Goal: Task Accomplishment & Management: Manage account settings

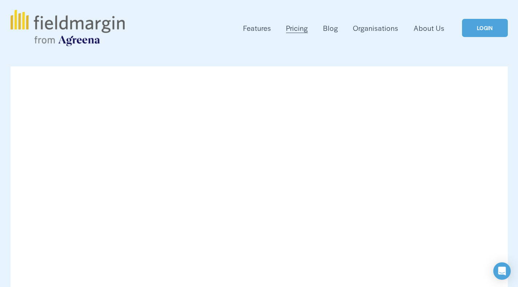
click at [482, 31] on link "LOGIN" at bounding box center [484, 28] width 45 height 19
click at [483, 29] on link "LOGIN" at bounding box center [484, 28] width 45 height 19
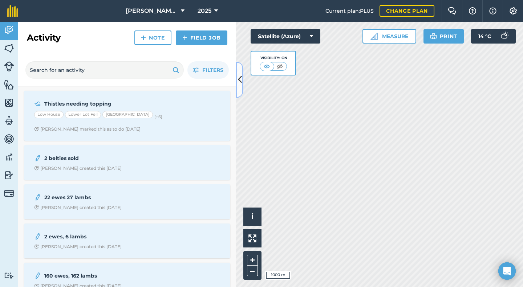
click at [240, 79] on icon at bounding box center [240, 79] width 4 height 13
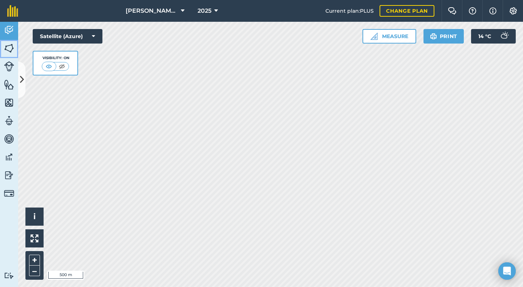
click at [8, 46] on img at bounding box center [9, 48] width 10 height 11
click at [12, 48] on img at bounding box center [9, 48] width 10 height 11
click at [10, 27] on img at bounding box center [9, 30] width 10 height 11
click at [7, 45] on img at bounding box center [9, 48] width 10 height 11
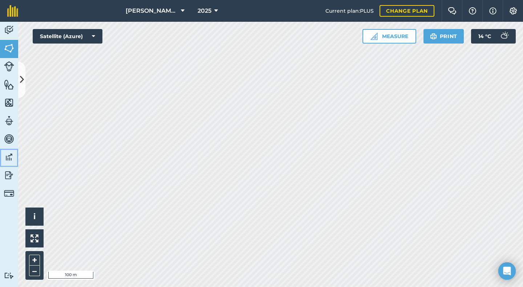
click at [11, 156] on img at bounding box center [9, 157] width 10 height 11
click at [35, 214] on span "i" at bounding box center [34, 216] width 2 height 9
click at [6, 27] on img at bounding box center [9, 30] width 10 height 11
click at [23, 79] on icon at bounding box center [22, 79] width 4 height 13
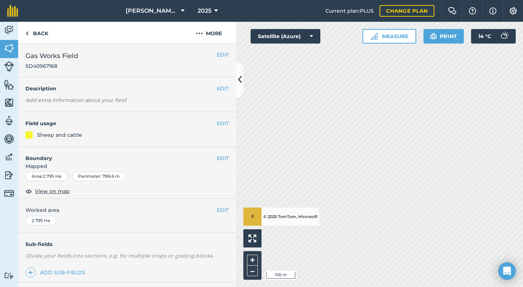
click at [56, 67] on span "SD40967168" at bounding box center [51, 65] width 53 height 7
click at [219, 54] on button "EDIT" at bounding box center [223, 55] width 12 height 8
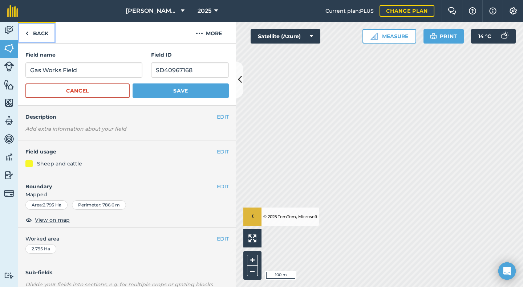
click at [31, 32] on link "Back" at bounding box center [36, 32] width 37 height 21
click at [31, 33] on link "Back" at bounding box center [36, 32] width 37 height 21
click at [28, 33] on img at bounding box center [26, 33] width 3 height 9
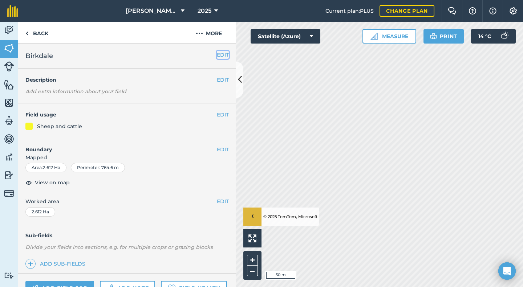
click at [217, 57] on button "EDIT" at bounding box center [223, 55] width 12 height 8
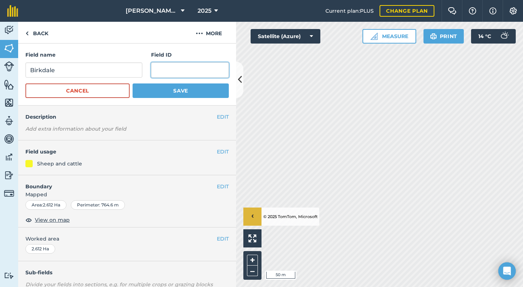
click at [157, 73] on input "text" at bounding box center [190, 69] width 78 height 15
type input "SD40969671"
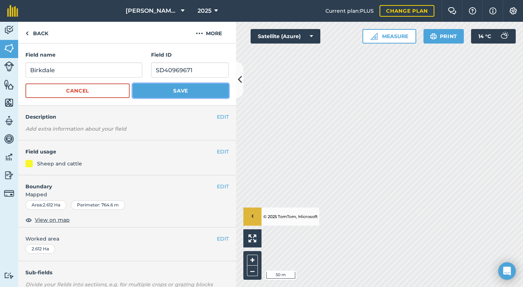
click at [170, 91] on button "Save" at bounding box center [181, 91] width 96 height 15
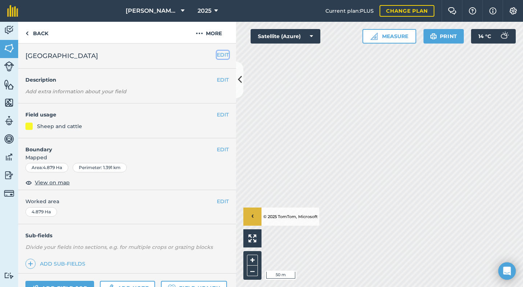
click at [217, 56] on button "EDIT" at bounding box center [223, 55] width 12 height 8
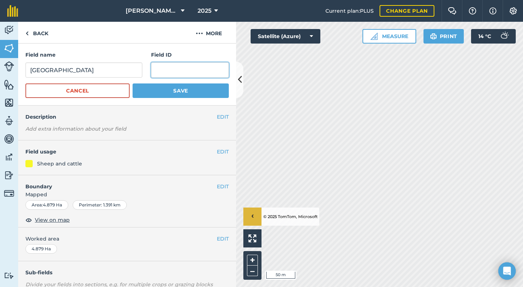
click at [169, 72] on input "text" at bounding box center [190, 69] width 78 height 15
type input "SD40969671"
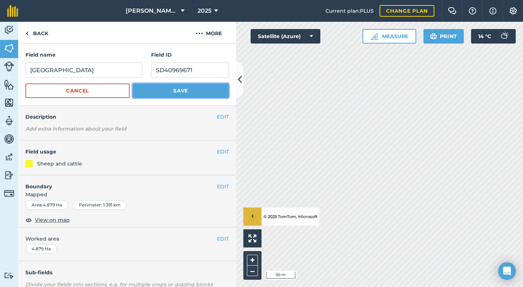
click at [179, 90] on button "Save" at bounding box center [181, 91] width 96 height 15
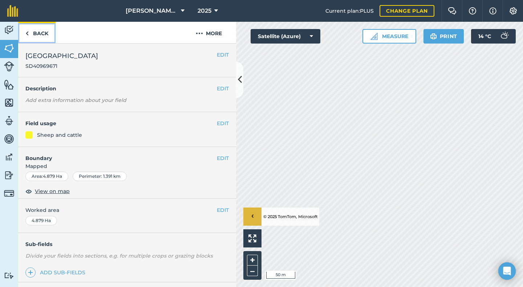
click at [33, 33] on link "Back" at bounding box center [36, 32] width 37 height 21
click at [7, 46] on img at bounding box center [9, 48] width 10 height 11
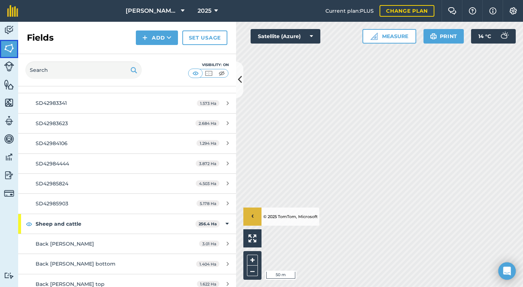
scroll to position [1925, 0]
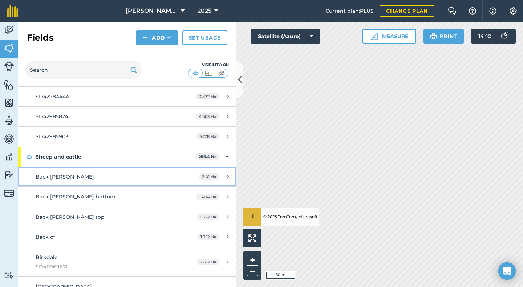
click at [62, 177] on span "Back [PERSON_NAME]" at bounding box center [65, 177] width 58 height 7
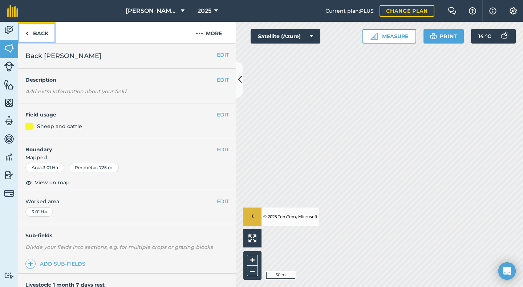
click at [32, 33] on link "Back" at bounding box center [36, 32] width 37 height 21
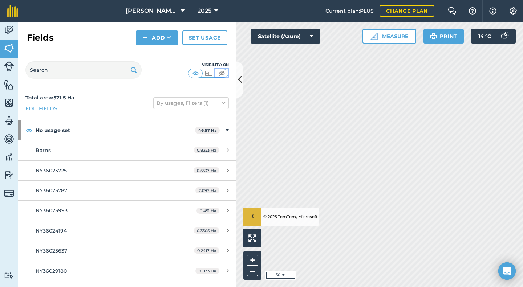
click at [221, 73] on img at bounding box center [221, 73] width 9 height 7
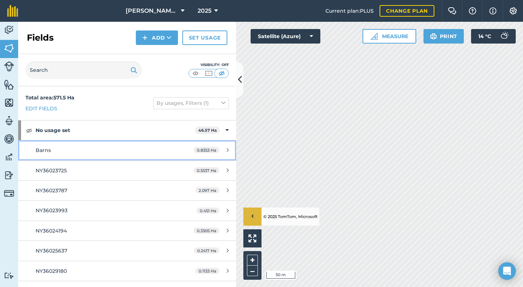
click at [44, 151] on span "Barns" at bounding box center [43, 150] width 15 height 7
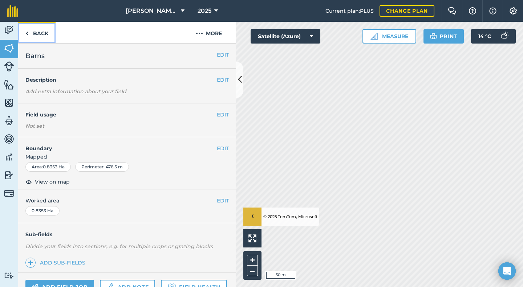
click at [37, 33] on link "Back" at bounding box center [36, 32] width 37 height 21
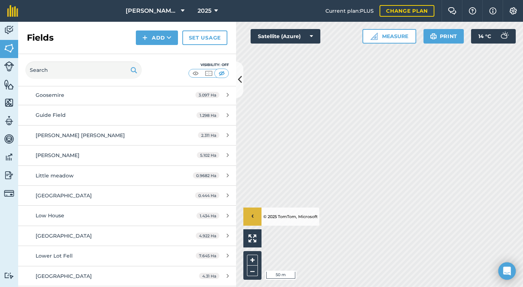
scroll to position [2506, 0]
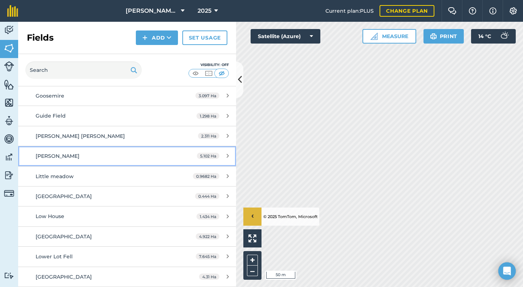
click at [56, 154] on span "[PERSON_NAME]" at bounding box center [58, 156] width 44 height 7
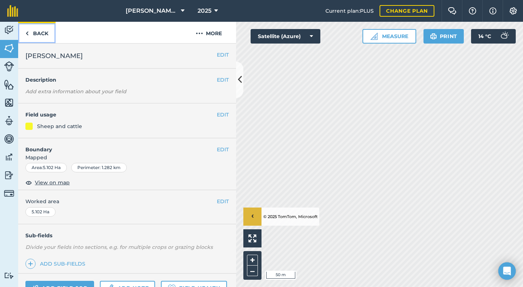
click at [27, 32] on img at bounding box center [26, 33] width 3 height 9
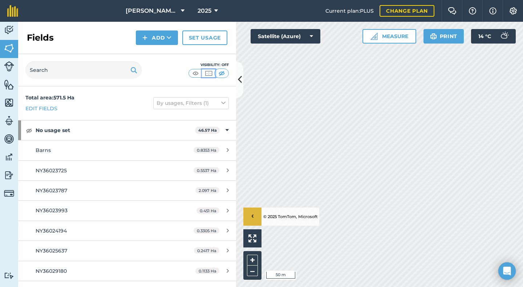
click at [207, 72] on img at bounding box center [208, 73] width 9 height 7
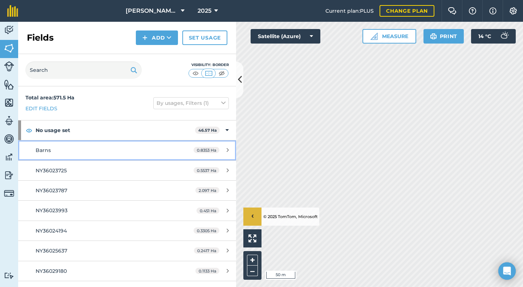
click at [45, 148] on span "Barns" at bounding box center [43, 150] width 15 height 7
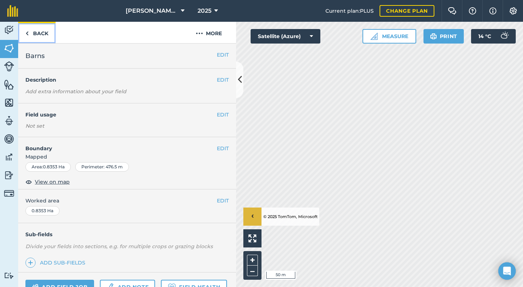
click at [29, 34] on link "Back" at bounding box center [36, 32] width 37 height 21
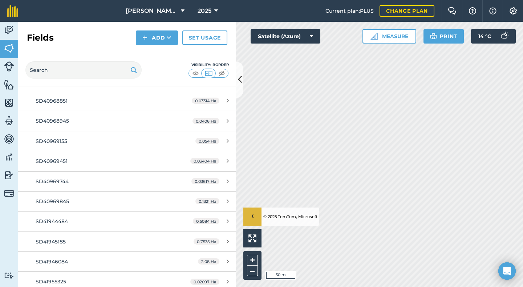
scroll to position [734, 0]
click at [167, 37] on icon at bounding box center [169, 37] width 5 height 7
click at [196, 71] on img at bounding box center [195, 73] width 9 height 7
click at [207, 72] on img at bounding box center [208, 73] width 9 height 7
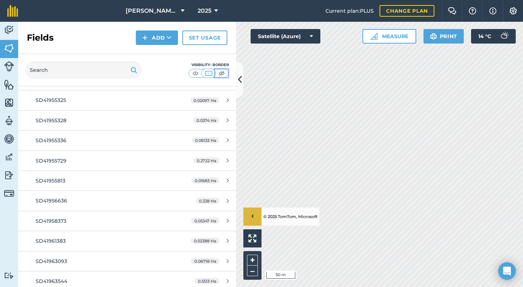
click at [224, 73] on img at bounding box center [221, 73] width 9 height 7
click at [223, 73] on img at bounding box center [221, 73] width 9 height 7
click at [219, 71] on img at bounding box center [221, 73] width 9 height 7
click at [205, 72] on img at bounding box center [208, 73] width 9 height 7
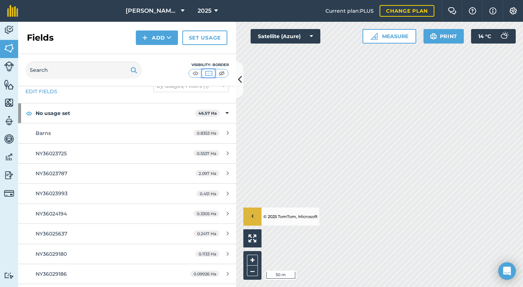
scroll to position [0, 0]
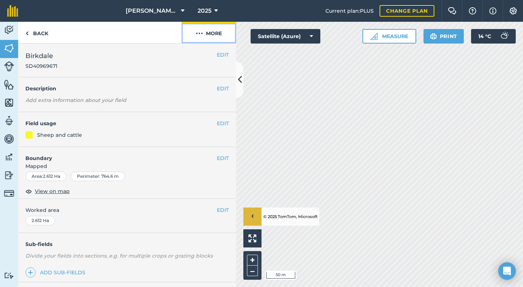
click at [200, 33] on img at bounding box center [199, 33] width 7 height 9
click at [33, 33] on link "Back" at bounding box center [36, 32] width 37 height 21
click at [509, 9] on img at bounding box center [513, 10] width 9 height 7
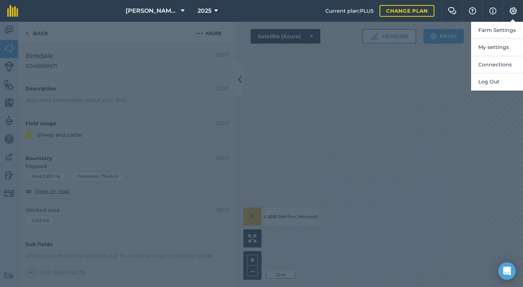
click at [377, 109] on div at bounding box center [261, 155] width 523 height 266
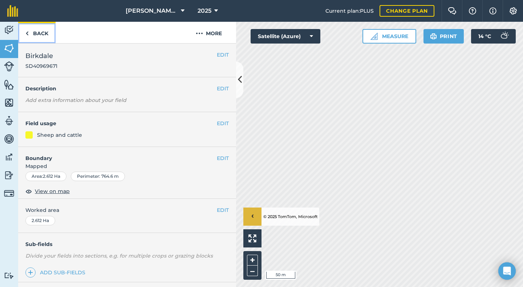
click at [29, 31] on link "Back" at bounding box center [36, 32] width 37 height 21
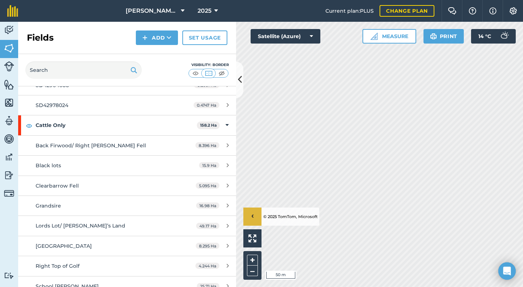
scroll to position [1598, 0]
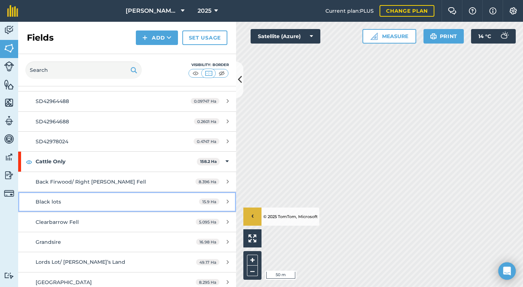
click at [54, 203] on span "Black lots" at bounding box center [48, 202] width 25 height 7
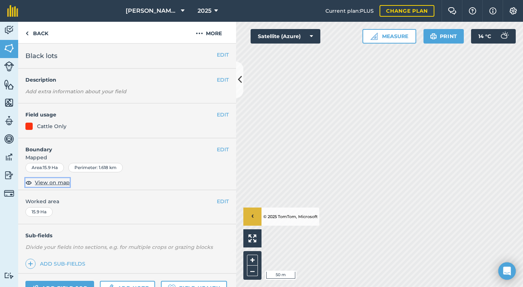
click at [52, 184] on span "View on map" at bounding box center [52, 183] width 35 height 8
click at [220, 56] on button "EDIT" at bounding box center [223, 55] width 12 height 8
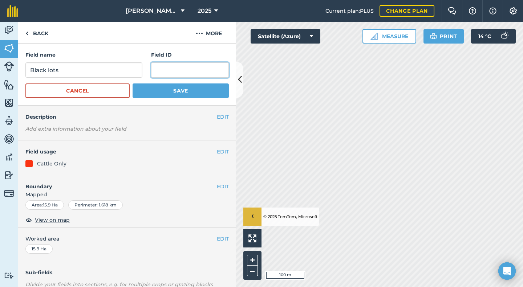
click at [164, 68] on input "text" at bounding box center [190, 69] width 78 height 15
type input "SD42969193"
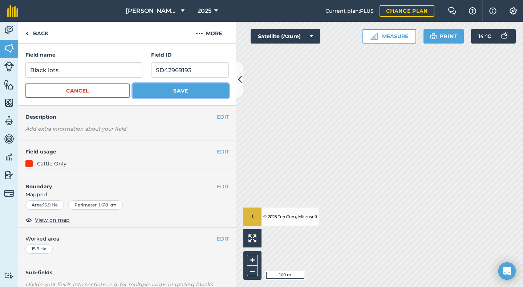
click at [178, 90] on button "Save" at bounding box center [181, 91] width 96 height 15
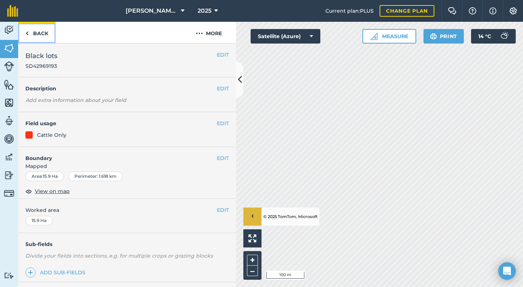
click at [39, 36] on link "Back" at bounding box center [36, 32] width 37 height 21
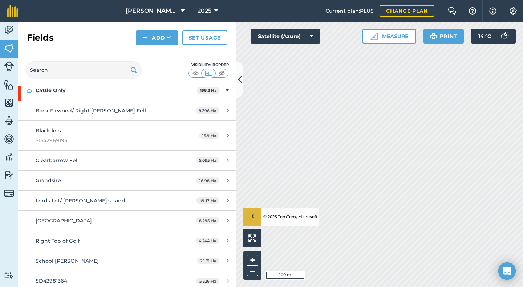
scroll to position [1671, 0]
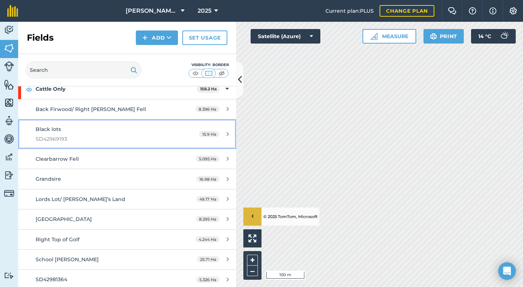
click at [81, 138] on span "SD42969193" at bounding box center [104, 139] width 137 height 8
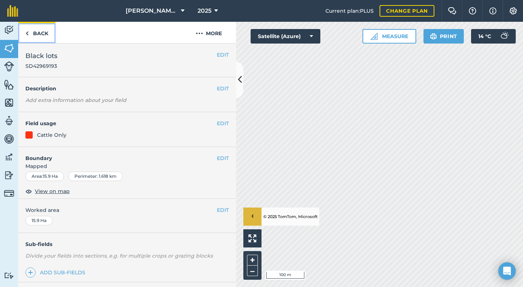
click at [35, 31] on link "Back" at bounding box center [36, 32] width 37 height 21
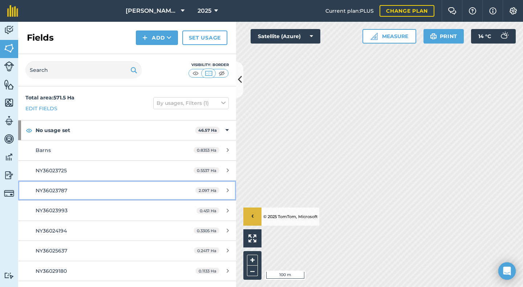
click at [54, 188] on span "NY36023787" at bounding box center [52, 190] width 32 height 7
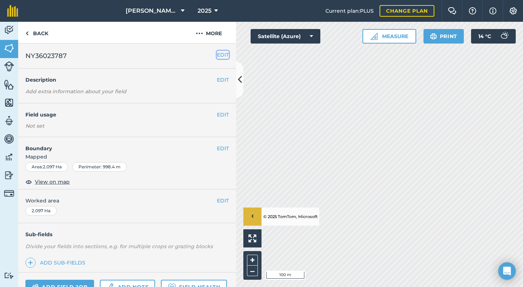
click at [217, 57] on button "EDIT" at bounding box center [223, 55] width 12 height 8
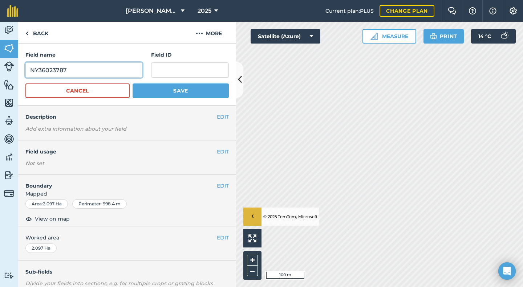
drag, startPoint x: 70, startPoint y: 68, endPoint x: 28, endPoint y: 69, distance: 42.1
click at [28, 69] on input "NY36023787" at bounding box center [83, 69] width 117 height 15
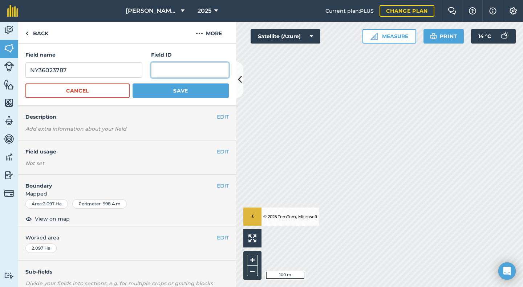
click at [159, 72] on input "text" at bounding box center [190, 69] width 78 height 15
paste input "NY36023787"
type input "NY36023787"
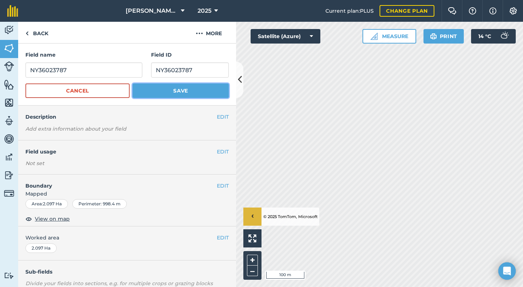
click at [168, 89] on button "Save" at bounding box center [181, 91] width 96 height 15
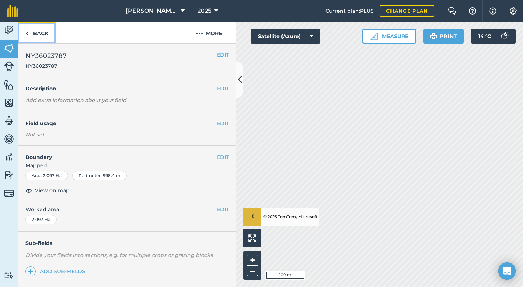
click at [40, 32] on link "Back" at bounding box center [36, 32] width 37 height 21
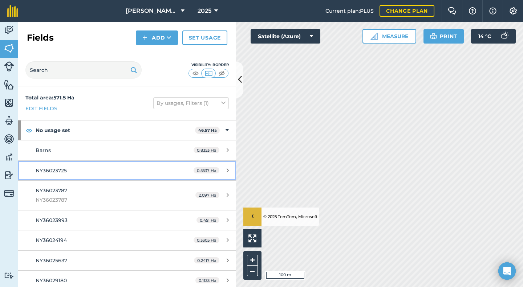
click at [56, 171] on span "NY36023725" at bounding box center [51, 170] width 31 height 7
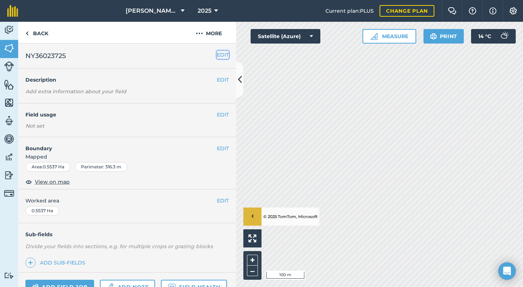
click at [217, 54] on button "EDIT" at bounding box center [223, 55] width 12 height 8
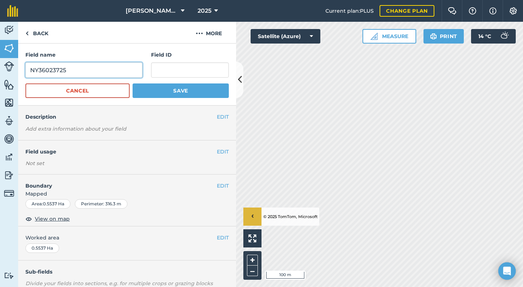
drag, startPoint x: 73, startPoint y: 70, endPoint x: 29, endPoint y: 68, distance: 44.0
click at [29, 68] on input "NY36023725" at bounding box center [83, 69] width 117 height 15
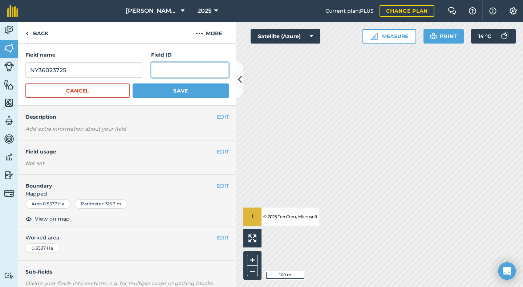
click at [156, 71] on input "text" at bounding box center [190, 69] width 78 height 15
paste input "NY36023725"
type input "NY36023725"
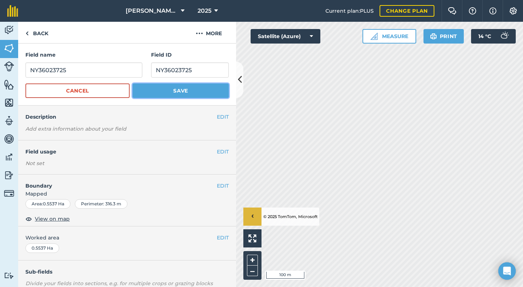
click at [163, 89] on button "Save" at bounding box center [181, 91] width 96 height 15
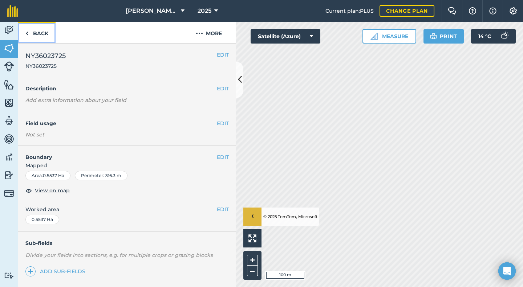
click at [43, 34] on link "Back" at bounding box center [36, 32] width 37 height 21
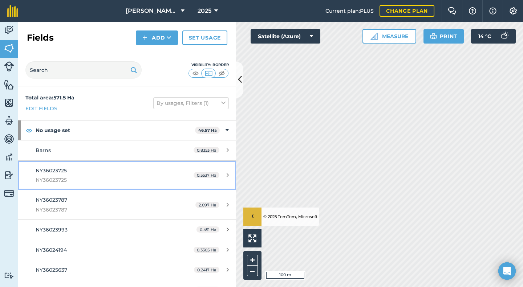
click at [60, 175] on div "NY36023725 NY36023725" at bounding box center [104, 176] width 137 height 18
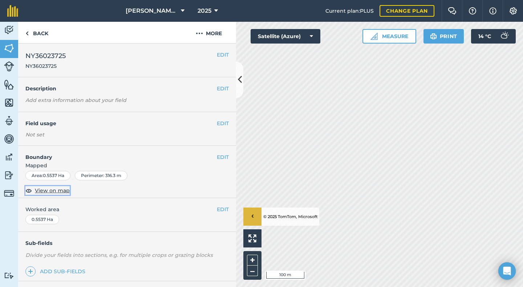
click at [55, 190] on span "View on map" at bounding box center [52, 191] width 35 height 8
click at [217, 54] on button "EDIT" at bounding box center [223, 55] width 12 height 8
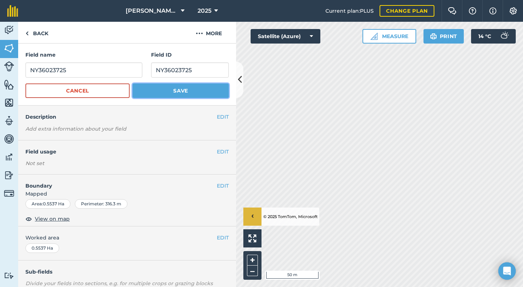
click at [146, 87] on button "Save" at bounding box center [181, 91] width 96 height 15
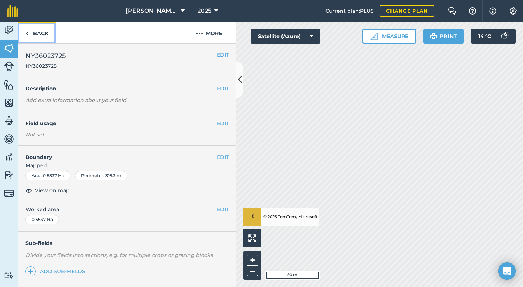
click at [37, 33] on link "Back" at bounding box center [36, 32] width 37 height 21
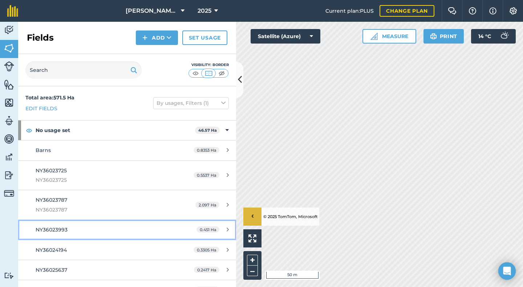
click at [58, 227] on span "NY36023993" at bounding box center [52, 230] width 32 height 7
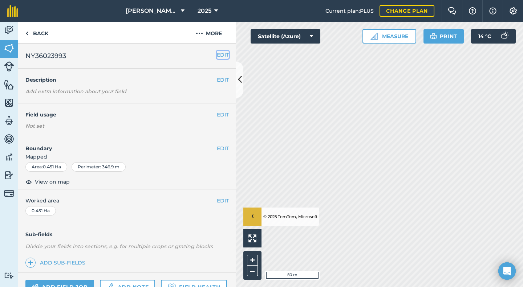
click at [217, 54] on button "EDIT" at bounding box center [223, 55] width 12 height 8
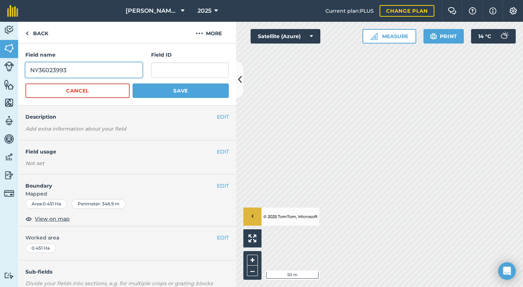
drag, startPoint x: 82, startPoint y: 70, endPoint x: 25, endPoint y: 71, distance: 56.7
click at [25, 71] on input "NY36023993" at bounding box center [83, 69] width 117 height 15
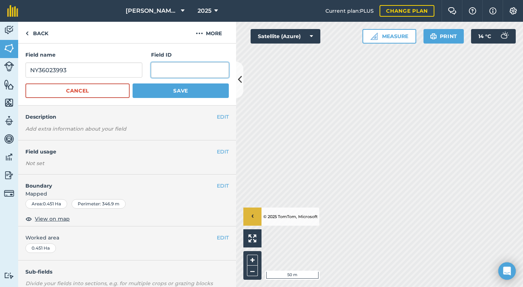
click at [162, 70] on input "text" at bounding box center [190, 69] width 78 height 15
paste input "NY36023993"
type input "NY36023993"
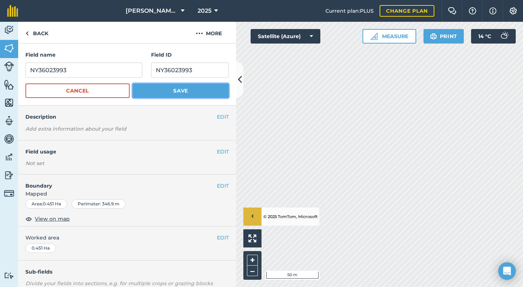
click at [165, 90] on button "Save" at bounding box center [181, 91] width 96 height 15
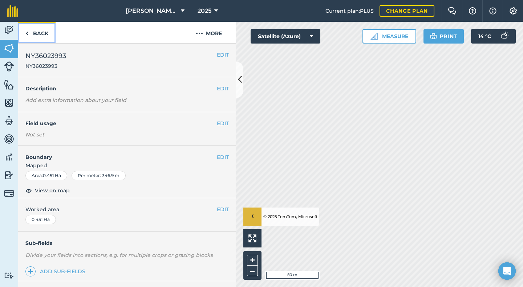
click at [40, 33] on link "Back" at bounding box center [36, 32] width 37 height 21
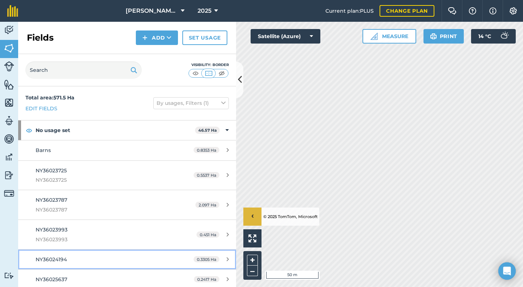
click at [56, 256] on div "NY36024194" at bounding box center [104, 260] width 137 height 8
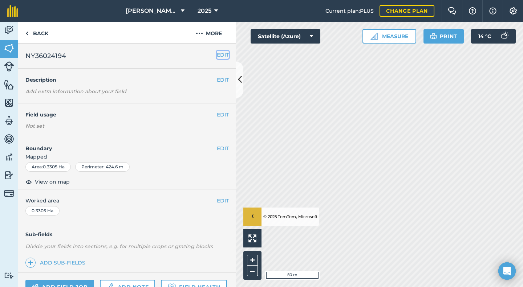
click at [217, 55] on button "EDIT" at bounding box center [223, 55] width 12 height 8
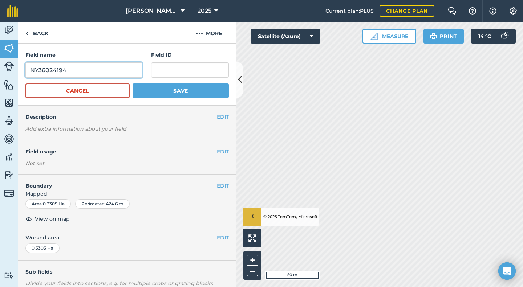
drag, startPoint x: 67, startPoint y: 70, endPoint x: 27, endPoint y: 72, distance: 40.0
click at [27, 72] on input "NY36024194" at bounding box center [83, 69] width 117 height 15
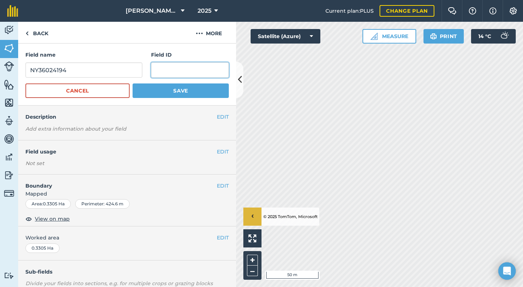
click at [158, 72] on input "text" at bounding box center [190, 69] width 78 height 15
paste input "NY36024194"
type input "NY36024194"
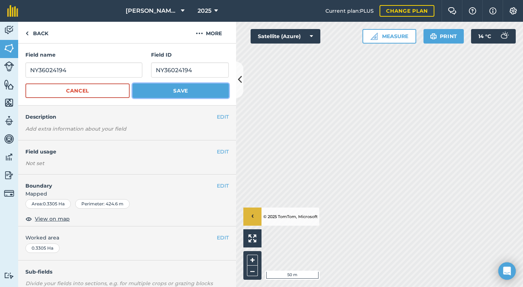
click at [165, 90] on button "Save" at bounding box center [181, 91] width 96 height 15
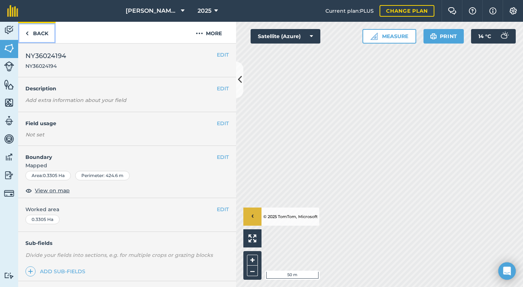
click at [41, 35] on link "Back" at bounding box center [36, 32] width 37 height 21
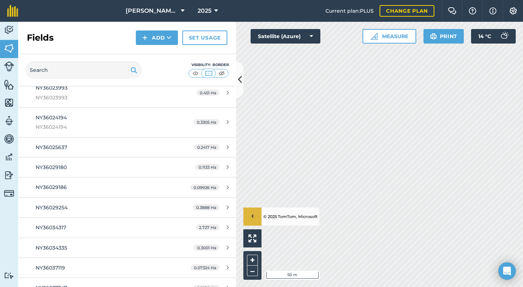
scroll to position [145, 0]
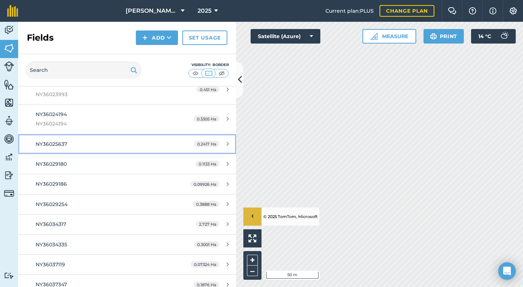
click at [63, 141] on span "NY36025637" at bounding box center [52, 144] width 32 height 7
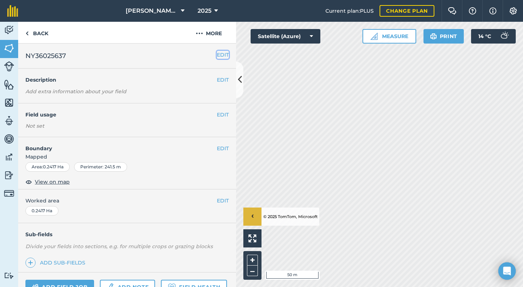
click at [217, 54] on button "EDIT" at bounding box center [223, 55] width 12 height 8
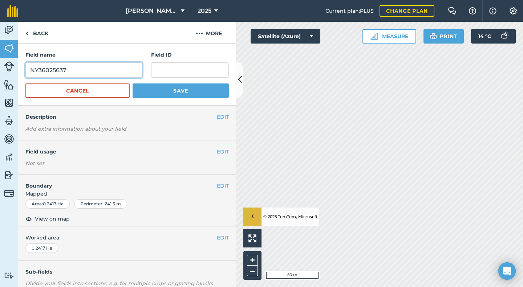
drag, startPoint x: 74, startPoint y: 72, endPoint x: 27, endPoint y: 70, distance: 47.2
click at [27, 70] on input "NY36025637" at bounding box center [83, 69] width 117 height 15
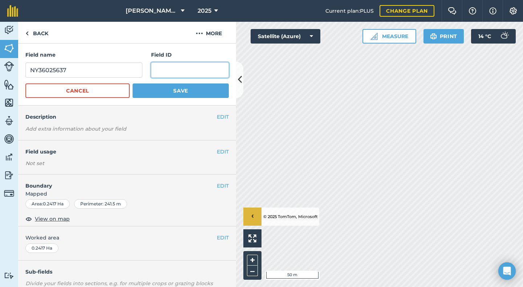
click at [156, 72] on input "text" at bounding box center [190, 69] width 78 height 15
paste input "NY36025637"
type input "NY36025637"
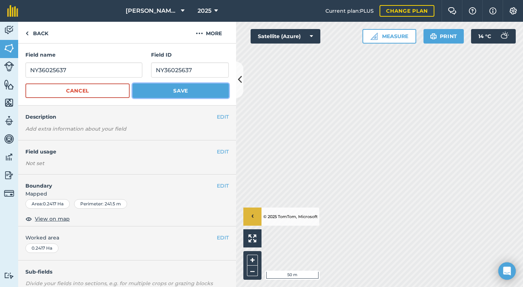
click at [171, 93] on button "Save" at bounding box center [181, 91] width 96 height 15
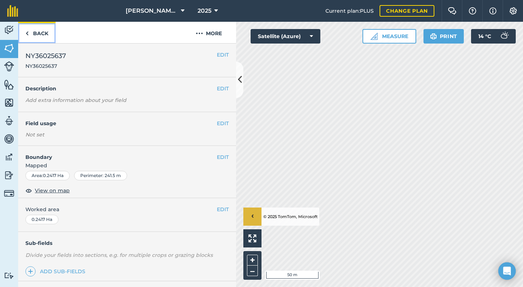
click at [42, 36] on link "Back" at bounding box center [36, 32] width 37 height 21
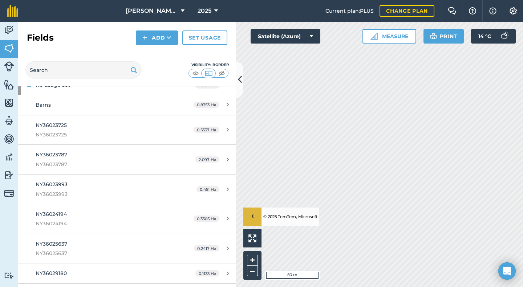
scroll to position [145, 0]
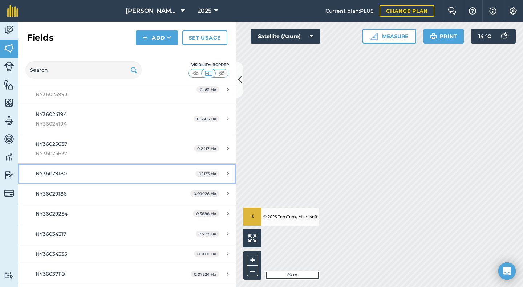
click at [59, 172] on span "NY36029180" at bounding box center [51, 173] width 31 height 7
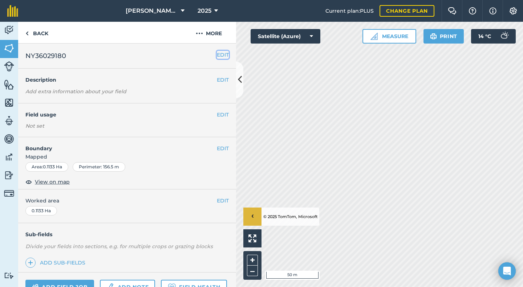
click at [217, 53] on button "EDIT" at bounding box center [223, 55] width 12 height 8
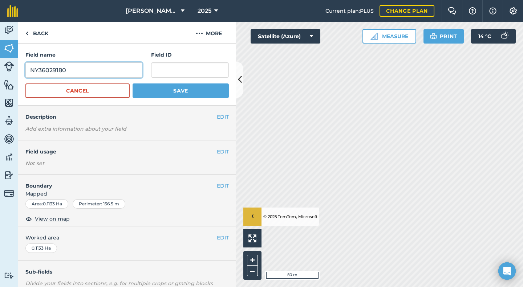
drag, startPoint x: 70, startPoint y: 70, endPoint x: 26, endPoint y: 69, distance: 44.3
click at [26, 69] on input "NY36029180" at bounding box center [83, 69] width 117 height 15
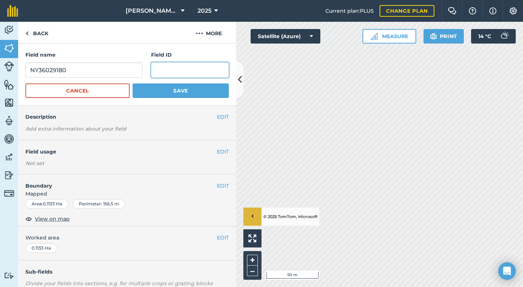
click at [165, 70] on input "text" at bounding box center [190, 69] width 78 height 15
paste input "NY36029180"
type input "NY36029180"
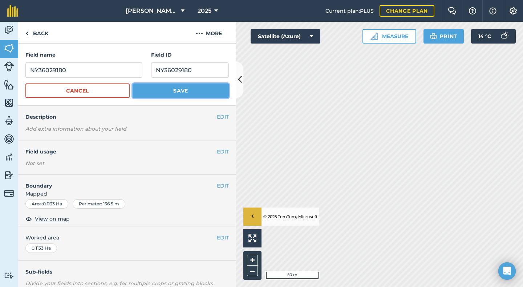
click at [169, 92] on button "Save" at bounding box center [181, 91] width 96 height 15
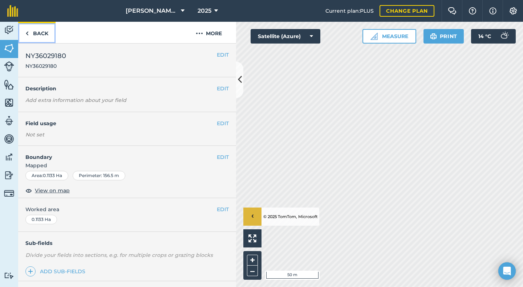
click at [39, 34] on link "Back" at bounding box center [36, 32] width 37 height 21
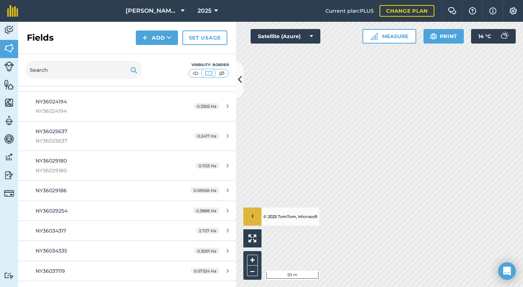
scroll to position [182, 0]
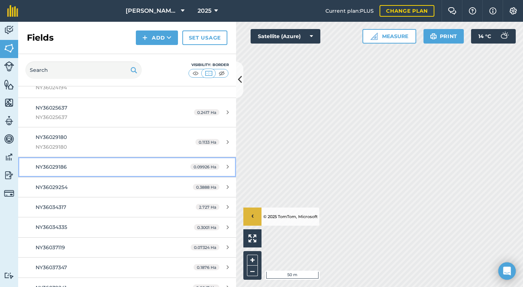
click at [53, 162] on link "NY36029186 0.09926 Ha" at bounding box center [127, 167] width 218 height 20
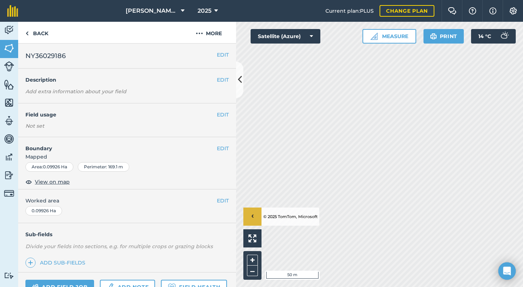
click at [219, 50] on div "EDIT NY36029186" at bounding box center [127, 56] width 218 height 25
click at [217, 56] on button "EDIT" at bounding box center [223, 55] width 12 height 8
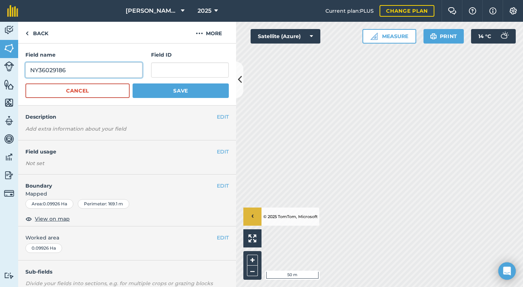
click at [63, 68] on input "NY36029186" at bounding box center [83, 69] width 117 height 15
drag, startPoint x: 70, startPoint y: 68, endPoint x: 30, endPoint y: 72, distance: 40.2
click at [30, 72] on input "NY36029186" at bounding box center [83, 69] width 117 height 15
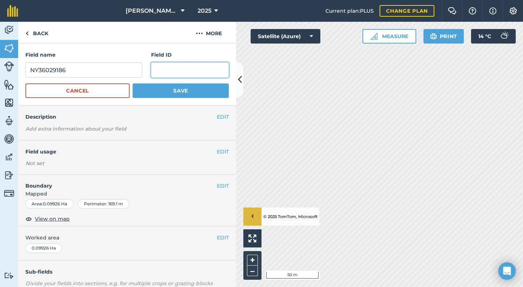
click at [167, 71] on input "text" at bounding box center [190, 69] width 78 height 15
paste input "NY36029186"
type input "NY36029186"
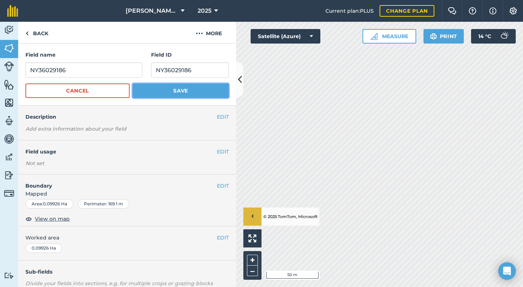
click at [177, 90] on button "Save" at bounding box center [181, 91] width 96 height 15
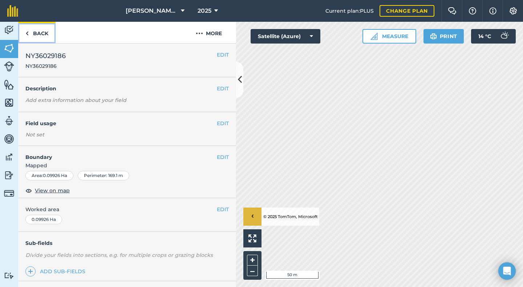
click at [43, 34] on link "Back" at bounding box center [36, 32] width 37 height 21
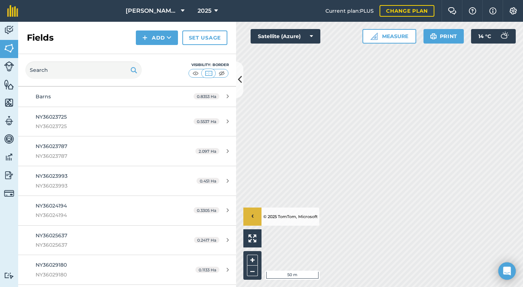
scroll to position [145, 0]
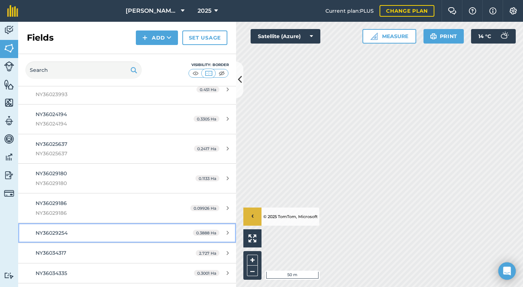
click at [60, 230] on span "NY36029254" at bounding box center [52, 233] width 32 height 7
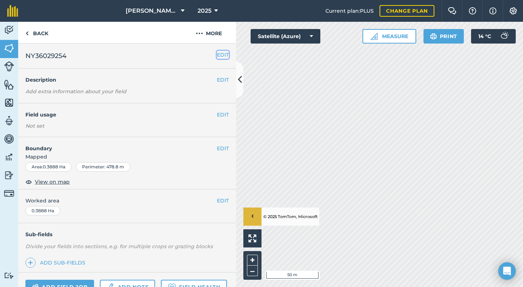
click at [217, 53] on button "EDIT" at bounding box center [223, 55] width 12 height 8
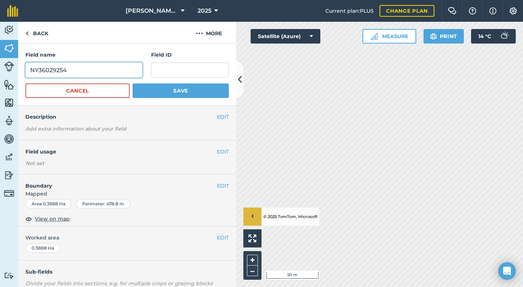
drag, startPoint x: 72, startPoint y: 71, endPoint x: 29, endPoint y: 69, distance: 42.9
click at [29, 69] on input "NY36029254" at bounding box center [83, 69] width 117 height 15
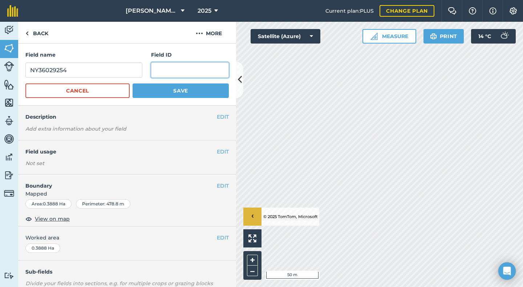
click at [153, 69] on input "text" at bounding box center [190, 69] width 78 height 15
paste input "NY36029254"
type input "NY36029254"
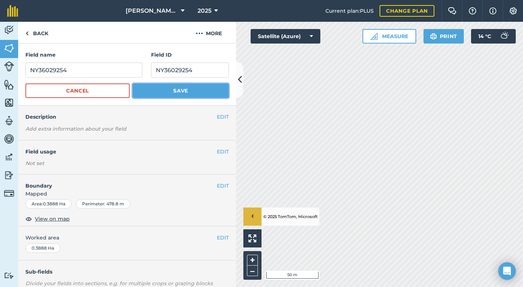
click at [173, 89] on button "Save" at bounding box center [181, 91] width 96 height 15
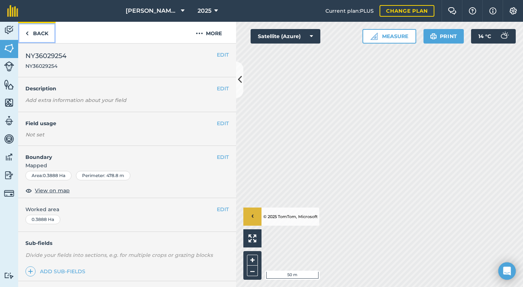
click at [42, 34] on link "Back" at bounding box center [36, 32] width 37 height 21
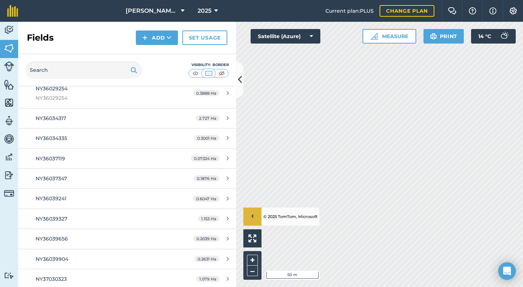
scroll to position [291, 0]
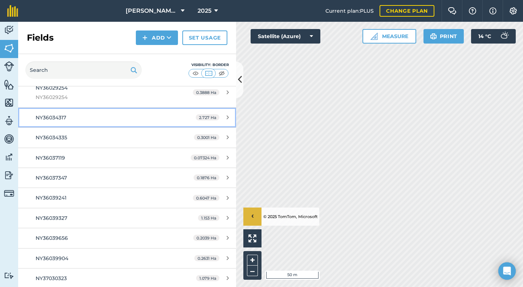
click at [56, 120] on span "NY36034317" at bounding box center [51, 117] width 31 height 7
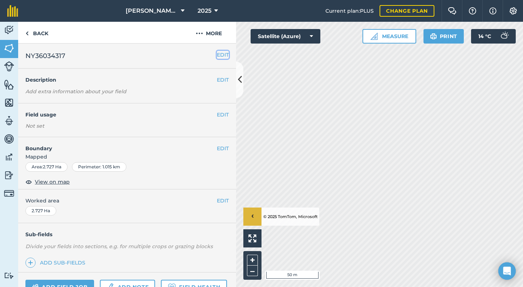
click at [217, 57] on button "EDIT" at bounding box center [223, 55] width 12 height 8
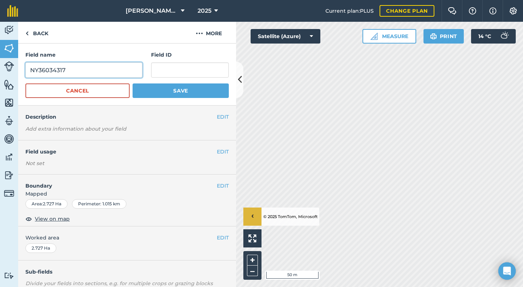
drag, startPoint x: 66, startPoint y: 70, endPoint x: 24, endPoint y: 73, distance: 42.6
click at [24, 73] on div "Field name NY36034317 Field ID Cancel Save" at bounding box center [127, 75] width 218 height 62
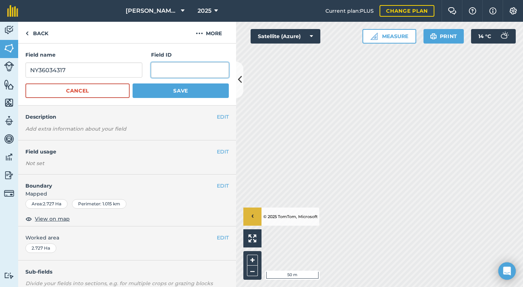
click at [154, 71] on input "text" at bounding box center [190, 69] width 78 height 15
paste input "NY36034317"
type input "NY36034317"
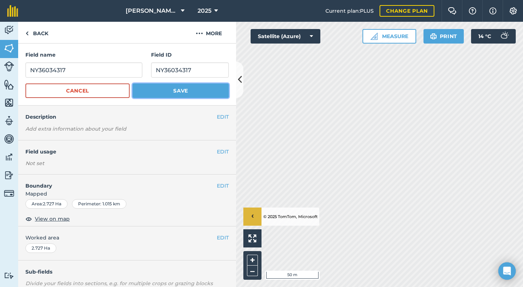
click at [180, 90] on button "Save" at bounding box center [181, 91] width 96 height 15
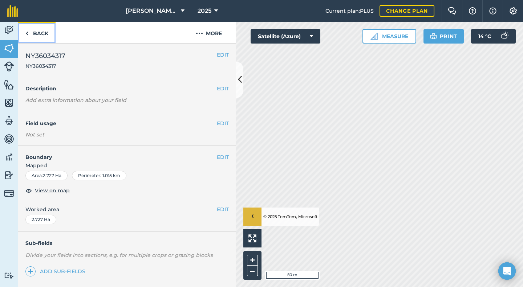
click at [40, 35] on link "Back" at bounding box center [36, 32] width 37 height 21
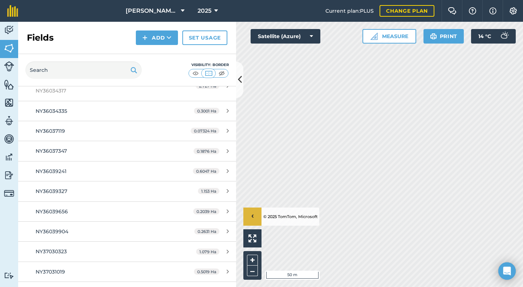
scroll to position [254, 0]
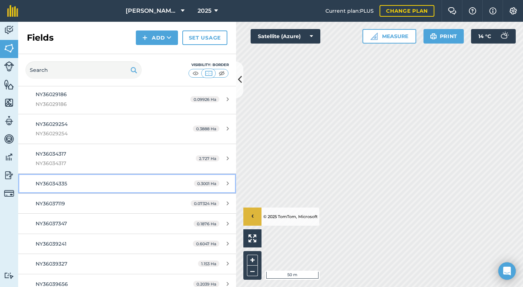
click at [61, 184] on span "NY36034335" at bounding box center [52, 184] width 32 height 7
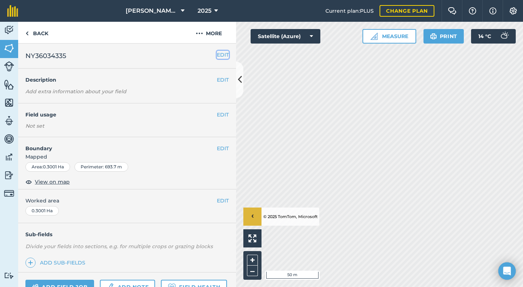
click at [217, 51] on button "EDIT" at bounding box center [223, 55] width 12 height 8
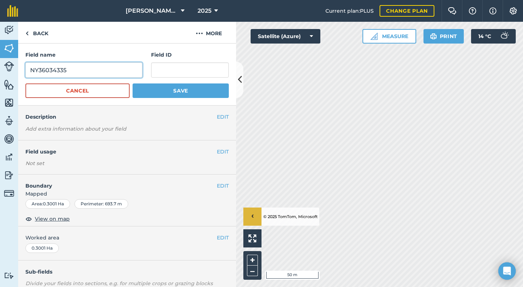
drag, startPoint x: 72, startPoint y: 69, endPoint x: 26, endPoint y: 70, distance: 46.1
click at [26, 70] on input "NY36034335" at bounding box center [83, 69] width 117 height 15
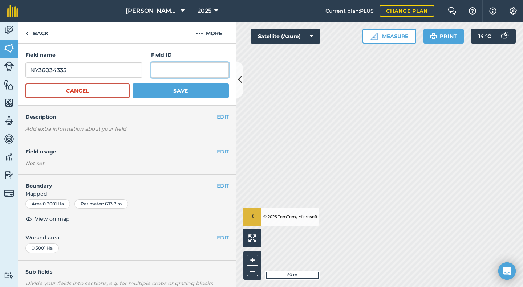
click at [169, 70] on input "text" at bounding box center [190, 69] width 78 height 15
paste input "NY36034335"
type input "NY36034335"
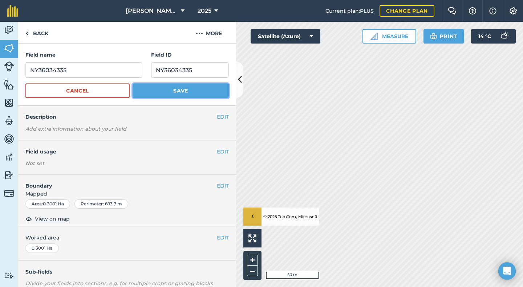
click at [162, 90] on button "Save" at bounding box center [181, 91] width 96 height 15
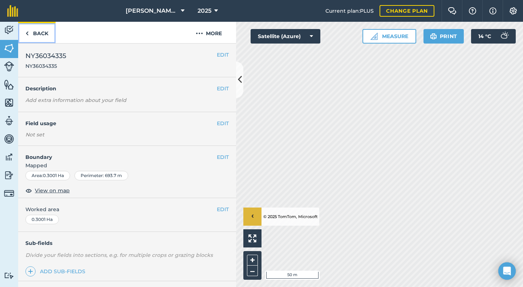
click at [42, 34] on link "Back" at bounding box center [36, 32] width 37 height 21
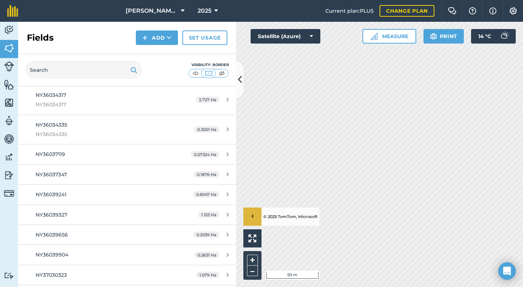
scroll to position [254, 0]
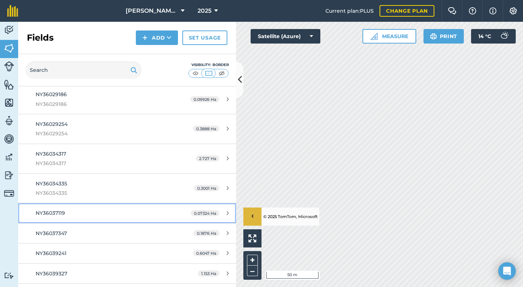
click at [59, 211] on span "NY36037119" at bounding box center [50, 213] width 29 height 7
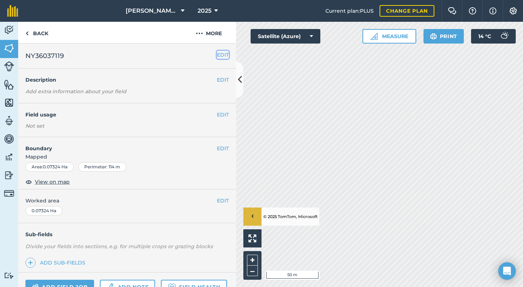
click at [217, 53] on button "EDIT" at bounding box center [223, 55] width 12 height 8
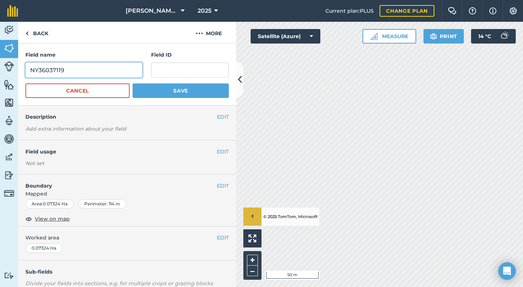
drag, startPoint x: 68, startPoint y: 71, endPoint x: 23, endPoint y: 72, distance: 45.8
click at [23, 72] on div "Field name NY36037119 Field ID Cancel Save" at bounding box center [127, 75] width 218 height 62
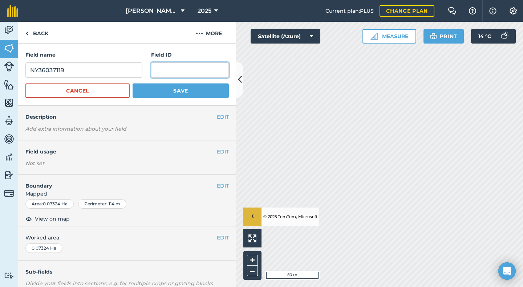
click at [169, 68] on input "text" at bounding box center [190, 69] width 78 height 15
paste input "NY36037119"
type input "NY36037119"
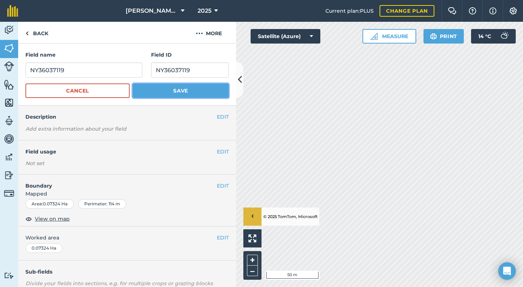
click at [163, 89] on button "Save" at bounding box center [181, 91] width 96 height 15
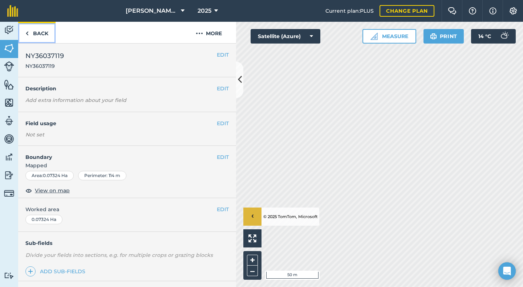
click at [37, 34] on link "Back" at bounding box center [36, 32] width 37 height 21
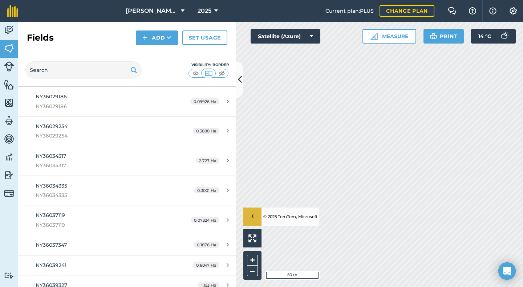
scroll to position [254, 0]
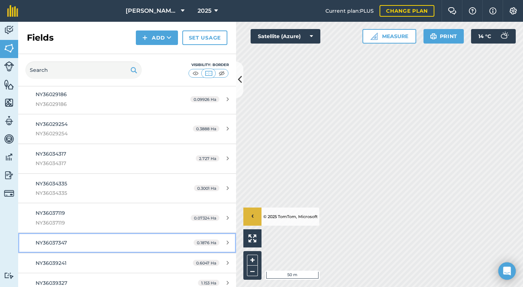
click at [68, 240] on div "NY36037347" at bounding box center [104, 243] width 137 height 8
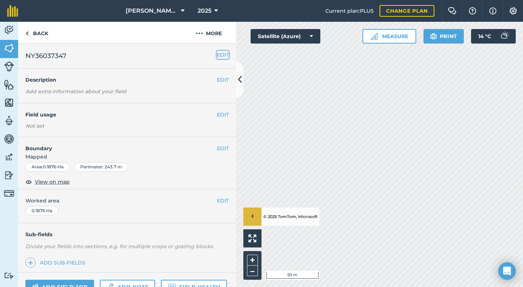
click at [217, 53] on button "EDIT" at bounding box center [223, 55] width 12 height 8
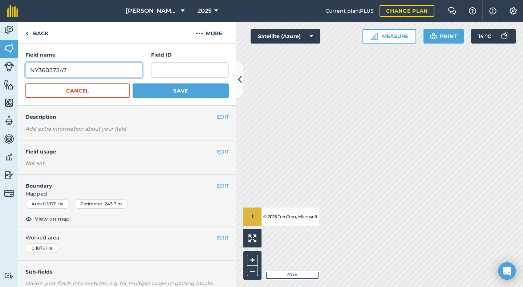
drag, startPoint x: 74, startPoint y: 69, endPoint x: 27, endPoint y: 69, distance: 46.9
click at [27, 69] on input "NY36037347" at bounding box center [83, 69] width 117 height 15
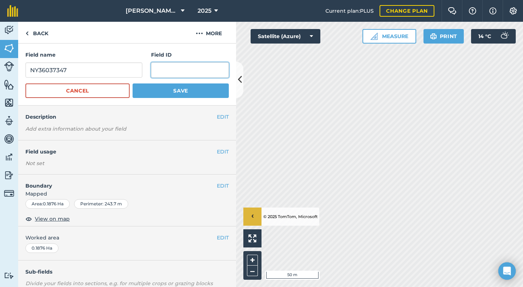
click at [179, 70] on input "text" at bounding box center [190, 69] width 78 height 15
paste input "NY36037347"
type input "NY36037347"
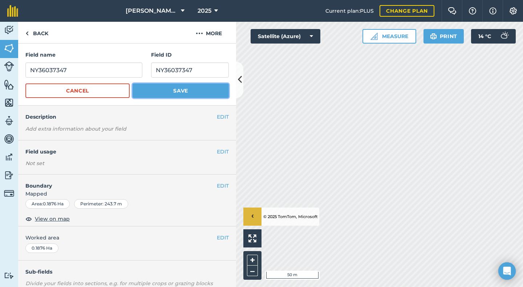
click at [179, 88] on button "Save" at bounding box center [181, 91] width 96 height 15
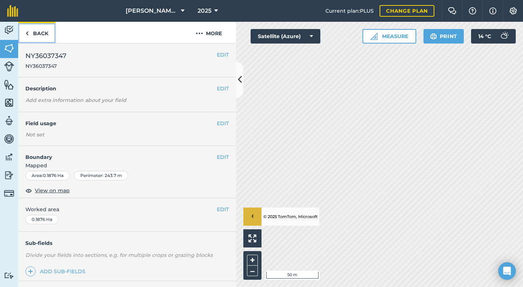
click at [39, 34] on link "Back" at bounding box center [36, 32] width 37 height 21
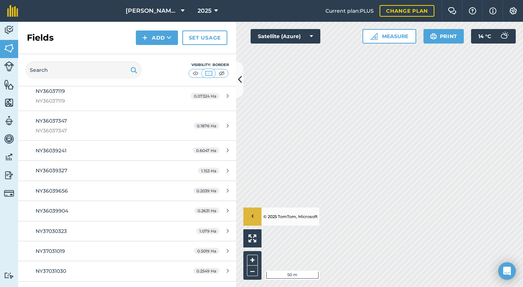
scroll to position [363, 0]
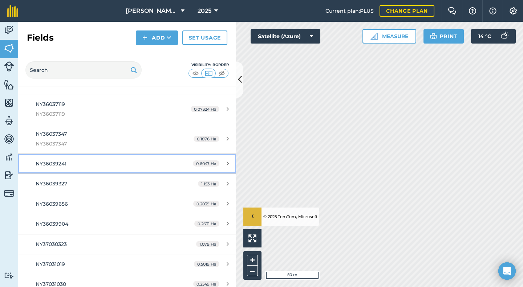
click at [57, 161] on span "NY36039241" at bounding box center [51, 164] width 31 height 7
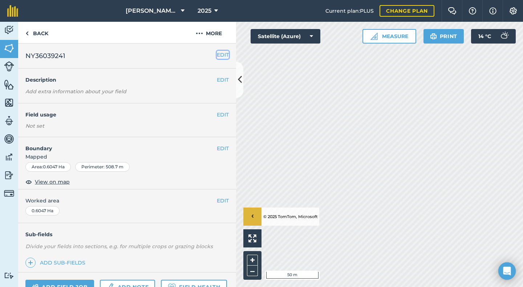
click at [217, 53] on button "EDIT" at bounding box center [223, 55] width 12 height 8
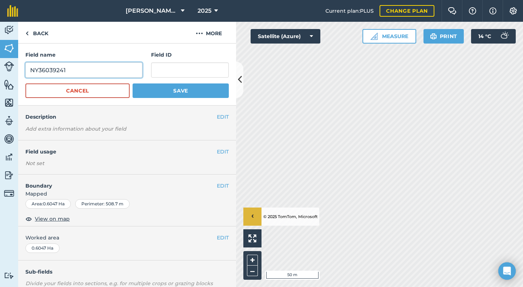
drag, startPoint x: 73, startPoint y: 70, endPoint x: 29, endPoint y: 72, distance: 43.6
click at [29, 72] on input "NY36039241" at bounding box center [83, 69] width 117 height 15
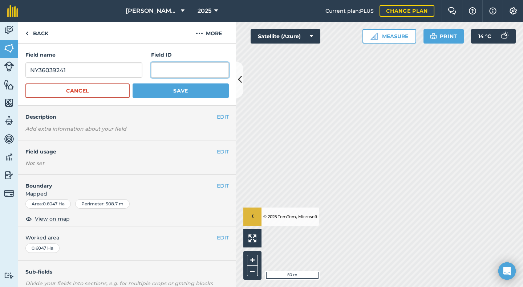
click at [168, 72] on input "text" at bounding box center [190, 69] width 78 height 15
paste input "NY36039241"
type input "NY36039241"
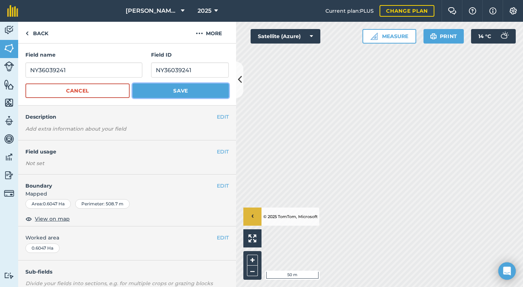
click at [171, 89] on button "Save" at bounding box center [181, 91] width 96 height 15
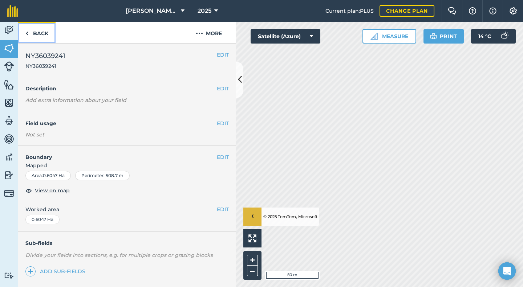
click at [40, 35] on link "Back" at bounding box center [36, 32] width 37 height 21
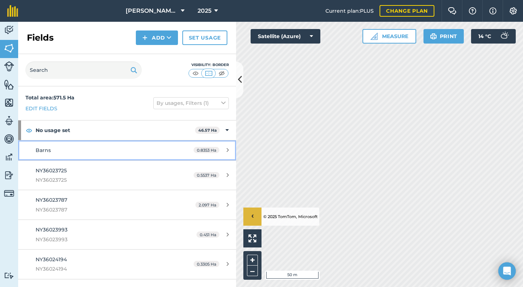
click at [46, 152] on span "Barns" at bounding box center [43, 150] width 15 height 7
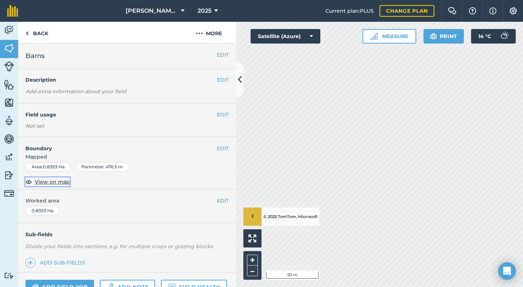
click at [53, 181] on span "View on map" at bounding box center [52, 182] width 35 height 8
click at [219, 58] on button "EDIT" at bounding box center [223, 55] width 12 height 8
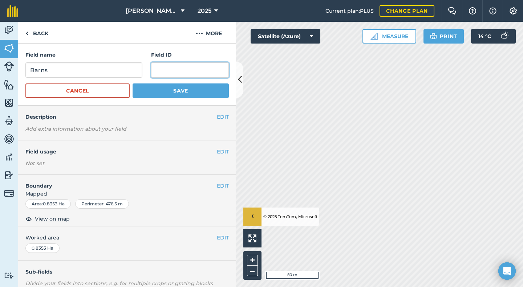
click at [166, 72] on input "text" at bounding box center [190, 69] width 78 height 15
type input "SD41965378"
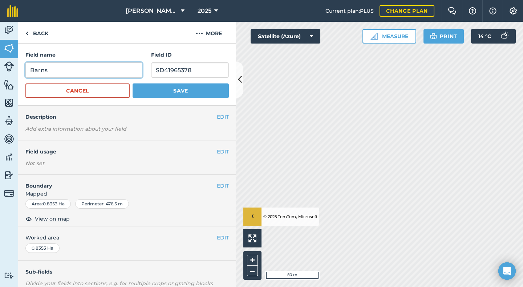
drag, startPoint x: 49, startPoint y: 73, endPoint x: 20, endPoint y: 72, distance: 29.1
click at [20, 72] on div "Field name [GEOGRAPHIC_DATA] ID SD41965378 Cancel Save" at bounding box center [127, 75] width 218 height 62
type input "MG Farm Barns"
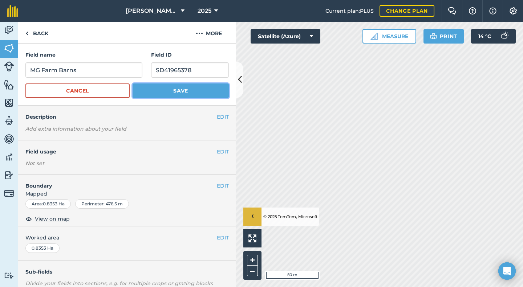
click at [171, 89] on button "Save" at bounding box center [181, 91] width 96 height 15
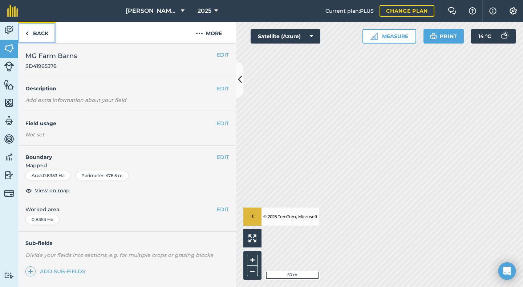
click at [32, 34] on link "Back" at bounding box center [36, 32] width 37 height 21
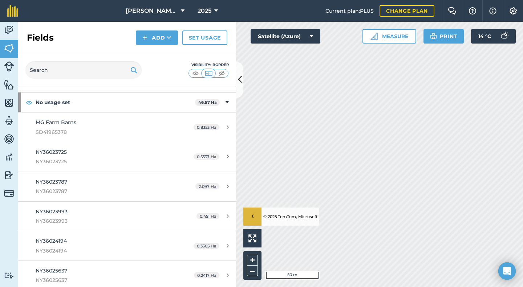
scroll to position [36, 0]
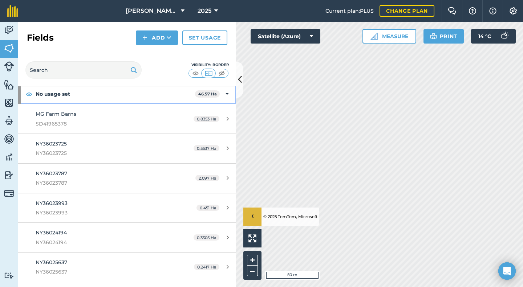
click at [51, 95] on strong "No usage set" at bounding box center [115, 94] width 159 height 20
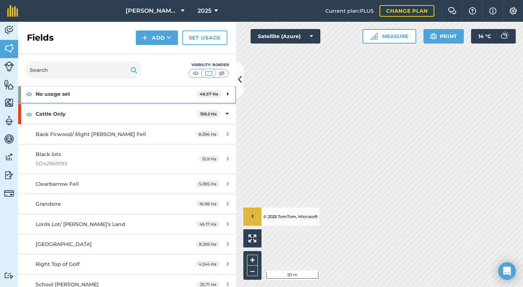
scroll to position [73, 0]
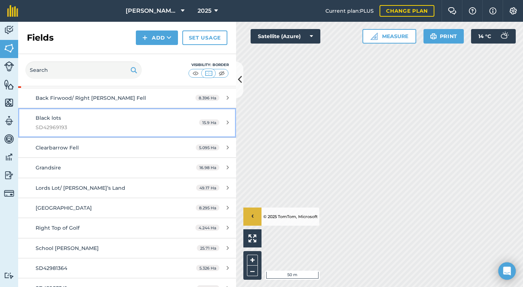
click at [56, 119] on span "Black lots" at bounding box center [48, 118] width 25 height 7
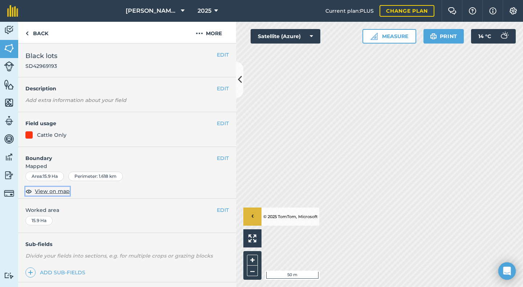
click at [56, 191] on span "View on map" at bounding box center [52, 191] width 35 height 8
click at [41, 34] on link "Back" at bounding box center [36, 32] width 37 height 21
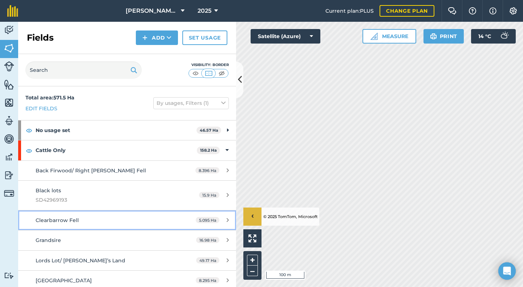
click at [61, 218] on span "Clearbarrow Fell" at bounding box center [57, 220] width 43 height 7
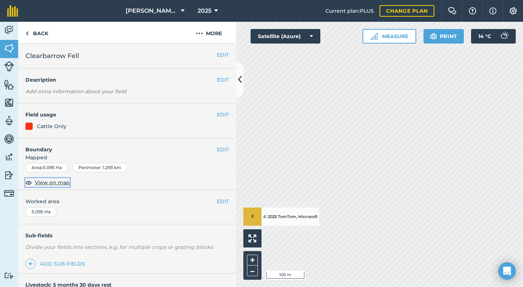
click at [49, 181] on span "View on map" at bounding box center [52, 183] width 35 height 8
click at [217, 54] on button "EDIT" at bounding box center [223, 55] width 12 height 8
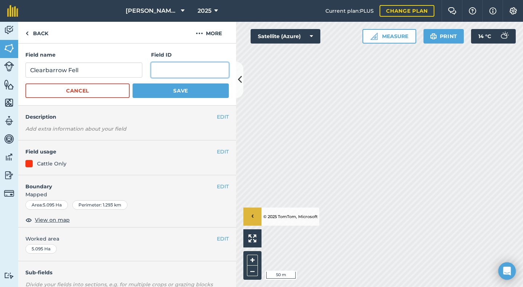
click at [151, 71] on input "text" at bounding box center [190, 69] width 78 height 15
type input "SD42965635"
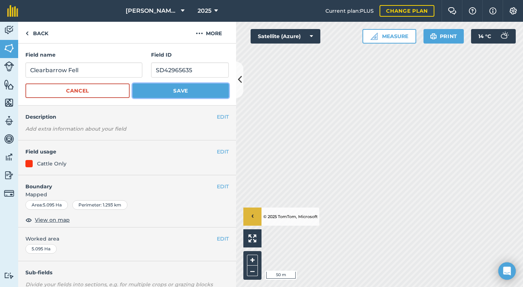
click at [159, 93] on button "Save" at bounding box center [181, 91] width 96 height 15
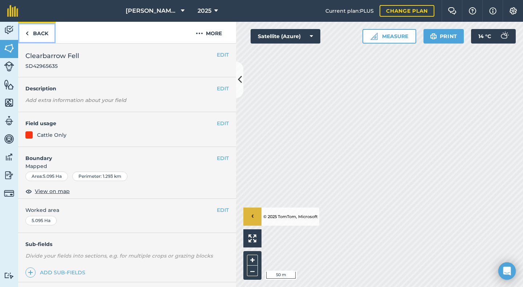
click at [38, 33] on link "Back" at bounding box center [36, 32] width 37 height 21
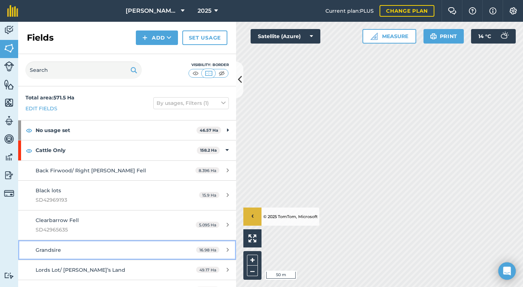
click at [60, 251] on span "Grandsire" at bounding box center [48, 250] width 25 height 7
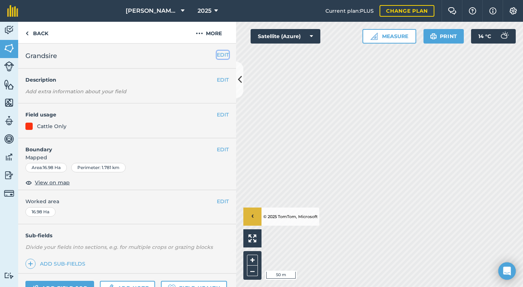
click at [219, 54] on button "EDIT" at bounding box center [223, 55] width 12 height 8
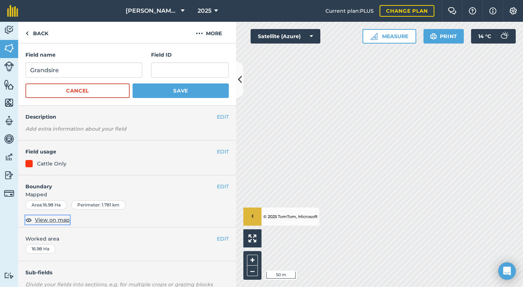
click at [44, 220] on span "View on map" at bounding box center [52, 220] width 35 height 8
click at [155, 70] on input "text" at bounding box center [190, 69] width 78 height 15
type input "SD43970917"
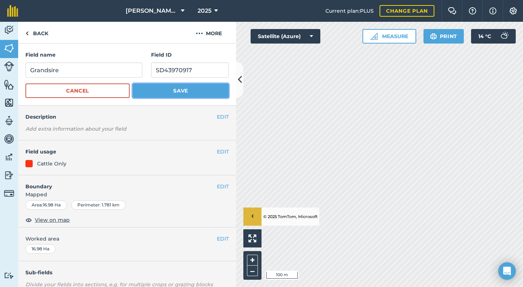
click at [173, 90] on button "Save" at bounding box center [181, 91] width 96 height 15
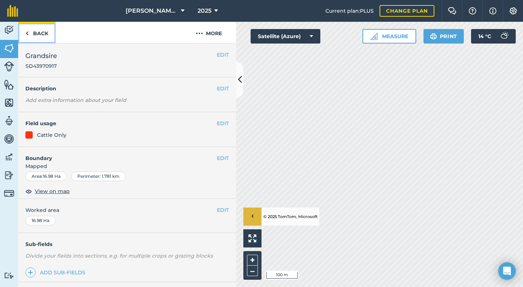
click at [35, 34] on link "Back" at bounding box center [36, 32] width 37 height 21
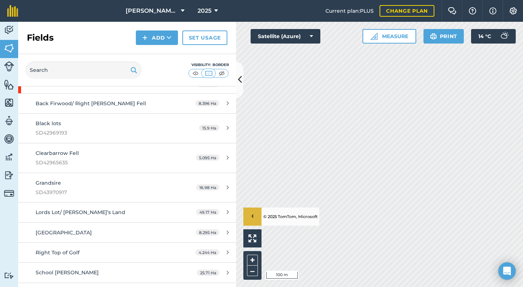
scroll to position [73, 0]
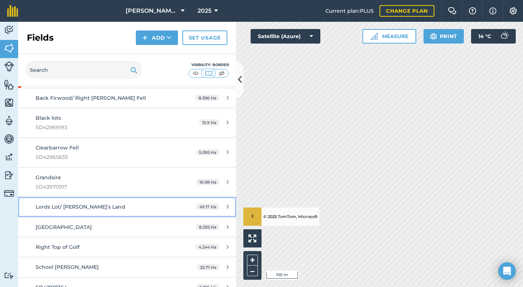
click at [52, 208] on span "Lords Lot/ [PERSON_NAME]’s Land" at bounding box center [81, 207] width 90 height 7
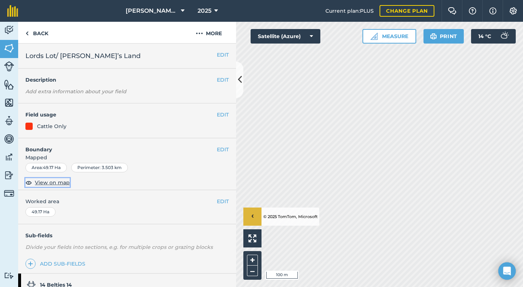
click at [54, 183] on span "View on map" at bounding box center [52, 183] width 35 height 8
click at [217, 56] on button "EDIT" at bounding box center [223, 55] width 12 height 8
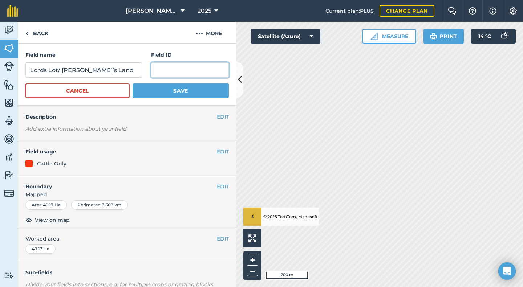
click at [156, 71] on input "text" at bounding box center [190, 69] width 78 height 15
click at [169, 69] on input "text" at bounding box center [190, 69] width 78 height 15
type input "SD42952505"
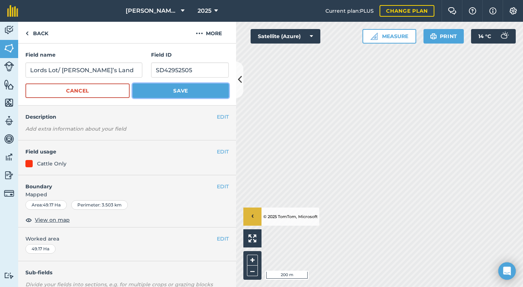
click at [165, 91] on button "Save" at bounding box center [181, 91] width 96 height 15
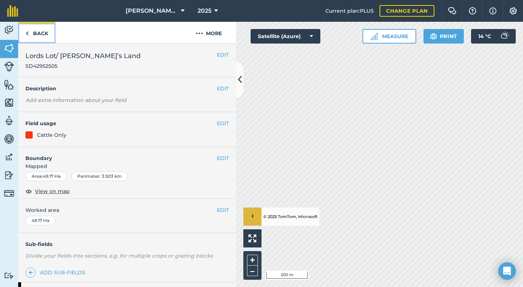
click at [36, 33] on link "Back" at bounding box center [36, 32] width 37 height 21
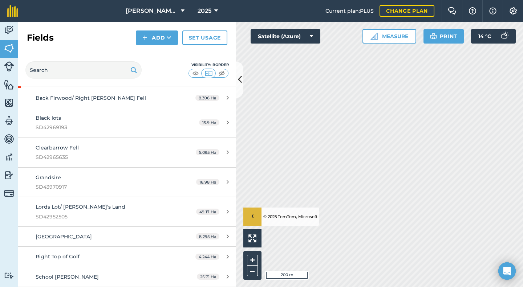
scroll to position [109, 0]
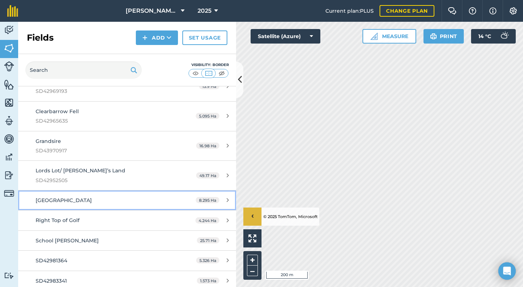
click at [57, 195] on link "[GEOGRAPHIC_DATA] 8.295 Ha" at bounding box center [127, 201] width 218 height 20
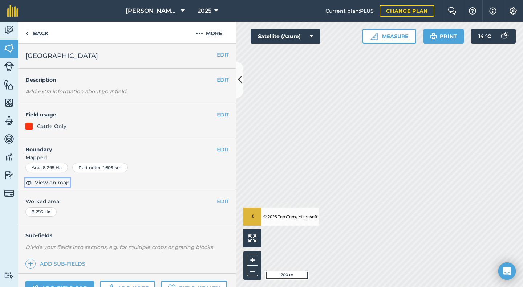
click at [50, 182] on span "View on map" at bounding box center [52, 183] width 35 height 8
click at [217, 55] on button "EDIT" at bounding box center [223, 55] width 12 height 8
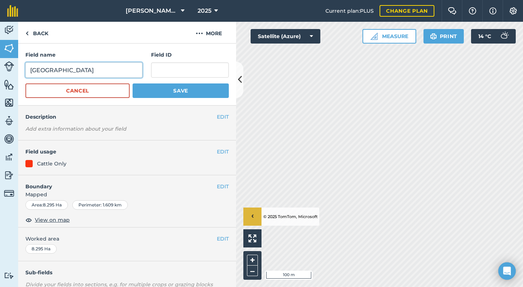
drag, startPoint x: 61, startPoint y: 71, endPoint x: 26, endPoint y: 73, distance: 34.9
click at [26, 73] on input "[GEOGRAPHIC_DATA]" at bounding box center [83, 69] width 117 height 15
type input "School [PERSON_NAME][GEOGRAPHIC_DATA]"
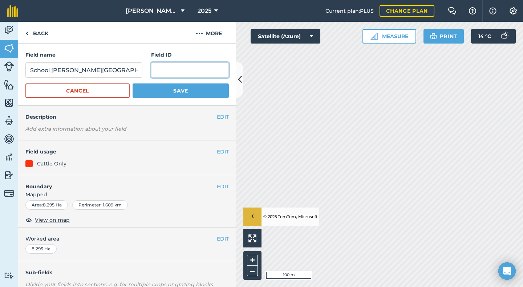
click at [155, 66] on input "text" at bounding box center [190, 69] width 78 height 15
click at [163, 70] on input "text" at bounding box center [190, 69] width 78 height 15
type input "SD42976719"
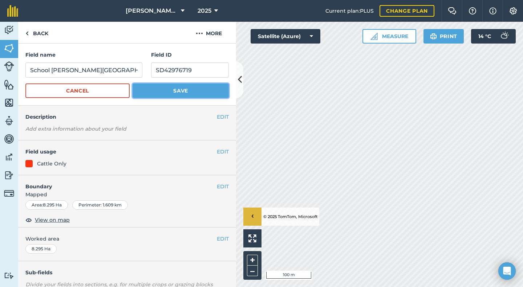
click at [178, 88] on button "Save" at bounding box center [181, 91] width 96 height 15
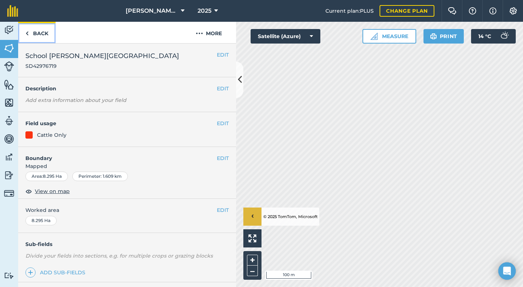
click at [40, 34] on link "Back" at bounding box center [36, 32] width 37 height 21
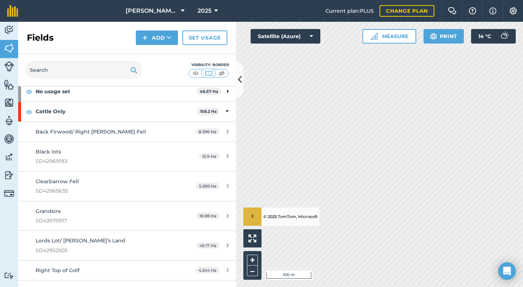
scroll to position [109, 0]
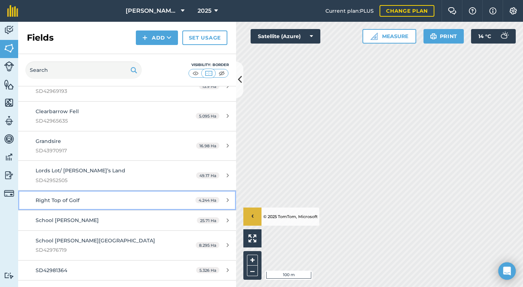
click at [68, 202] on span "Right Top of Golf" at bounding box center [58, 200] width 44 height 7
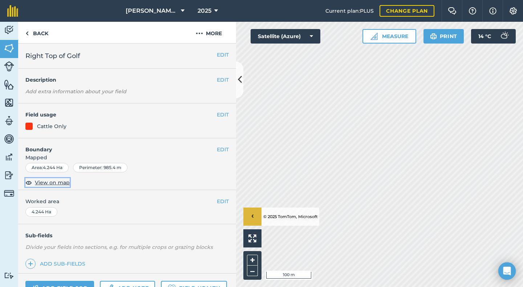
click at [55, 184] on span "View on map" at bounding box center [52, 183] width 35 height 8
click at [217, 55] on button "EDIT" at bounding box center [223, 55] width 12 height 8
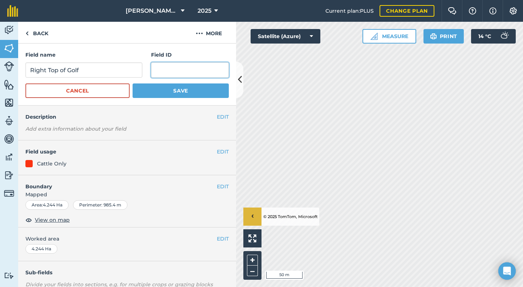
click at [157, 74] on input "text" at bounding box center [190, 69] width 78 height 15
click at [203, 73] on input "text" at bounding box center [190, 69] width 78 height 15
type input "SD42952748"
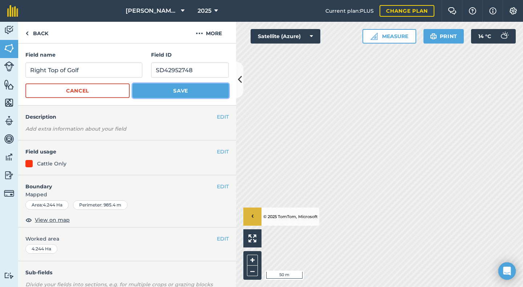
click at [174, 90] on button "Save" at bounding box center [181, 91] width 96 height 15
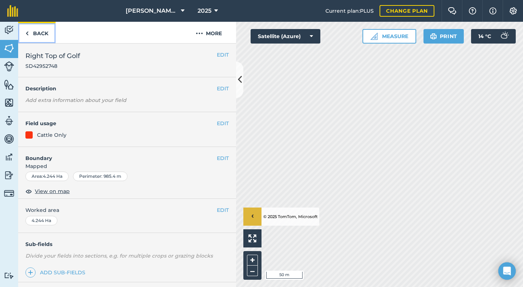
click at [35, 34] on link "Back" at bounding box center [36, 32] width 37 height 21
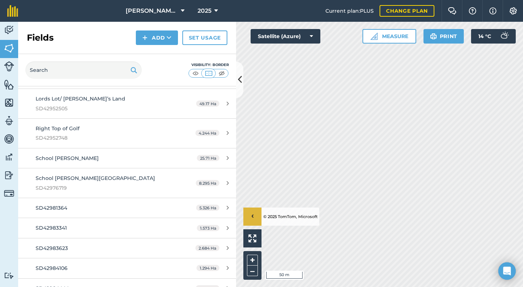
scroll to position [182, 0]
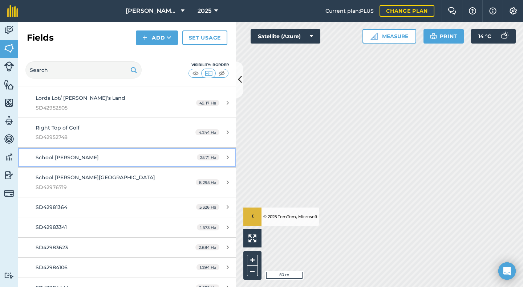
click at [55, 159] on span "School [PERSON_NAME]" at bounding box center [67, 157] width 63 height 7
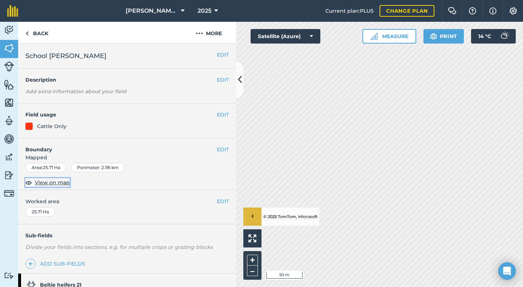
click at [48, 185] on span "View on map" at bounding box center [52, 183] width 35 height 8
click at [218, 56] on button "EDIT" at bounding box center [223, 55] width 12 height 8
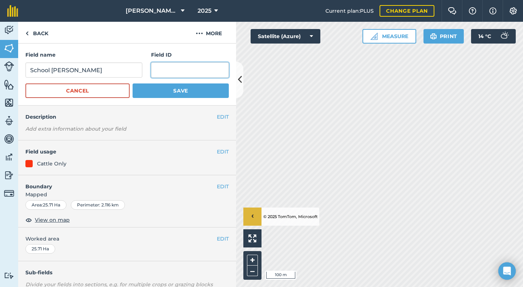
click at [154, 71] on input "text" at bounding box center [190, 69] width 78 height 15
click at [194, 71] on input "SDD42974915" at bounding box center [190, 69] width 78 height 15
type input "SDD42974951"
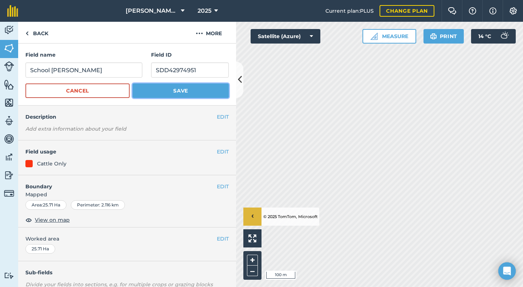
click at [169, 89] on button "Save" at bounding box center [181, 91] width 96 height 15
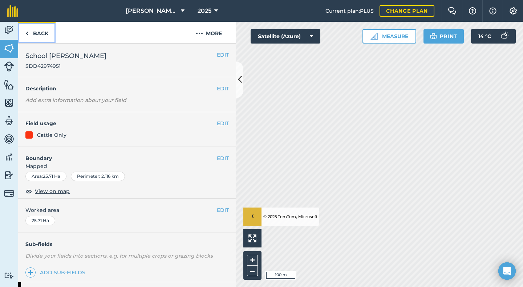
click at [38, 33] on link "Back" at bounding box center [36, 32] width 37 height 21
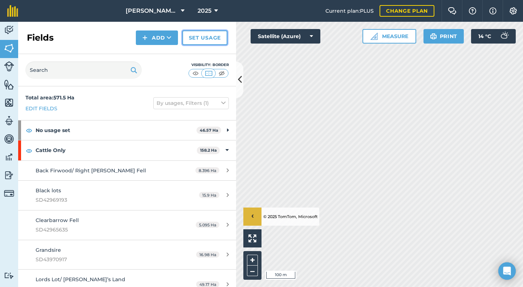
click at [203, 37] on link "Set usage" at bounding box center [204, 38] width 45 height 15
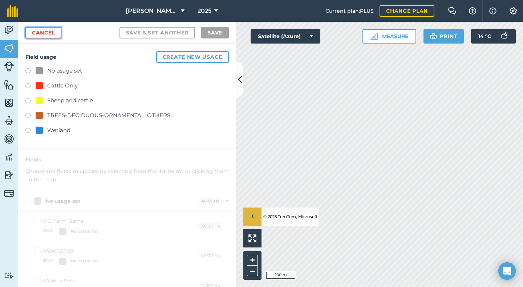
click at [45, 36] on link "Cancel" at bounding box center [43, 33] width 36 height 12
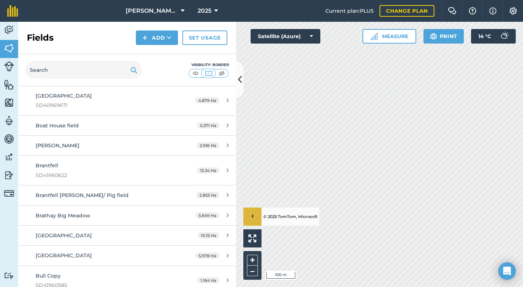
scroll to position [581, 0]
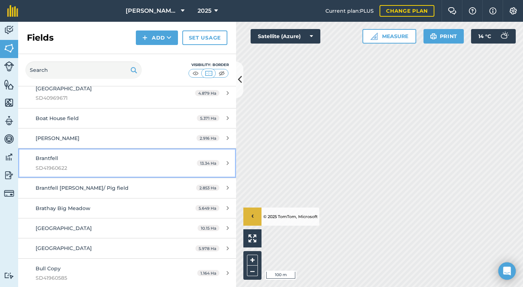
click at [45, 162] on div "Brantfell SD41960622" at bounding box center [104, 163] width 137 height 18
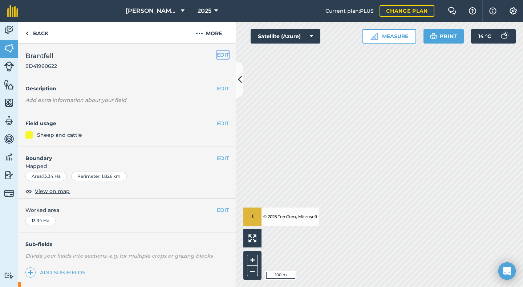
click at [217, 54] on button "EDIT" at bounding box center [223, 55] width 12 height 8
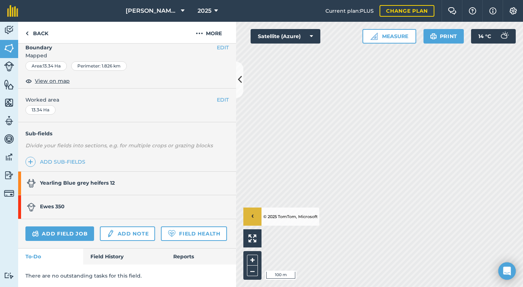
scroll to position [159, 0]
click at [36, 33] on link "Back" at bounding box center [36, 32] width 37 height 21
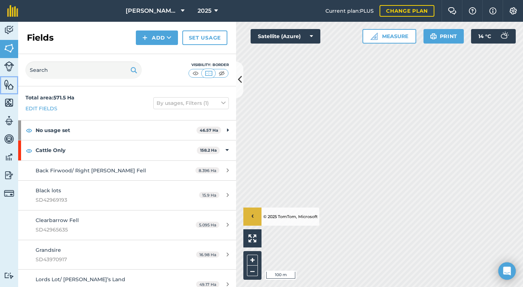
click at [9, 84] on img at bounding box center [9, 84] width 10 height 11
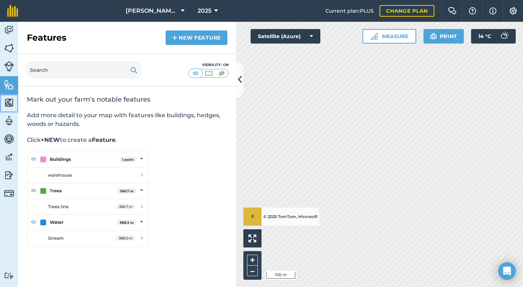
click at [8, 101] on img at bounding box center [9, 102] width 10 height 11
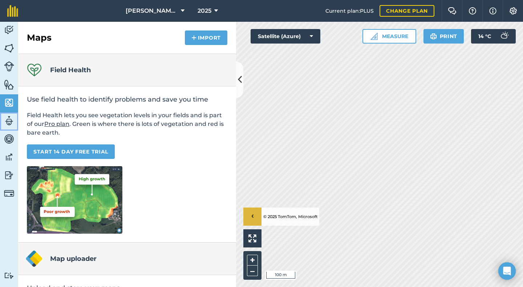
click at [9, 119] on img at bounding box center [9, 121] width 10 height 11
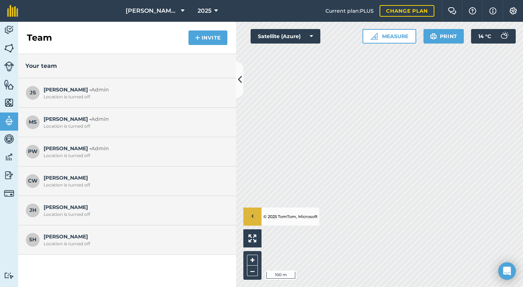
click at [56, 209] on span "[PERSON_NAME] Location is turned off" at bounding box center [135, 210] width 182 height 14
click at [8, 138] on img at bounding box center [9, 139] width 10 height 11
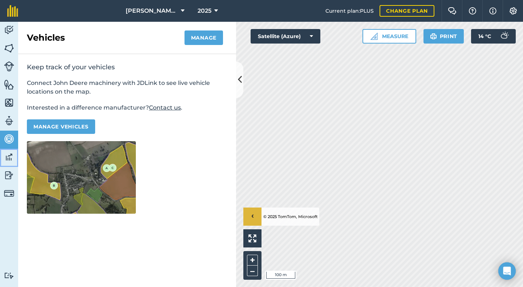
click at [6, 157] on img at bounding box center [9, 157] width 10 height 11
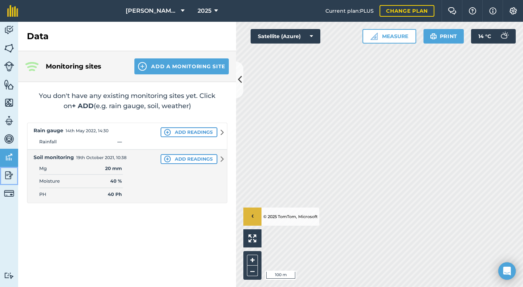
click at [9, 176] on img at bounding box center [9, 175] width 10 height 11
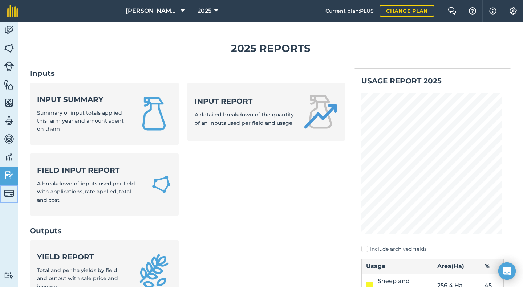
click at [8, 191] on img at bounding box center [9, 194] width 10 height 10
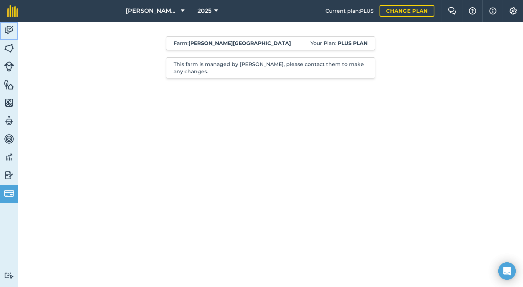
click at [8, 27] on img at bounding box center [9, 30] width 10 height 11
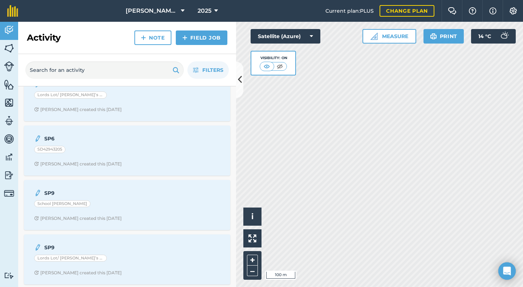
scroll to position [1275, 0]
click at [7, 49] on img at bounding box center [9, 48] width 10 height 11
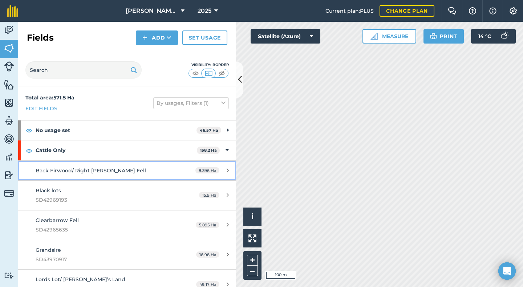
click at [72, 172] on span "Back Firwood/ Right [PERSON_NAME] Fell" at bounding box center [91, 170] width 110 height 7
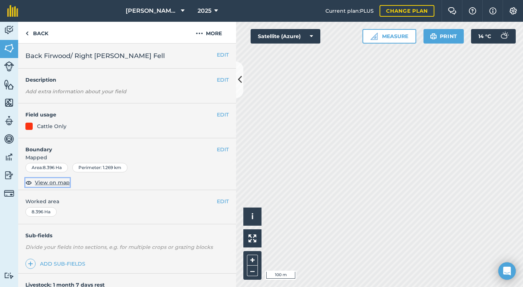
click at [56, 183] on span "View on map" at bounding box center [52, 183] width 35 height 8
click at [219, 54] on button "EDIT" at bounding box center [223, 55] width 12 height 8
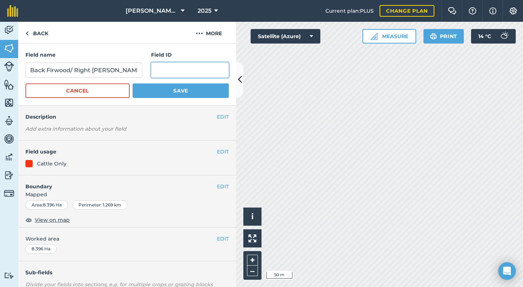
click at [151, 72] on input "text" at bounding box center [190, 69] width 78 height 15
type input "SD41959126"
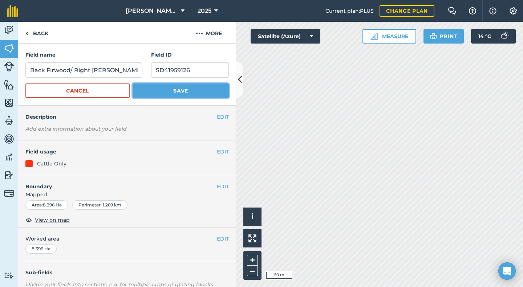
click at [163, 90] on button "Save" at bounding box center [181, 91] width 96 height 15
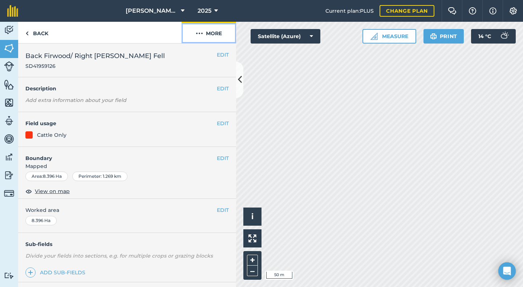
click at [200, 32] on img at bounding box center [199, 33] width 7 height 9
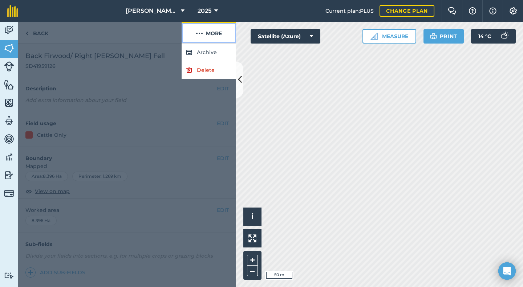
click at [200, 32] on img at bounding box center [199, 33] width 7 height 9
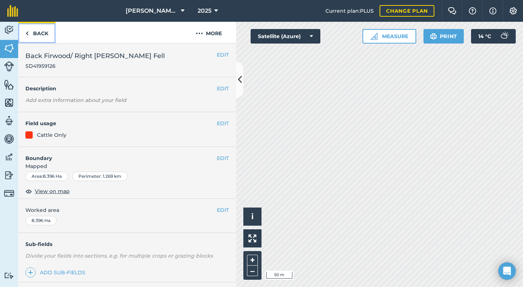
click at [34, 33] on link "Back" at bounding box center [36, 32] width 37 height 21
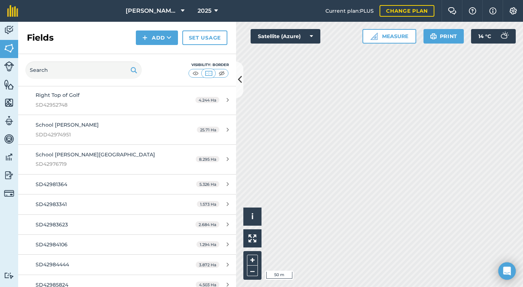
scroll to position [254, 0]
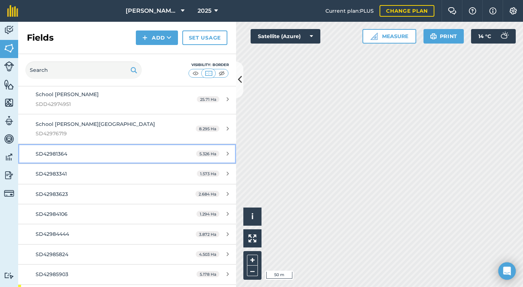
click at [64, 155] on span "SD42981364" at bounding box center [52, 154] width 32 height 7
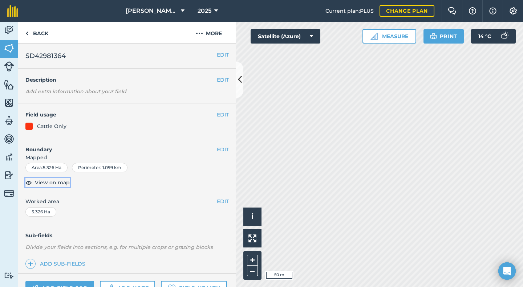
click at [60, 184] on span "View on map" at bounding box center [52, 183] width 35 height 8
click at [219, 56] on button "EDIT" at bounding box center [223, 55] width 12 height 8
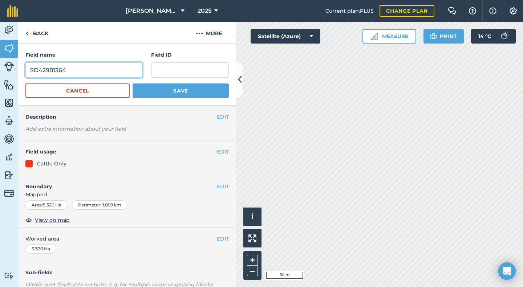
drag, startPoint x: 70, startPoint y: 73, endPoint x: 23, endPoint y: 72, distance: 47.2
click at [23, 72] on div "Field name SD42981364 Field ID Cancel Save" at bounding box center [127, 75] width 218 height 62
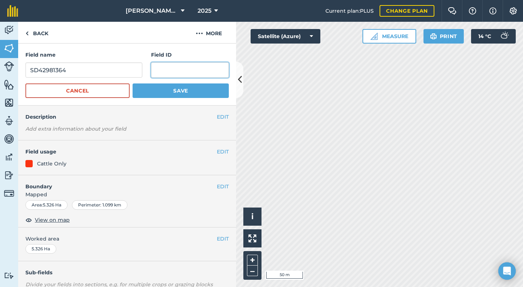
click at [156, 72] on input "text" at bounding box center [190, 69] width 78 height 15
paste input "SD42981364"
type input "SD42981364"
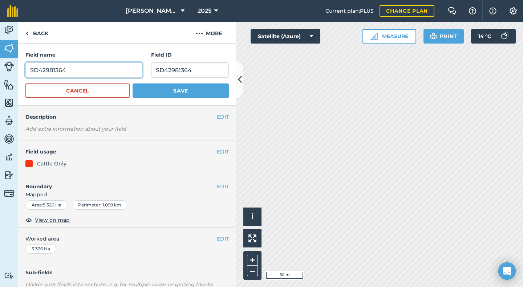
drag, startPoint x: 66, startPoint y: 70, endPoint x: 28, endPoint y: 72, distance: 37.8
click at [28, 72] on input "SD42981364" at bounding box center [83, 69] width 117 height 15
type input "New land - A591"
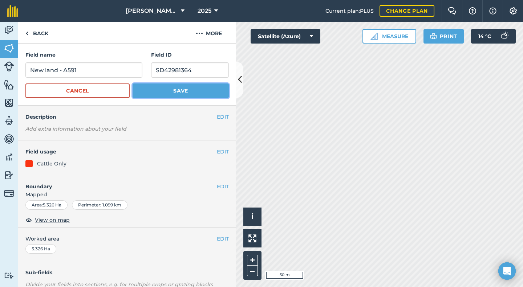
click at [170, 92] on button "Save" at bounding box center [181, 91] width 96 height 15
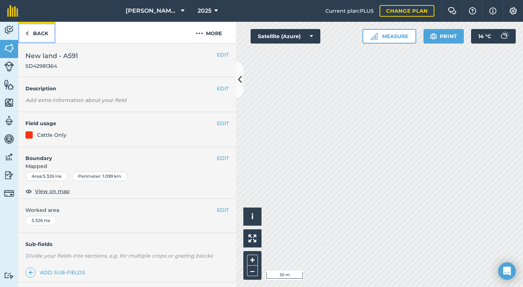
click at [38, 35] on link "Back" at bounding box center [36, 32] width 37 height 21
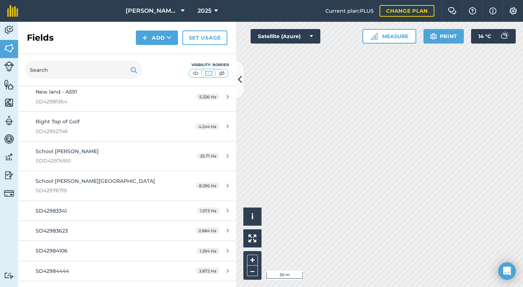
scroll to position [291, 0]
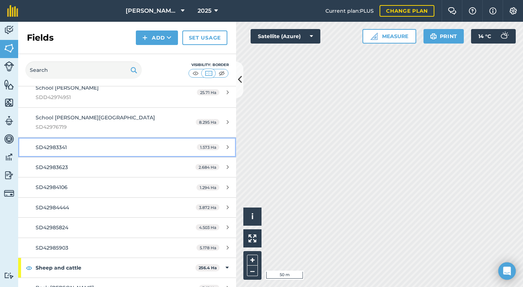
click at [52, 149] on span "SD42983341" at bounding box center [51, 147] width 31 height 7
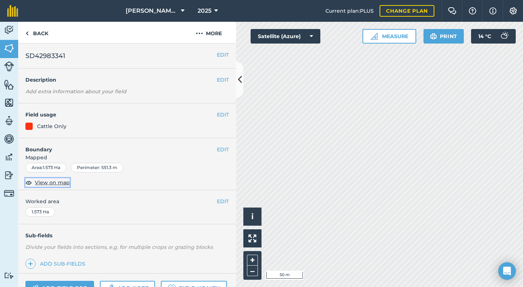
click at [57, 185] on span "View on map" at bounding box center [52, 183] width 35 height 8
click at [218, 53] on button "EDIT" at bounding box center [223, 55] width 12 height 8
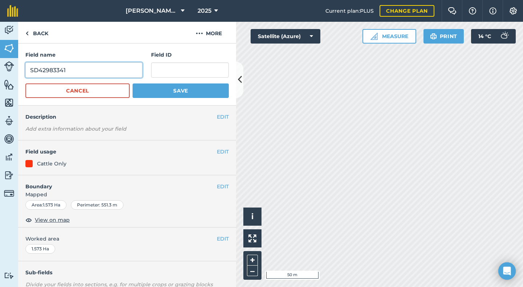
drag, startPoint x: 68, startPoint y: 70, endPoint x: 29, endPoint y: 71, distance: 38.9
click at [29, 71] on input "SD42983341" at bounding box center [83, 69] width 117 height 15
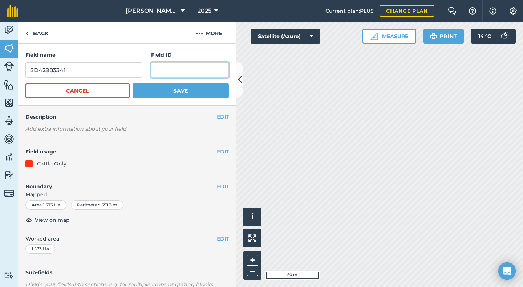
click at [158, 69] on input "text" at bounding box center [190, 69] width 78 height 15
paste input "SD42983341"
type input "SD42983341"
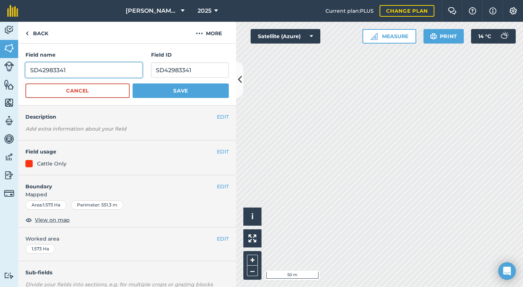
drag, startPoint x: 70, startPoint y: 69, endPoint x: 26, endPoint y: 71, distance: 44.7
click at [26, 71] on input "SD42983341" at bounding box center [83, 69] width 117 height 15
type input "New land - 3341"
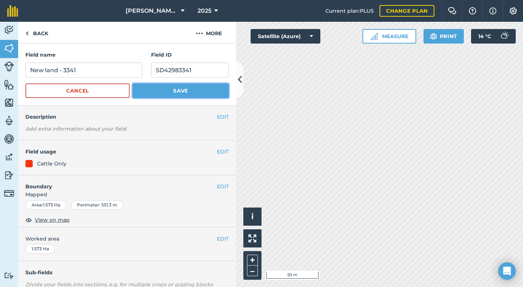
click at [168, 89] on button "Save" at bounding box center [181, 91] width 96 height 15
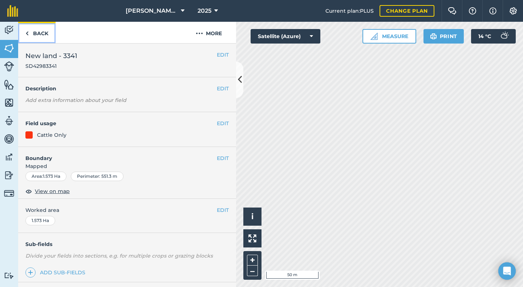
click at [32, 33] on link "Back" at bounding box center [36, 32] width 37 height 21
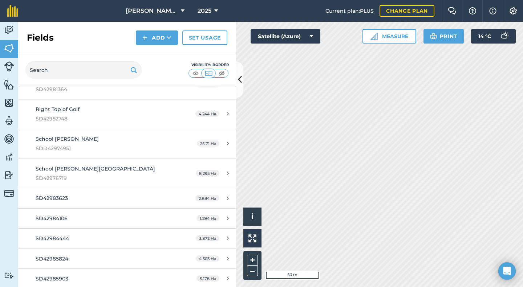
scroll to position [327, 0]
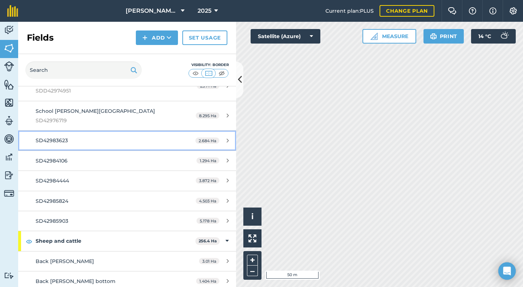
click at [58, 140] on span "SD42983623" at bounding box center [52, 140] width 32 height 7
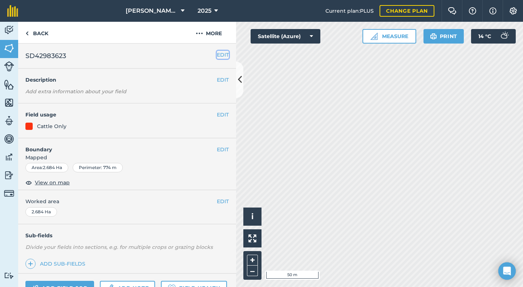
click at [217, 51] on button "EDIT" at bounding box center [223, 55] width 12 height 8
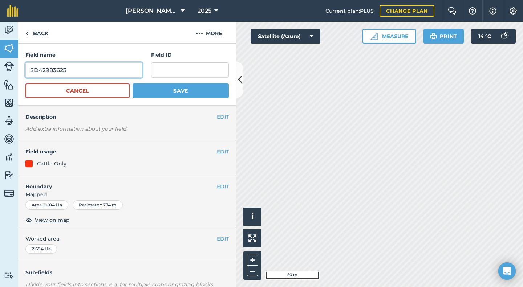
drag, startPoint x: 77, startPoint y: 70, endPoint x: 32, endPoint y: 74, distance: 45.6
click at [32, 74] on input "SD42983623" at bounding box center [83, 69] width 117 height 15
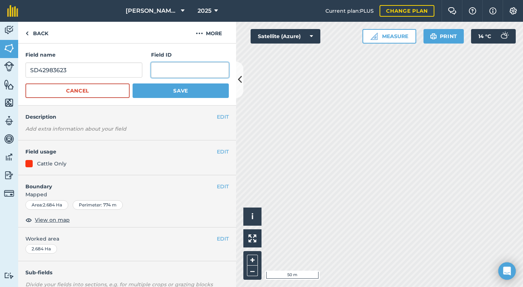
click at [152, 70] on input "text" at bounding box center [190, 69] width 78 height 15
paste input "SD42983623"
type input "SD42983623"
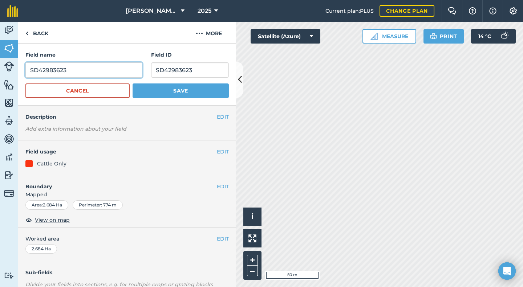
click at [52, 70] on input "SD42983623" at bounding box center [83, 69] width 117 height 15
type input "New land - 3623"
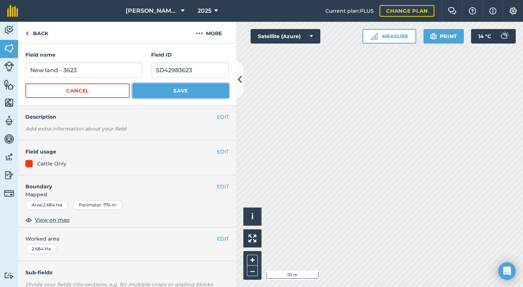
click at [195, 89] on button "Save" at bounding box center [181, 91] width 96 height 15
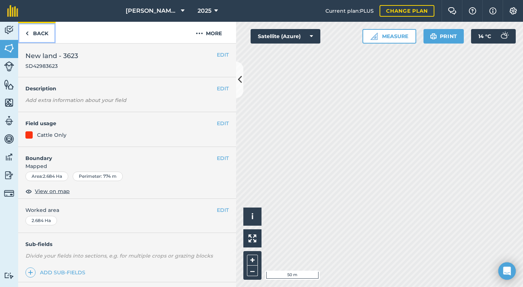
click at [35, 32] on link "Back" at bounding box center [36, 32] width 37 height 21
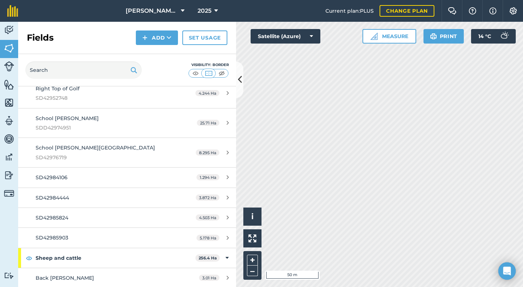
scroll to position [327, 0]
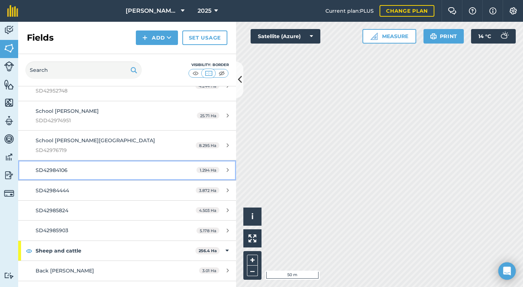
click at [62, 172] on span "SD42984106" at bounding box center [52, 170] width 32 height 7
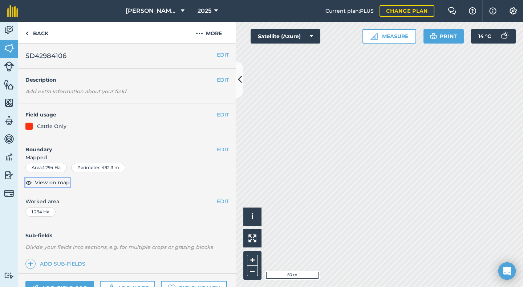
click at [55, 183] on span "View on map" at bounding box center [52, 183] width 35 height 8
click at [217, 56] on button "EDIT" at bounding box center [223, 55] width 12 height 8
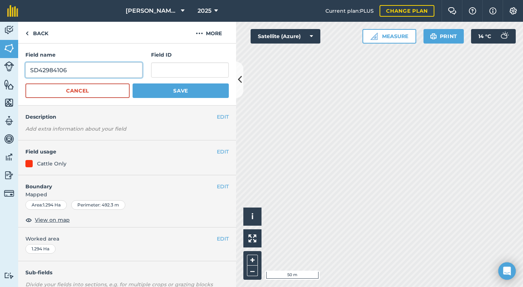
drag, startPoint x: 69, startPoint y: 70, endPoint x: 27, endPoint y: 71, distance: 41.8
click at [27, 71] on input "SD42984106" at bounding box center [83, 69] width 117 height 15
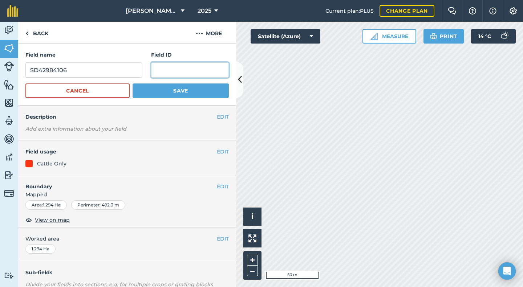
click at [153, 72] on input "text" at bounding box center [190, 69] width 78 height 15
paste input "SD42984106"
type input "SD42984106"
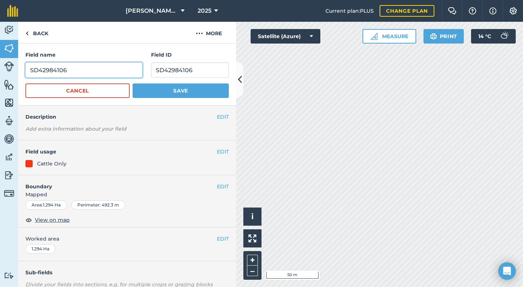
click at [55, 71] on input "SD42984106" at bounding box center [83, 69] width 117 height 15
click at [54, 71] on input "SD42984106" at bounding box center [83, 69] width 117 height 15
type input "New land - 4106"
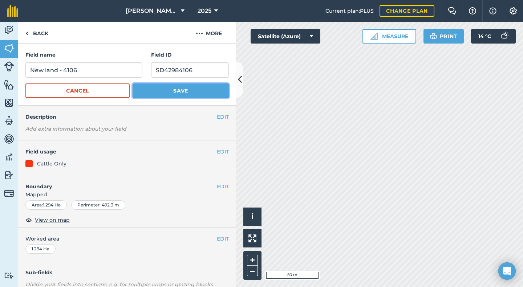
click at [173, 90] on button "Save" at bounding box center [181, 91] width 96 height 15
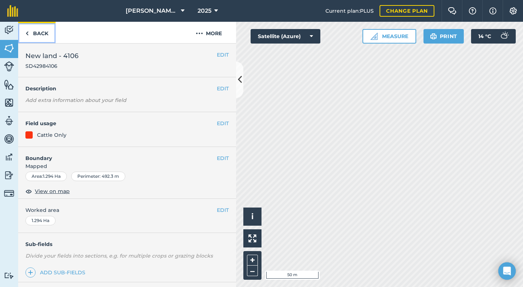
click at [41, 36] on link "Back" at bounding box center [36, 32] width 37 height 21
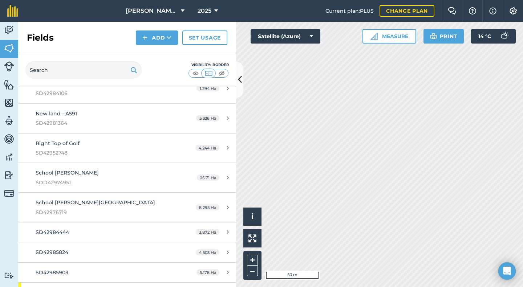
scroll to position [327, 0]
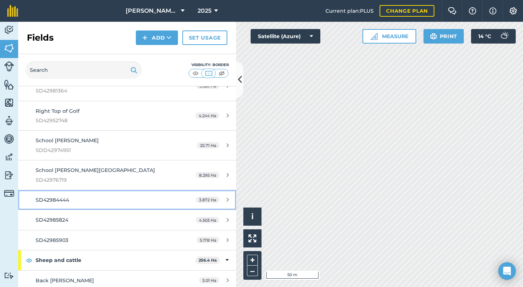
click at [58, 203] on span "SD42984444" at bounding box center [52, 200] width 33 height 7
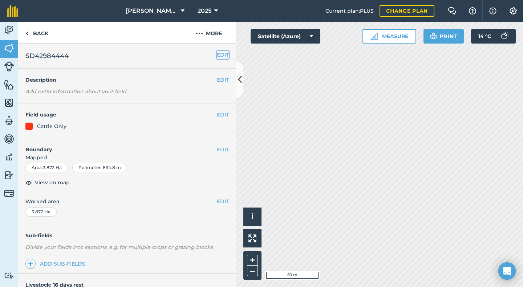
click at [218, 53] on button "EDIT" at bounding box center [223, 55] width 12 height 8
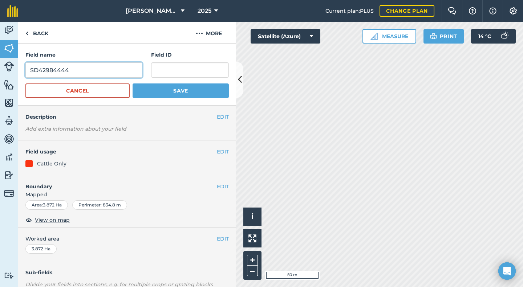
drag, startPoint x: 68, startPoint y: 69, endPoint x: 28, endPoint y: 71, distance: 40.0
click at [28, 71] on input "SD42984444" at bounding box center [83, 69] width 117 height 15
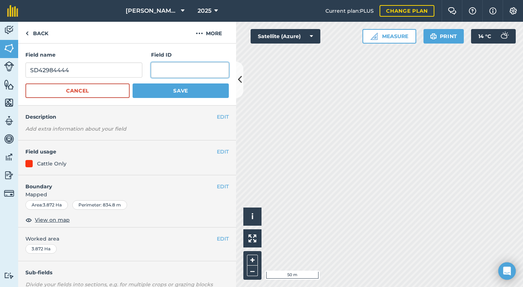
click at [158, 71] on input "text" at bounding box center [190, 69] width 78 height 15
paste input "SD42984444"
type input "SD42984444"
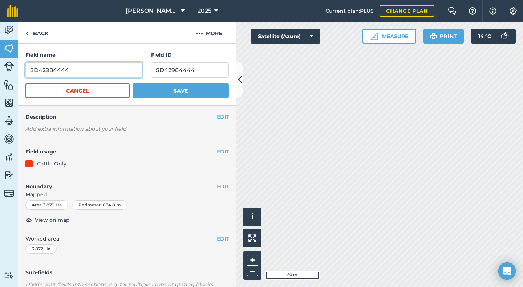
click at [53, 69] on input "SD42984444" at bounding box center [83, 69] width 117 height 15
type input "New land - 4444"
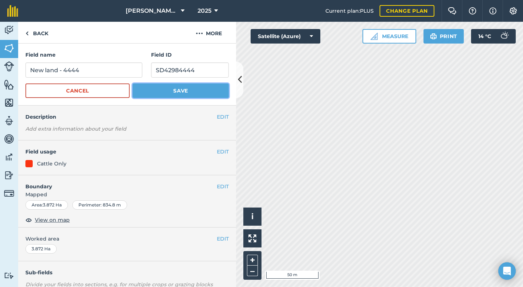
click at [168, 88] on button "Save" at bounding box center [181, 91] width 96 height 15
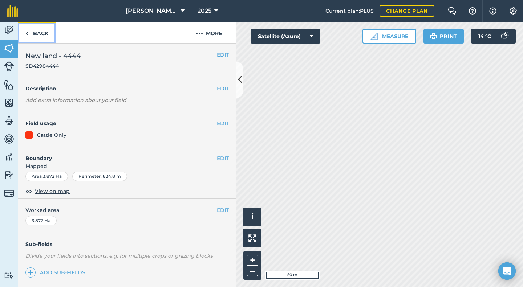
click at [35, 32] on link "Back" at bounding box center [36, 32] width 37 height 21
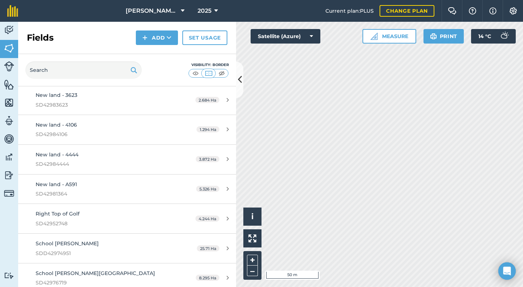
scroll to position [327, 0]
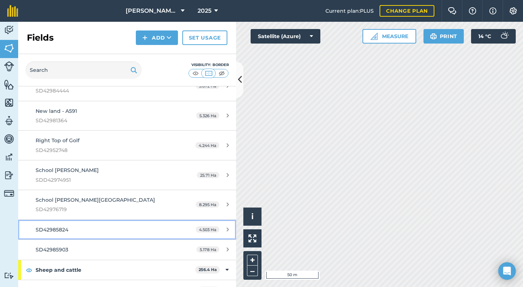
click at [65, 228] on span "SD42985824" at bounding box center [52, 230] width 33 height 7
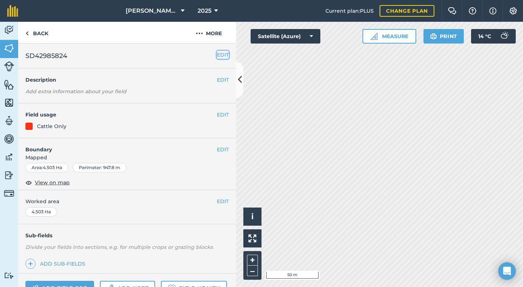
click at [217, 55] on button "EDIT" at bounding box center [223, 55] width 12 height 8
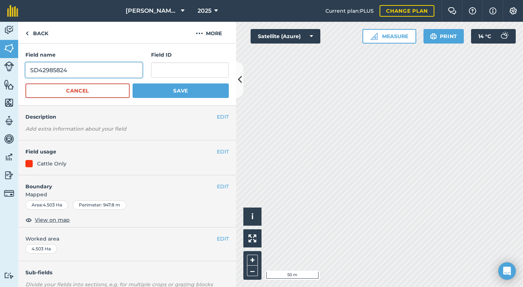
drag, startPoint x: 78, startPoint y: 70, endPoint x: 25, endPoint y: 70, distance: 52.7
click at [25, 70] on input "SD42985824" at bounding box center [83, 69] width 117 height 15
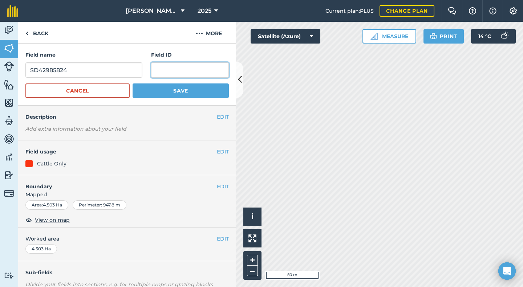
click at [155, 69] on input "text" at bounding box center [190, 69] width 78 height 15
paste input "SD42985824"
type input "SD42985824"
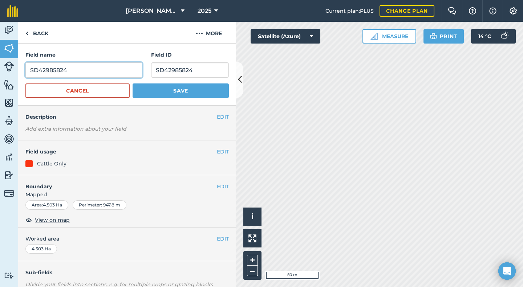
click at [53, 71] on input "SD42985824" at bounding box center [83, 69] width 117 height 15
type input "New land - 5824"
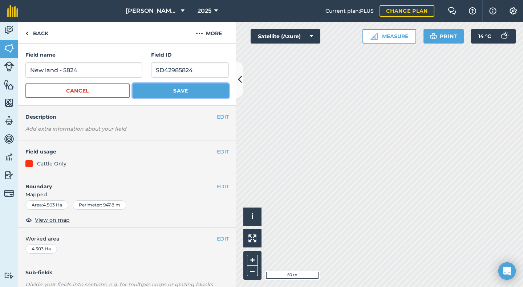
click at [166, 88] on button "Save" at bounding box center [181, 91] width 96 height 15
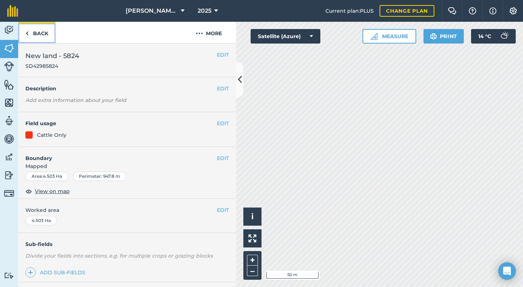
click at [33, 31] on link "Back" at bounding box center [36, 32] width 37 height 21
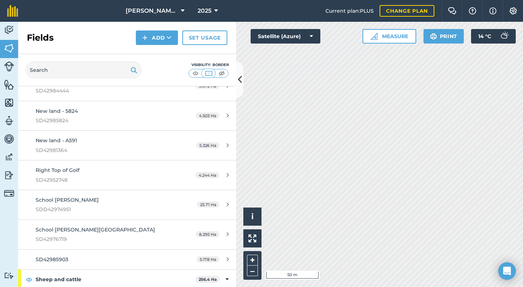
scroll to position [436, 0]
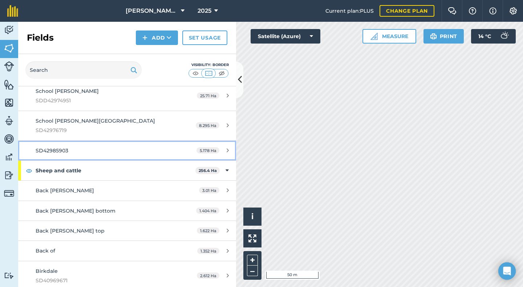
click at [57, 150] on span "SD42985903" at bounding box center [52, 150] width 33 height 7
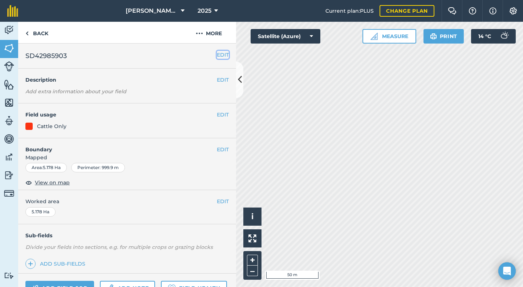
click at [217, 53] on button "EDIT" at bounding box center [223, 55] width 12 height 8
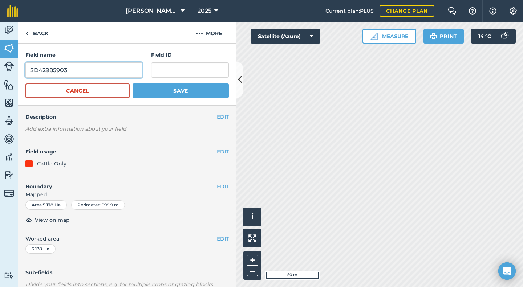
drag, startPoint x: 73, startPoint y: 69, endPoint x: 25, endPoint y: 72, distance: 47.7
click at [25, 72] on div "Field name SD42985903 Field ID Cancel Save" at bounding box center [127, 75] width 218 height 62
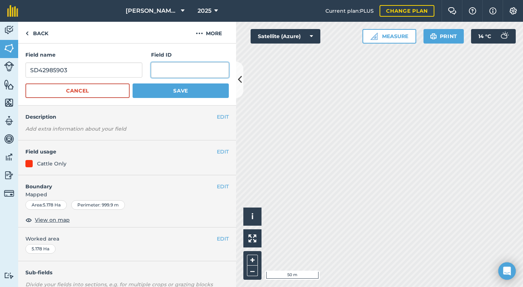
click at [156, 73] on input "text" at bounding box center [190, 69] width 78 height 15
paste input "SD42985903"
type input "SD42985903"
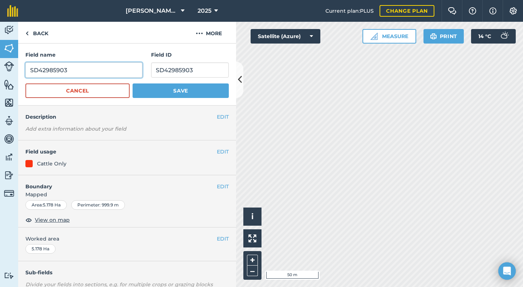
click at [53, 70] on input "SD42985903" at bounding box center [83, 69] width 117 height 15
type input "New land - 5903"
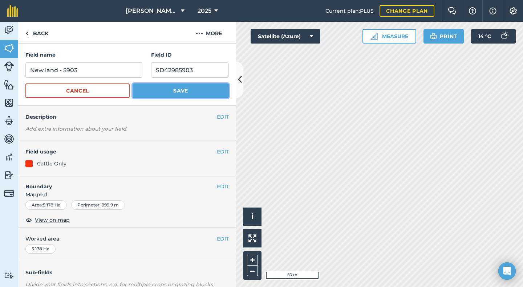
click at [165, 93] on button "Save" at bounding box center [181, 91] width 96 height 15
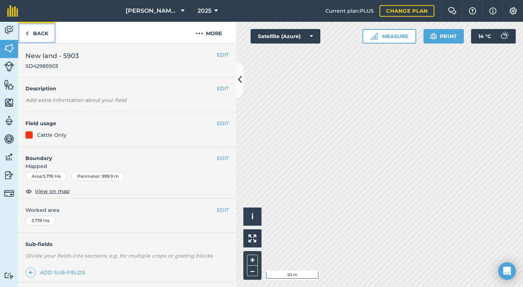
click at [38, 35] on link "Back" at bounding box center [36, 32] width 37 height 21
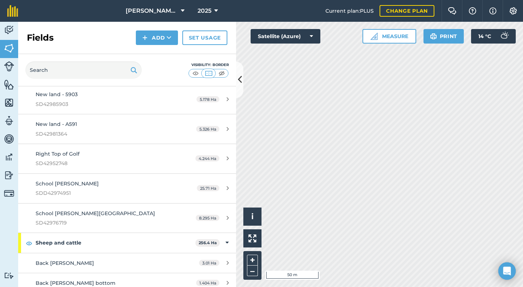
scroll to position [400, 0]
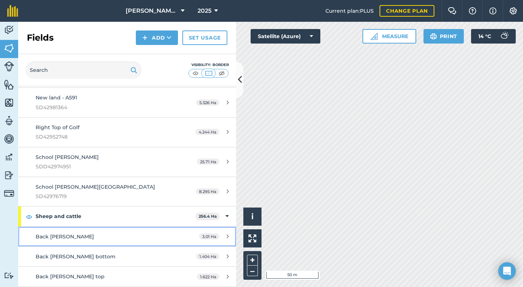
click at [48, 236] on span "Back [PERSON_NAME]" at bounding box center [65, 237] width 58 height 7
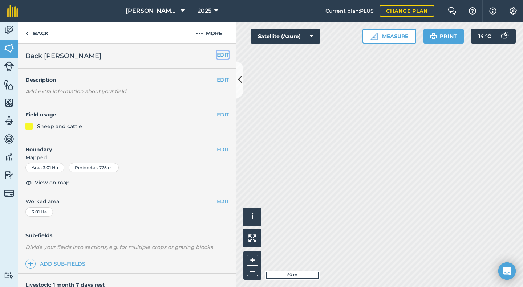
click at [217, 54] on button "EDIT" at bounding box center [223, 55] width 12 height 8
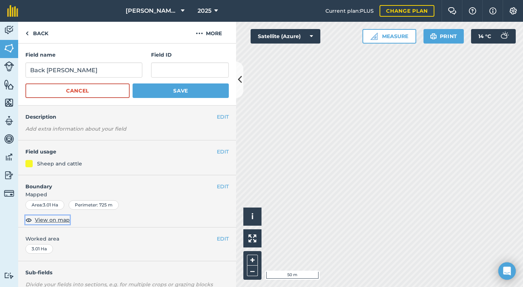
click at [56, 220] on span "View on map" at bounding box center [52, 220] width 35 height 8
click at [179, 70] on input "text" at bounding box center [190, 69] width 78 height 15
type input "SD41950698"
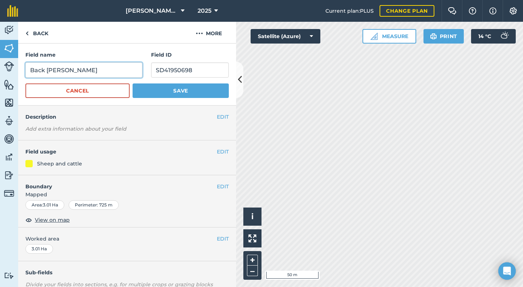
click at [63, 70] on input "Back [PERSON_NAME]" at bounding box center [83, 69] width 117 height 15
type input "Back Brantfell"
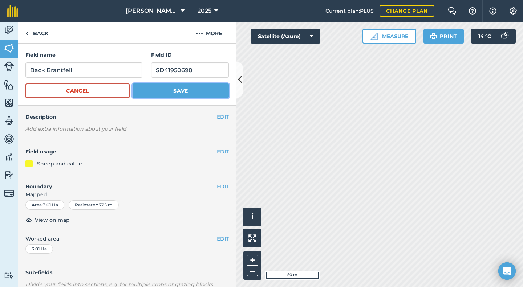
click at [168, 88] on button "Save" at bounding box center [181, 91] width 96 height 15
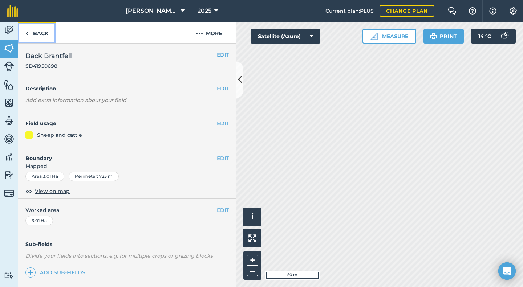
click at [28, 30] on img at bounding box center [26, 33] width 3 height 9
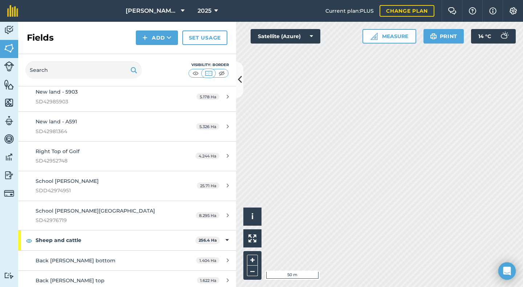
scroll to position [436, 0]
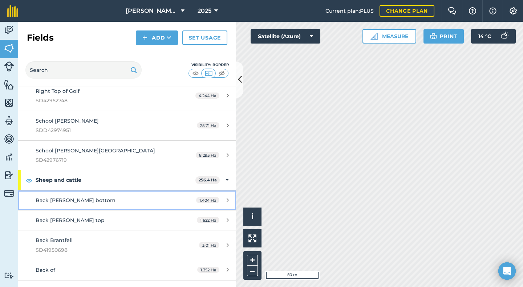
click at [70, 203] on span "Back [PERSON_NAME] bottom" at bounding box center [76, 200] width 80 height 7
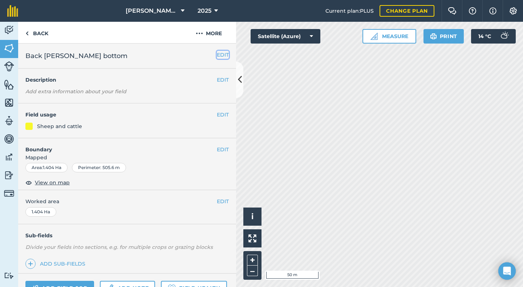
click at [219, 54] on button "EDIT" at bounding box center [223, 55] width 12 height 8
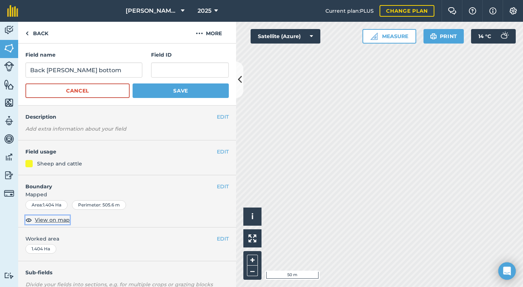
click at [54, 219] on span "View on map" at bounding box center [52, 220] width 35 height 8
click at [162, 69] on input "text" at bounding box center [190, 69] width 78 height 15
type input "SD40958886"
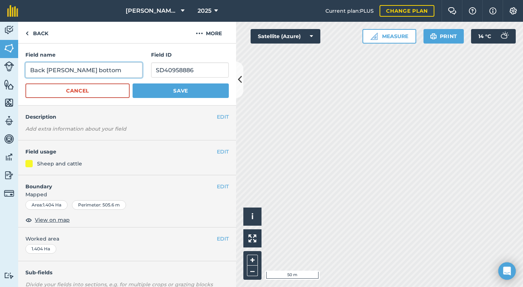
click at [62, 71] on input "Back [PERSON_NAME] bottom" at bounding box center [83, 69] width 117 height 15
click at [96, 71] on input "Back Brantfell bottom" at bounding box center [83, 69] width 117 height 15
type input "Back Brantfell - lower"
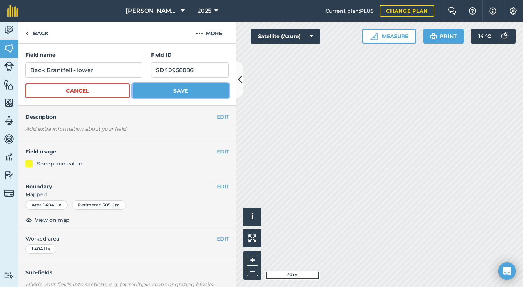
click at [163, 91] on button "Save" at bounding box center [181, 91] width 96 height 15
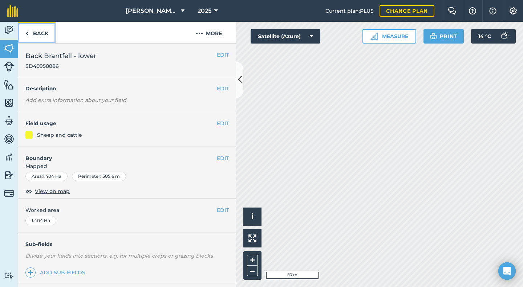
click at [41, 33] on link "Back" at bounding box center [36, 32] width 37 height 21
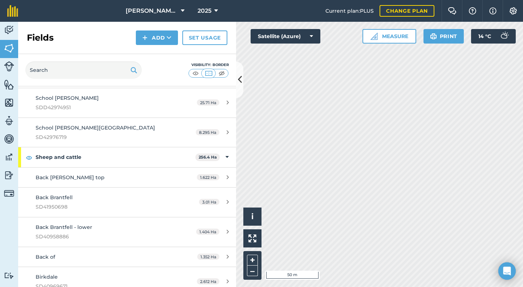
scroll to position [472, 0]
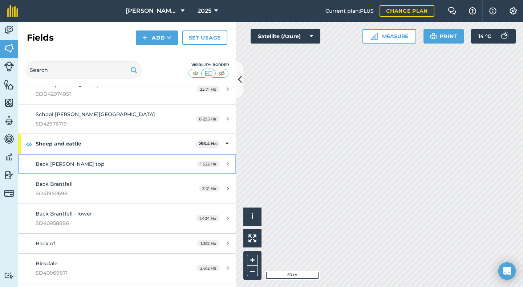
click at [65, 164] on span "Back [PERSON_NAME] top" at bounding box center [70, 164] width 69 height 7
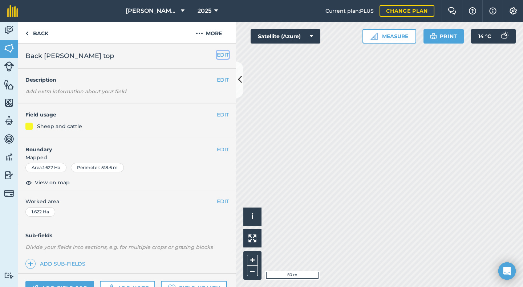
click at [219, 54] on button "EDIT" at bounding box center [223, 55] width 12 height 8
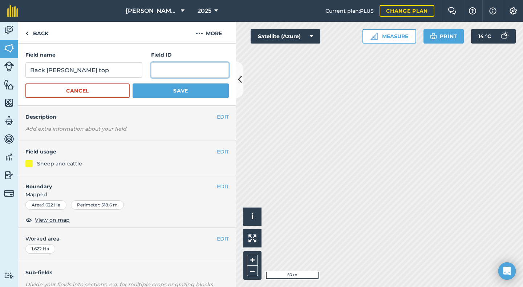
click at [177, 70] on input "text" at bounding box center [190, 69] width 78 height 15
type input "SD40958796"
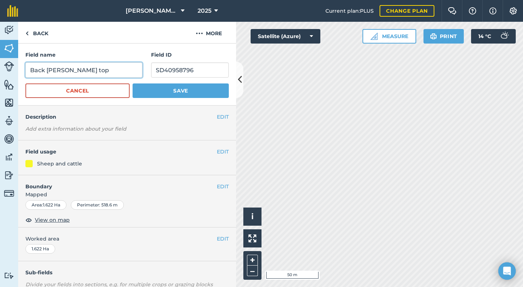
click at [62, 71] on input "Back [PERSON_NAME] top" at bounding box center [83, 69] width 117 height 15
type input "Back Brantfell - upper"
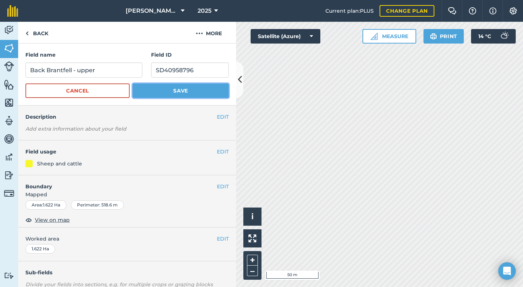
click at [187, 92] on button "Save" at bounding box center [181, 91] width 96 height 15
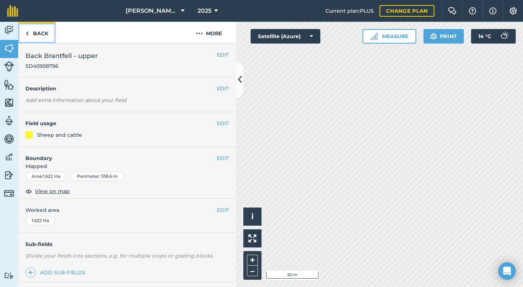
click at [30, 33] on link "Back" at bounding box center [36, 32] width 37 height 21
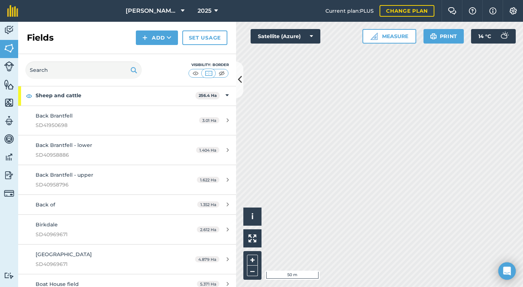
scroll to position [545, 0]
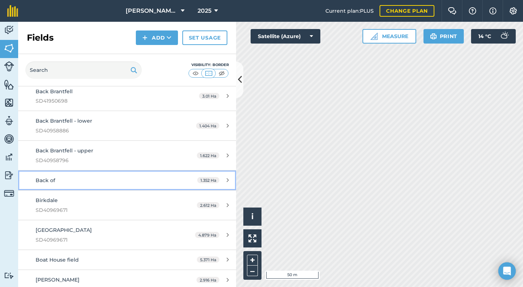
click at [53, 181] on span "Back of" at bounding box center [46, 180] width 20 height 7
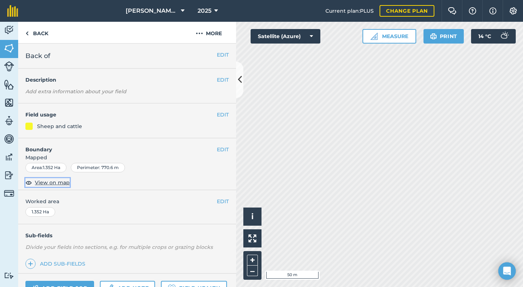
click at [51, 184] on span "View on map" at bounding box center [52, 183] width 35 height 8
click at [217, 55] on button "EDIT" at bounding box center [223, 55] width 12 height 8
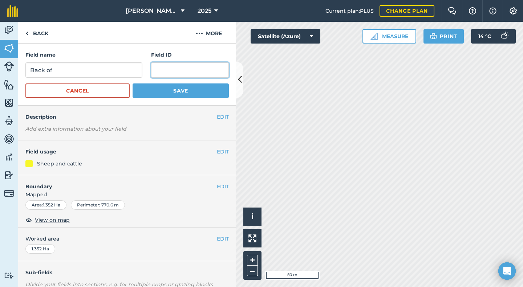
click at [154, 69] on input "text" at bounding box center [190, 69] width 78 height 15
click at [184, 76] on input "SD" at bounding box center [190, 69] width 78 height 15
drag, startPoint x: 186, startPoint y: 69, endPoint x: 147, endPoint y: 72, distance: 39.3
click at [147, 72] on div "Field name Back of Field ID SD41955769" at bounding box center [126, 64] width 203 height 27
type input "SD41955769"
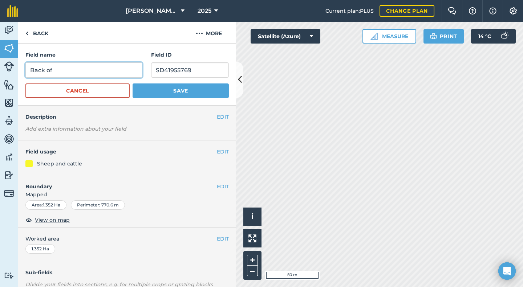
click at [53, 68] on input "Back of" at bounding box center [83, 69] width 117 height 15
type input "B"
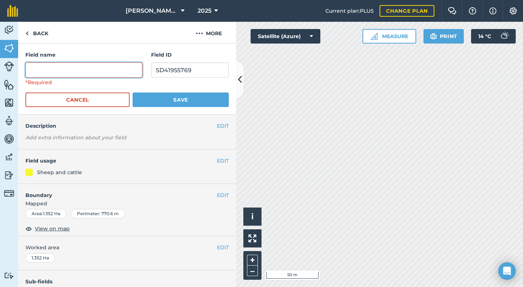
paste input "SD41955769"
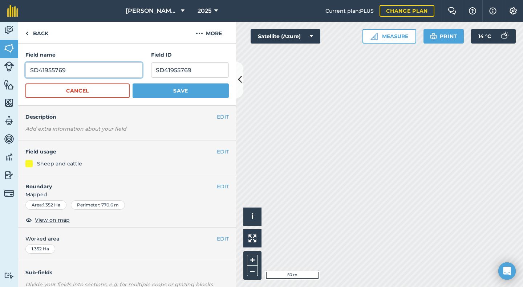
type input "SD41955769"
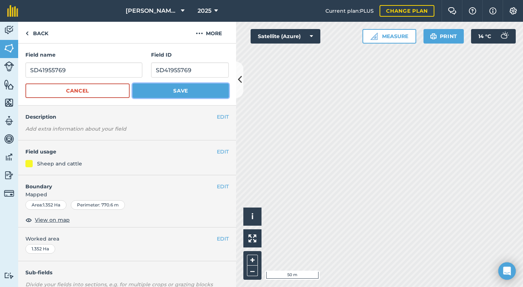
click at [188, 88] on button "Save" at bounding box center [181, 91] width 96 height 15
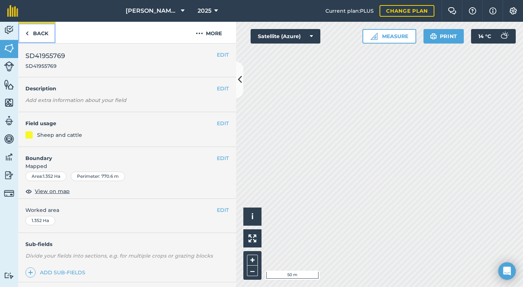
click at [40, 34] on link "Back" at bounding box center [36, 32] width 37 height 21
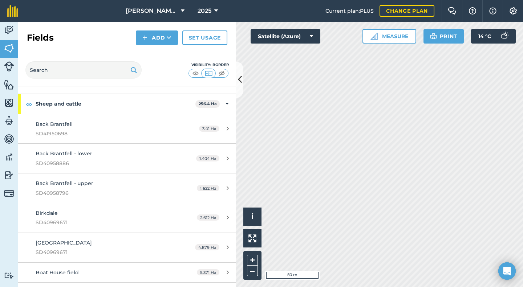
scroll to position [545, 0]
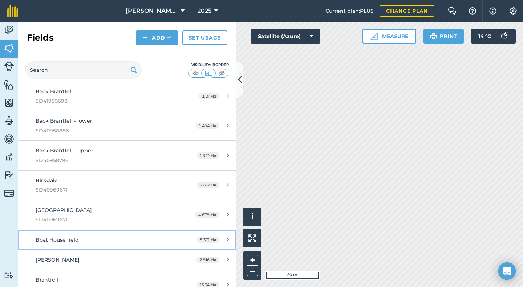
click at [66, 239] on span "Boat House field" at bounding box center [57, 240] width 43 height 7
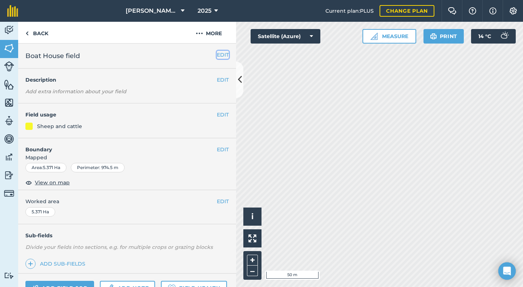
click at [219, 54] on button "EDIT" at bounding box center [223, 55] width 12 height 8
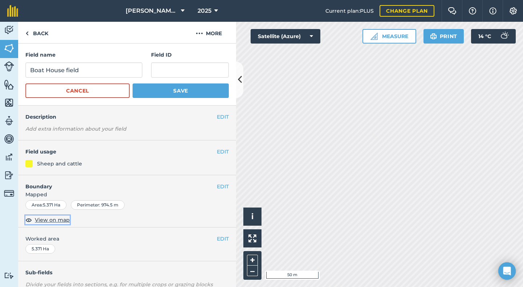
click at [56, 220] on span "View on map" at bounding box center [52, 220] width 35 height 8
click at [165, 68] on input "text" at bounding box center [190, 69] width 78 height 15
type input "B"
type input "NY36038516"
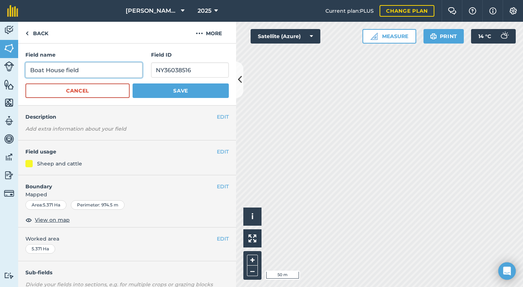
click at [31, 70] on input "Boat House field" at bounding box center [83, 69] width 117 height 15
drag, startPoint x: 132, startPoint y: 71, endPoint x: 98, endPoint y: 72, distance: 34.2
click at [98, 72] on input "Brathay - BoathouseBoat House field" at bounding box center [83, 69] width 117 height 15
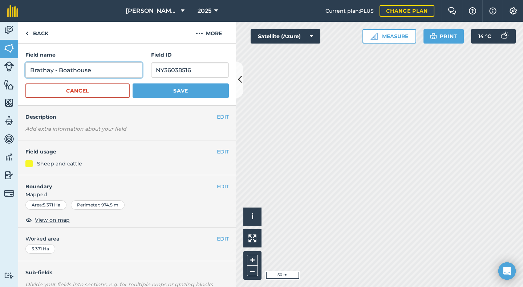
type input "Brathay - Boathouse"
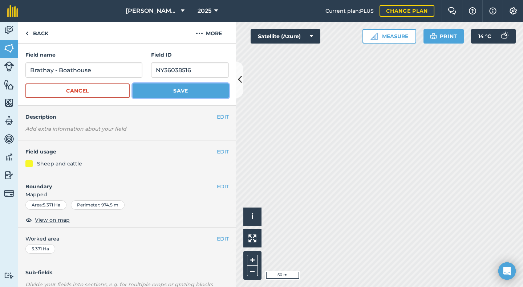
click at [168, 90] on button "Save" at bounding box center [181, 91] width 96 height 15
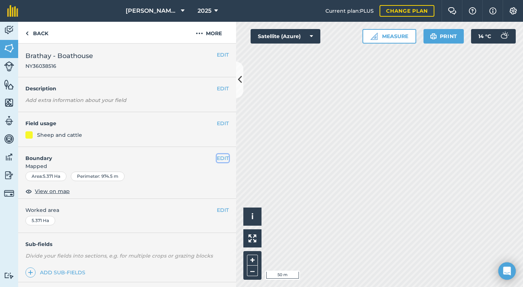
click at [217, 158] on button "EDIT" at bounding box center [223, 158] width 12 height 8
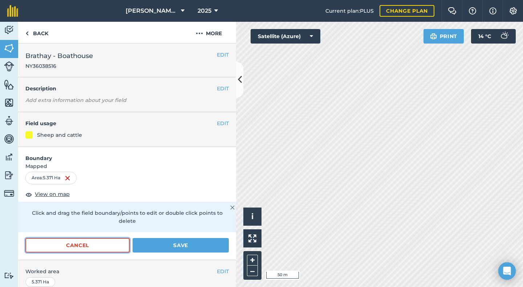
click at [87, 243] on button "Cancel" at bounding box center [77, 245] width 104 height 15
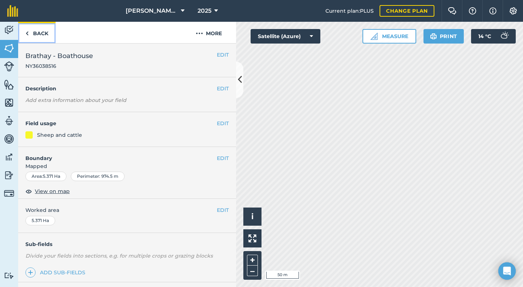
click at [43, 33] on link "Back" at bounding box center [36, 32] width 37 height 21
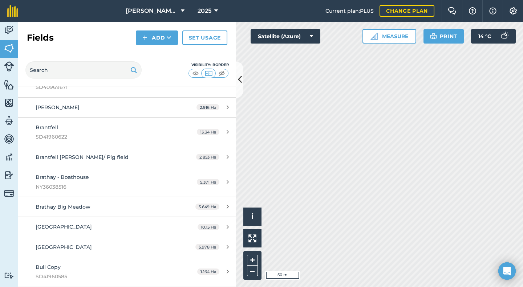
scroll to position [690, 0]
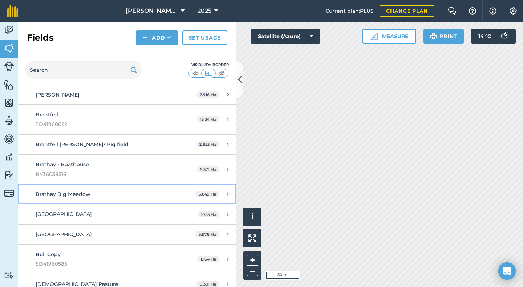
click at [69, 196] on span "Brathay Big Meadow" at bounding box center [63, 194] width 55 height 7
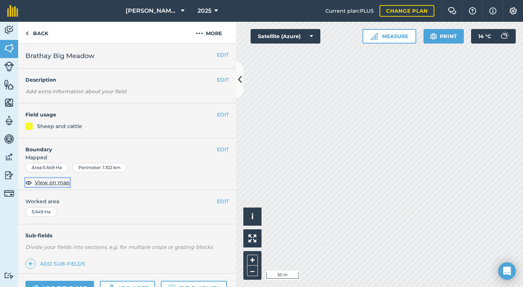
click at [60, 183] on span "View on map" at bounding box center [52, 183] width 35 height 8
click at [217, 54] on button "EDIT" at bounding box center [223, 55] width 12 height 8
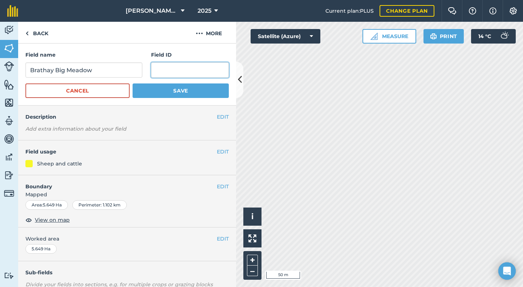
click at [165, 72] on input "text" at bounding box center [190, 69] width 78 height 15
type input "NY36038040"
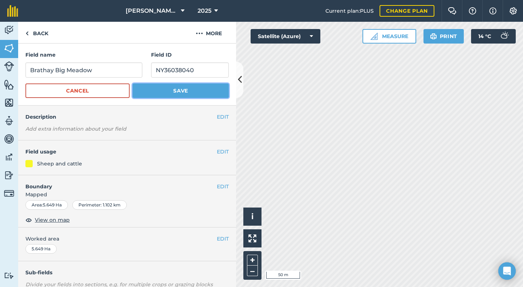
click at [167, 90] on button "Save" at bounding box center [181, 91] width 96 height 15
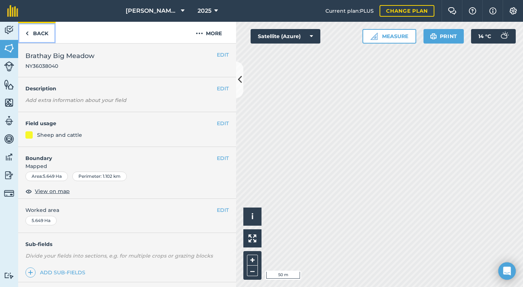
click at [41, 33] on link "Back" at bounding box center [36, 32] width 37 height 21
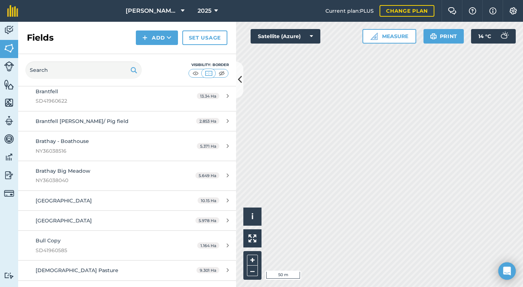
scroll to position [726, 0]
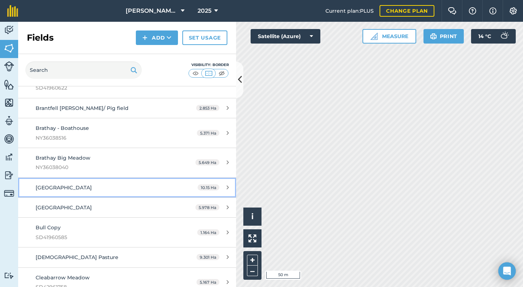
click at [60, 187] on span "[GEOGRAPHIC_DATA]" at bounding box center [64, 188] width 56 height 7
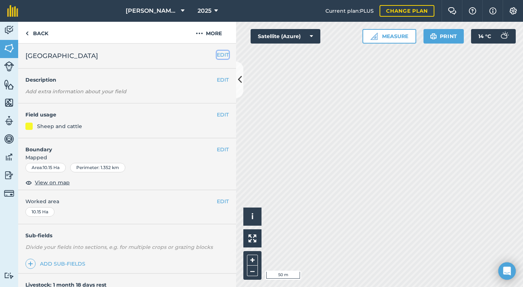
click at [218, 55] on button "EDIT" at bounding box center [223, 55] width 12 height 8
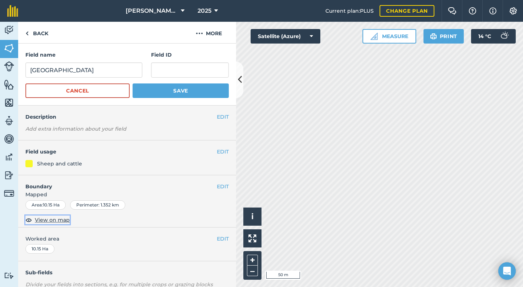
click at [52, 217] on span "View on map" at bounding box center [52, 220] width 35 height 8
click at [160, 71] on input "text" at bounding box center [190, 69] width 78 height 15
type input "NY36027993"
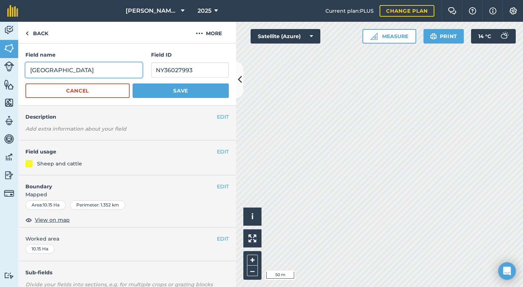
drag, startPoint x: 89, startPoint y: 69, endPoint x: 70, endPoint y: 71, distance: 18.9
click at [70, 71] on input "[GEOGRAPHIC_DATA]" at bounding box center [83, 69] width 117 height 15
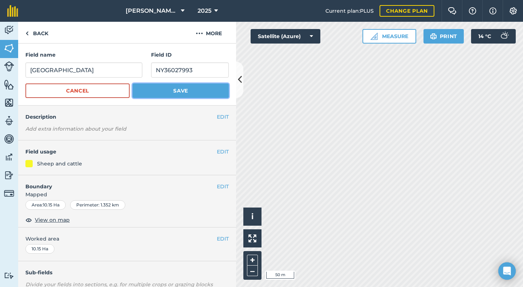
click at [158, 92] on button "Save" at bounding box center [181, 91] width 96 height 15
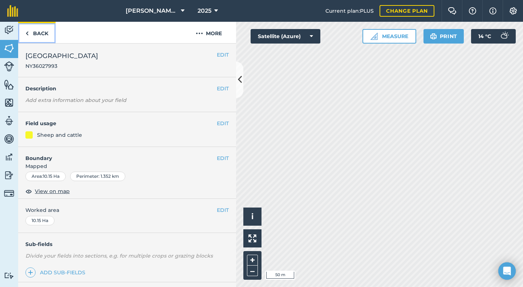
click at [43, 34] on link "Back" at bounding box center [36, 32] width 37 height 21
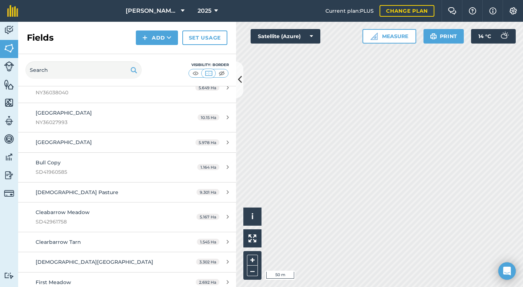
scroll to position [799, 0]
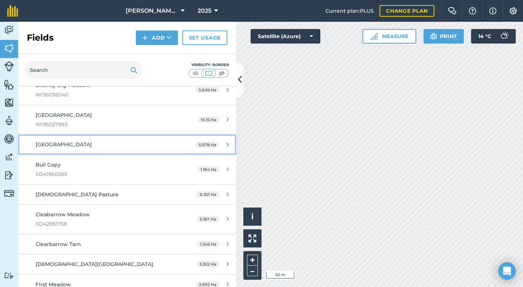
click at [69, 144] on span "[GEOGRAPHIC_DATA]" at bounding box center [64, 144] width 56 height 7
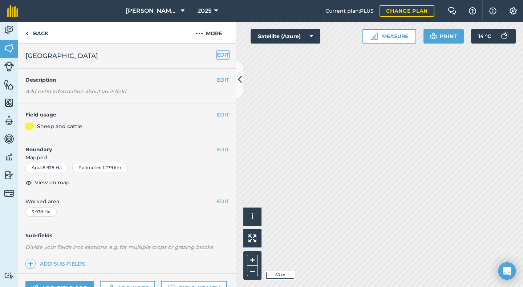
click at [217, 54] on button "EDIT" at bounding box center [223, 55] width 12 height 8
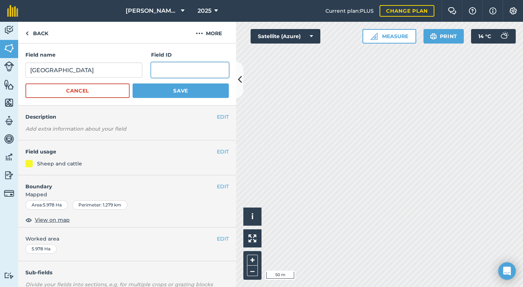
click at [151, 70] on input "text" at bounding box center [190, 69] width 78 height 15
type input "NY36028361"
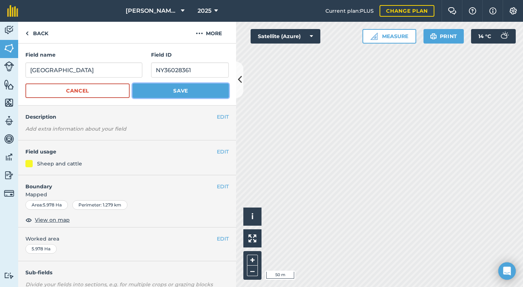
click at [184, 86] on button "Save" at bounding box center [181, 91] width 96 height 15
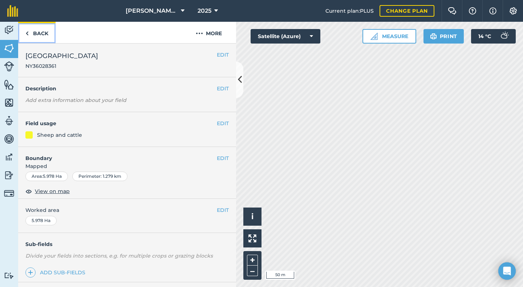
click at [31, 35] on link "Back" at bounding box center [36, 32] width 37 height 21
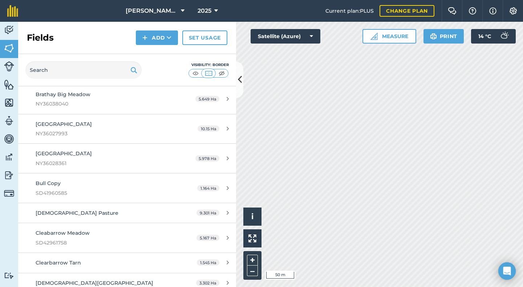
scroll to position [799, 0]
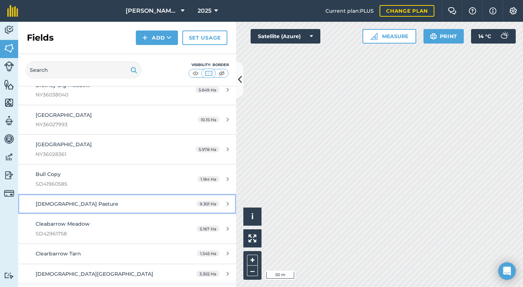
click at [64, 202] on span "[DEMOGRAPHIC_DATA] Pasture" at bounding box center [77, 204] width 83 height 7
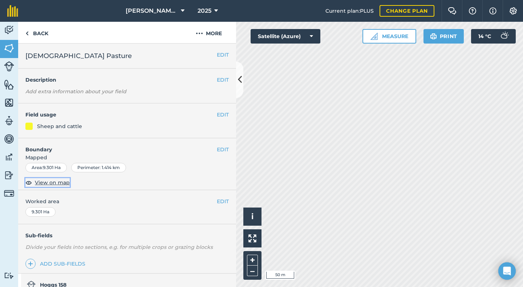
click at [52, 182] on span "View on map" at bounding box center [52, 183] width 35 height 8
click at [217, 55] on button "EDIT" at bounding box center [223, 55] width 12 height 8
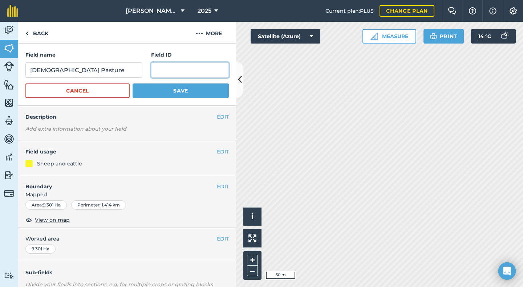
click at [154, 69] on input "text" at bounding box center [190, 69] width 78 height 15
type input "NY36031205"
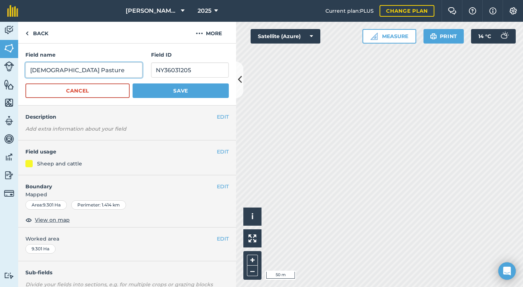
click at [32, 71] on input "[DEMOGRAPHIC_DATA] Pasture" at bounding box center [83, 69] width 117 height 15
type input "Brathay - Church Pasture"
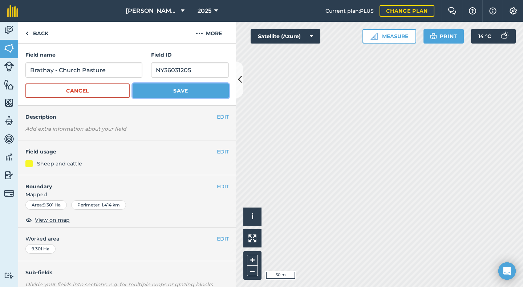
click at [174, 89] on button "Save" at bounding box center [181, 91] width 96 height 15
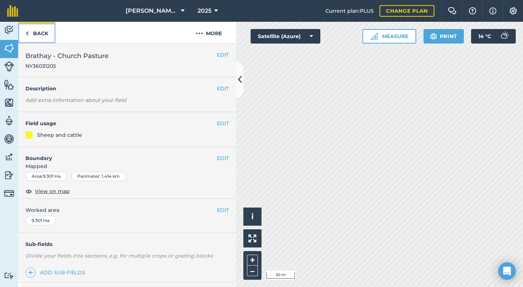
click at [40, 33] on link "Back" at bounding box center [36, 32] width 37 height 21
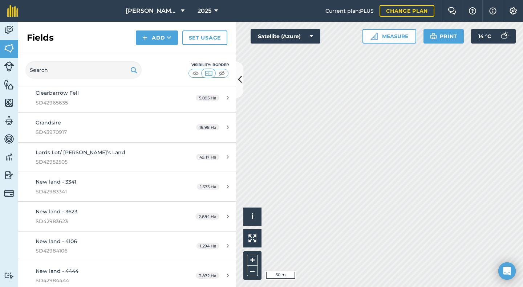
scroll to position [36, 0]
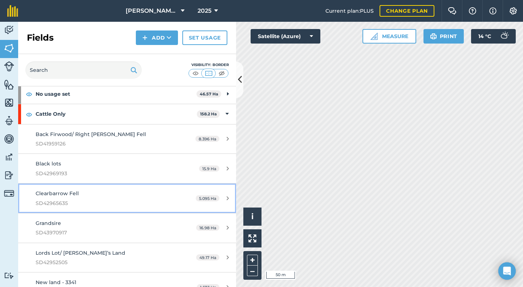
click at [66, 196] on span "Clearbarrow Fell" at bounding box center [57, 193] width 43 height 7
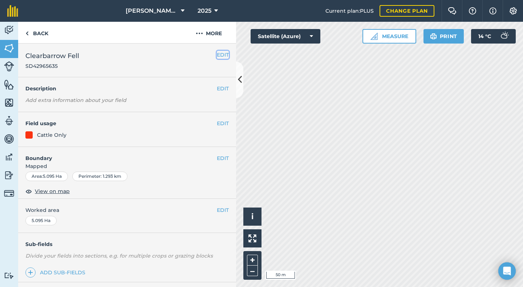
click at [218, 54] on button "EDIT" at bounding box center [223, 55] width 12 height 8
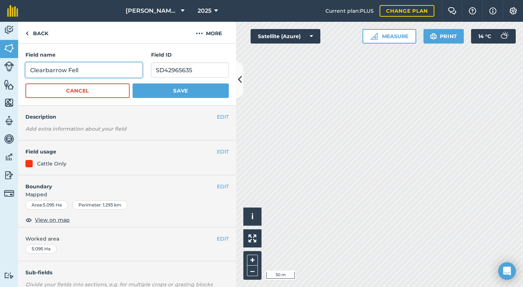
click at [45, 71] on input "Clearbarrow Fell" at bounding box center [83, 69] width 117 height 15
type input "Cleabarrow Fell"
click at [133, 84] on button "Save" at bounding box center [181, 91] width 96 height 15
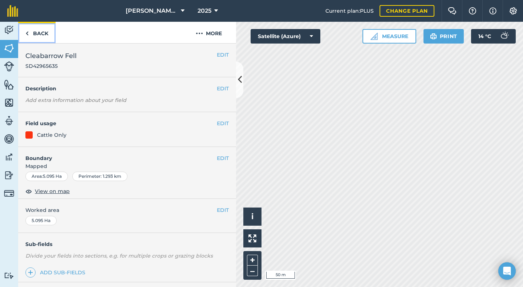
click at [33, 32] on link "Back" at bounding box center [36, 32] width 37 height 21
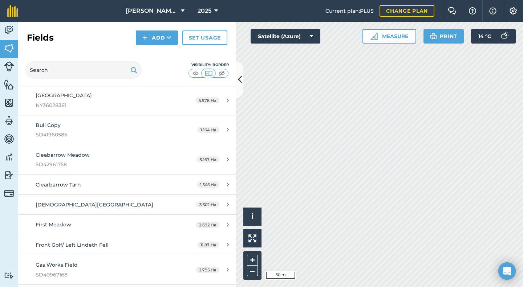
scroll to position [944, 0]
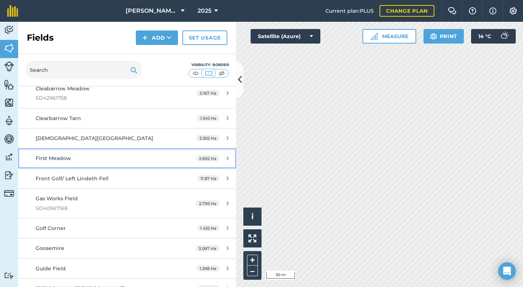
click at [59, 160] on span "First Meadow" at bounding box center [54, 158] width 36 height 7
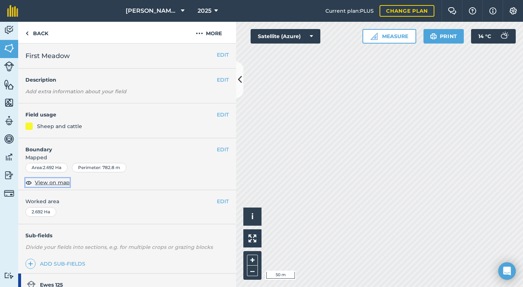
click at [55, 185] on span "View on map" at bounding box center [52, 183] width 35 height 8
click at [40, 35] on link "Back" at bounding box center [36, 32] width 37 height 21
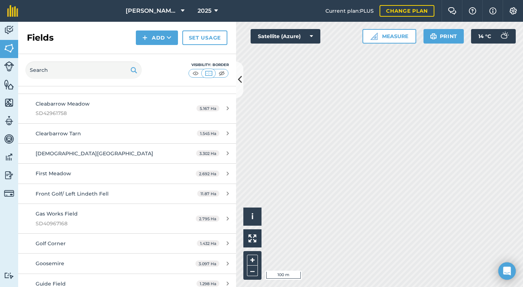
scroll to position [944, 0]
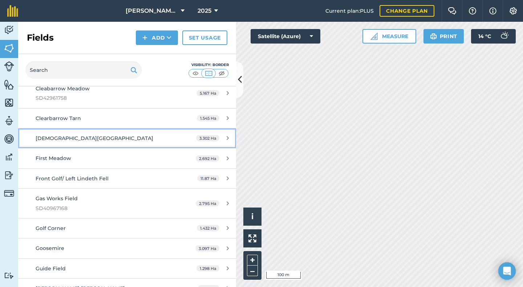
click at [66, 135] on div "[DEMOGRAPHIC_DATA][GEOGRAPHIC_DATA]" at bounding box center [104, 138] width 137 height 8
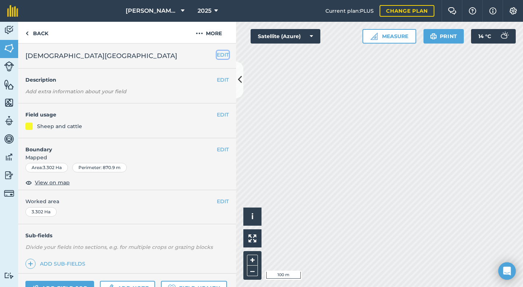
click at [217, 54] on button "EDIT" at bounding box center [223, 55] width 12 height 8
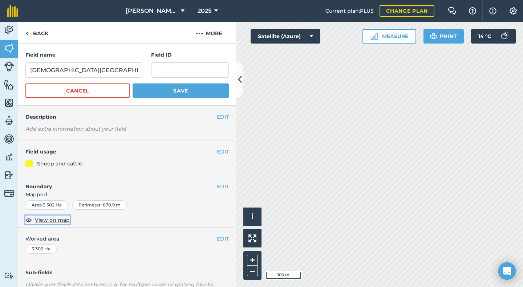
click at [55, 217] on span "View on map" at bounding box center [52, 220] width 35 height 8
click at [160, 72] on input "text" at bounding box center [190, 69] width 78 height 15
type input "NY36030225"
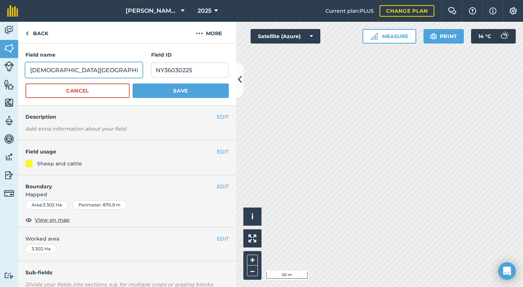
click at [32, 71] on input "[DEMOGRAPHIC_DATA][GEOGRAPHIC_DATA]" at bounding box center [83, 69] width 117 height 15
type input "Brathay - [GEOGRAPHIC_DATA]"
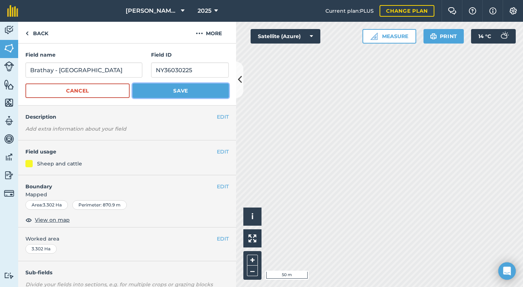
click at [178, 90] on button "Save" at bounding box center [181, 91] width 96 height 15
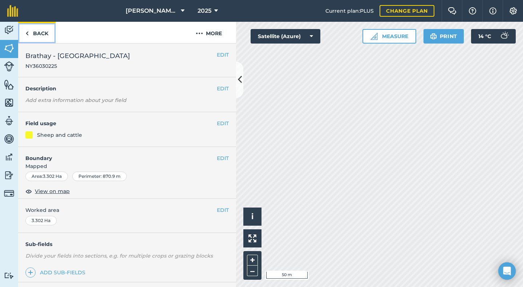
click at [31, 30] on link "Back" at bounding box center [36, 32] width 37 height 21
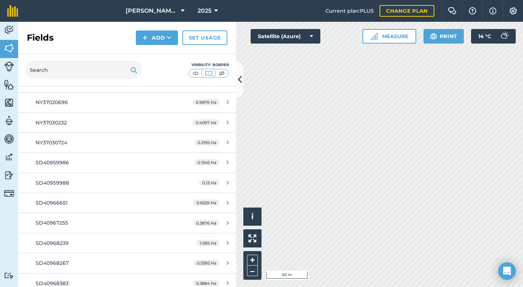
scroll to position [2381, 0]
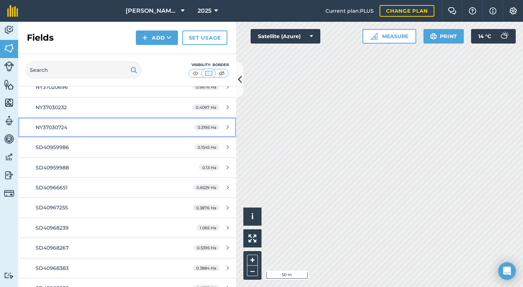
click at [54, 127] on span "NY37030724" at bounding box center [52, 127] width 32 height 7
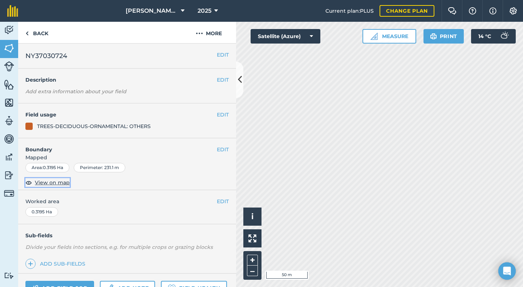
click at [56, 182] on span "View on map" at bounding box center [52, 183] width 35 height 8
click at [217, 54] on button "EDIT" at bounding box center [223, 55] width 12 height 8
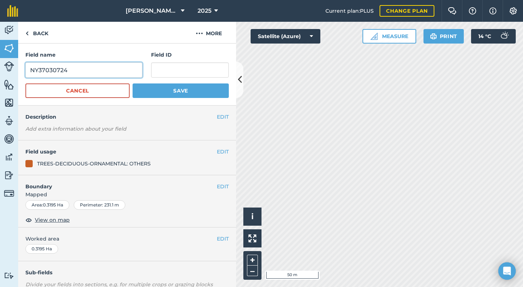
drag, startPoint x: 69, startPoint y: 69, endPoint x: 26, endPoint y: 70, distance: 42.5
click at [26, 70] on input "NY37030724" at bounding box center [83, 69] width 117 height 15
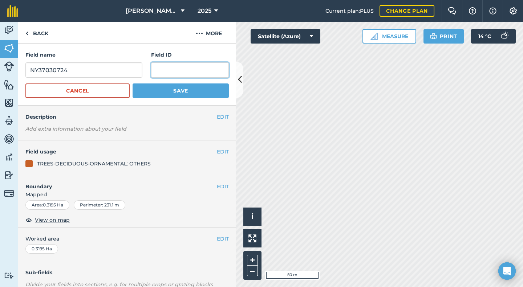
click at [166, 73] on input "text" at bounding box center [190, 69] width 78 height 15
paste input "NY37030724"
type input "NY37030724"
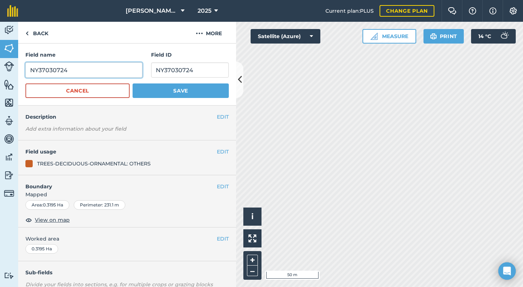
drag, startPoint x: 67, startPoint y: 69, endPoint x: 31, endPoint y: 71, distance: 36.4
click at [31, 71] on input "NY37030724" at bounding box center [83, 69] width 117 height 15
type input "Brathay - riverside [PERSON_NAME]"
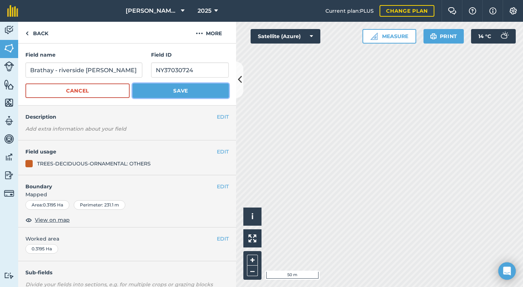
click at [171, 95] on button "Save" at bounding box center [181, 91] width 96 height 15
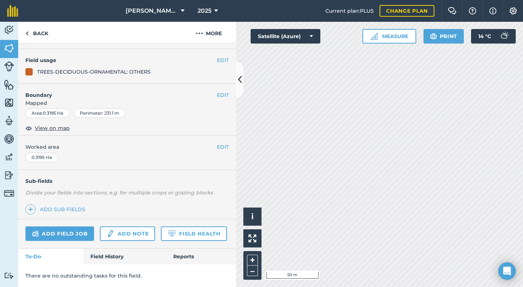
scroll to position [84, 0]
click at [43, 34] on link "Back" at bounding box center [36, 32] width 37 height 21
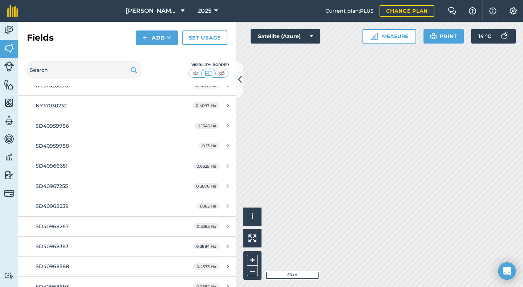
scroll to position [2288, 0]
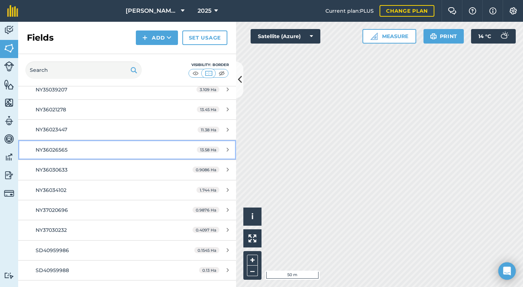
click at [58, 153] on span "NY36026565" at bounding box center [52, 150] width 32 height 7
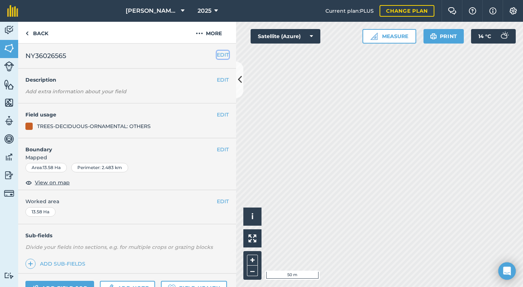
click at [217, 54] on button "EDIT" at bounding box center [223, 55] width 12 height 8
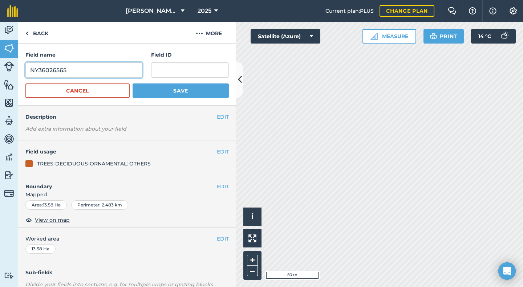
drag, startPoint x: 70, startPoint y: 69, endPoint x: 32, endPoint y: 71, distance: 37.8
click at [32, 71] on input "NY36026565" at bounding box center [83, 69] width 117 height 15
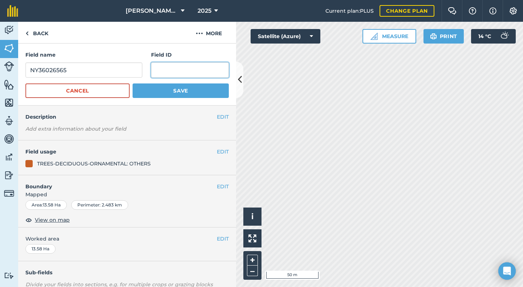
click at [155, 68] on input "text" at bounding box center [190, 69] width 78 height 15
paste input "NY36026565"
type input "NY36026565"
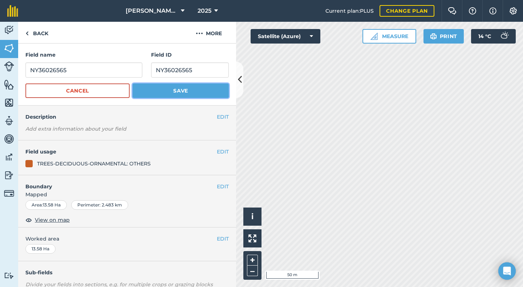
click at [164, 91] on button "Save" at bounding box center [181, 91] width 96 height 15
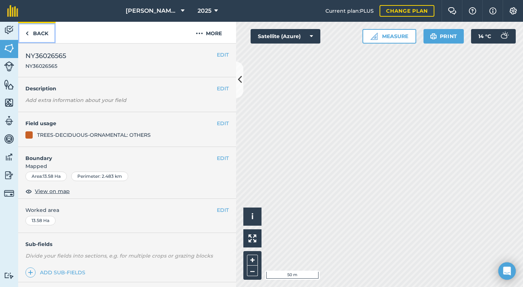
click at [39, 32] on link "Back" at bounding box center [36, 32] width 37 height 21
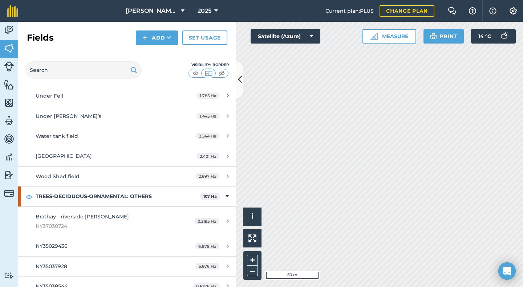
scroll to position [2325, 0]
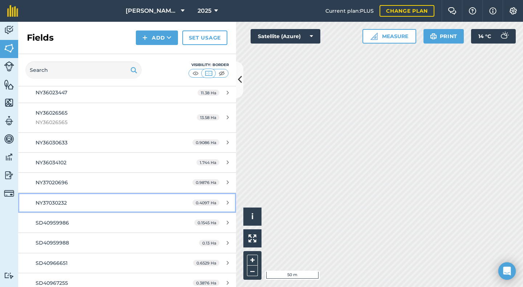
click at [61, 203] on span "NY37030232" at bounding box center [51, 203] width 31 height 7
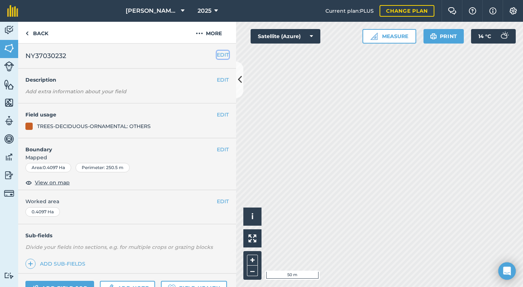
click at [220, 52] on button "EDIT" at bounding box center [223, 55] width 12 height 8
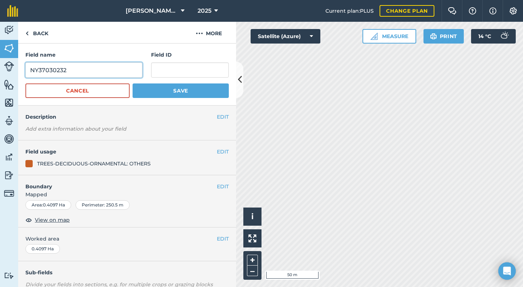
drag, startPoint x: 66, startPoint y: 70, endPoint x: 20, endPoint y: 72, distance: 46.5
click at [20, 72] on div "Field name NY37030232 Field ID Cancel Save" at bounding box center [127, 75] width 218 height 62
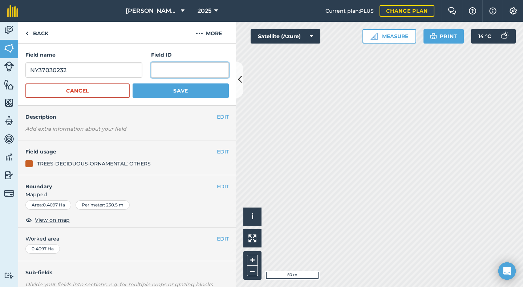
click at [159, 72] on input "text" at bounding box center [190, 69] width 78 height 15
paste input "NY37030232"
type input "NY37030232"
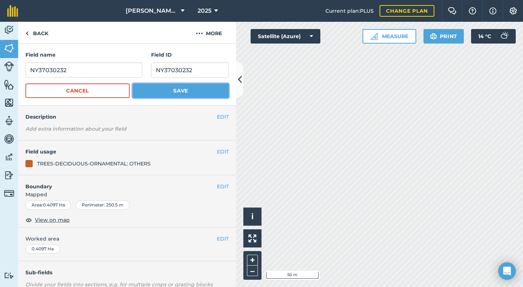
click at [179, 89] on button "Save" at bounding box center [181, 91] width 96 height 15
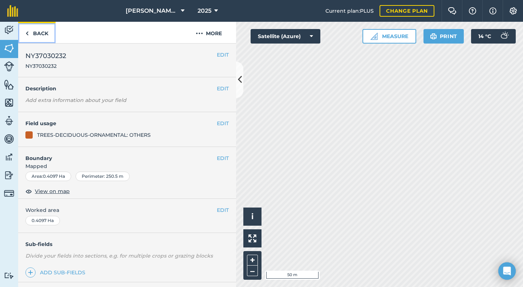
click at [36, 36] on link "Back" at bounding box center [36, 32] width 37 height 21
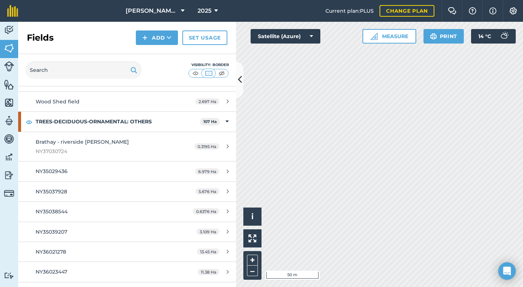
scroll to position [2149, 0]
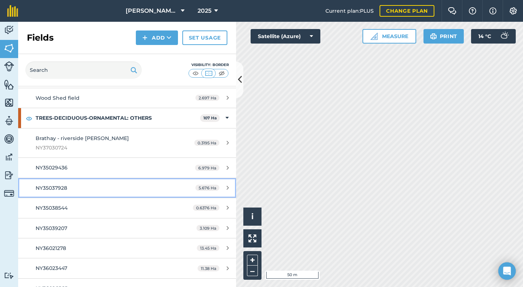
click at [63, 189] on span "NY35037928" at bounding box center [52, 188] width 32 height 7
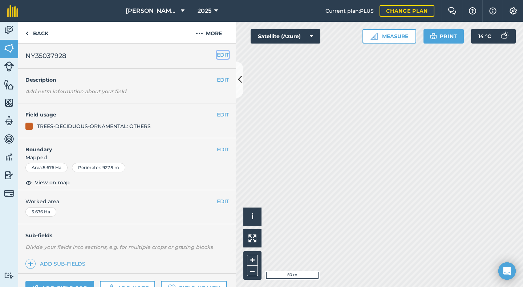
click at [217, 54] on button "EDIT" at bounding box center [223, 55] width 12 height 8
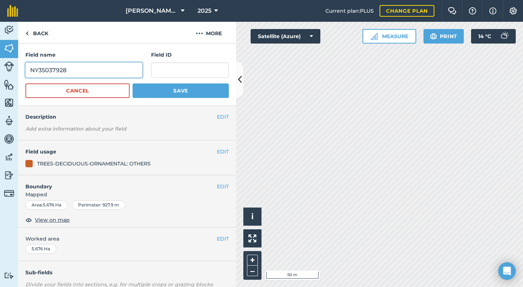
drag, startPoint x: 72, startPoint y: 70, endPoint x: 25, endPoint y: 68, distance: 46.2
click at [26, 68] on input "NY35037928" at bounding box center [83, 69] width 117 height 15
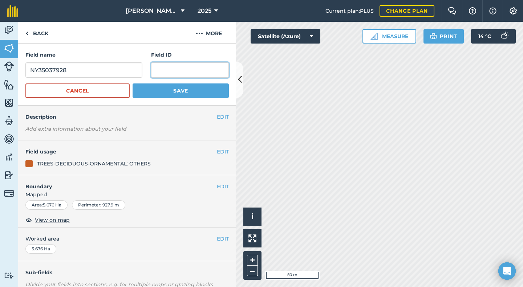
click at [186, 70] on input "text" at bounding box center [190, 69] width 78 height 15
paste input "NY35037928"
type input "NY35037928"
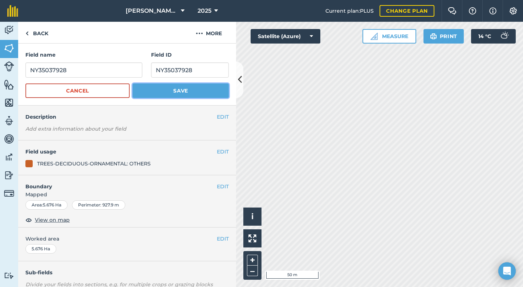
click at [174, 92] on button "Save" at bounding box center [181, 91] width 96 height 15
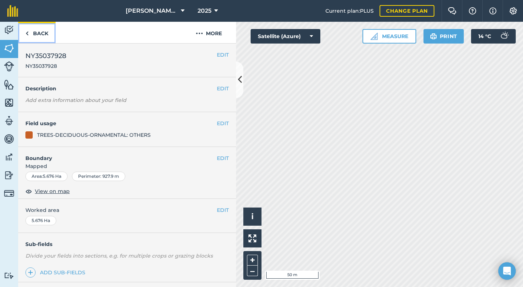
click at [40, 32] on link "Back" at bounding box center [36, 32] width 37 height 21
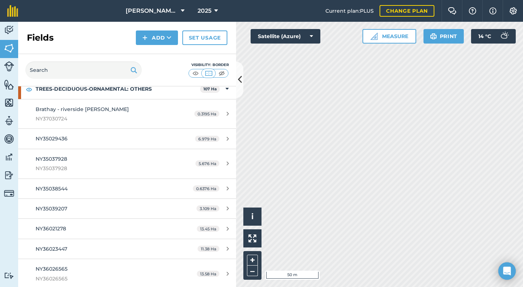
scroll to position [2189, 0]
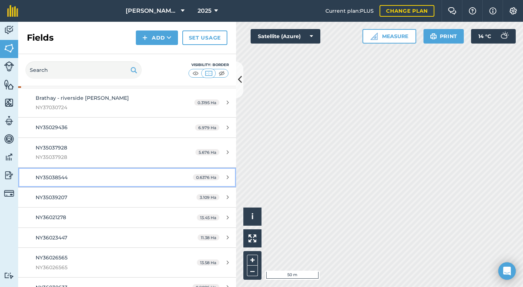
click at [64, 179] on span "NY35038544" at bounding box center [52, 177] width 32 height 7
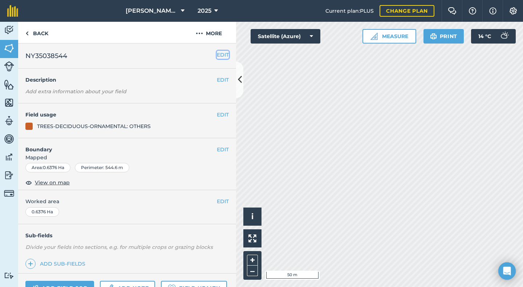
click at [219, 55] on button "EDIT" at bounding box center [223, 55] width 12 height 8
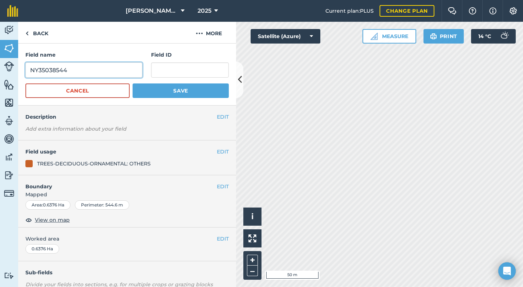
drag, startPoint x: 81, startPoint y: 69, endPoint x: 21, endPoint y: 71, distance: 59.9
click at [21, 71] on div "Field name NY35038544 Field ID Cancel Save" at bounding box center [127, 75] width 218 height 62
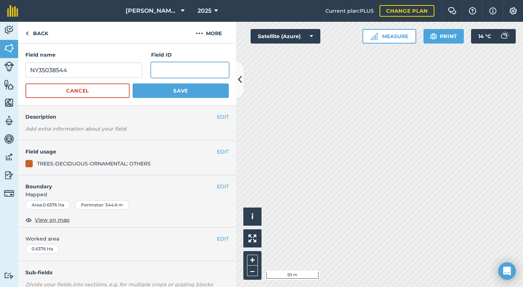
click at [159, 69] on input "text" at bounding box center [190, 69] width 78 height 15
paste input "NY35038544"
type input "NY35038544"
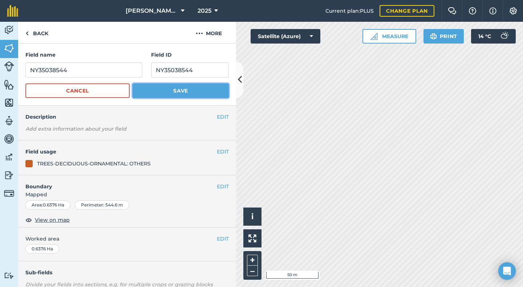
click at [181, 89] on button "Save" at bounding box center [181, 91] width 96 height 15
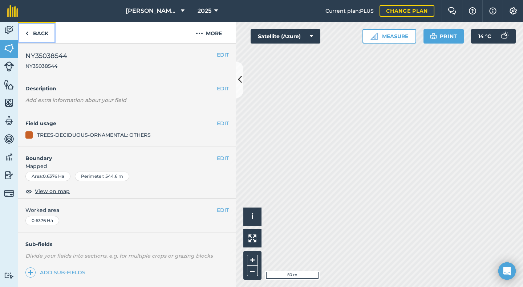
click at [40, 35] on link "Back" at bounding box center [36, 32] width 37 height 21
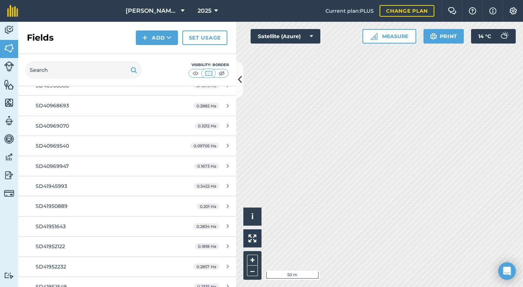
scroll to position [2595, 0]
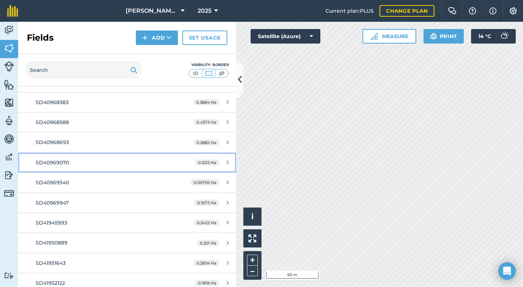
click at [49, 163] on span "SD40969070" at bounding box center [52, 162] width 33 height 7
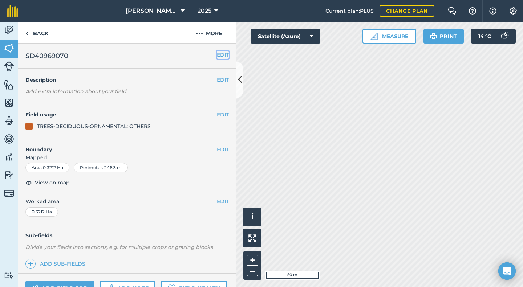
click at [218, 53] on button "EDIT" at bounding box center [223, 55] width 12 height 8
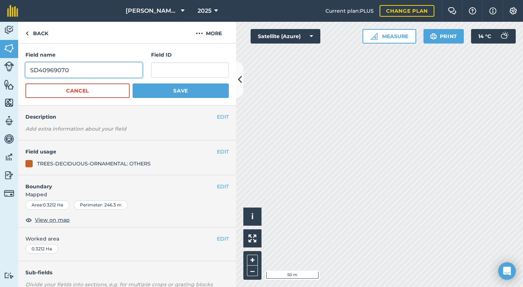
drag, startPoint x: 80, startPoint y: 69, endPoint x: 26, endPoint y: 70, distance: 54.5
click at [26, 70] on input "SD40969070" at bounding box center [83, 69] width 117 height 15
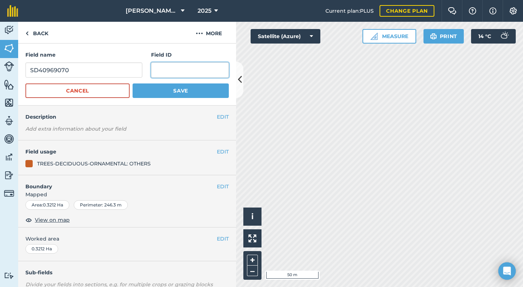
click at [155, 69] on input "text" at bounding box center [190, 69] width 78 height 15
paste input "SD40969070"
type input "SD40969070"
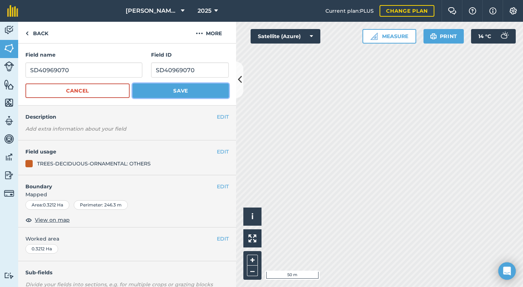
click at [173, 91] on button "Save" at bounding box center [181, 91] width 96 height 15
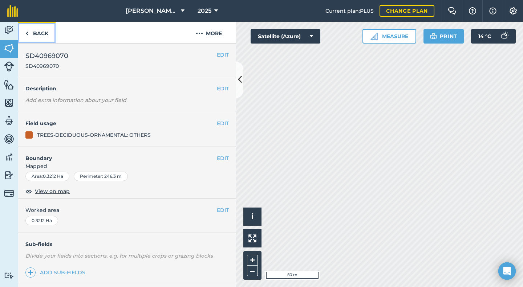
click at [43, 35] on link "Back" at bounding box center [36, 32] width 37 height 21
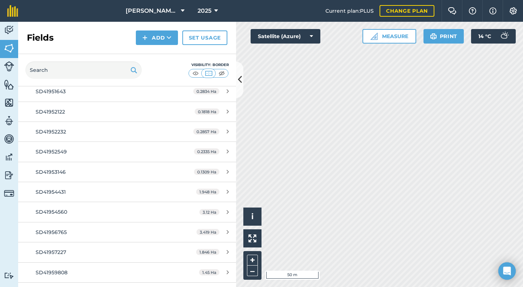
scroll to position [2817, 0]
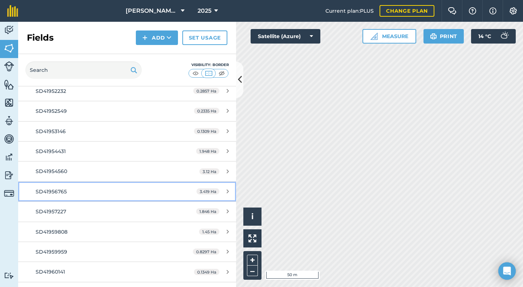
click at [49, 189] on span "SD41956765" at bounding box center [51, 192] width 31 height 7
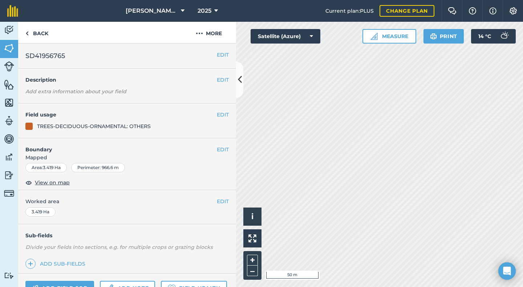
click at [224, 55] on div "EDIT SD41956765" at bounding box center [127, 56] width 218 height 25
click at [217, 55] on button "EDIT" at bounding box center [223, 55] width 12 height 8
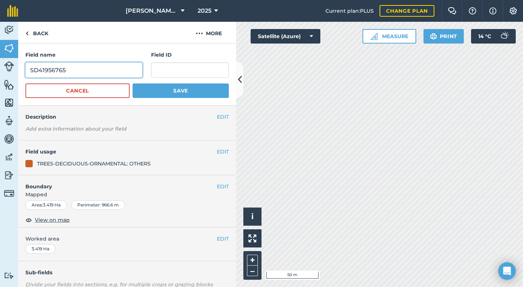
drag, startPoint x: 73, startPoint y: 68, endPoint x: 27, endPoint y: 76, distance: 46.5
click at [27, 76] on input "SD41956765" at bounding box center [83, 69] width 117 height 15
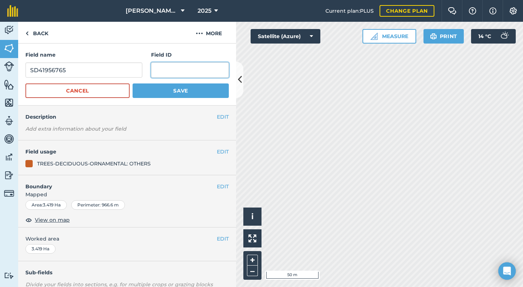
click at [162, 71] on input "text" at bounding box center [190, 69] width 78 height 15
paste input "SD41956765"
type input "SD41956765"
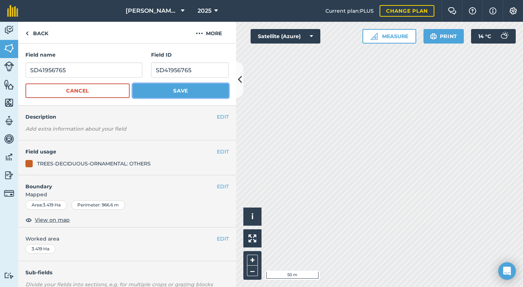
click at [183, 90] on button "Save" at bounding box center [181, 91] width 96 height 15
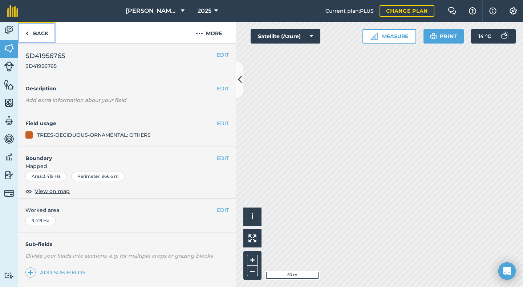
click at [37, 36] on link "Back" at bounding box center [36, 32] width 37 height 21
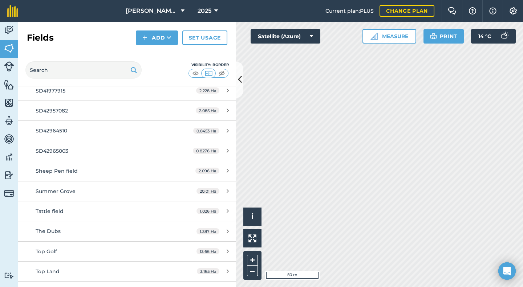
scroll to position [2006, 0]
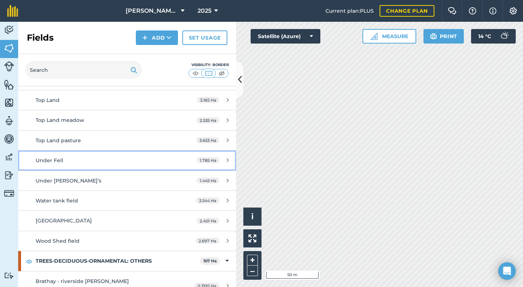
click at [47, 161] on span "Under Fell" at bounding box center [50, 160] width 28 height 7
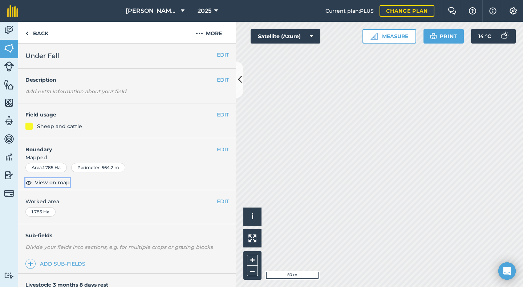
click at [52, 183] on span "View on map" at bounding box center [52, 183] width 35 height 8
click at [217, 54] on button "EDIT" at bounding box center [223, 55] width 12 height 8
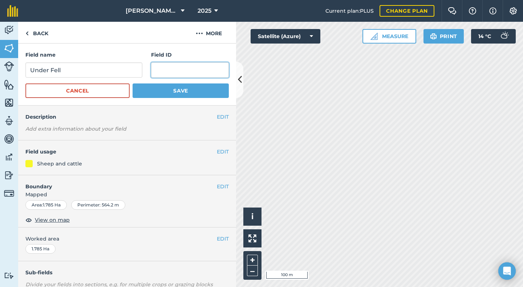
click at [154, 69] on input "text" at bounding box center [190, 69] width 78 height 15
type input "SD41956446"
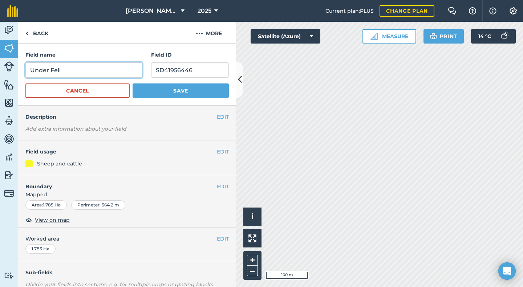
click at [31, 70] on input "Under Fell" at bounding box center [83, 69] width 117 height 15
type input "Lindeth - Under Fell"
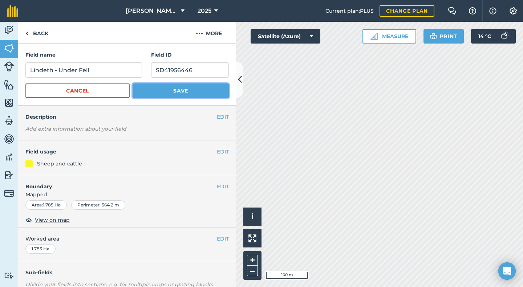
click at [169, 89] on button "Save" at bounding box center [181, 91] width 96 height 15
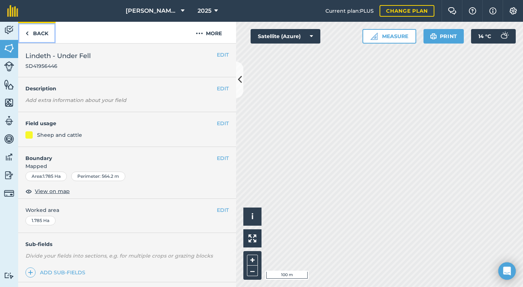
click at [41, 33] on link "Back" at bounding box center [36, 32] width 37 height 21
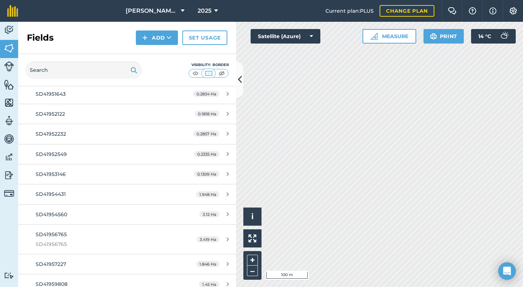
scroll to position [2802, 0]
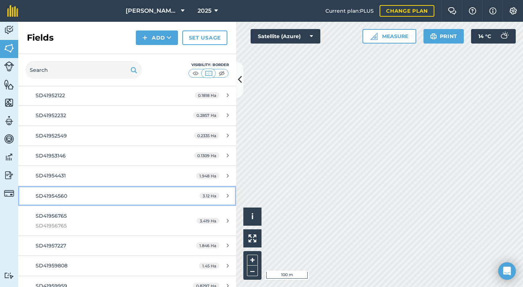
click at [61, 197] on span "SD41954560" at bounding box center [52, 196] width 32 height 7
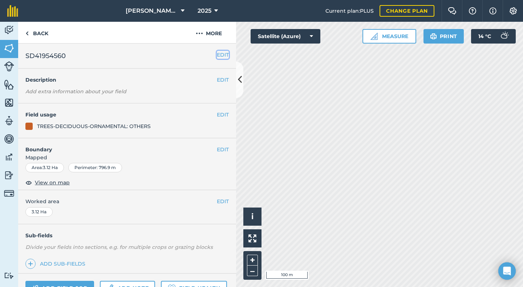
click at [222, 54] on button "EDIT" at bounding box center [223, 55] width 12 height 8
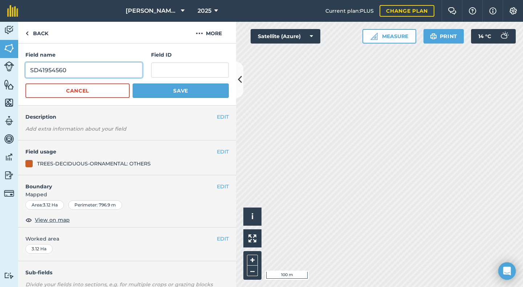
drag, startPoint x: 69, startPoint y: 70, endPoint x: 21, endPoint y: 72, distance: 47.6
click at [21, 72] on div "Field name SD41954560 Field ID Cancel Save" at bounding box center [127, 75] width 218 height 62
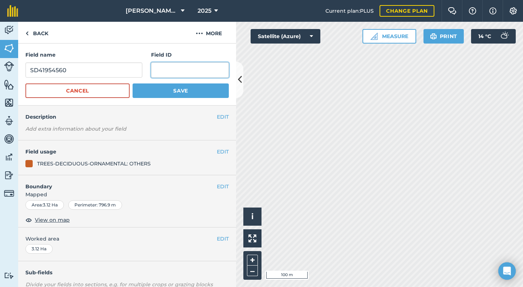
click at [154, 72] on input "text" at bounding box center [190, 69] width 78 height 15
paste input "SD41954560"
type input "SD41954560"
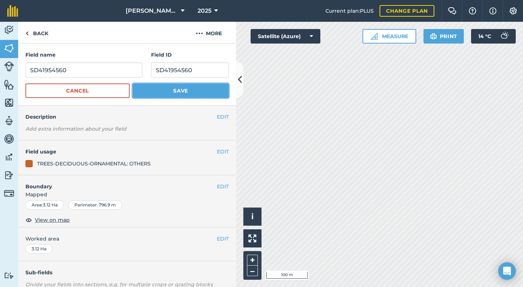
click at [169, 88] on button "Save" at bounding box center [181, 91] width 96 height 15
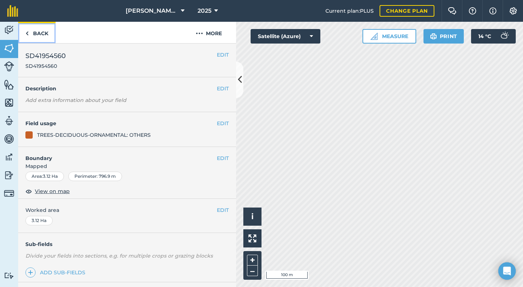
click at [40, 33] on link "Back" at bounding box center [36, 32] width 37 height 21
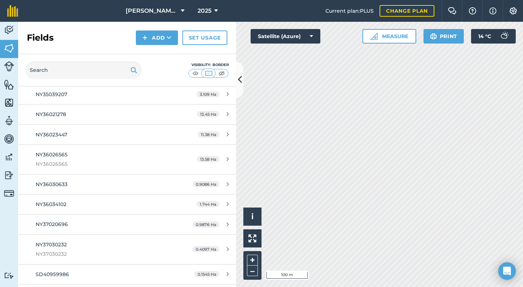
scroll to position [2316, 0]
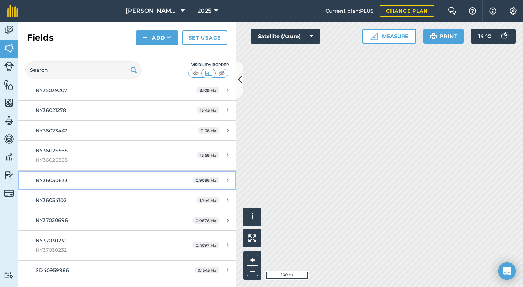
click at [53, 180] on span "NY36030633" at bounding box center [52, 180] width 32 height 7
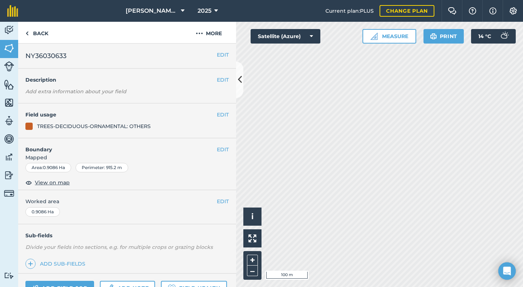
click at [211, 54] on h2 "NY36030633" at bounding box center [120, 56] width 191 height 10
click at [217, 54] on button "EDIT" at bounding box center [223, 55] width 12 height 8
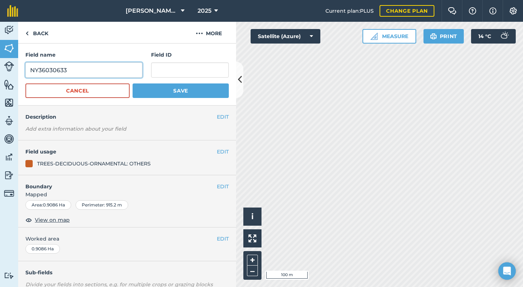
drag, startPoint x: 63, startPoint y: 70, endPoint x: 31, endPoint y: 74, distance: 32.2
click at [31, 74] on input "NY36030633" at bounding box center [83, 69] width 117 height 15
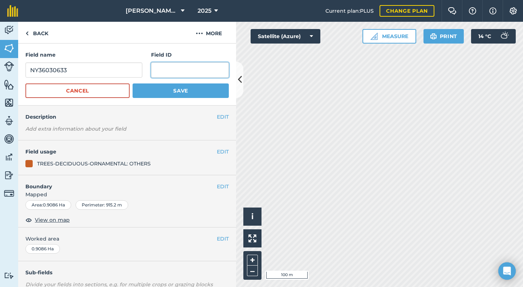
click at [156, 71] on input "text" at bounding box center [190, 69] width 78 height 15
paste input "NY36030633"
type input "NY36030633"
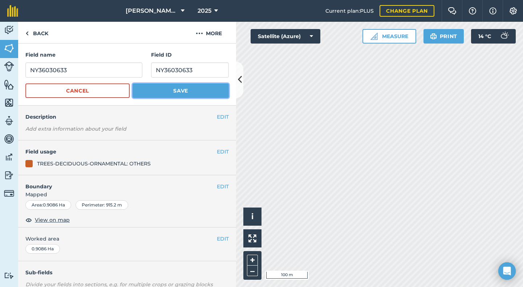
click at [163, 89] on button "Save" at bounding box center [181, 91] width 96 height 15
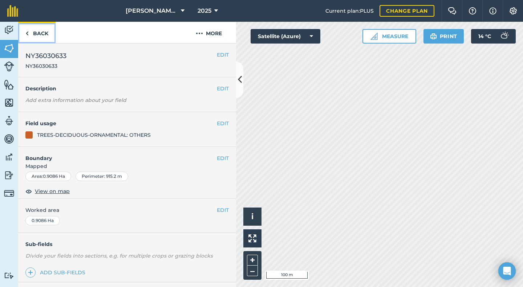
click at [42, 34] on link "Back" at bounding box center [36, 32] width 37 height 21
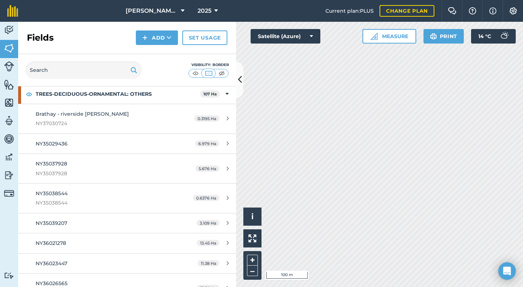
scroll to position [2288, 0]
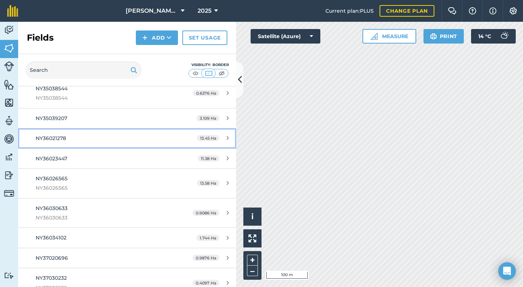
click at [64, 138] on span "NY36021278" at bounding box center [51, 138] width 31 height 7
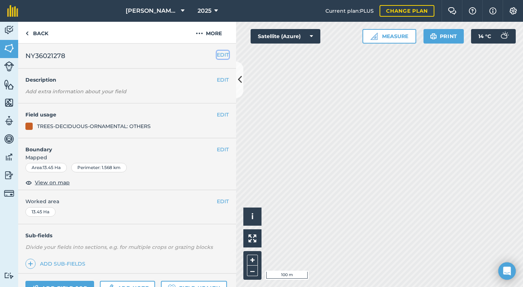
click at [217, 54] on button "EDIT" at bounding box center [223, 55] width 12 height 8
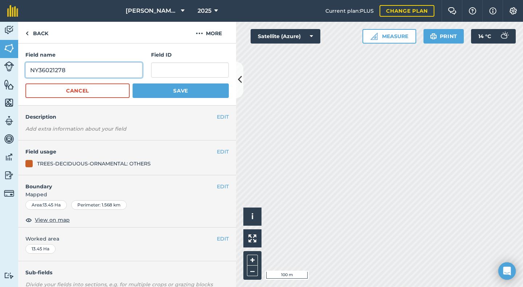
drag, startPoint x: 81, startPoint y: 72, endPoint x: 25, endPoint y: 74, distance: 55.2
click at [25, 74] on input "NY36021278" at bounding box center [83, 69] width 117 height 15
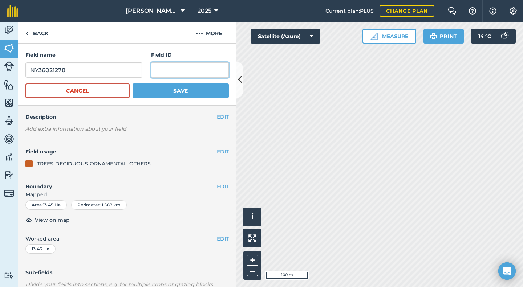
click at [163, 69] on input "text" at bounding box center [190, 69] width 78 height 15
paste input "NY36021278"
type input "NY36021278"
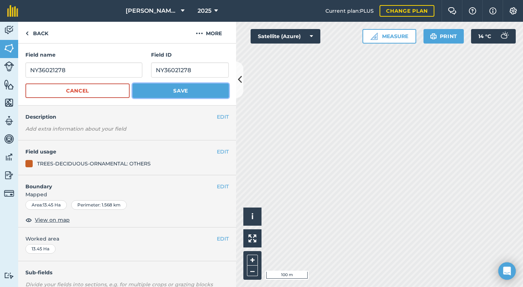
click at [176, 90] on button "Save" at bounding box center [181, 91] width 96 height 15
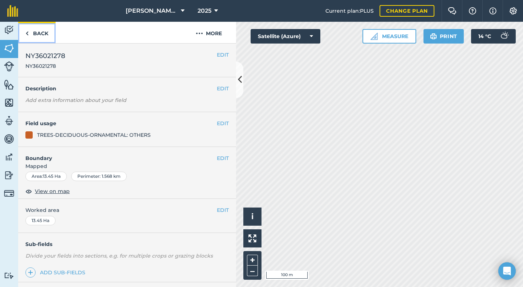
click at [42, 33] on link "Back" at bounding box center [36, 32] width 37 height 21
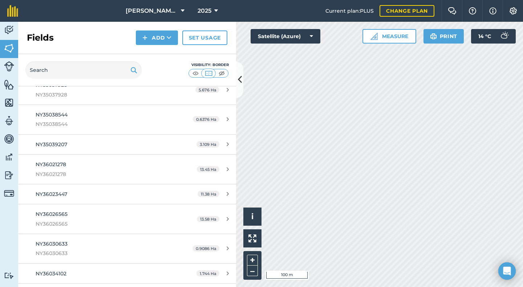
scroll to position [2273, 0]
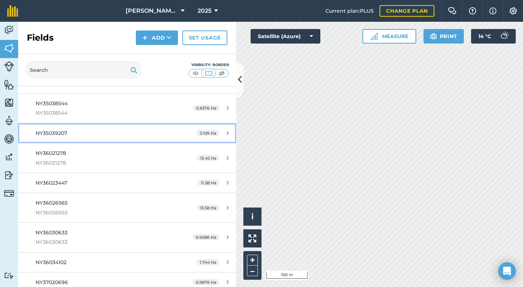
click at [66, 136] on span "NY35039207" at bounding box center [52, 133] width 32 height 7
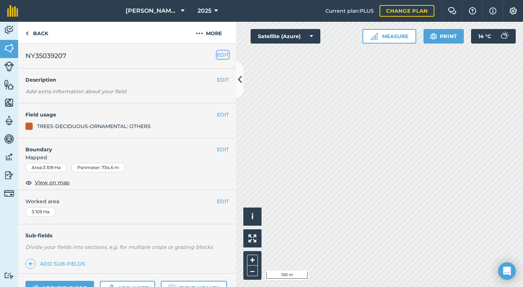
click at [217, 55] on button "EDIT" at bounding box center [223, 55] width 12 height 8
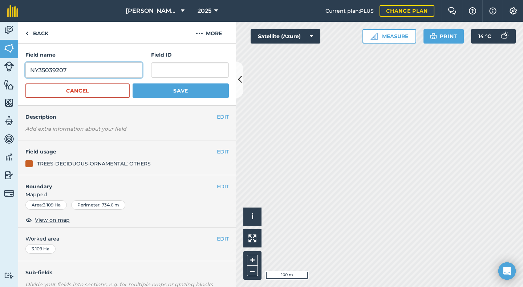
drag, startPoint x: 75, startPoint y: 69, endPoint x: 27, endPoint y: 71, distance: 48.3
click at [27, 71] on input "NY35039207" at bounding box center [83, 69] width 117 height 15
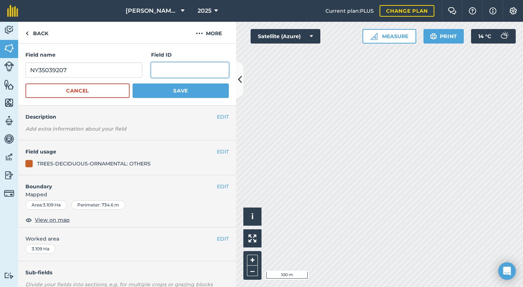
click at [155, 69] on input "text" at bounding box center [190, 69] width 78 height 15
paste input "NY35039207"
type input "NY35039207"
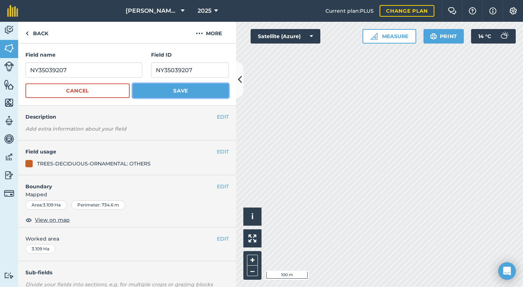
click at [173, 90] on button "Save" at bounding box center [181, 91] width 96 height 15
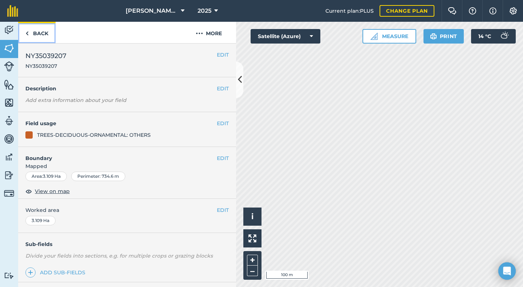
click at [40, 32] on link "Back" at bounding box center [36, 32] width 37 height 21
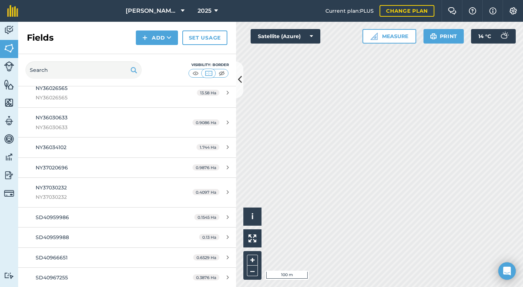
scroll to position [2361, 0]
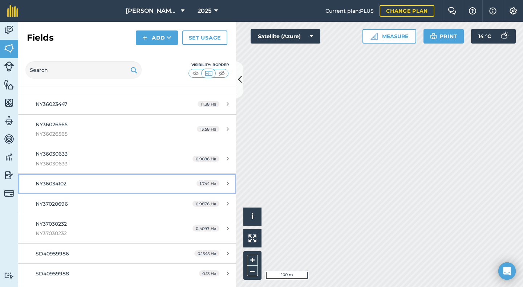
click at [51, 187] on span "NY36034102" at bounding box center [51, 184] width 31 height 7
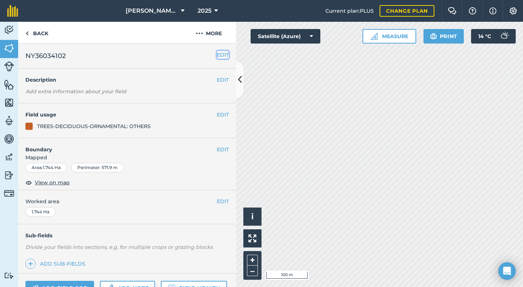
click at [217, 56] on button "EDIT" at bounding box center [223, 55] width 12 height 8
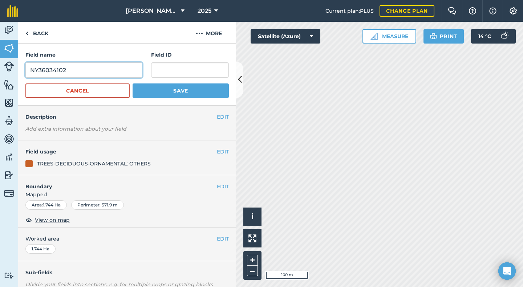
drag, startPoint x: 80, startPoint y: 70, endPoint x: 26, endPoint y: 71, distance: 53.8
click at [26, 71] on input "NY36034102" at bounding box center [83, 69] width 117 height 15
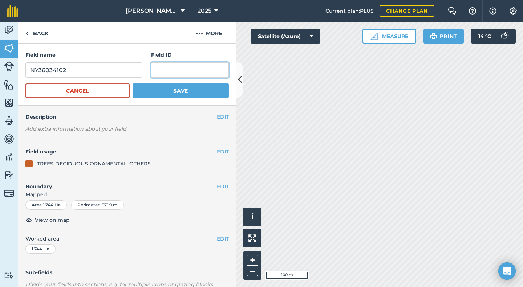
click at [162, 74] on input "text" at bounding box center [190, 69] width 78 height 15
paste input "NY36034102"
type input "NY36034102"
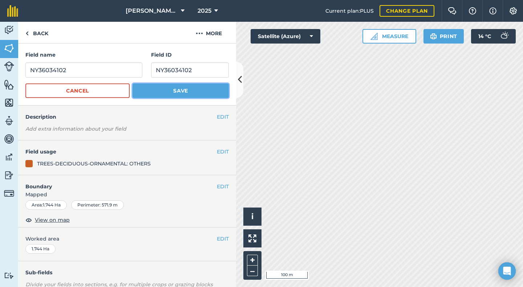
click at [167, 88] on button "Save" at bounding box center [181, 91] width 96 height 15
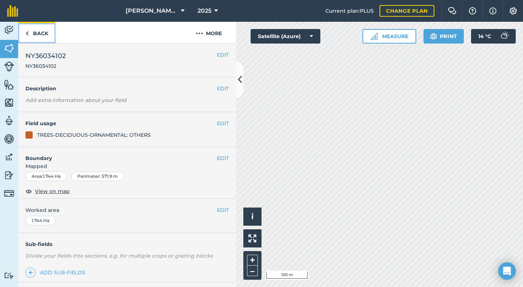
click at [42, 35] on link "Back" at bounding box center [36, 32] width 37 height 21
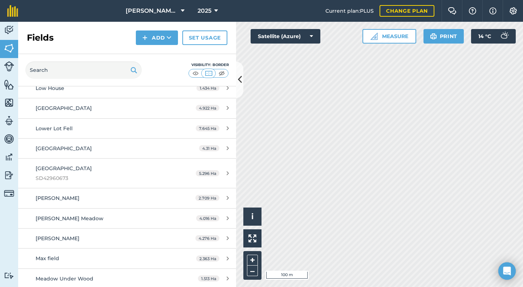
scroll to position [1340, 0]
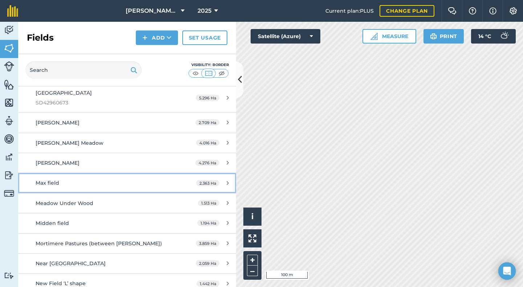
click at [58, 184] on span "Max field" at bounding box center [48, 183] width 24 height 7
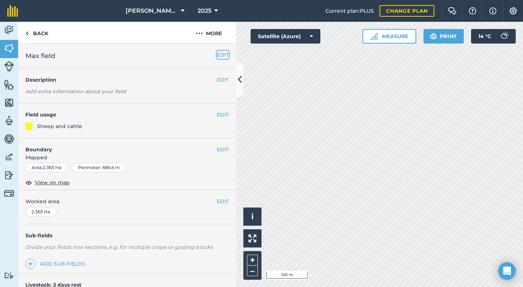
click at [217, 54] on button "EDIT" at bounding box center [223, 55] width 12 height 8
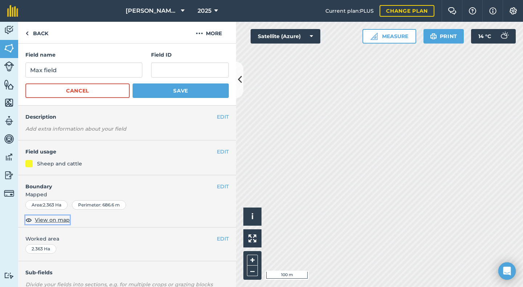
click at [56, 221] on span "View on map" at bounding box center [52, 220] width 35 height 8
click at [163, 72] on input "text" at bounding box center [190, 69] width 78 height 15
type input "SD42964140"
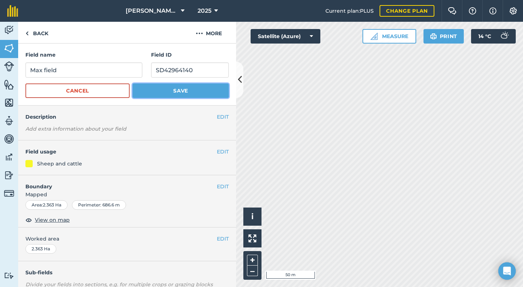
click at [174, 90] on button "Save" at bounding box center [181, 91] width 96 height 15
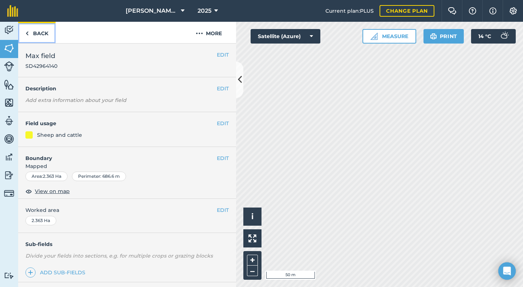
click at [44, 34] on link "Back" at bounding box center [36, 32] width 37 height 21
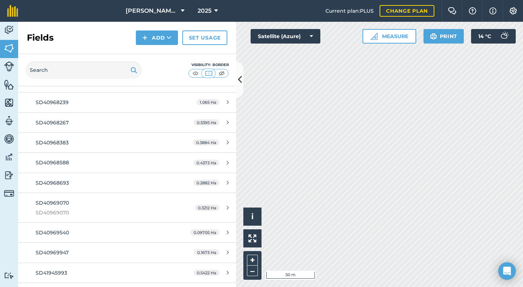
scroll to position [3017, 0]
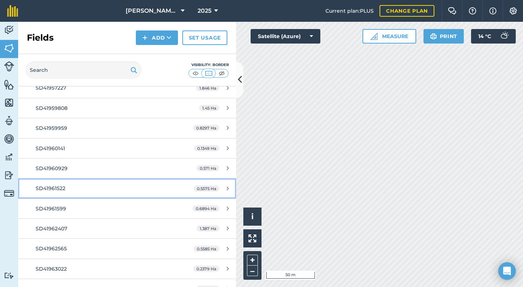
click at [51, 188] on span "SD41961522" at bounding box center [51, 188] width 30 height 7
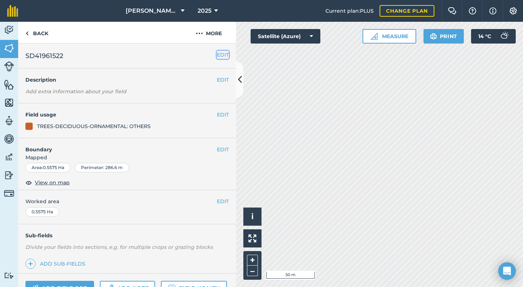
click at [217, 54] on button "EDIT" at bounding box center [223, 55] width 12 height 8
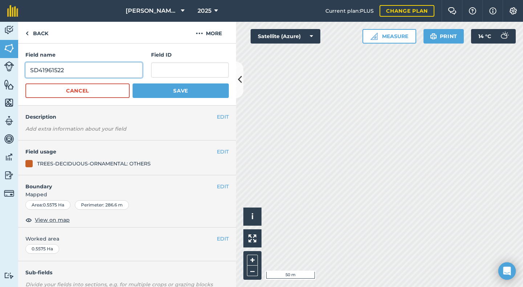
drag, startPoint x: 72, startPoint y: 72, endPoint x: 24, endPoint y: 69, distance: 47.7
click at [24, 69] on div "Field name SD41961522 Field ID Cancel Save" at bounding box center [127, 75] width 218 height 62
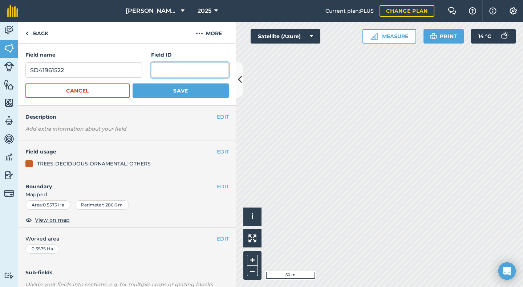
click at [155, 69] on input "text" at bounding box center [190, 69] width 78 height 15
paste input "SD41961522"
type input "SD41961522"
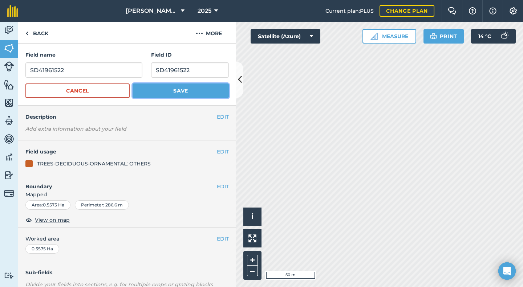
click at [175, 93] on button "Save" at bounding box center [181, 91] width 96 height 15
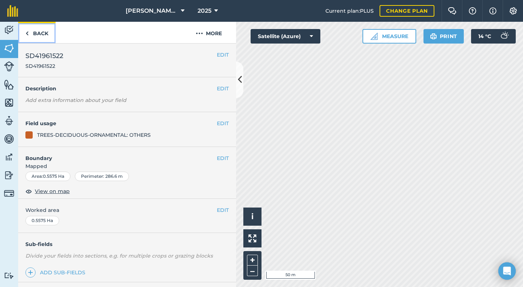
click at [44, 33] on link "Back" at bounding box center [36, 32] width 37 height 21
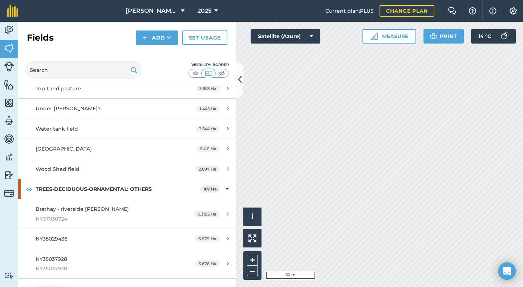
scroll to position [2201, 0]
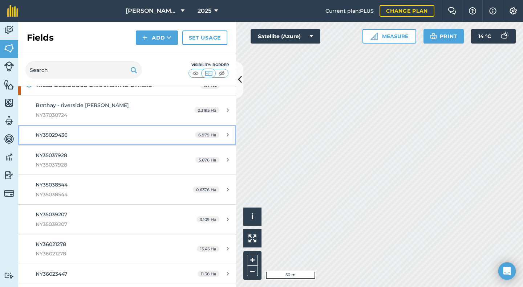
click at [62, 136] on span "NY35029436" at bounding box center [52, 135] width 32 height 7
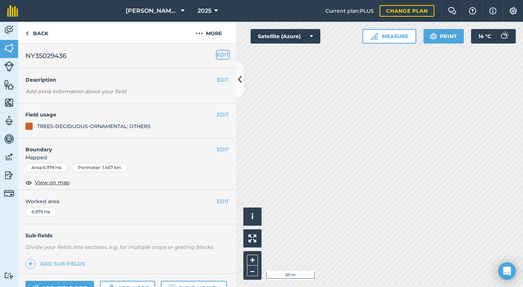
click at [217, 56] on button "EDIT" at bounding box center [223, 55] width 12 height 8
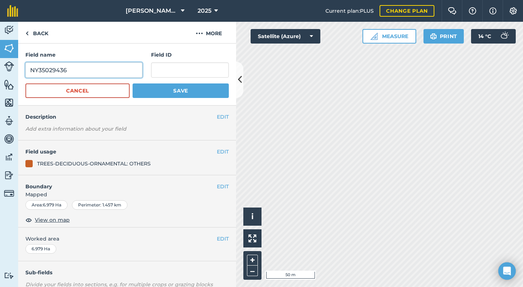
drag, startPoint x: 70, startPoint y: 69, endPoint x: 9, endPoint y: 72, distance: 60.3
click at [9, 72] on div "Activity Fields Livestock Features Maps Team Vehicles Data Reporting Billing Tu…" at bounding box center [261, 155] width 523 height 266
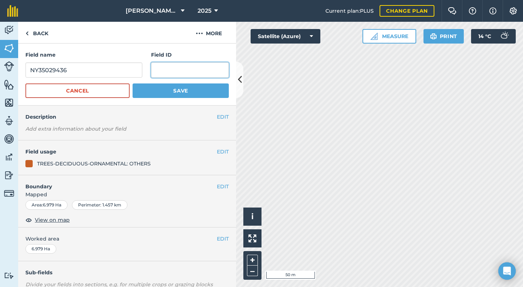
click at [165, 71] on input "text" at bounding box center [190, 69] width 78 height 15
paste input "NY35029436"
type input "NY35029436"
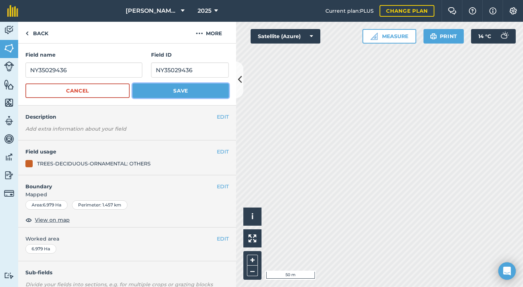
click at [174, 90] on button "Save" at bounding box center [181, 91] width 96 height 15
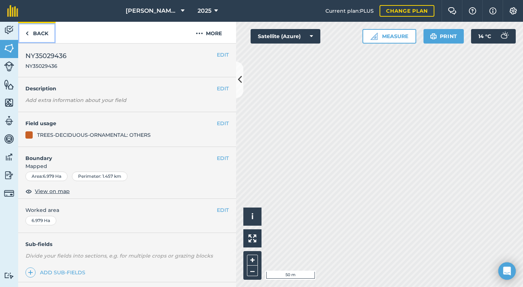
click at [44, 33] on link "Back" at bounding box center [36, 32] width 37 height 21
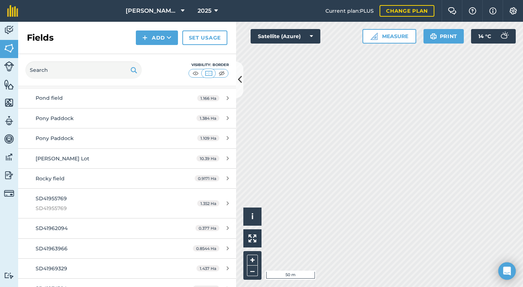
scroll to position [1705, 0]
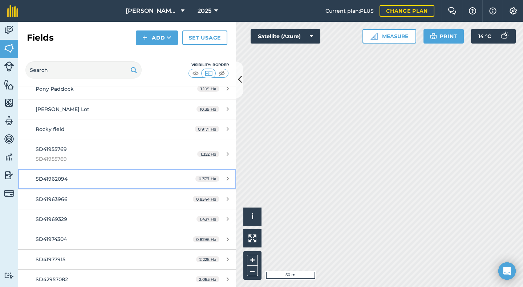
click at [57, 180] on span "SD41962094" at bounding box center [52, 179] width 32 height 7
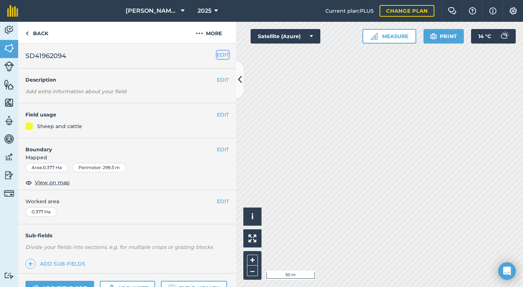
click at [217, 55] on button "EDIT" at bounding box center [223, 55] width 12 height 8
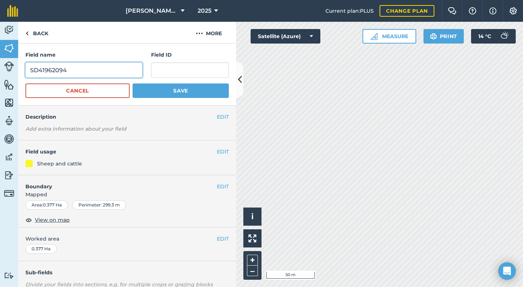
drag, startPoint x: 82, startPoint y: 70, endPoint x: 21, endPoint y: 70, distance: 60.7
click at [21, 70] on div "Field name SD41962094 Field ID Cancel Save" at bounding box center [127, 75] width 218 height 62
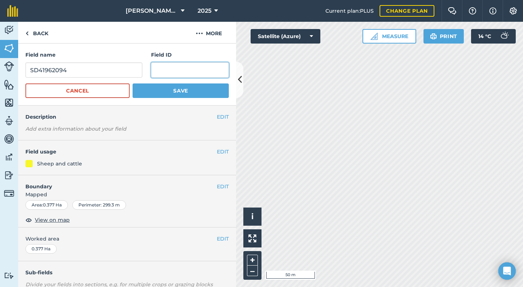
click at [164, 68] on input "text" at bounding box center [190, 69] width 78 height 15
paste input "SD41962094"
type input "SD41962094"
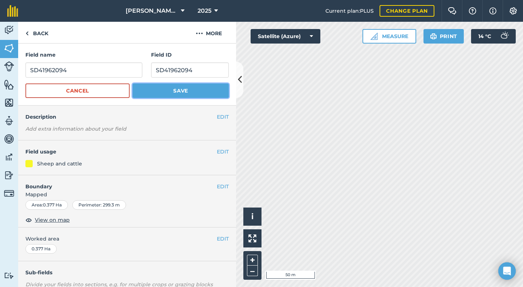
click at [171, 90] on button "Save" at bounding box center [181, 91] width 96 height 15
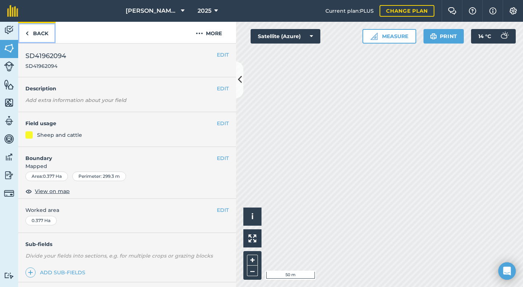
click at [41, 33] on link "Back" at bounding box center [36, 32] width 37 height 21
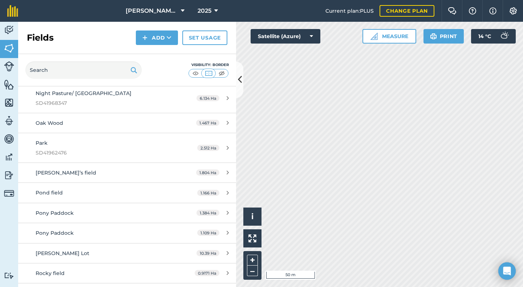
scroll to position [1583, 0]
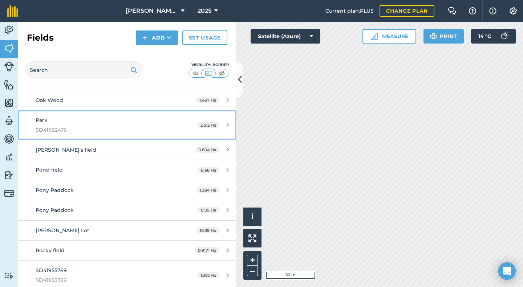
click at [57, 129] on span "SD41962476" at bounding box center [104, 130] width 137 height 8
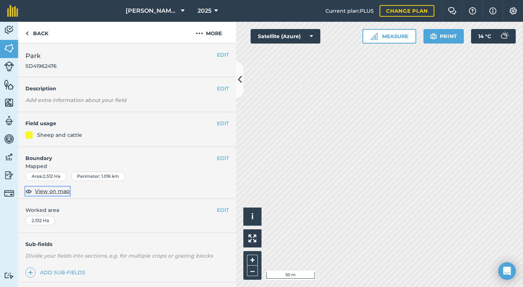
click at [55, 191] on span "View on map" at bounding box center [52, 191] width 35 height 8
click at [217, 53] on button "EDIT" at bounding box center [223, 55] width 12 height 8
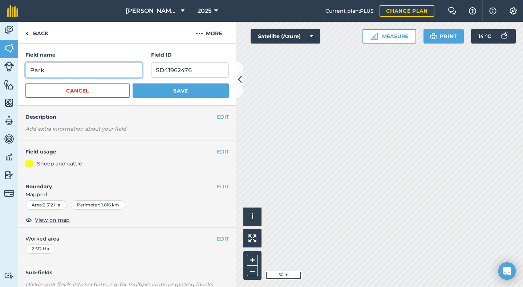
click at [32, 70] on input "Park" at bounding box center [83, 69] width 117 height 15
type input "[GEOGRAPHIC_DATA]"
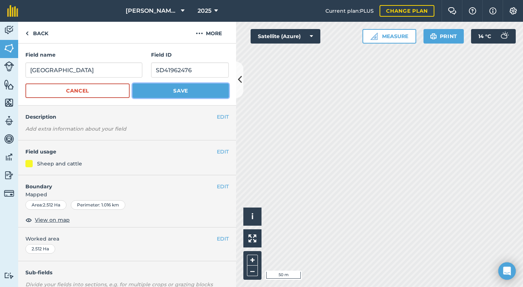
click at [192, 93] on button "Save" at bounding box center [181, 91] width 96 height 15
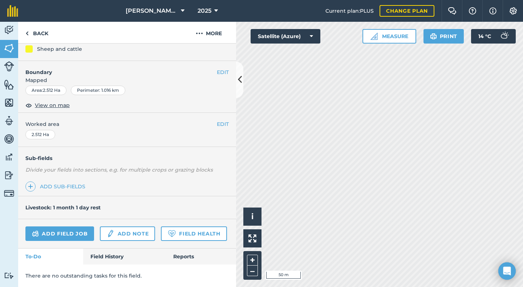
scroll to position [106, 0]
click at [33, 33] on link "Back" at bounding box center [36, 32] width 37 height 21
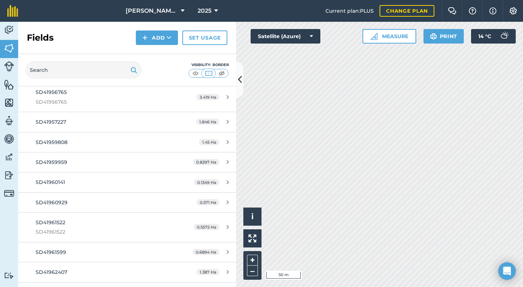
scroll to position [3063, 0]
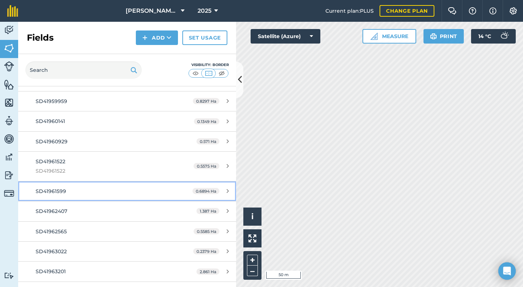
click at [58, 191] on span "SD41961599" at bounding box center [51, 191] width 31 height 7
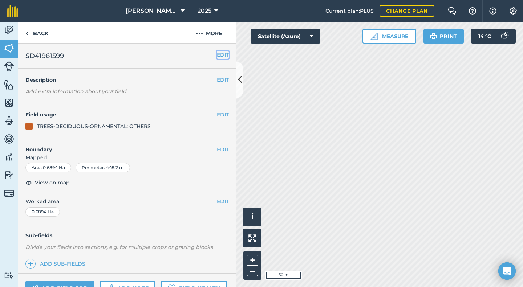
click at [217, 55] on button "EDIT" at bounding box center [223, 55] width 12 height 8
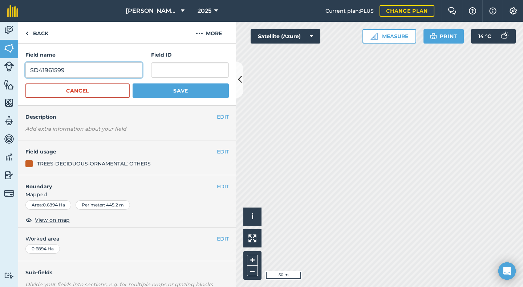
drag, startPoint x: 69, startPoint y: 68, endPoint x: 19, endPoint y: 69, distance: 50.5
click at [19, 69] on div "Field name SD41961599 Field ID Cancel Save" at bounding box center [127, 75] width 218 height 62
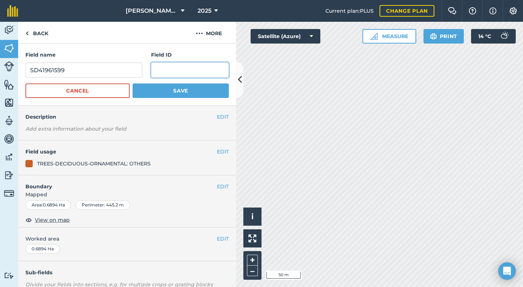
click at [162, 71] on input "text" at bounding box center [190, 69] width 78 height 15
paste input "SD41961599"
type input "SD41961599"
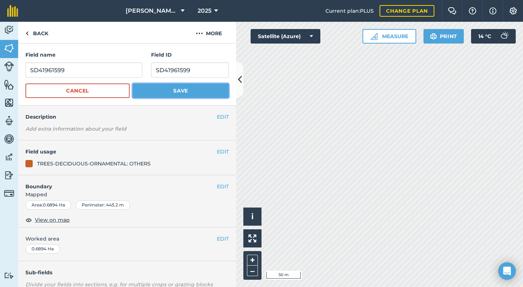
click at [161, 90] on button "Save" at bounding box center [181, 91] width 96 height 15
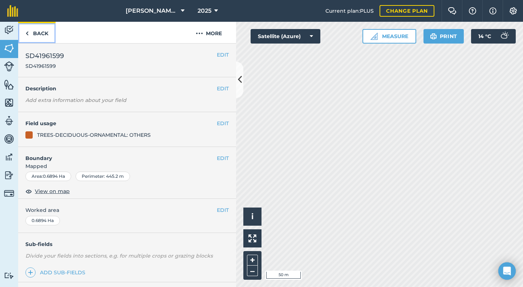
click at [37, 32] on link "Back" at bounding box center [36, 32] width 37 height 21
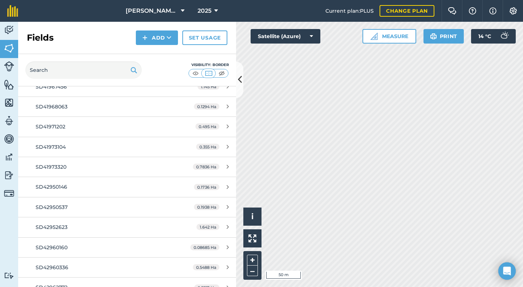
scroll to position [3504, 0]
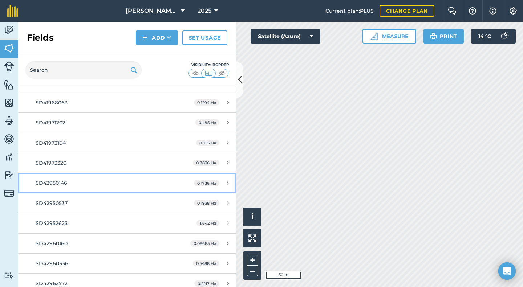
click at [64, 181] on span "SD42950146" at bounding box center [52, 183] width 32 height 7
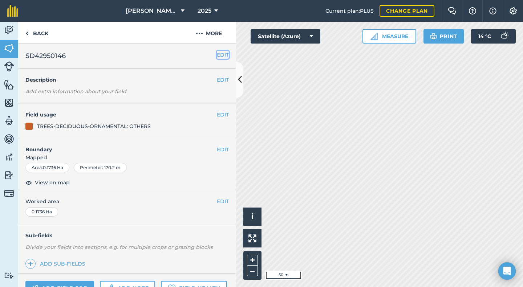
click at [217, 54] on button "EDIT" at bounding box center [223, 55] width 12 height 8
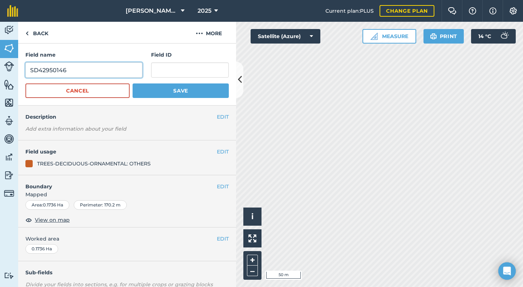
drag, startPoint x: 66, startPoint y: 72, endPoint x: 23, endPoint y: 73, distance: 43.6
click at [23, 73] on div "Field name SD42950146 Field ID Cancel Save" at bounding box center [127, 75] width 218 height 62
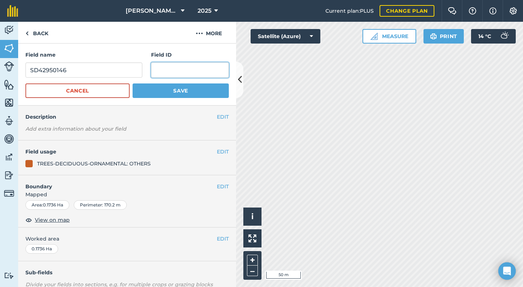
click at [161, 73] on input "text" at bounding box center [190, 69] width 78 height 15
paste input "SD42950146"
type input "SD42950146"
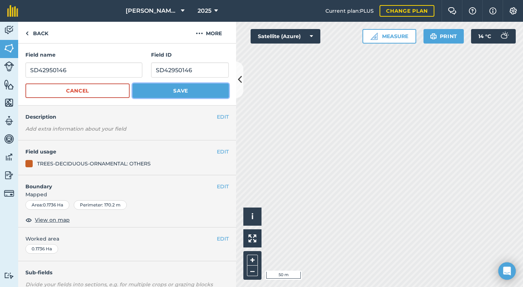
click at [172, 87] on button "Save" at bounding box center [181, 91] width 96 height 15
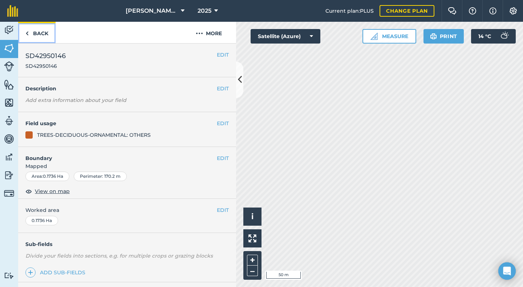
click at [39, 37] on link "Back" at bounding box center [36, 32] width 37 height 21
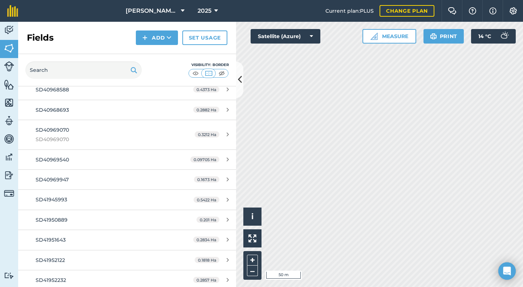
scroll to position [2904, 0]
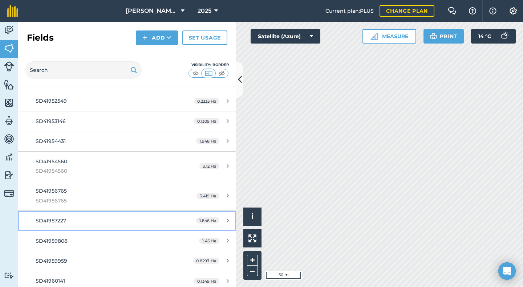
click at [57, 219] on span "SD41957227" at bounding box center [51, 221] width 31 height 7
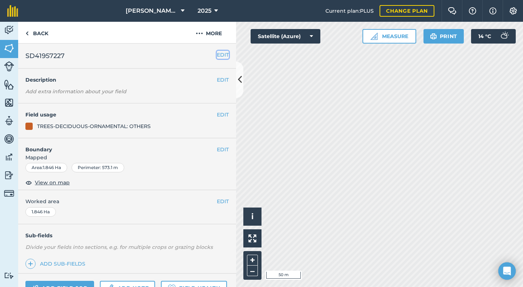
click at [220, 52] on button "EDIT" at bounding box center [223, 55] width 12 height 8
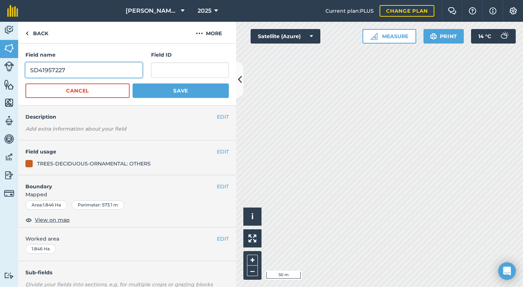
drag, startPoint x: 78, startPoint y: 71, endPoint x: 26, endPoint y: 73, distance: 52.3
click at [26, 73] on input "SD41957227" at bounding box center [83, 69] width 117 height 15
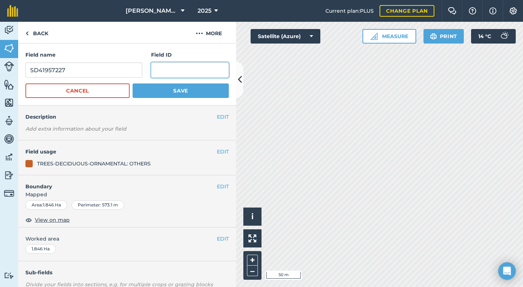
click at [162, 72] on input "text" at bounding box center [190, 69] width 78 height 15
paste input "SD41957227"
type input "SD41957227"
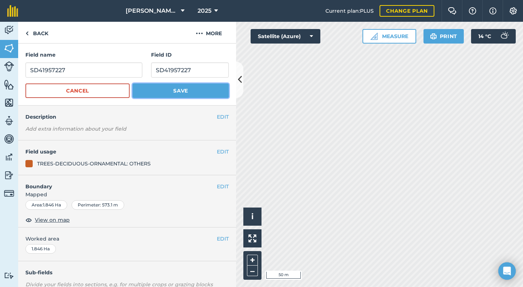
click at [189, 90] on button "Save" at bounding box center [181, 91] width 96 height 15
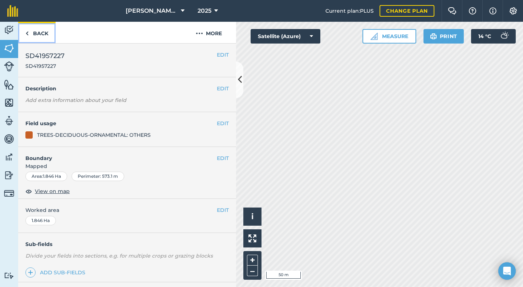
click at [41, 35] on link "Back" at bounding box center [36, 32] width 37 height 21
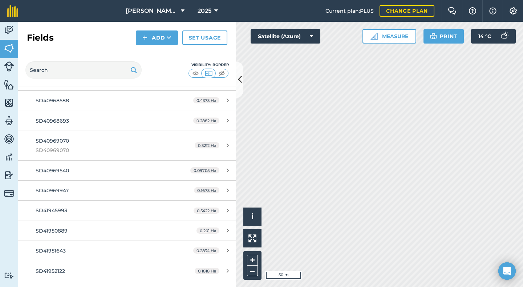
scroll to position [2802, 0]
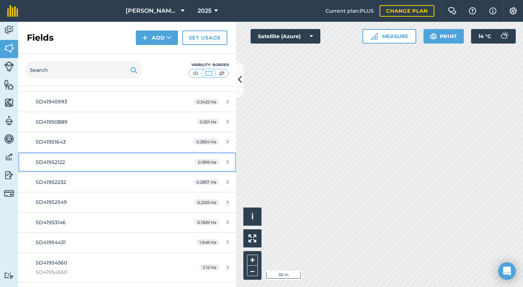
click at [62, 161] on span "SD41952122" at bounding box center [50, 162] width 29 height 7
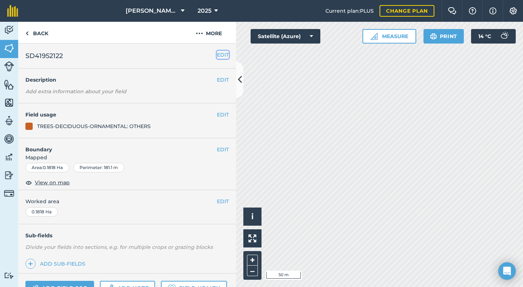
click at [219, 54] on button "EDIT" at bounding box center [223, 55] width 12 height 8
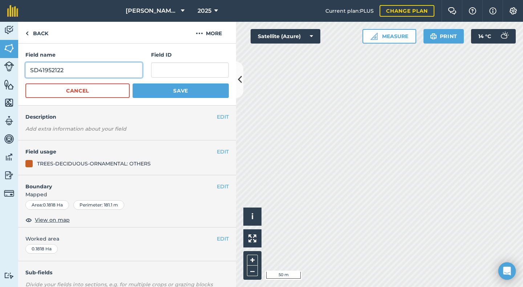
drag, startPoint x: 83, startPoint y: 72, endPoint x: 31, endPoint y: 70, distance: 52.7
click at [31, 70] on input "SD41952122" at bounding box center [83, 69] width 117 height 15
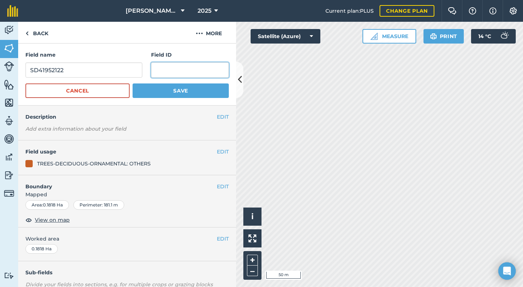
click at [157, 68] on input "text" at bounding box center [190, 69] width 78 height 15
paste input "SD41952122"
type input "SD41952122"
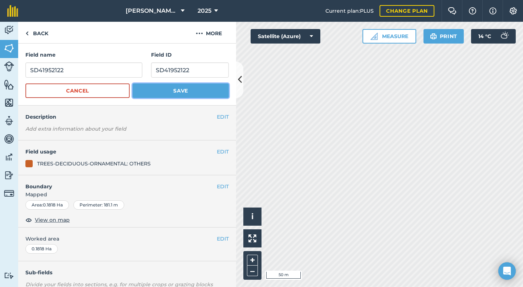
click at [171, 88] on button "Save" at bounding box center [181, 91] width 96 height 15
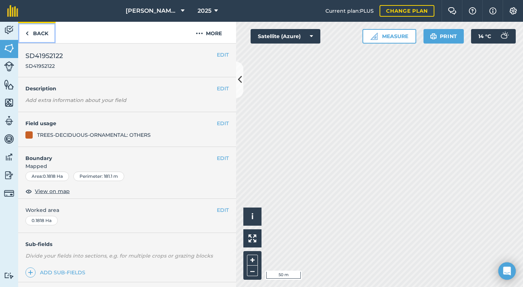
click at [39, 34] on link "Back" at bounding box center [36, 32] width 37 height 21
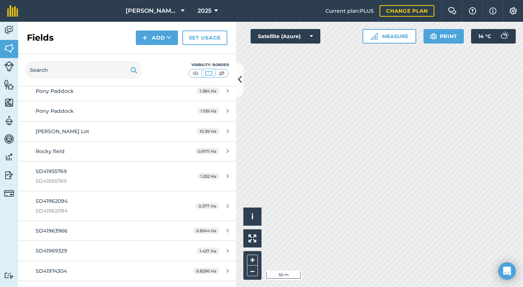
scroll to position [1736, 0]
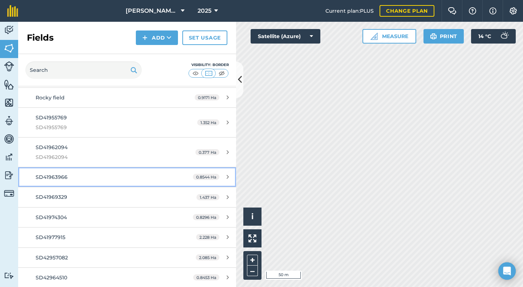
click at [58, 179] on span "SD41963966" at bounding box center [52, 177] width 32 height 7
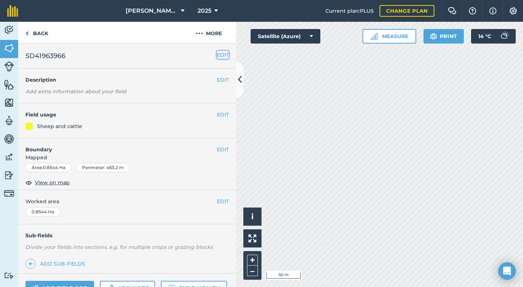
click at [218, 55] on button "EDIT" at bounding box center [223, 55] width 12 height 8
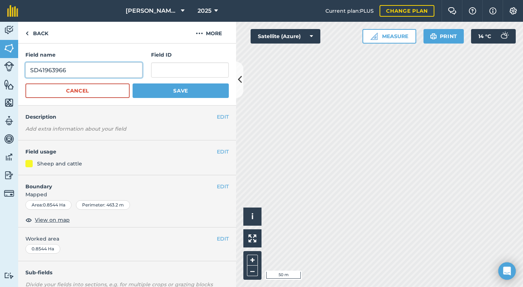
drag, startPoint x: 65, startPoint y: 70, endPoint x: 28, endPoint y: 73, distance: 37.5
click at [28, 73] on input "SD41963966" at bounding box center [83, 69] width 117 height 15
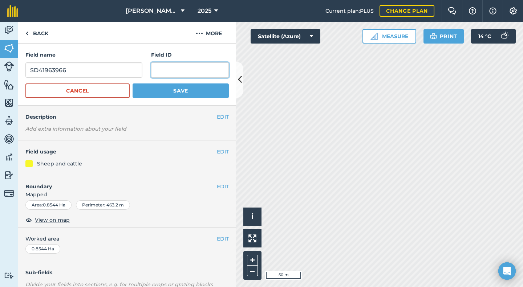
click at [161, 71] on input "text" at bounding box center [190, 69] width 78 height 15
paste input "SD41963966"
type input "SD41963966"
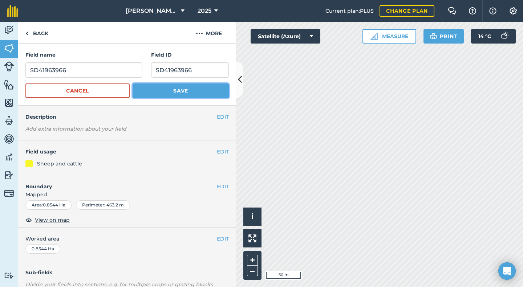
click at [171, 90] on button "Save" at bounding box center [181, 91] width 96 height 15
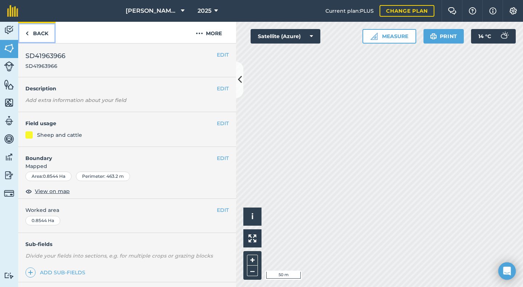
click at [39, 34] on link "Back" at bounding box center [36, 32] width 37 height 21
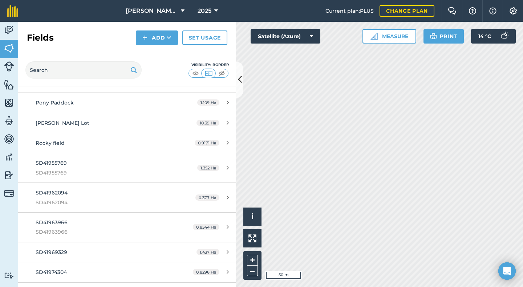
scroll to position [1710, 0]
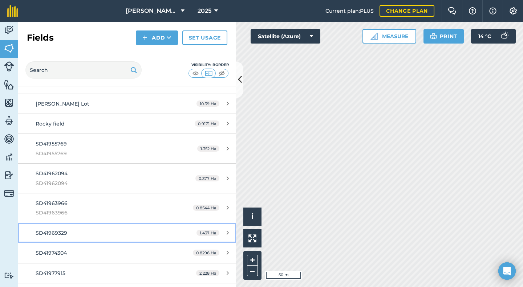
click at [82, 230] on div "SD41969329" at bounding box center [104, 233] width 137 height 8
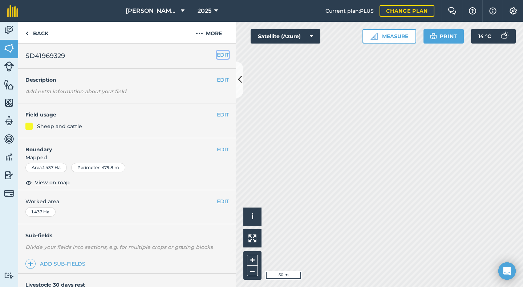
click at [217, 54] on button "EDIT" at bounding box center [223, 55] width 12 height 8
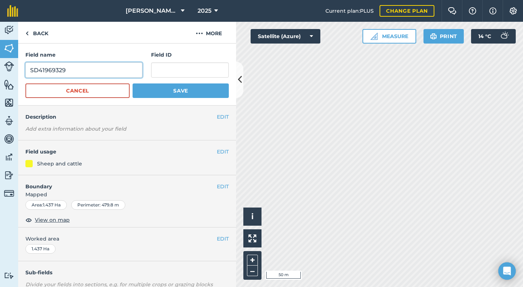
drag, startPoint x: 68, startPoint y: 68, endPoint x: 28, endPoint y: 70, distance: 40.0
click at [28, 70] on input "SD41969329" at bounding box center [83, 69] width 117 height 15
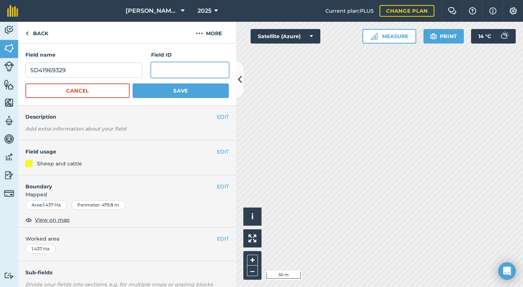
click at [170, 72] on input "text" at bounding box center [190, 69] width 78 height 15
paste input "SD41969329"
type input "SD41969329"
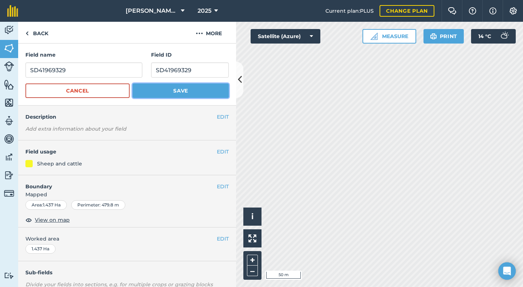
click at [179, 93] on button "Save" at bounding box center [181, 91] width 96 height 15
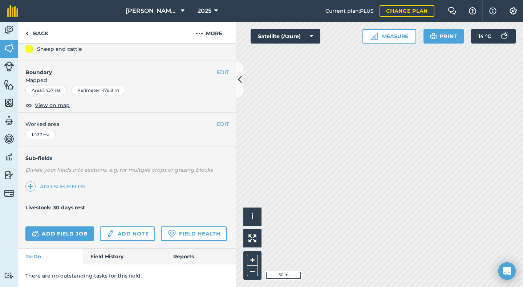
scroll to position [95, 0]
click at [41, 33] on link "Back" at bounding box center [36, 32] width 37 height 21
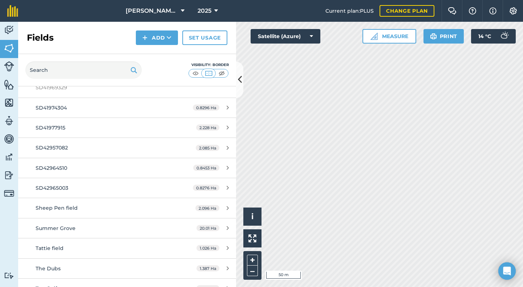
scroll to position [1850, 0]
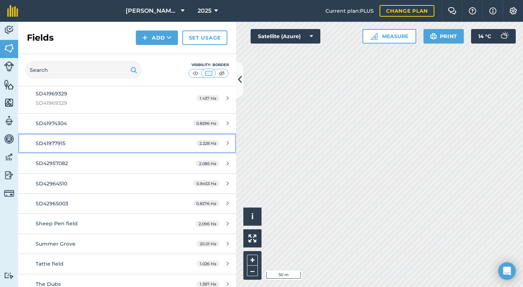
click at [60, 145] on span "SD41977915" at bounding box center [51, 143] width 30 height 7
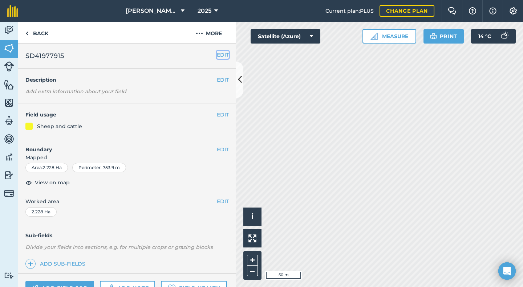
click at [220, 55] on button "EDIT" at bounding box center [223, 55] width 12 height 8
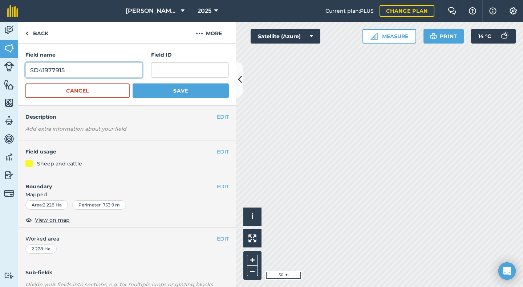
drag, startPoint x: 78, startPoint y: 70, endPoint x: 17, endPoint y: 71, distance: 61.4
click at [17, 71] on div "Activity Fields Livestock Features Maps Team Vehicles Data Reporting Billing Tu…" at bounding box center [261, 155] width 523 height 266
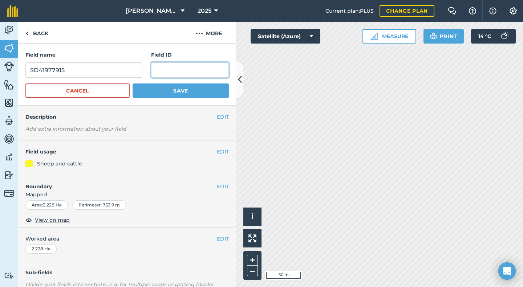
click at [166, 72] on input "text" at bounding box center [190, 69] width 78 height 15
paste input "SD41977915"
type input "SD41977915"
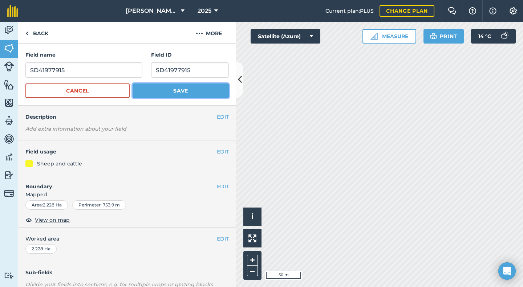
click at [174, 88] on button "Save" at bounding box center [181, 91] width 96 height 15
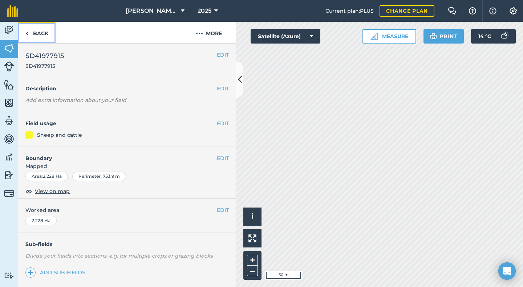
click at [37, 35] on link "Back" at bounding box center [36, 32] width 37 height 21
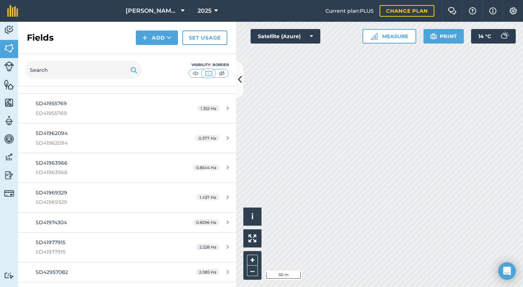
scroll to position [1781, 0]
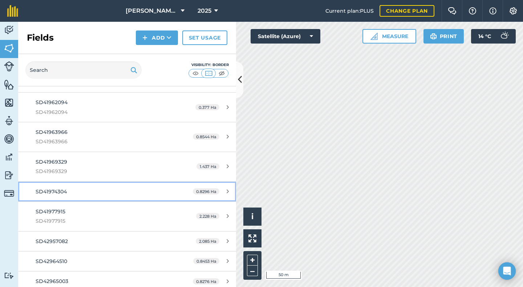
click at [55, 195] on span "SD41974304" at bounding box center [51, 192] width 31 height 7
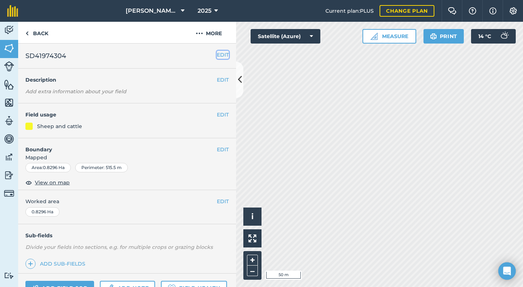
click at [223, 57] on div "EDIT SD41974304" at bounding box center [127, 56] width 218 height 25
click at [220, 55] on button "EDIT" at bounding box center [223, 55] width 12 height 8
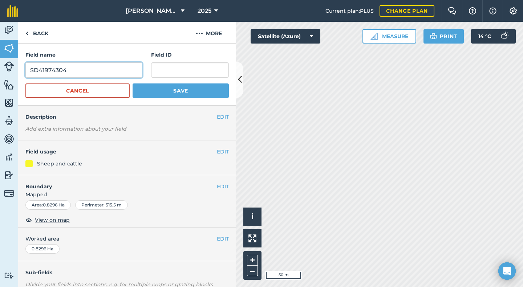
drag, startPoint x: 71, startPoint y: 71, endPoint x: 17, endPoint y: 73, distance: 54.2
click at [17, 73] on div "Activity Fields Livestock Features Maps Team Vehicles Data Reporting Billing Tu…" at bounding box center [261, 155] width 523 height 266
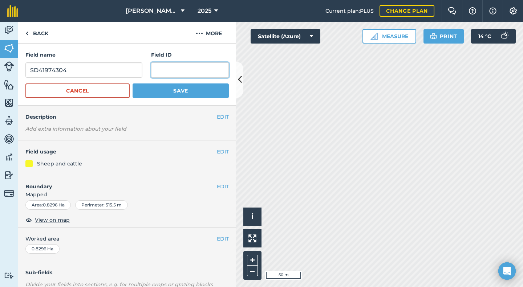
click at [162, 69] on input "text" at bounding box center [190, 69] width 78 height 15
paste input "SD41974304"
type input "SD41974304"
click at [54, 218] on span "View on map" at bounding box center [52, 220] width 35 height 8
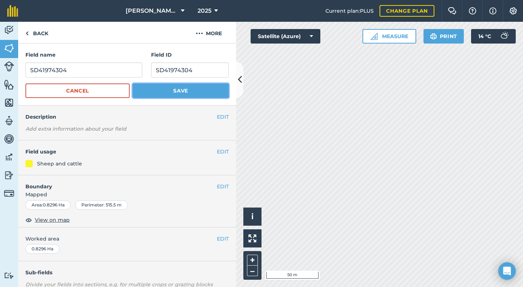
click at [171, 88] on button "Save" at bounding box center [181, 91] width 96 height 15
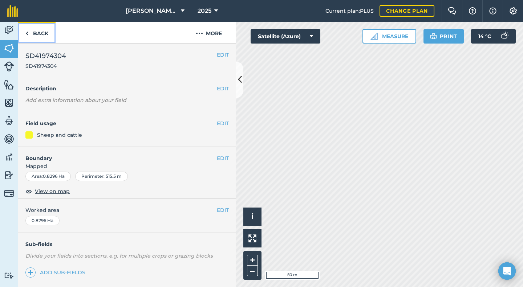
click at [37, 32] on link "Back" at bounding box center [36, 32] width 37 height 21
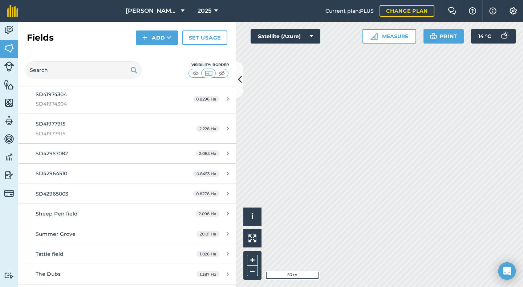
scroll to position [1882, 0]
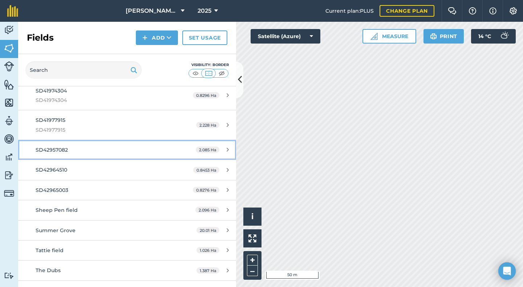
click at [70, 153] on div "SD42957082" at bounding box center [104, 150] width 137 height 8
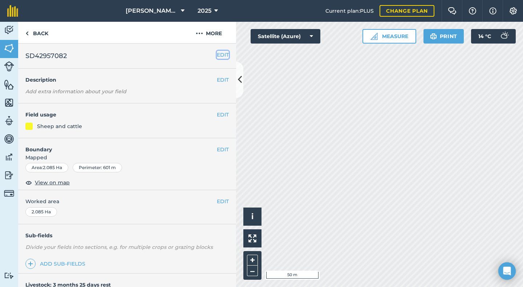
click at [217, 54] on button "EDIT" at bounding box center [223, 55] width 12 height 8
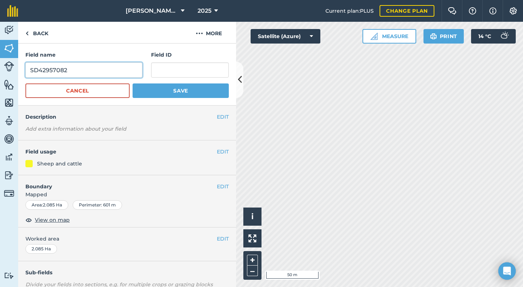
drag, startPoint x: 79, startPoint y: 68, endPoint x: 26, endPoint y: 70, distance: 52.7
click at [26, 70] on input "SD42957082" at bounding box center [83, 69] width 117 height 15
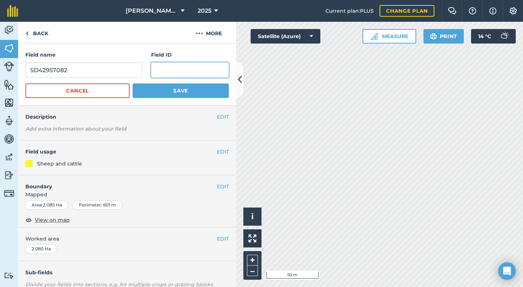
click at [159, 73] on input "text" at bounding box center [190, 69] width 78 height 15
paste input "SD42957082"
type input "SD42957082"
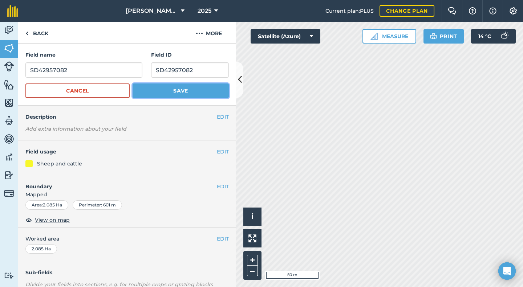
click at [179, 88] on button "Save" at bounding box center [181, 91] width 96 height 15
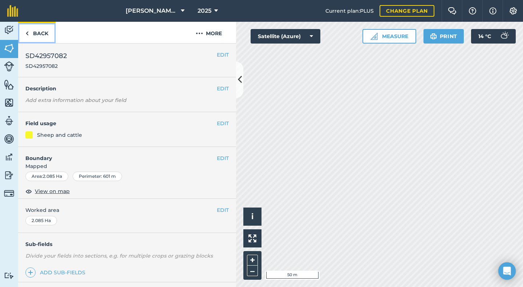
click at [42, 33] on link "Back" at bounding box center [36, 32] width 37 height 21
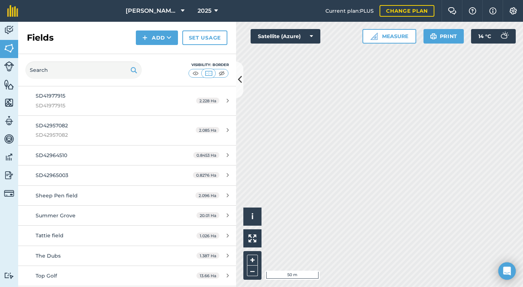
scroll to position [1915, 0]
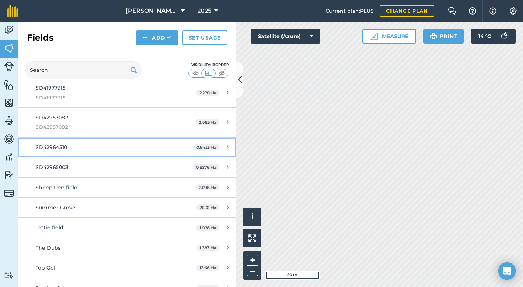
click at [66, 150] on span "SD42964510" at bounding box center [52, 147] width 32 height 7
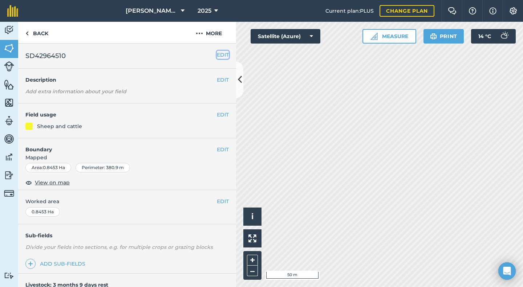
click at [222, 55] on button "EDIT" at bounding box center [223, 55] width 12 height 8
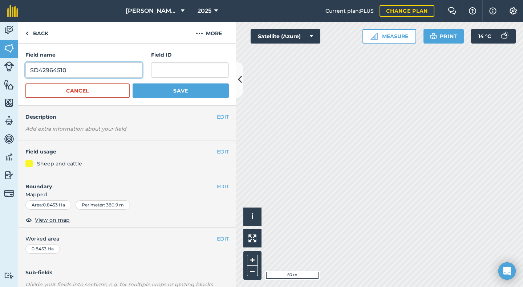
drag, startPoint x: 79, startPoint y: 69, endPoint x: 21, endPoint y: 71, distance: 57.8
click at [21, 71] on div "Field name SD42964510 Field ID Cancel Save" at bounding box center [127, 75] width 218 height 62
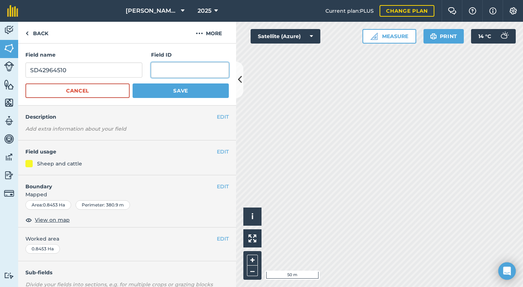
click at [172, 69] on input "text" at bounding box center [190, 69] width 78 height 15
paste input "SD42964510"
type input "SD42964510"
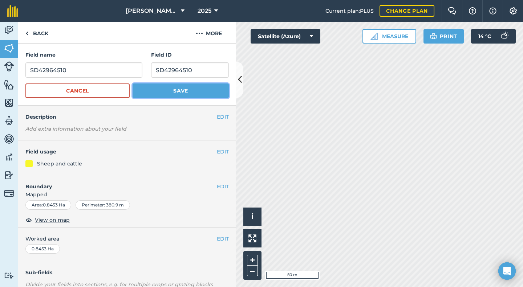
click at [172, 90] on button "Save" at bounding box center [181, 91] width 96 height 15
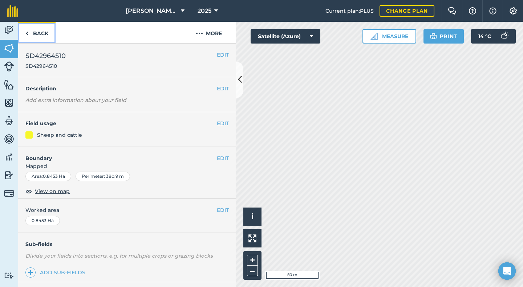
click at [39, 34] on link "Back" at bounding box center [36, 32] width 37 height 21
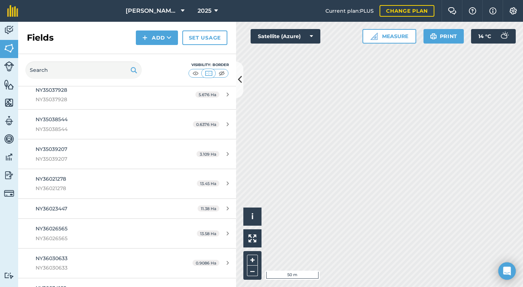
scroll to position [2351, 0]
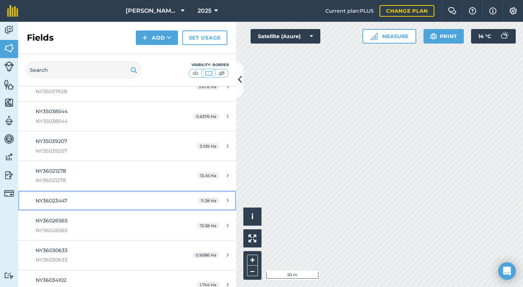
click at [68, 203] on div "NY36023447" at bounding box center [104, 201] width 137 height 8
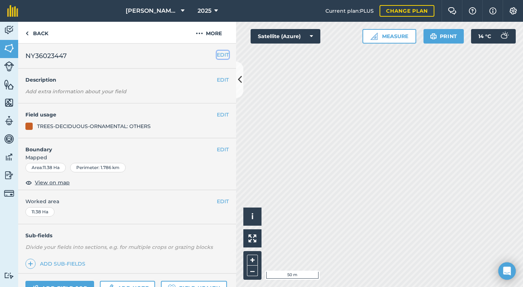
click at [217, 56] on button "EDIT" at bounding box center [223, 55] width 12 height 8
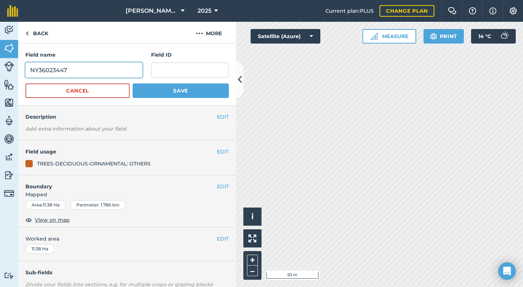
drag, startPoint x: 73, startPoint y: 69, endPoint x: 24, endPoint y: 71, distance: 49.1
click at [24, 71] on div "Field name NY36023447 Field ID Cancel Save" at bounding box center [127, 75] width 218 height 62
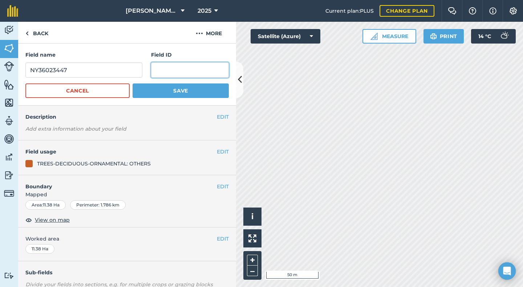
click at [170, 68] on input "text" at bounding box center [190, 69] width 78 height 15
paste input "NY36023447"
type input "NY36023447"
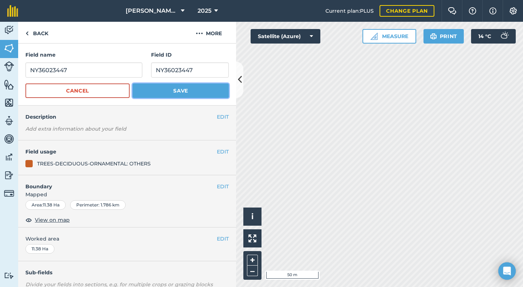
click at [180, 91] on button "Save" at bounding box center [181, 91] width 96 height 15
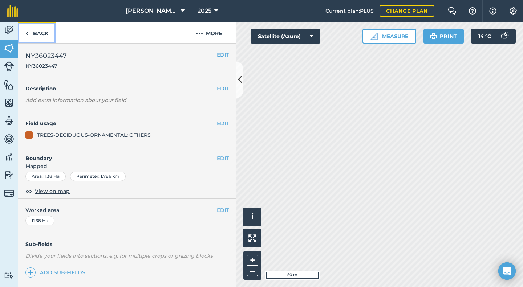
click at [41, 33] on link "Back" at bounding box center [36, 32] width 37 height 21
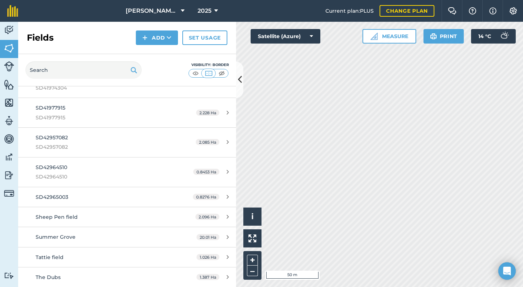
scroll to position [1906, 0]
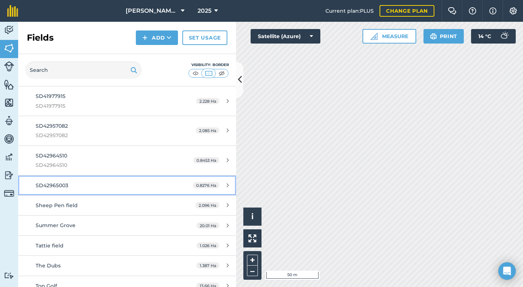
click at [66, 181] on link "SD42965003 0.8276 Ha" at bounding box center [127, 186] width 218 height 20
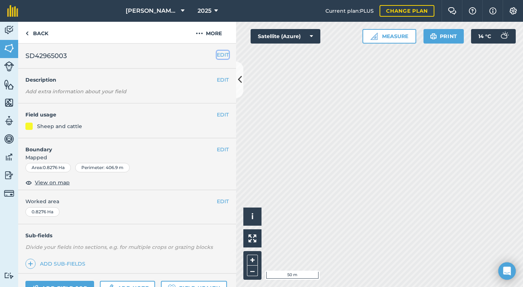
click at [217, 58] on button "EDIT" at bounding box center [223, 55] width 12 height 8
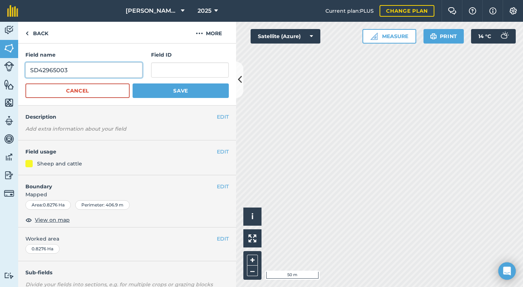
drag, startPoint x: 74, startPoint y: 71, endPoint x: 23, endPoint y: 73, distance: 51.6
click at [23, 73] on div "Field name SD42965003 Field ID Cancel Save" at bounding box center [127, 75] width 218 height 62
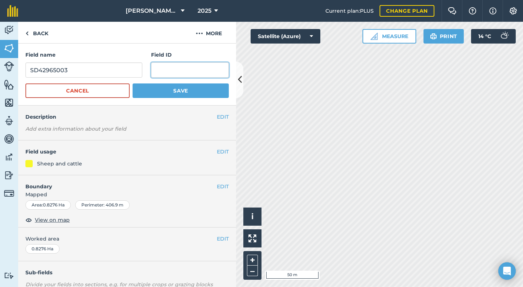
click at [161, 66] on input "text" at bounding box center [190, 69] width 78 height 15
paste input "SD42965003"
type input "SD42965003"
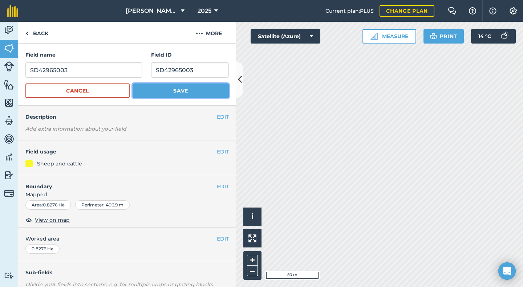
click at [166, 88] on button "Save" at bounding box center [181, 91] width 96 height 15
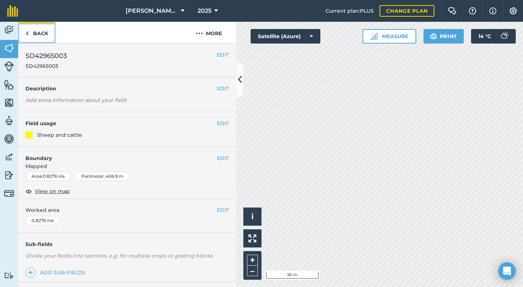
click at [39, 35] on link "Back" at bounding box center [36, 32] width 37 height 21
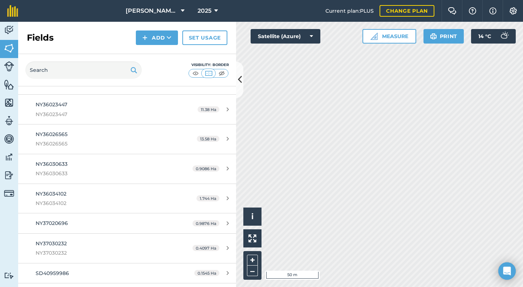
scroll to position [2464, 0]
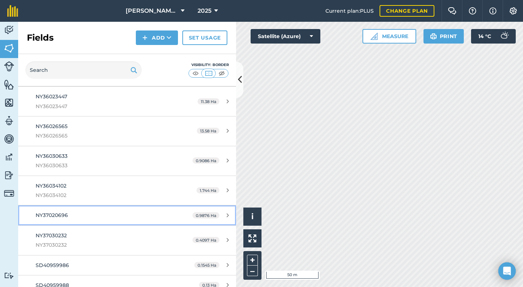
click at [79, 215] on div "NY37020696" at bounding box center [104, 215] width 137 height 8
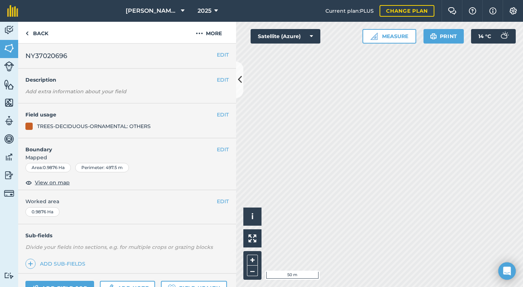
click at [209, 53] on h2 "NY37020696" at bounding box center [120, 56] width 191 height 10
click at [217, 56] on button "EDIT" at bounding box center [223, 55] width 12 height 8
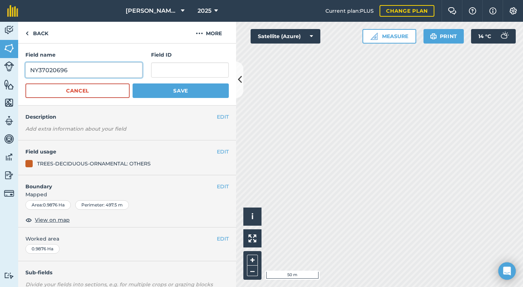
drag, startPoint x: 68, startPoint y: 71, endPoint x: 29, endPoint y: 73, distance: 38.5
click at [29, 73] on input "NY37020696" at bounding box center [83, 69] width 117 height 15
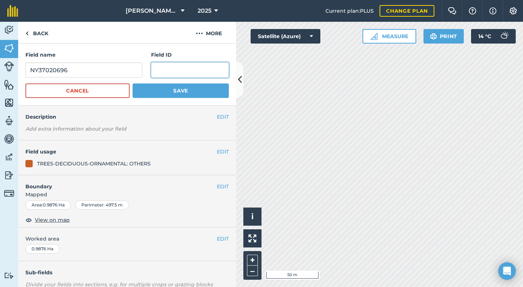
click at [158, 68] on input "text" at bounding box center [190, 69] width 78 height 15
paste input "NY37020696"
type input "NY37020696"
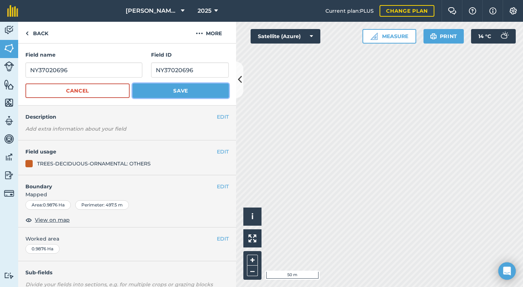
click at [173, 89] on button "Save" at bounding box center [181, 91] width 96 height 15
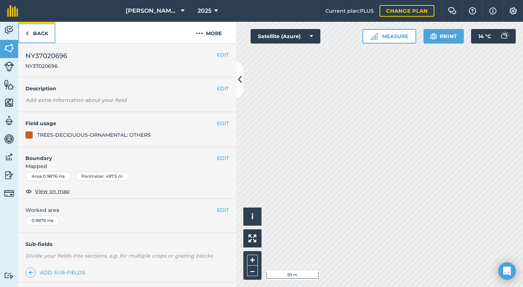
click at [41, 34] on link "Back" at bounding box center [36, 32] width 37 height 21
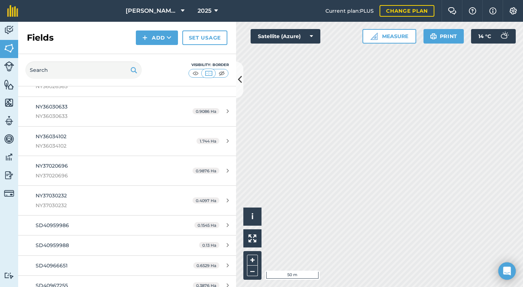
scroll to position [2557, 0]
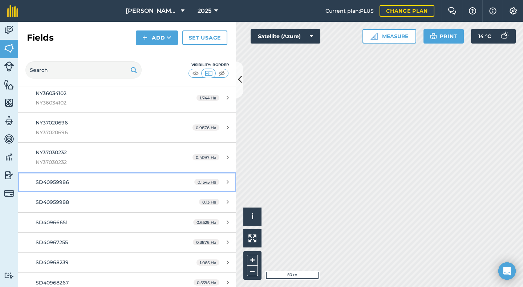
click at [62, 184] on span "SD40959986" at bounding box center [52, 182] width 33 height 7
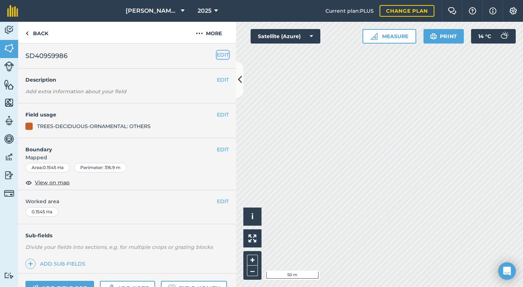
click at [217, 58] on button "EDIT" at bounding box center [223, 55] width 12 height 8
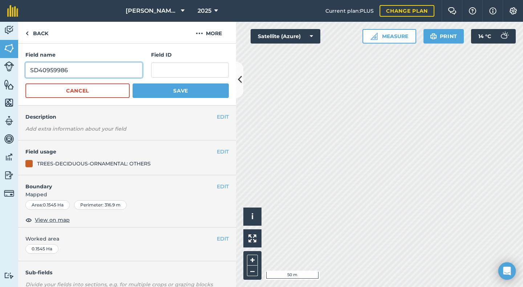
drag, startPoint x: 70, startPoint y: 70, endPoint x: 29, endPoint y: 68, distance: 41.8
click at [29, 68] on input "SD40959986" at bounding box center [83, 69] width 117 height 15
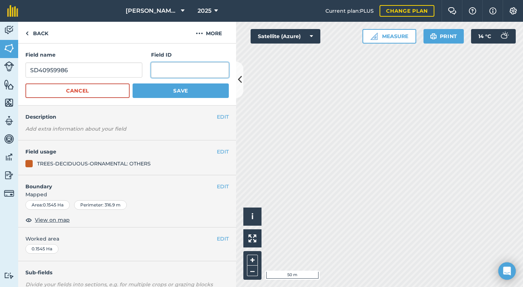
click at [169, 73] on input "text" at bounding box center [190, 69] width 78 height 15
paste input "SD40959986"
type input "SD40959986"
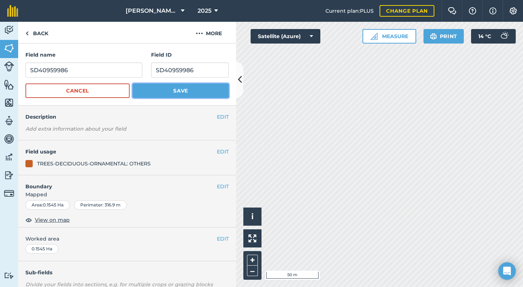
click at [171, 88] on button "Save" at bounding box center [181, 91] width 96 height 15
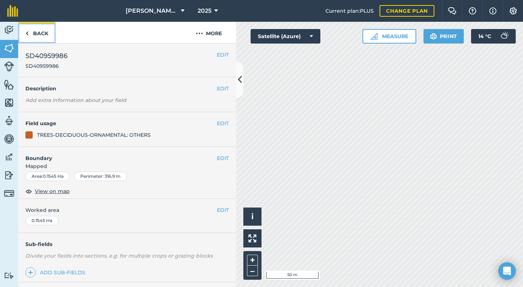
click at [41, 35] on link "Back" at bounding box center [36, 32] width 37 height 21
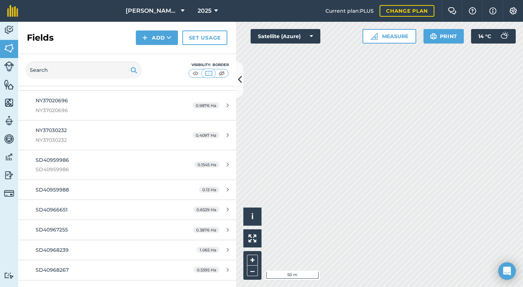
scroll to position [2615, 0]
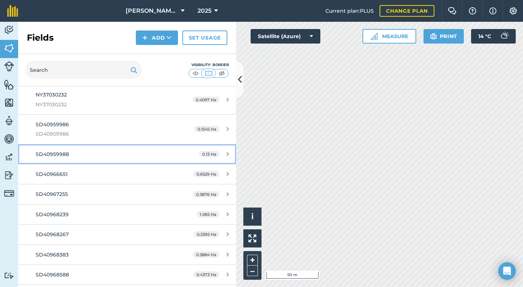
click at [63, 155] on span "SD40959988" at bounding box center [52, 154] width 33 height 7
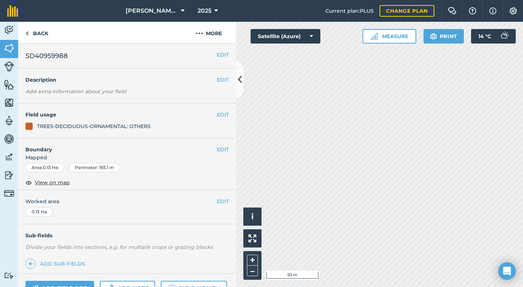
click at [224, 56] on div "EDIT SD40959988" at bounding box center [127, 56] width 218 height 25
click at [220, 55] on button "EDIT" at bounding box center [223, 55] width 12 height 8
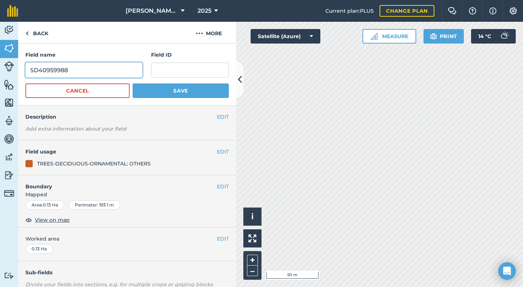
drag, startPoint x: 74, startPoint y: 71, endPoint x: 30, endPoint y: 69, distance: 44.4
click at [30, 69] on input "SD40959988" at bounding box center [83, 69] width 117 height 15
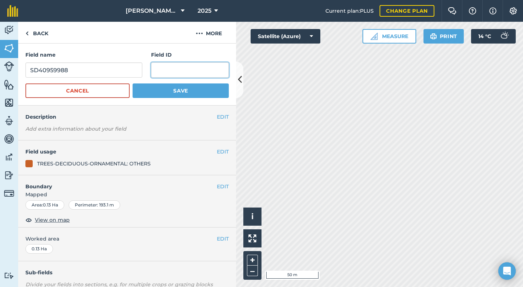
click at [154, 74] on input "text" at bounding box center [190, 69] width 78 height 15
paste input "SD40959988"
type input "SD40959988"
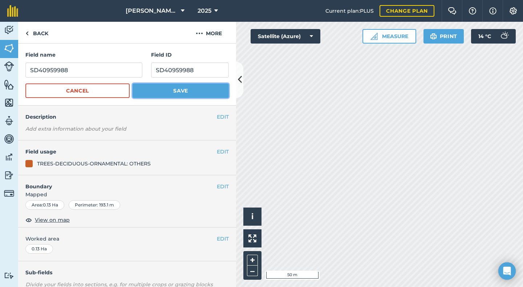
click at [161, 89] on button "Save" at bounding box center [181, 91] width 96 height 15
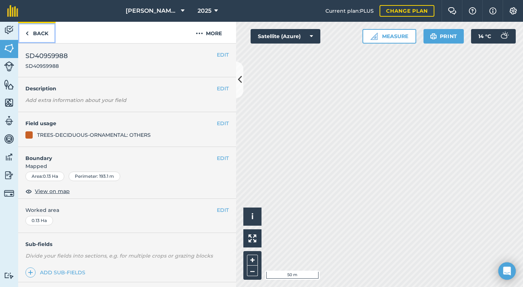
click at [36, 31] on link "Back" at bounding box center [36, 32] width 37 height 21
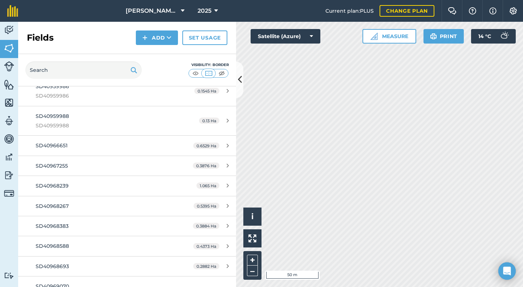
scroll to position [2685, 0]
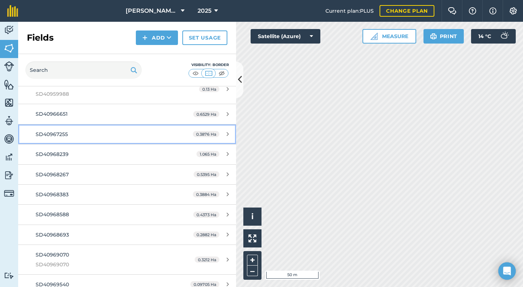
click at [58, 129] on link "SD40967255 0.3876 Ha" at bounding box center [127, 135] width 218 height 20
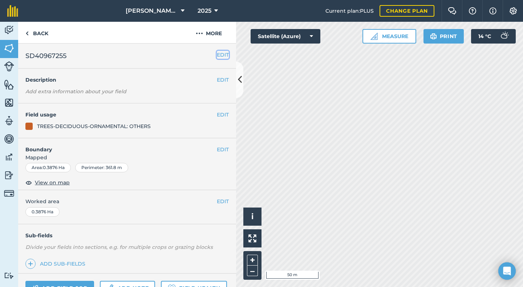
click at [217, 53] on button "EDIT" at bounding box center [223, 55] width 12 height 8
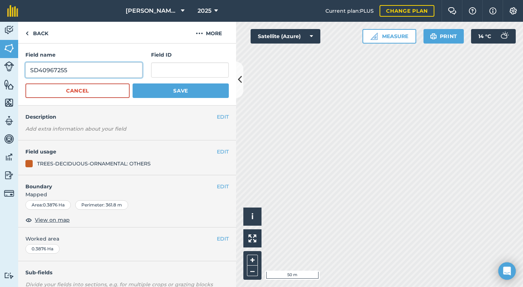
drag, startPoint x: 66, startPoint y: 67, endPoint x: 23, endPoint y: 70, distance: 44.0
click at [23, 70] on div "Field name SD40967255 Field ID Cancel Save" at bounding box center [127, 75] width 218 height 62
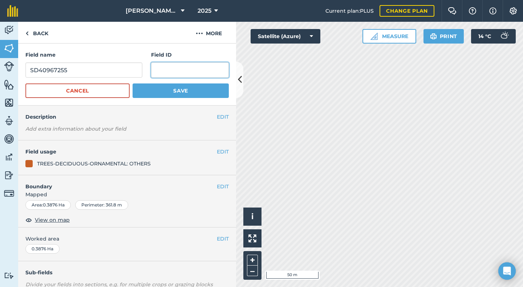
click at [154, 70] on input "text" at bounding box center [190, 69] width 78 height 15
paste input "SD40967255"
type input "SD40967255"
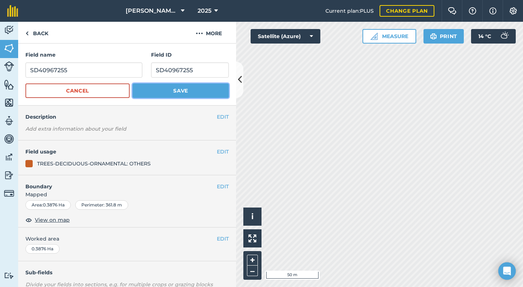
click at [173, 90] on button "Save" at bounding box center [181, 91] width 96 height 15
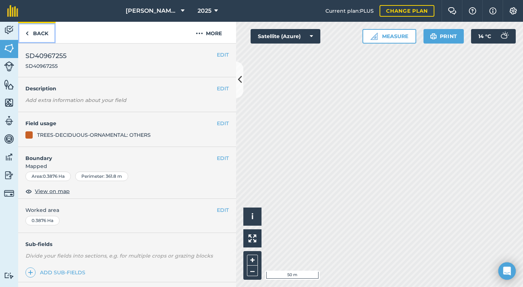
click at [41, 33] on link "Back" at bounding box center [36, 32] width 37 height 21
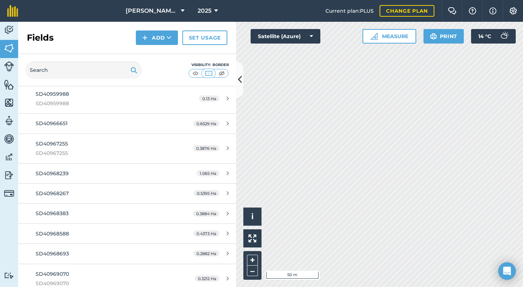
scroll to position [2711, 0]
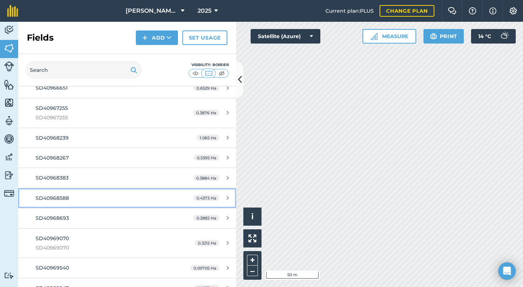
click at [74, 194] on link "SD40968588 0.4373 Ha" at bounding box center [127, 199] width 218 height 20
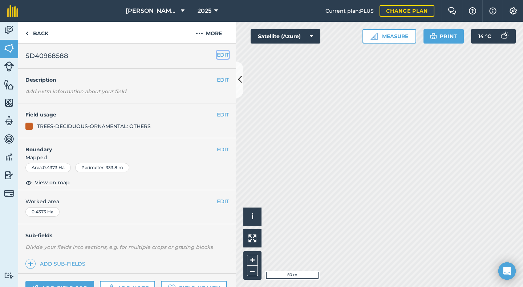
click at [221, 54] on button "EDIT" at bounding box center [223, 55] width 12 height 8
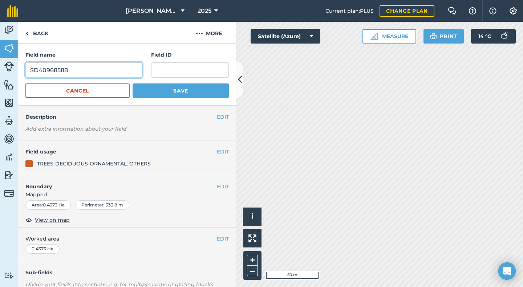
drag, startPoint x: 66, startPoint y: 70, endPoint x: 30, endPoint y: 72, distance: 36.4
click at [30, 72] on input "SD40968588" at bounding box center [83, 69] width 117 height 15
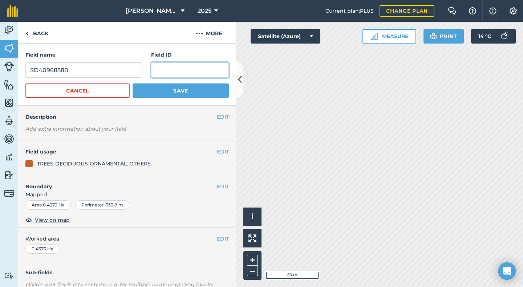
click at [157, 70] on input "text" at bounding box center [190, 69] width 78 height 15
paste input "SD40968588"
type input "SD40968588"
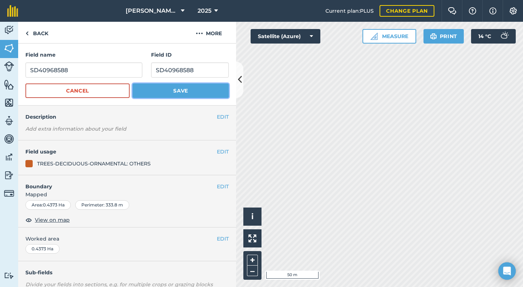
click at [186, 89] on button "Save" at bounding box center [181, 91] width 96 height 15
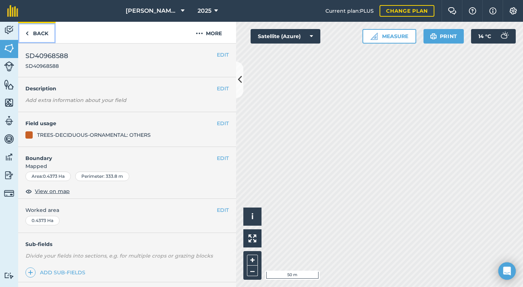
click at [36, 34] on link "Back" at bounding box center [36, 32] width 37 height 21
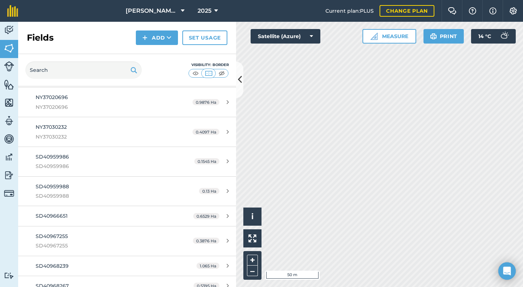
scroll to position [2606, 0]
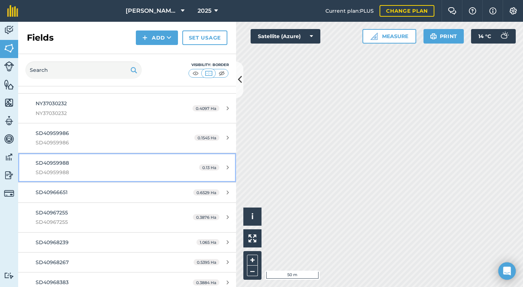
click at [56, 165] on span "SD40959988" at bounding box center [52, 163] width 33 height 7
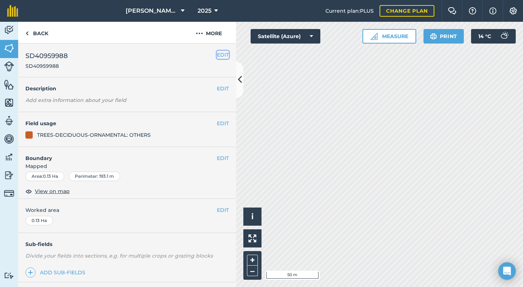
click at [217, 54] on button "EDIT" at bounding box center [223, 55] width 12 height 8
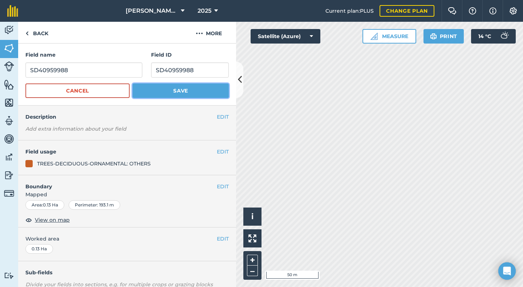
click at [159, 92] on button "Save" at bounding box center [181, 91] width 96 height 15
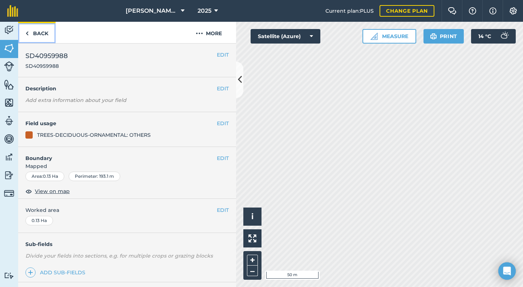
click at [44, 33] on link "Back" at bounding box center [36, 32] width 37 height 21
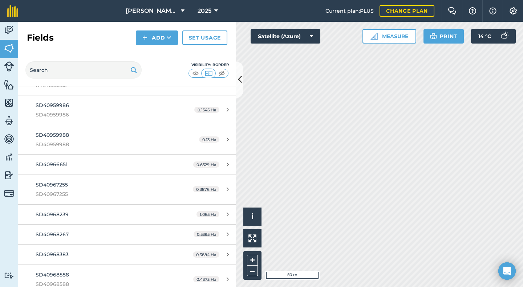
scroll to position [2686, 0]
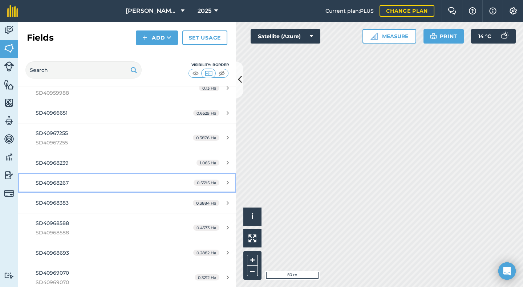
click at [68, 181] on div "SD40968267" at bounding box center [104, 183] width 137 height 8
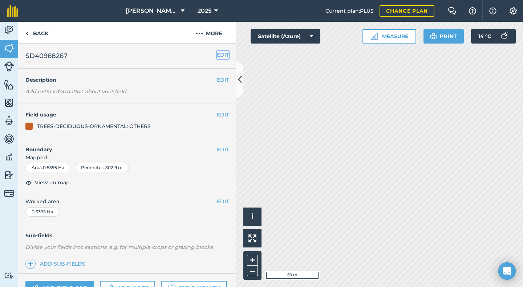
click at [217, 53] on button "EDIT" at bounding box center [223, 55] width 12 height 8
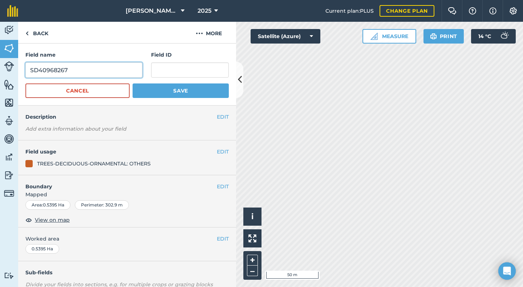
drag, startPoint x: 77, startPoint y: 73, endPoint x: 23, endPoint y: 72, distance: 53.4
click at [23, 72] on div "Field name SD40968267 Field ID Cancel Save" at bounding box center [127, 75] width 218 height 62
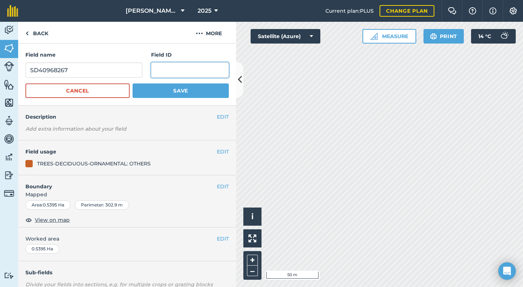
click at [154, 73] on input "text" at bounding box center [190, 69] width 78 height 15
paste input "SD40968267"
type input "SD40968267"
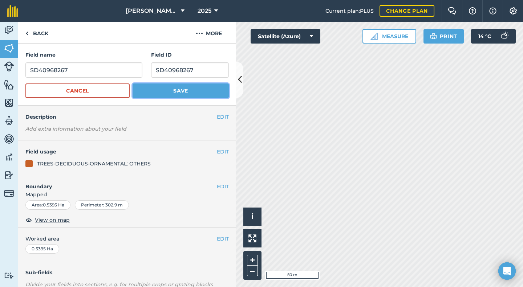
click at [167, 89] on button "Save" at bounding box center [181, 91] width 96 height 15
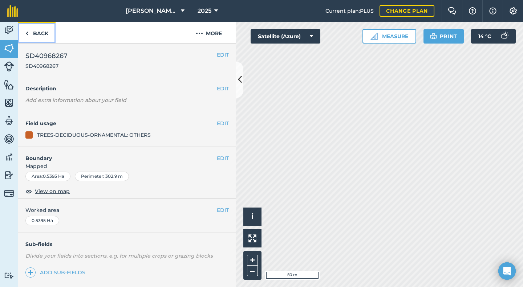
click at [39, 35] on link "Back" at bounding box center [36, 32] width 37 height 21
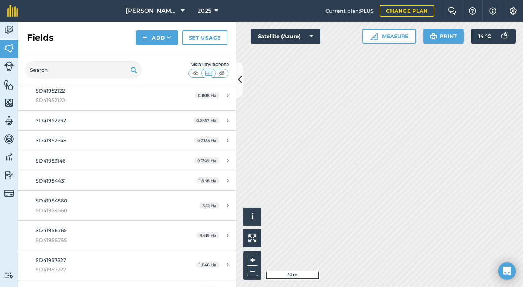
scroll to position [3016, 0]
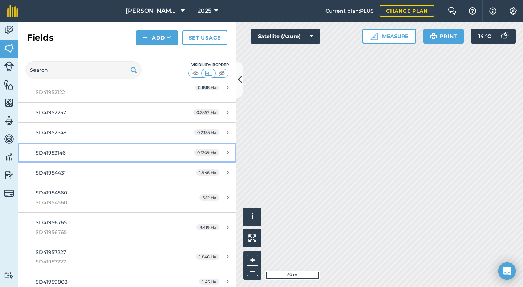
click at [49, 153] on span "SD41953146" at bounding box center [51, 153] width 30 height 7
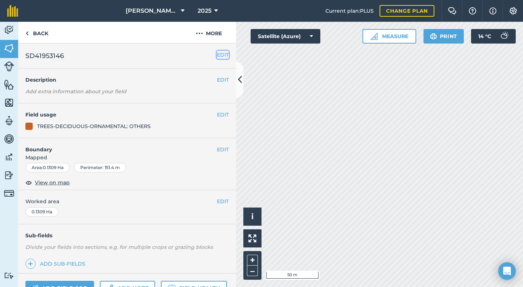
click at [217, 53] on button "EDIT" at bounding box center [223, 55] width 12 height 8
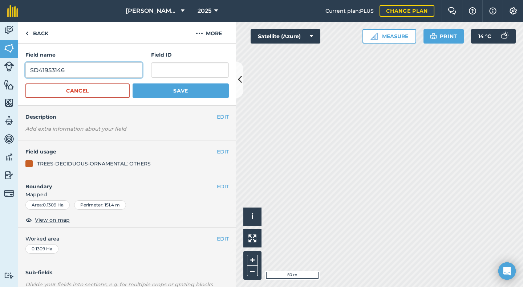
drag, startPoint x: 69, startPoint y: 69, endPoint x: 19, endPoint y: 71, distance: 49.4
click at [19, 71] on div "Field name SD41953146 Field ID Cancel Save" at bounding box center [127, 75] width 218 height 62
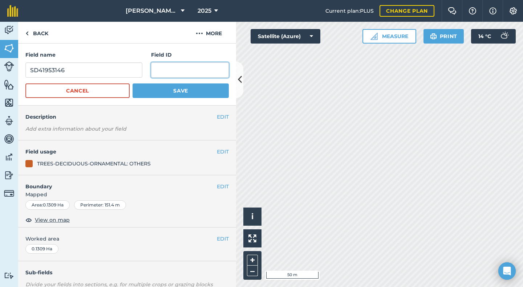
click at [168, 70] on input "text" at bounding box center [190, 69] width 78 height 15
paste input "SD41953146"
type input "SD41953146"
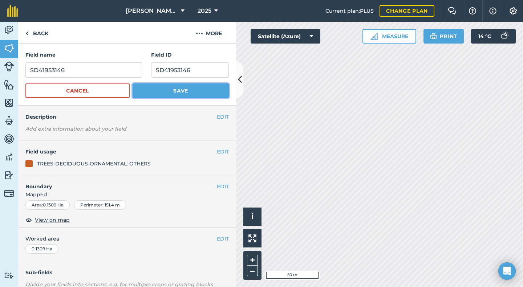
click at [167, 88] on button "Save" at bounding box center [181, 91] width 96 height 15
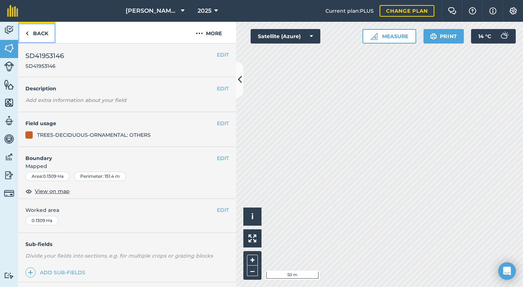
click at [40, 33] on link "Back" at bounding box center [36, 32] width 37 height 21
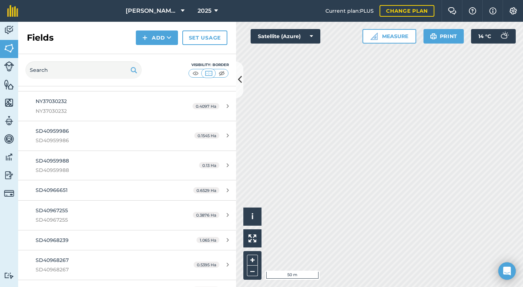
scroll to position [2620, 0]
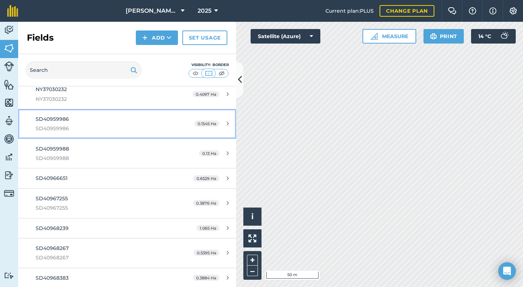
click at [59, 127] on span "SD40959986" at bounding box center [104, 129] width 137 height 8
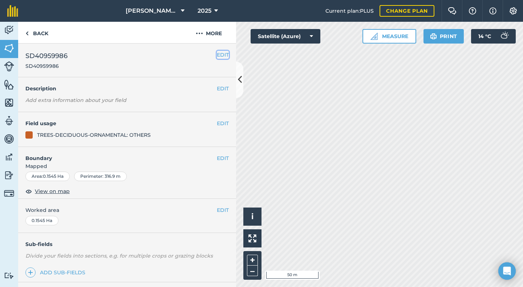
click at [221, 52] on button "EDIT" at bounding box center [223, 55] width 12 height 8
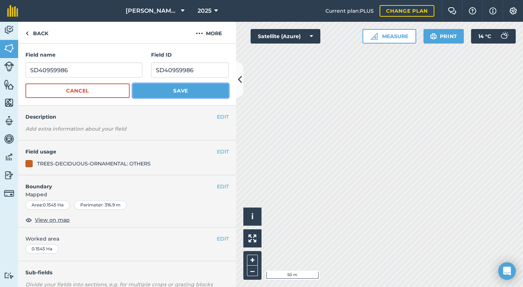
click at [174, 89] on button "Save" at bounding box center [181, 91] width 96 height 15
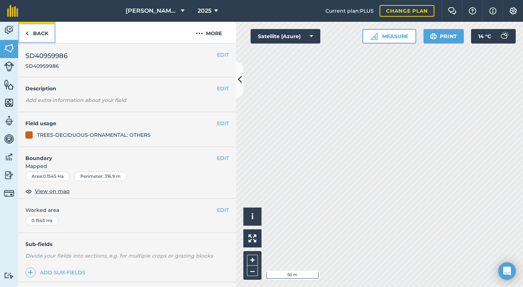
click at [38, 33] on link "Back" at bounding box center [36, 32] width 37 height 21
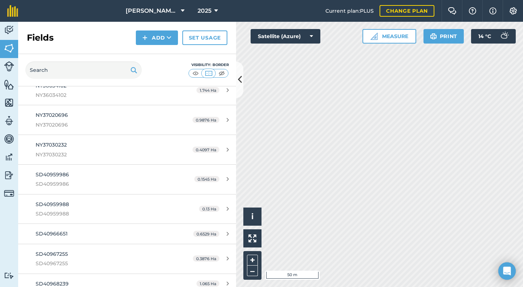
scroll to position [2600, 0]
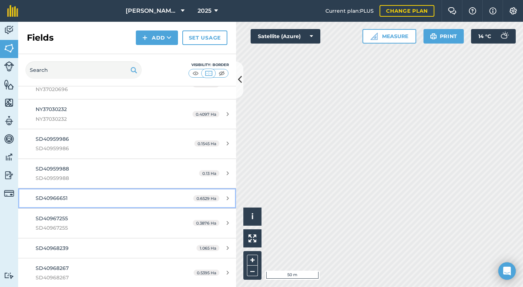
click at [60, 205] on link "SD40966651 0.6529 Ha" at bounding box center [127, 199] width 218 height 20
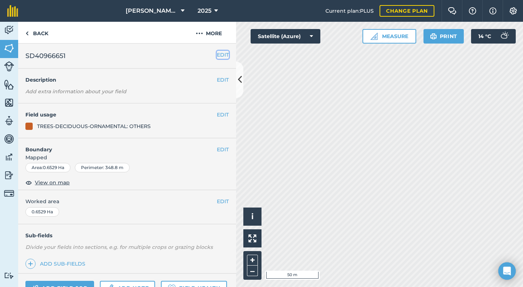
click at [217, 57] on button "EDIT" at bounding box center [223, 55] width 12 height 8
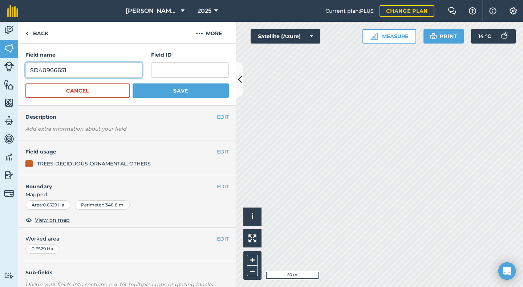
drag, startPoint x: 72, startPoint y: 72, endPoint x: 29, endPoint y: 73, distance: 43.6
click at [29, 73] on input "SD40966651" at bounding box center [83, 69] width 117 height 15
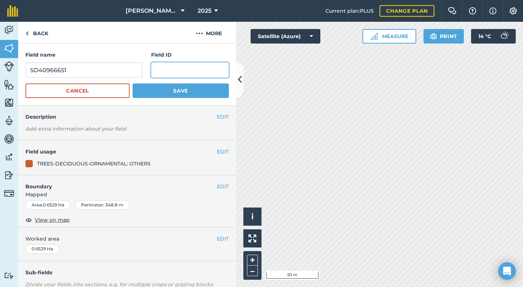
click at [162, 73] on input "text" at bounding box center [190, 69] width 78 height 15
paste input "SD40966651"
type input "SD40966651"
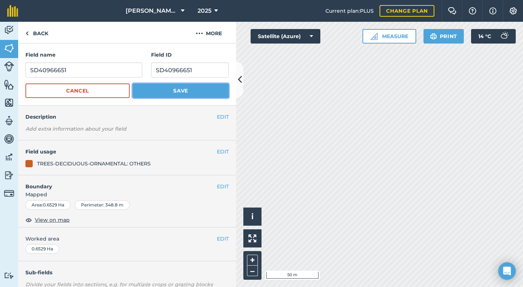
click at [167, 91] on button "Save" at bounding box center [181, 91] width 96 height 15
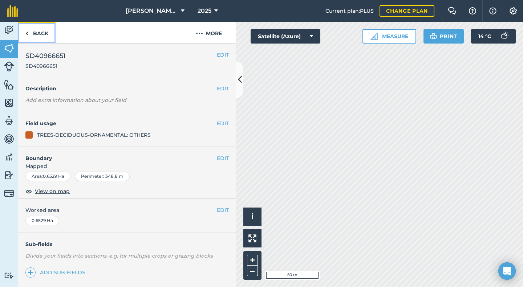
click at [41, 34] on link "Back" at bounding box center [36, 32] width 37 height 21
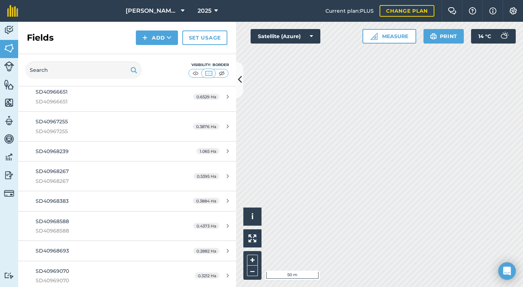
scroll to position [2719, 0]
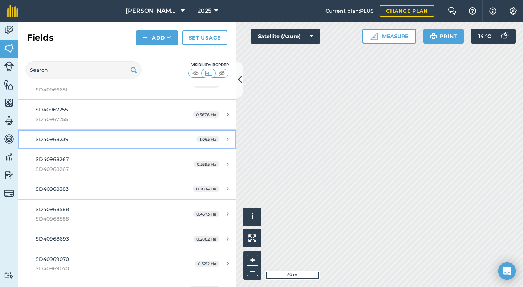
click at [56, 137] on span "SD40968239" at bounding box center [52, 139] width 33 height 7
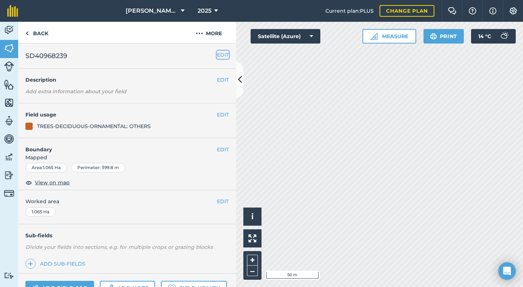
click at [221, 55] on button "EDIT" at bounding box center [223, 55] width 12 height 8
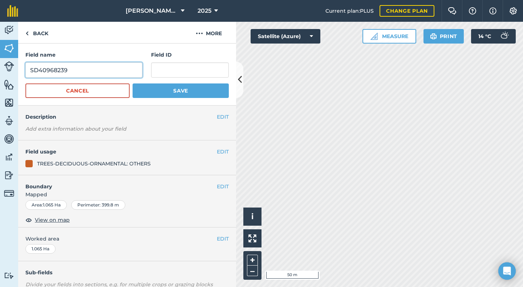
drag, startPoint x: 72, startPoint y: 72, endPoint x: 29, endPoint y: 76, distance: 43.0
click at [29, 76] on input "SD40968239" at bounding box center [83, 69] width 117 height 15
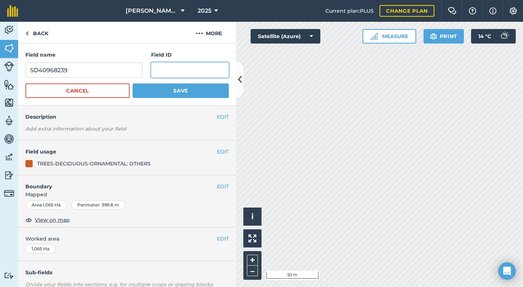
click at [163, 73] on input "text" at bounding box center [190, 69] width 78 height 15
paste input "SD40968239"
type input "SD40968239"
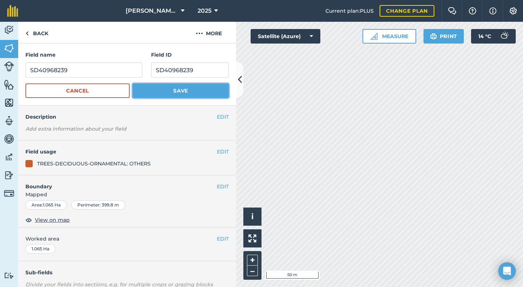
click at [175, 88] on button "Save" at bounding box center [181, 91] width 96 height 15
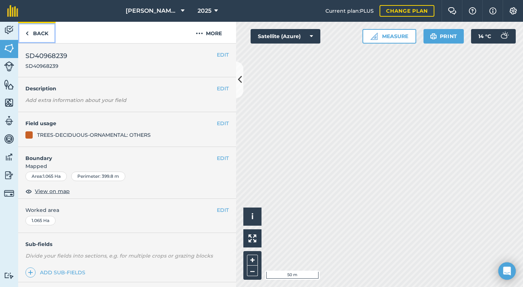
click at [38, 33] on link "Back" at bounding box center [36, 32] width 37 height 21
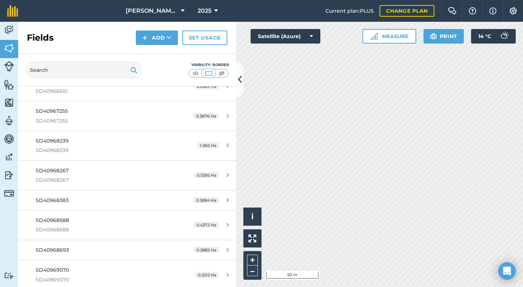
scroll to position [2834, 0]
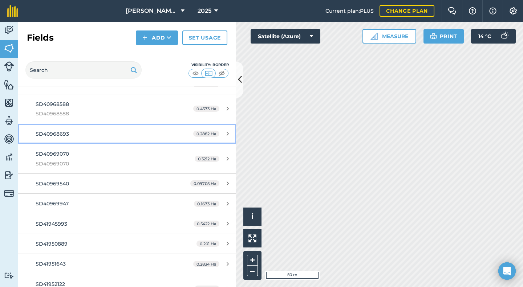
click at [65, 137] on span "SD40968693" at bounding box center [52, 134] width 33 height 7
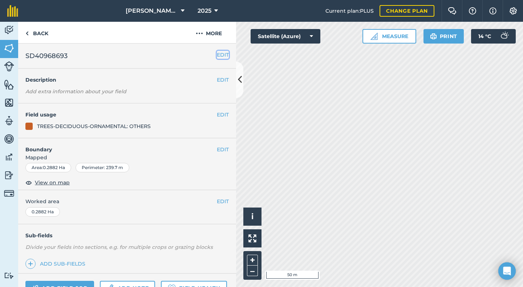
click at [220, 53] on button "EDIT" at bounding box center [223, 55] width 12 height 8
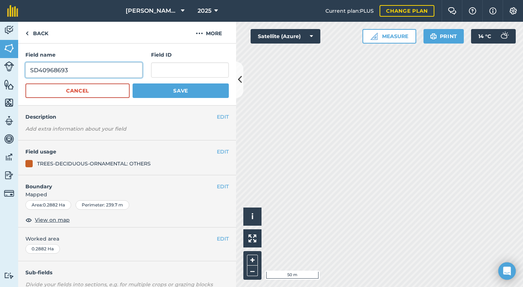
drag, startPoint x: 74, startPoint y: 68, endPoint x: 25, endPoint y: 74, distance: 49.1
click at [25, 74] on input "SD40968693" at bounding box center [83, 69] width 117 height 15
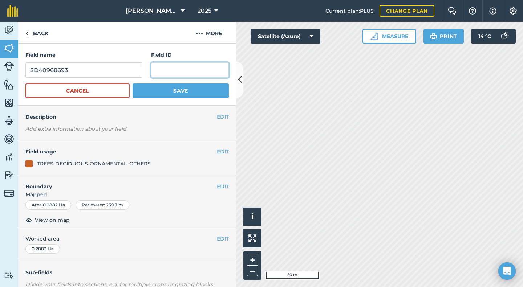
click at [154, 72] on input "text" at bounding box center [190, 69] width 78 height 15
paste input "SD40968693"
type input "SD40968693"
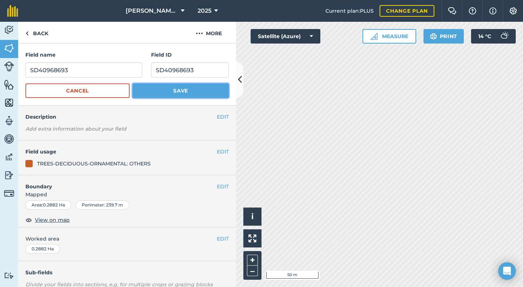
click at [174, 89] on button "Save" at bounding box center [181, 91] width 96 height 15
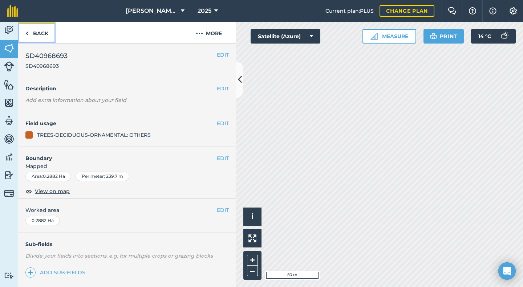
click at [40, 33] on link "Back" at bounding box center [36, 32] width 37 height 21
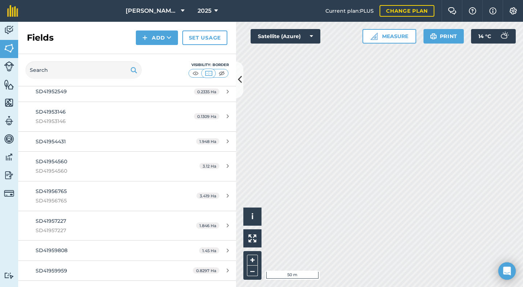
scroll to position [3158, 0]
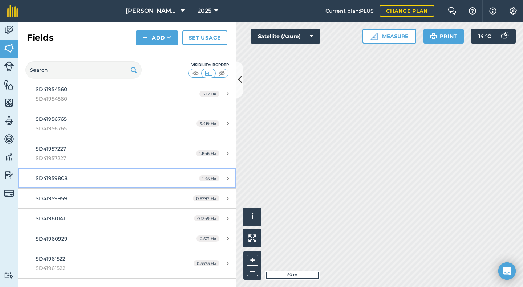
click at [57, 177] on span "SD41959808" at bounding box center [52, 178] width 32 height 7
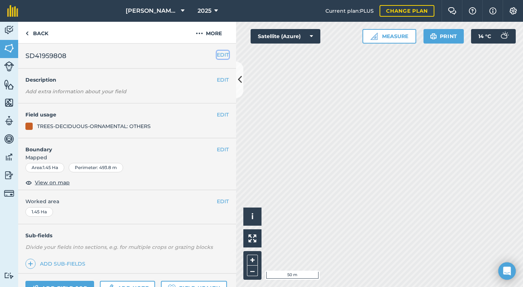
click at [217, 54] on button "EDIT" at bounding box center [223, 55] width 12 height 8
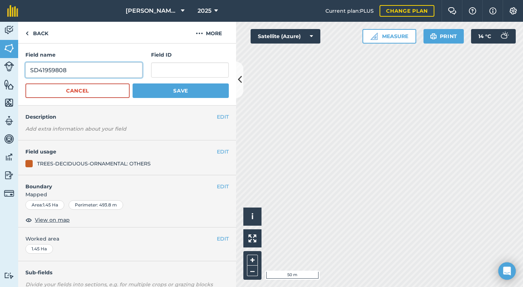
drag, startPoint x: 68, startPoint y: 69, endPoint x: 23, endPoint y: 71, distance: 45.1
click at [23, 71] on div "Field name SD41959808 Field ID Cancel Save" at bounding box center [127, 75] width 218 height 62
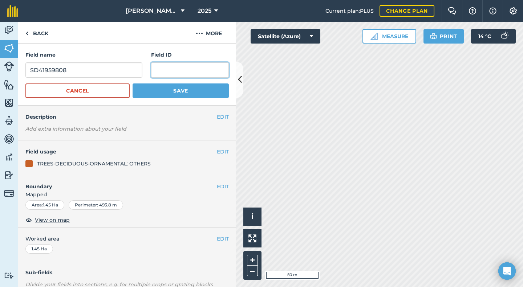
click at [156, 69] on input "text" at bounding box center [190, 69] width 78 height 15
paste input "SD41959808"
type input "SD41959808"
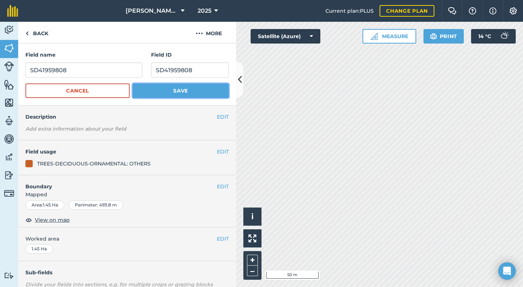
click at [173, 90] on button "Save" at bounding box center [181, 91] width 96 height 15
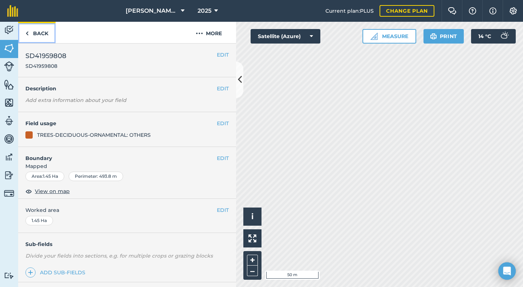
click at [43, 33] on link "Back" at bounding box center [36, 32] width 37 height 21
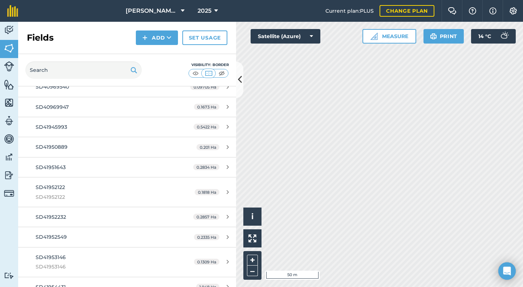
scroll to position [3266, 0]
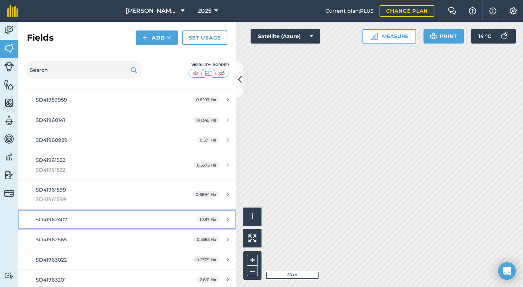
click at [68, 221] on div "SD41962407" at bounding box center [104, 220] width 137 height 8
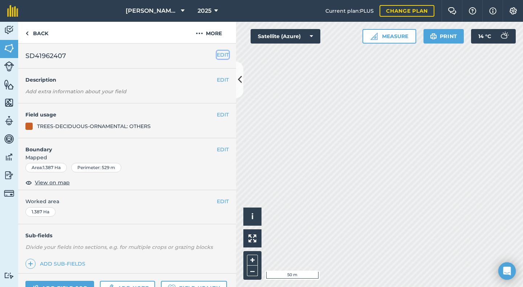
click at [217, 55] on button "EDIT" at bounding box center [223, 55] width 12 height 8
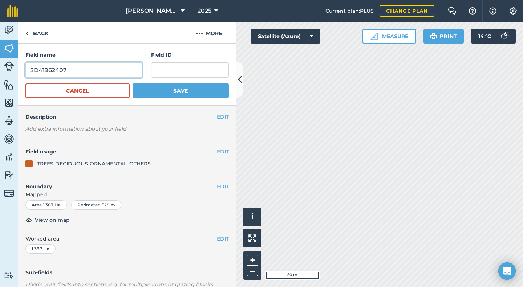
drag, startPoint x: 81, startPoint y: 70, endPoint x: 25, endPoint y: 72, distance: 56.0
click at [25, 72] on div "Field name SD41962407 Field ID Cancel Save" at bounding box center [127, 75] width 218 height 62
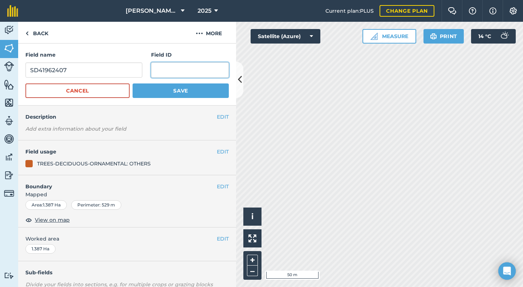
click at [170, 71] on input "text" at bounding box center [190, 69] width 78 height 15
paste input "SD41962407"
type input "SD41962407"
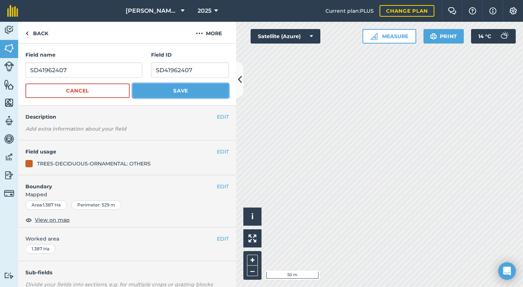
click at [161, 92] on button "Save" at bounding box center [181, 91] width 96 height 15
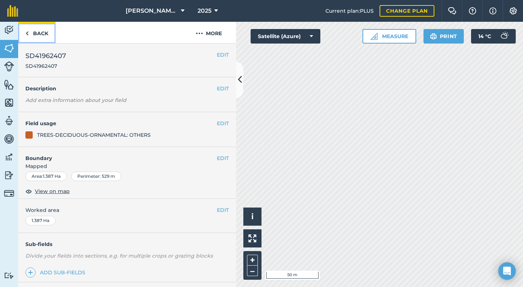
click at [31, 33] on link "Back" at bounding box center [36, 32] width 37 height 21
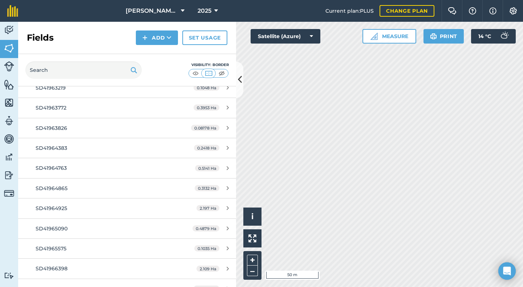
scroll to position [3492, 0]
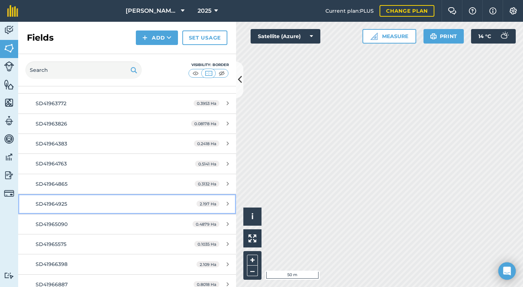
click at [52, 204] on span "SD41964925" at bounding box center [52, 204] width 32 height 7
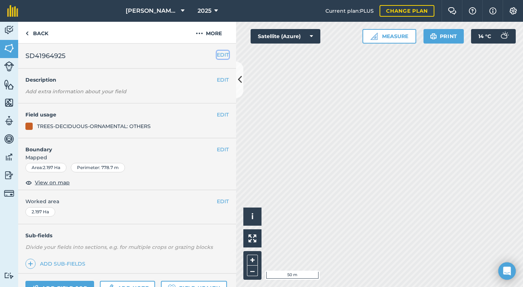
click at [217, 52] on button "EDIT" at bounding box center [223, 55] width 12 height 8
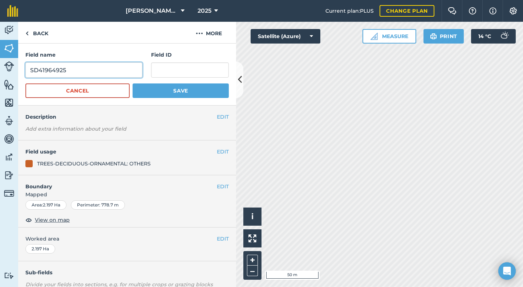
drag, startPoint x: 78, startPoint y: 73, endPoint x: 27, endPoint y: 73, distance: 51.2
click at [27, 73] on input "SD41964925" at bounding box center [83, 69] width 117 height 15
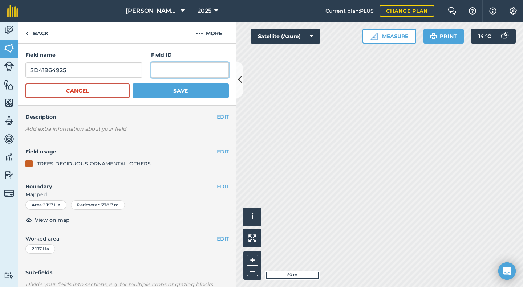
click at [158, 69] on input "text" at bounding box center [190, 69] width 78 height 15
paste input "SD41964925"
type input "SD41964925"
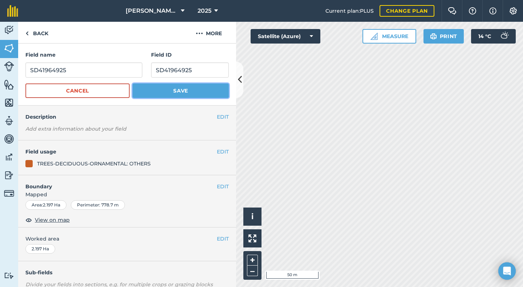
click at [173, 87] on button "Save" at bounding box center [181, 91] width 96 height 15
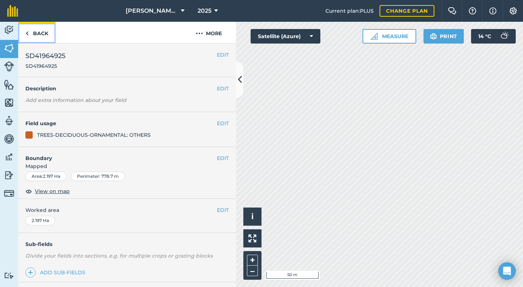
click at [39, 31] on link "Back" at bounding box center [36, 32] width 37 height 21
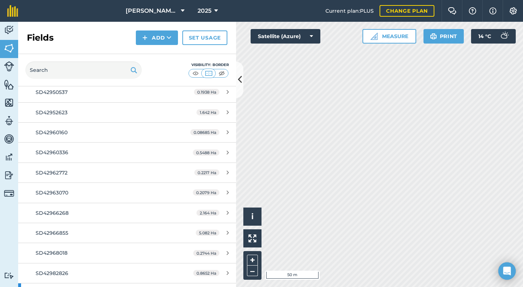
scroll to position [3873, 0]
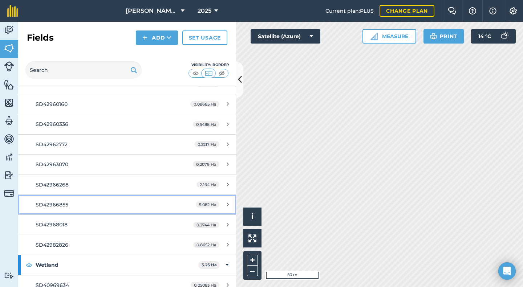
click at [57, 207] on span "SD42966855" at bounding box center [52, 205] width 33 height 7
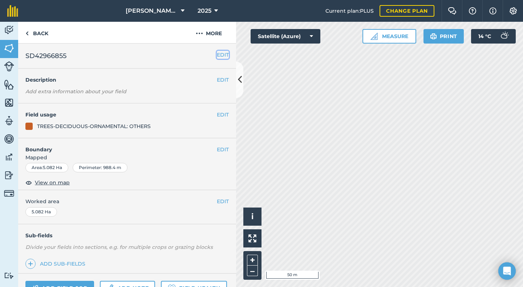
click at [217, 51] on button "EDIT" at bounding box center [223, 55] width 12 height 8
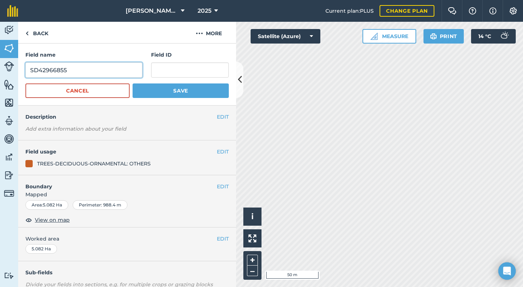
drag, startPoint x: 75, startPoint y: 72, endPoint x: 20, endPoint y: 77, distance: 55.4
click at [20, 77] on div "Field name SD42966855 Field ID Cancel Save" at bounding box center [127, 75] width 218 height 62
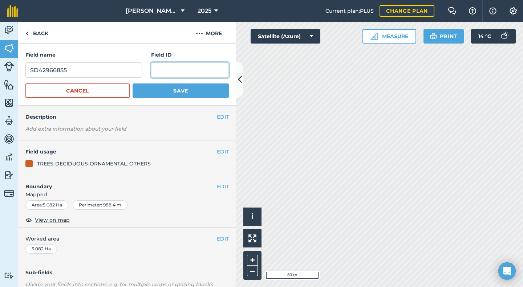
click at [167, 72] on input "text" at bounding box center [190, 69] width 78 height 15
paste input "SD42966855"
type input "SD42966855"
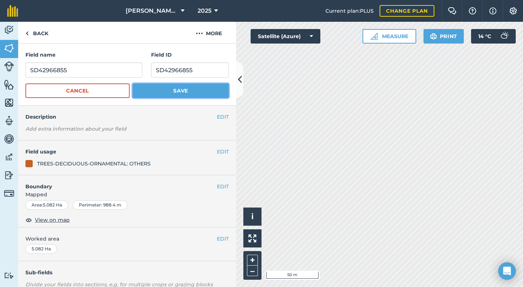
click at [174, 90] on button "Save" at bounding box center [181, 91] width 96 height 15
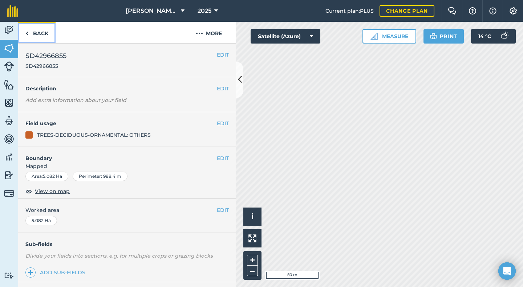
click at [41, 33] on link "Back" at bounding box center [36, 32] width 37 height 21
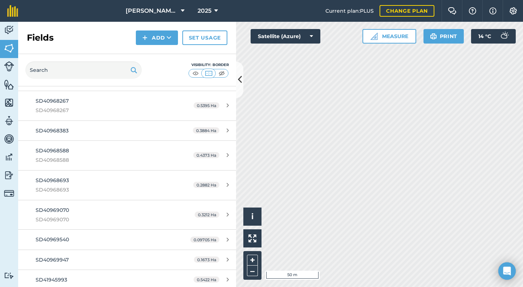
scroll to position [2827, 0]
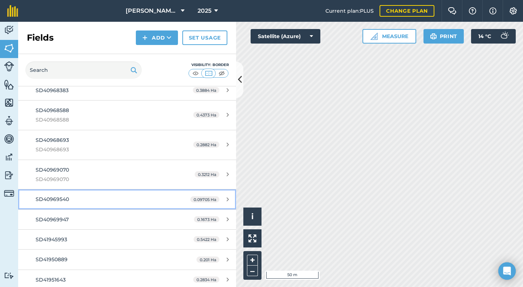
click at [60, 202] on span "SD40969540" at bounding box center [52, 199] width 33 height 7
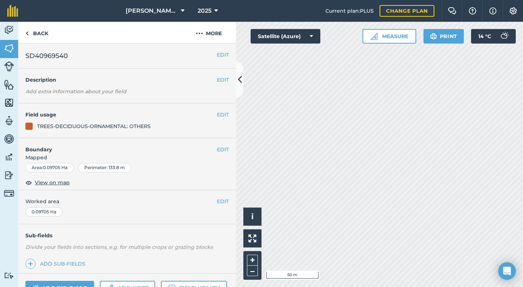
click at [219, 49] on div "EDIT SD40969540" at bounding box center [127, 56] width 218 height 25
click at [217, 55] on button "EDIT" at bounding box center [223, 55] width 12 height 8
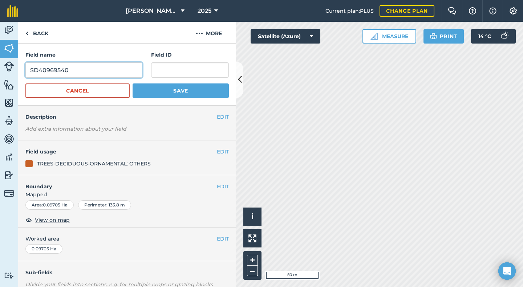
drag, startPoint x: 71, startPoint y: 73, endPoint x: 32, endPoint y: 76, distance: 39.0
click at [32, 76] on input "SD40969540" at bounding box center [83, 69] width 117 height 15
click at [78, 72] on input "SD40969540" at bounding box center [83, 69] width 117 height 15
click at [77, 70] on input "SD40969540" at bounding box center [83, 69] width 117 height 15
click at [99, 68] on input "SD40969540" at bounding box center [83, 69] width 117 height 15
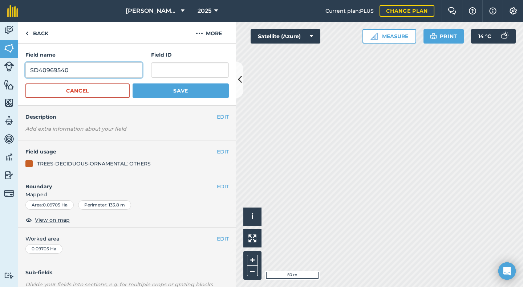
drag, startPoint x: 67, startPoint y: 71, endPoint x: 17, endPoint y: 80, distance: 50.5
click at [17, 80] on div "Activity Fields Livestock Features Maps Team Vehicles Data Reporting Billing Tu…" at bounding box center [261, 155] width 523 height 266
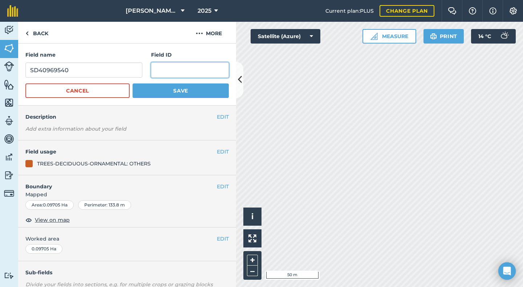
click at [160, 72] on input "text" at bounding box center [190, 69] width 78 height 15
paste input "SD40969540"
type input "SD40969540"
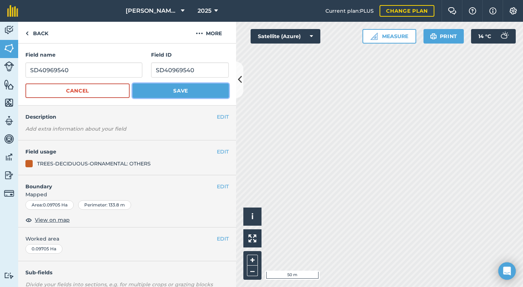
click at [162, 89] on button "Save" at bounding box center [181, 91] width 96 height 15
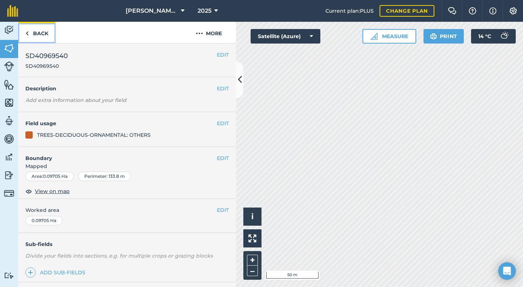
click at [39, 33] on link "Back" at bounding box center [36, 32] width 37 height 21
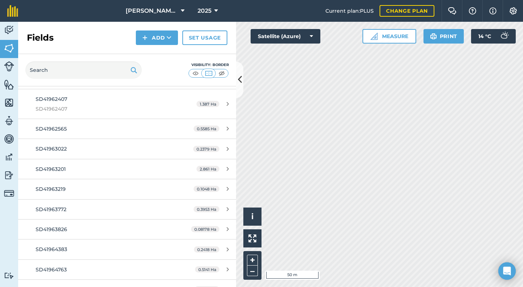
scroll to position [3400, 0]
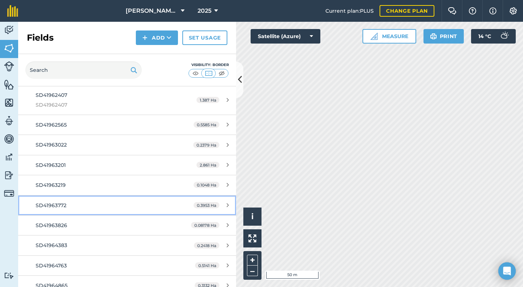
click at [59, 204] on span "SD41963772" at bounding box center [51, 205] width 31 height 7
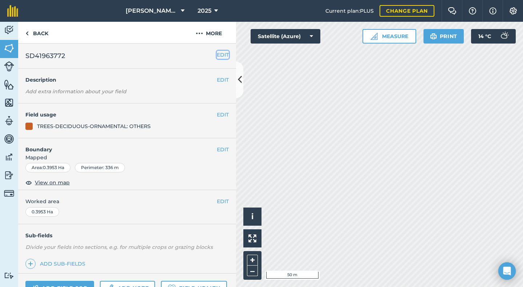
click at [217, 56] on button "EDIT" at bounding box center [223, 55] width 12 height 8
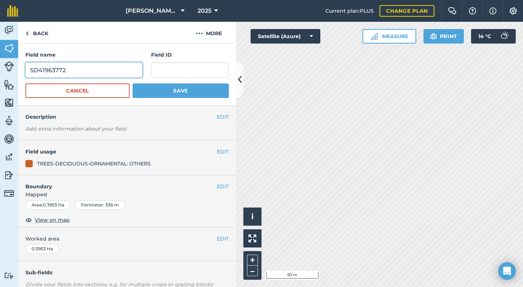
drag, startPoint x: 54, startPoint y: 73, endPoint x: 13, endPoint y: 78, distance: 41.7
click at [13, 78] on div "Activity Fields Livestock Features Maps Team Vehicles Data Reporting Billing Tu…" at bounding box center [261, 155] width 523 height 266
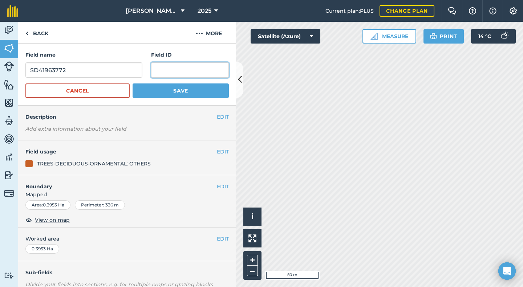
click at [153, 70] on input "text" at bounding box center [190, 69] width 78 height 15
paste input "SD41963772"
type input "SD41963772"
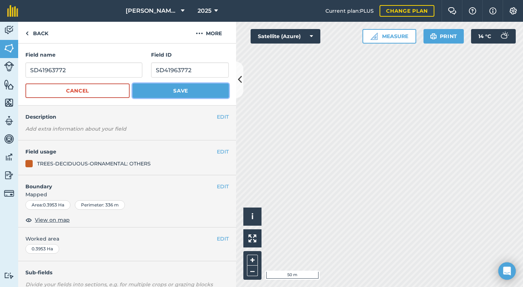
click at [166, 90] on button "Save" at bounding box center [181, 91] width 96 height 15
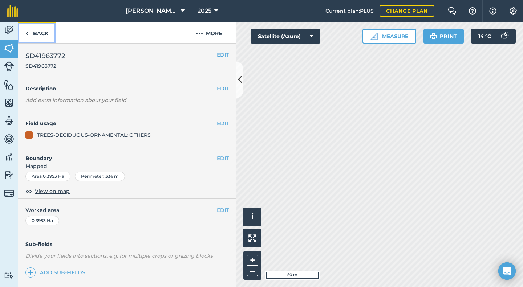
click at [40, 35] on link "Back" at bounding box center [36, 32] width 37 height 21
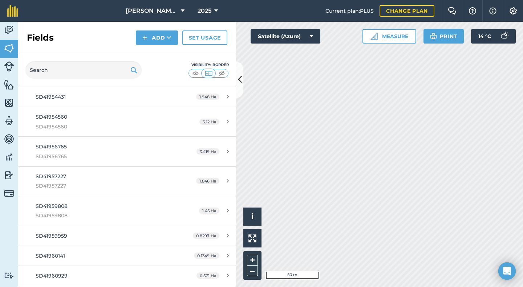
scroll to position [3144, 0]
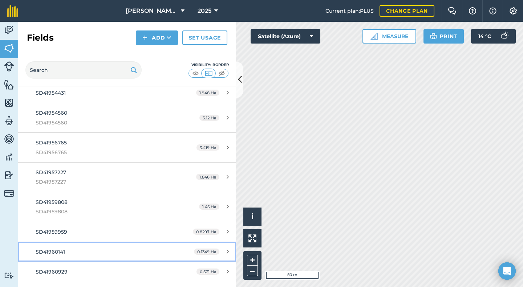
click at [68, 251] on div "SD41960141" at bounding box center [104, 252] width 137 height 8
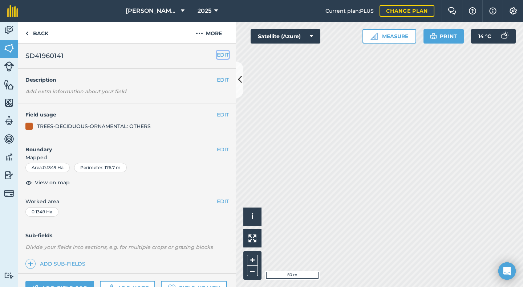
click at [217, 54] on button "EDIT" at bounding box center [223, 55] width 12 height 8
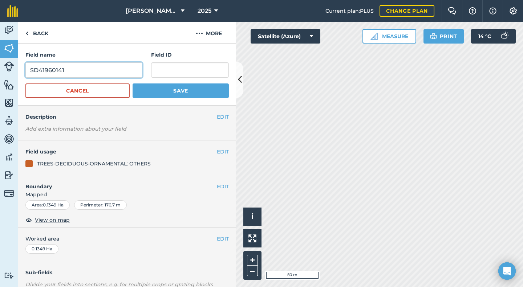
drag, startPoint x: 74, startPoint y: 69, endPoint x: 12, endPoint y: 75, distance: 62.7
click at [12, 75] on div "Activity Fields Livestock Features Maps Team Vehicles Data Reporting Billing Tu…" at bounding box center [261, 155] width 523 height 266
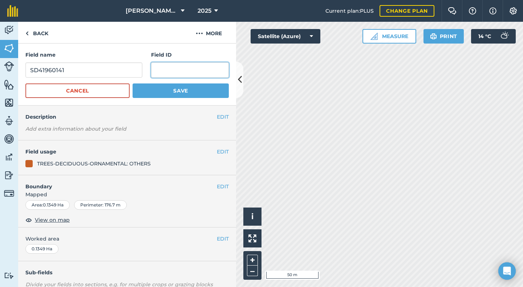
click at [160, 67] on input "text" at bounding box center [190, 69] width 78 height 15
paste input "SD41960141"
type input "SD41960141"
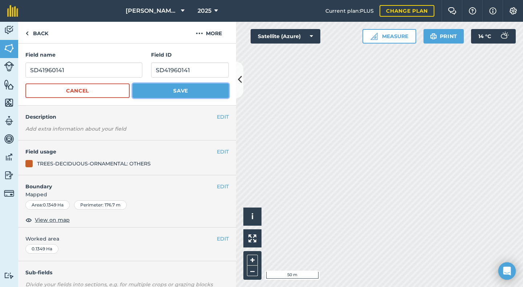
click at [170, 89] on button "Save" at bounding box center [181, 91] width 96 height 15
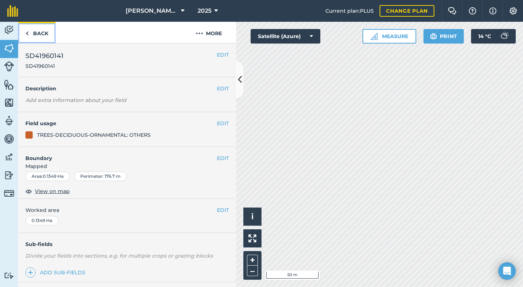
click at [39, 34] on link "Back" at bounding box center [36, 32] width 37 height 21
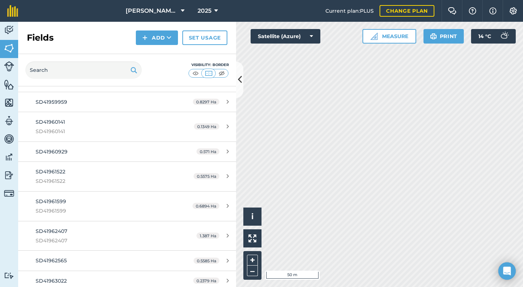
scroll to position [3278, 0]
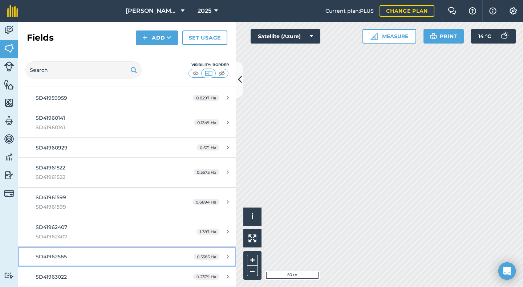
click at [68, 257] on div "SD41962565" at bounding box center [104, 257] width 137 height 8
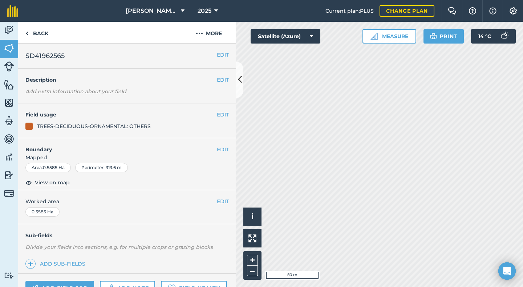
click at [226, 52] on div "EDIT SD41962565" at bounding box center [127, 56] width 218 height 25
click at [217, 53] on button "EDIT" at bounding box center [223, 55] width 12 height 8
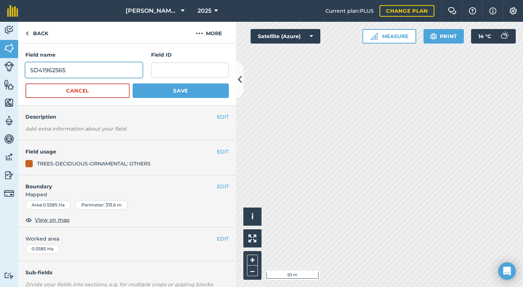
drag, startPoint x: 70, startPoint y: 70, endPoint x: 19, endPoint y: 74, distance: 51.3
click at [19, 74] on div "Field name SD41962565 Field ID Cancel Save" at bounding box center [127, 75] width 218 height 62
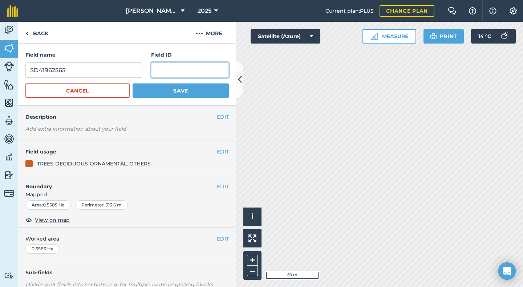
click at [157, 70] on input "text" at bounding box center [190, 69] width 78 height 15
paste input "SD41962565"
type input "SD41962565"
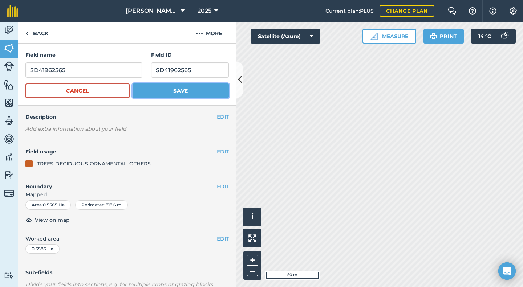
click at [173, 92] on button "Save" at bounding box center [181, 91] width 96 height 15
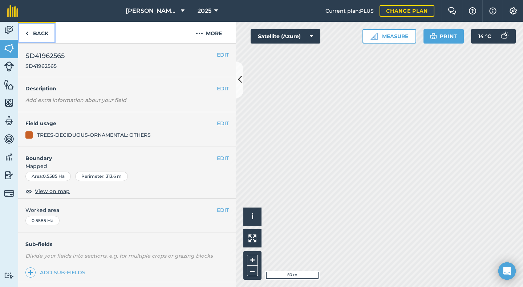
click at [41, 35] on link "Back" at bounding box center [36, 32] width 37 height 21
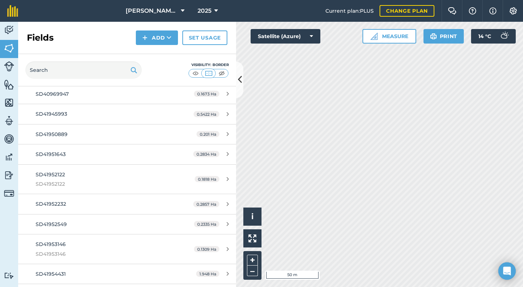
scroll to position [2995, 0]
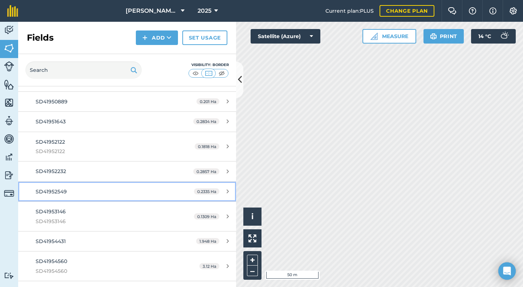
click at [50, 193] on span "SD41952549" at bounding box center [51, 192] width 31 height 7
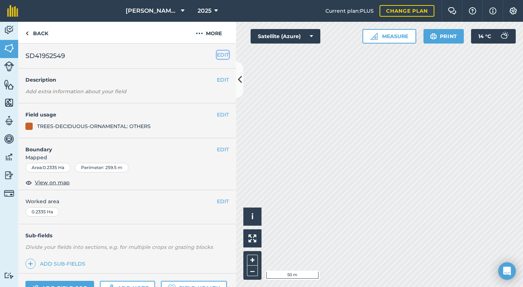
click at [217, 54] on button "EDIT" at bounding box center [223, 55] width 12 height 8
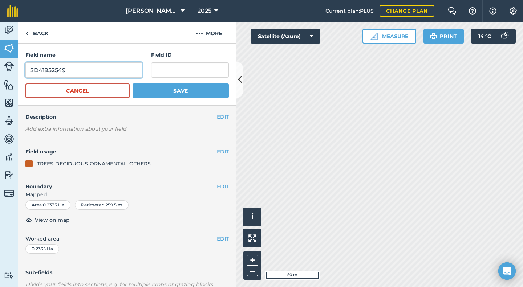
drag, startPoint x: 75, startPoint y: 69, endPoint x: 16, endPoint y: 74, distance: 59.1
click at [16, 74] on div "Activity Fields Livestock Features Maps Team Vehicles Data Reporting Billing Tu…" at bounding box center [261, 155] width 523 height 266
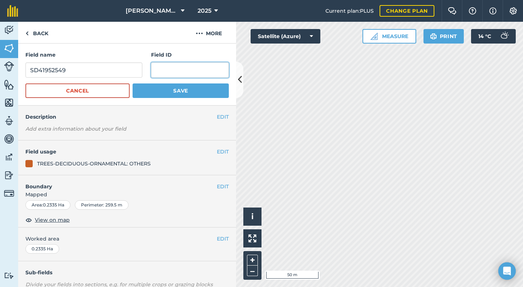
click at [169, 70] on input "text" at bounding box center [190, 69] width 78 height 15
paste input "SD41952549"
type input "SD41952549"
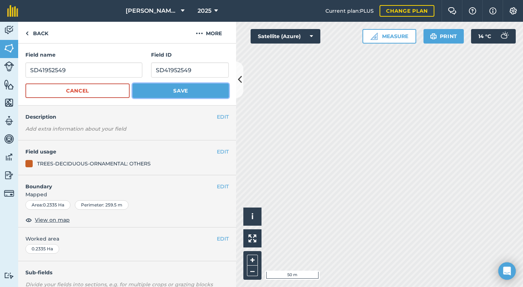
click at [168, 92] on button "Save" at bounding box center [181, 91] width 96 height 15
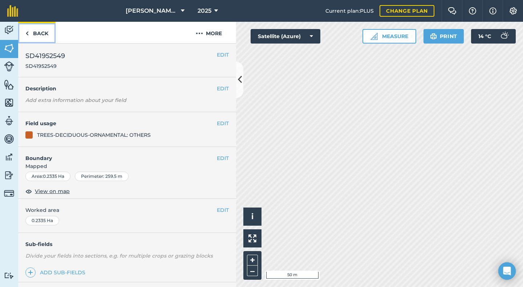
click at [39, 31] on link "Back" at bounding box center [36, 32] width 37 height 21
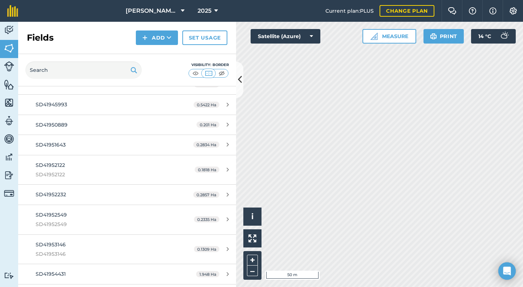
scroll to position [2967, 0]
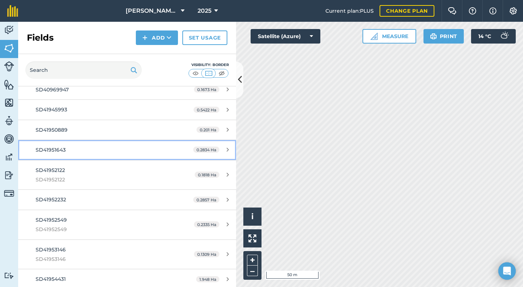
click at [60, 151] on span "SD41951643" at bounding box center [51, 150] width 30 height 7
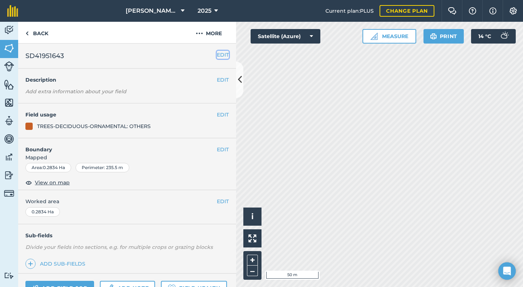
click at [217, 56] on button "EDIT" at bounding box center [223, 55] width 12 height 8
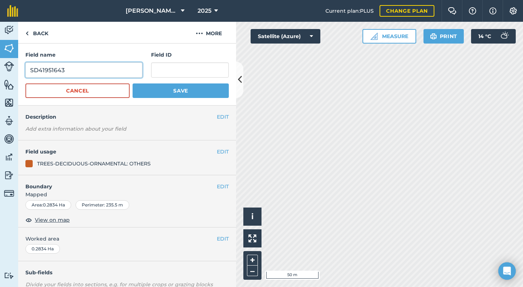
drag, startPoint x: 73, startPoint y: 71, endPoint x: 31, endPoint y: 76, distance: 42.8
click at [31, 76] on input "SD41951643" at bounding box center [83, 69] width 117 height 15
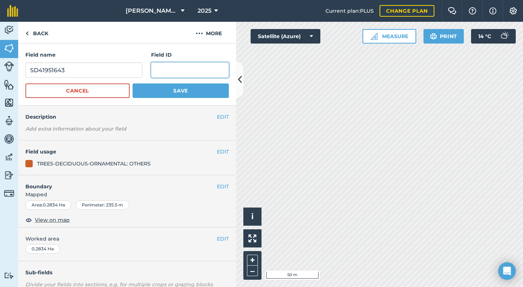
click at [158, 72] on input "text" at bounding box center [190, 69] width 78 height 15
paste input "SD41951643"
type input "SD41951643"
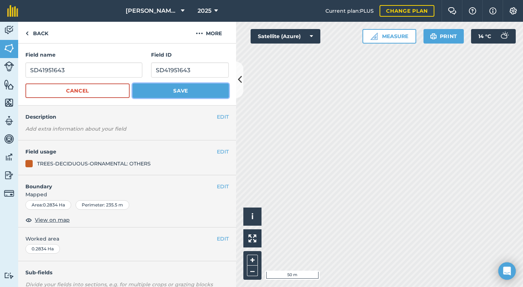
click at [179, 91] on button "Save" at bounding box center [181, 91] width 96 height 15
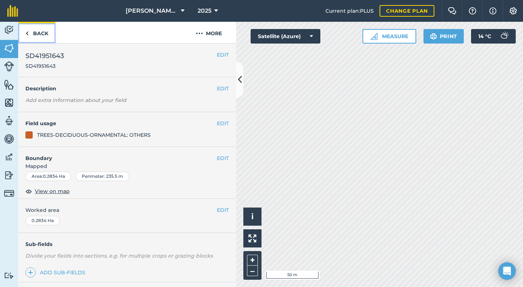
click at [40, 34] on link "Back" at bounding box center [36, 32] width 37 height 21
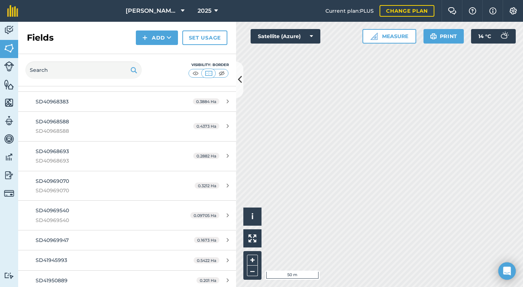
scroll to position [3009, 0]
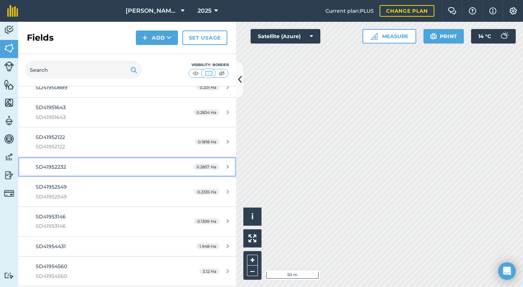
click at [62, 170] on span "SD41952232" at bounding box center [51, 167] width 31 height 7
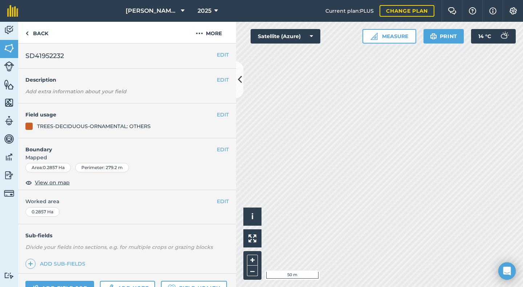
click at [69, 54] on h2 "SD41952232" at bounding box center [120, 56] width 191 height 10
click at [217, 54] on button "EDIT" at bounding box center [223, 55] width 12 height 8
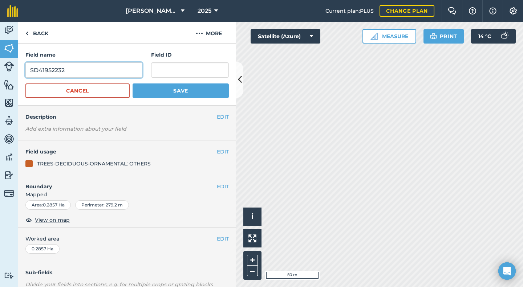
drag, startPoint x: 73, startPoint y: 67, endPoint x: 17, endPoint y: 74, distance: 56.4
click at [17, 74] on div "Activity Fields Livestock Features Maps Team Vehicles Data Reporting Billing Tu…" at bounding box center [261, 155] width 523 height 266
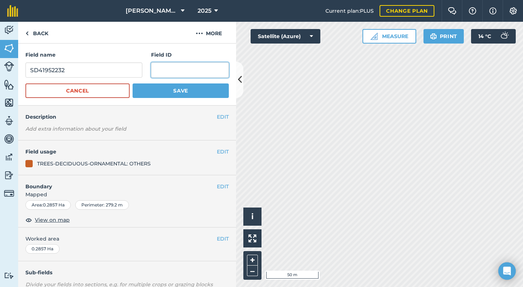
click at [171, 70] on input "text" at bounding box center [190, 69] width 78 height 15
paste input "SD41952232"
type input "SD41952232"
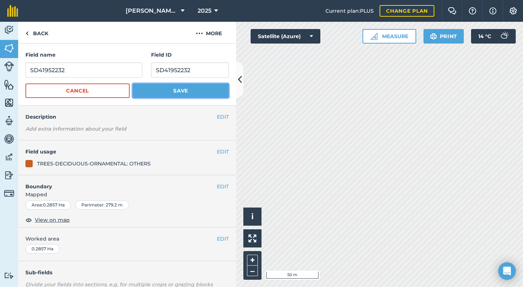
click at [178, 91] on button "Save" at bounding box center [181, 91] width 96 height 15
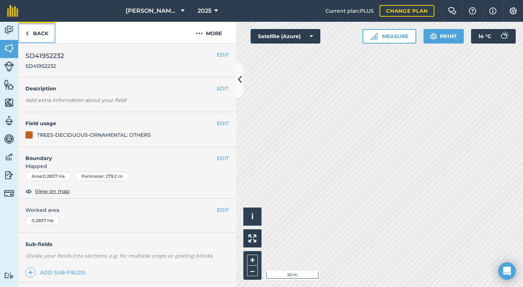
click at [42, 34] on link "Back" at bounding box center [36, 32] width 37 height 21
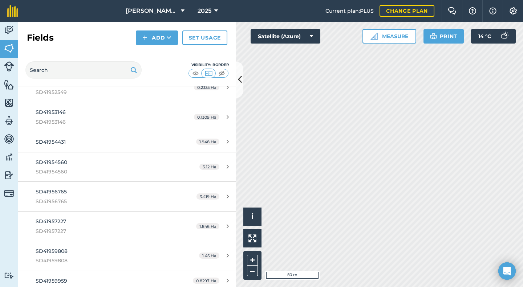
scroll to position [3156, 0]
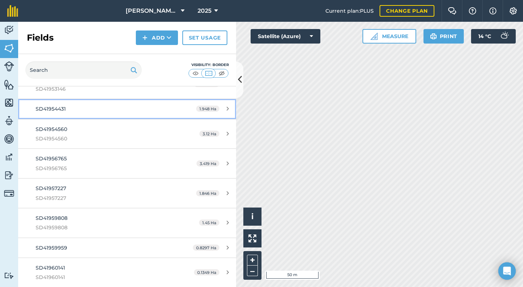
click at [63, 108] on span "SD41954431" at bounding box center [51, 109] width 30 height 7
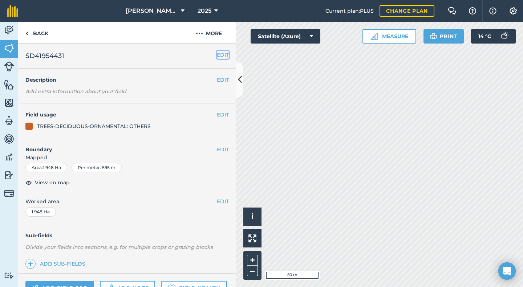
click at [217, 54] on button "EDIT" at bounding box center [223, 55] width 12 height 8
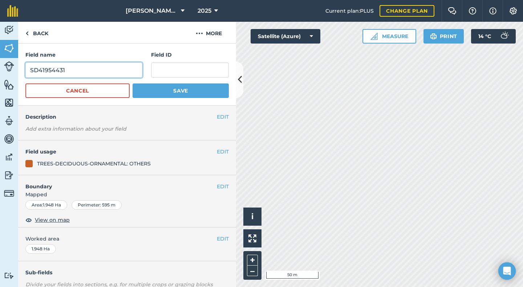
drag, startPoint x: 69, startPoint y: 69, endPoint x: 23, endPoint y: 73, distance: 46.6
click at [23, 73] on div "Field name SD41954431 Field ID Cancel Save" at bounding box center [127, 75] width 218 height 62
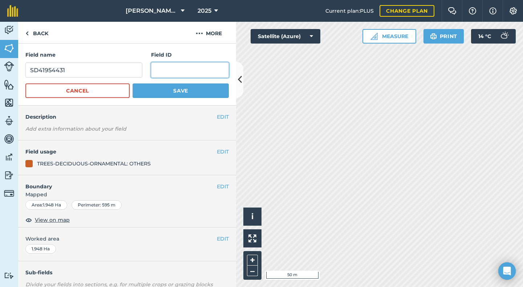
click at [158, 74] on input "text" at bounding box center [190, 69] width 78 height 15
paste input "SD41954431"
type input "SD41954431"
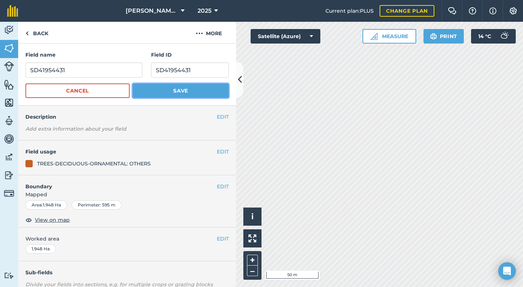
click at [169, 88] on button "Save" at bounding box center [181, 91] width 96 height 15
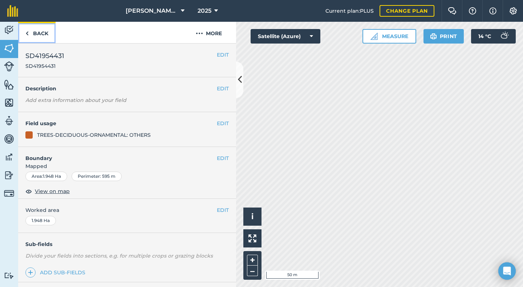
click at [32, 32] on link "Back" at bounding box center [36, 32] width 37 height 21
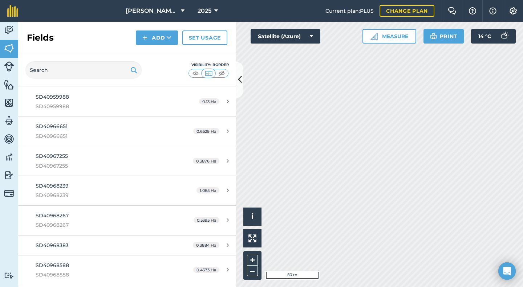
scroll to position [2842, 0]
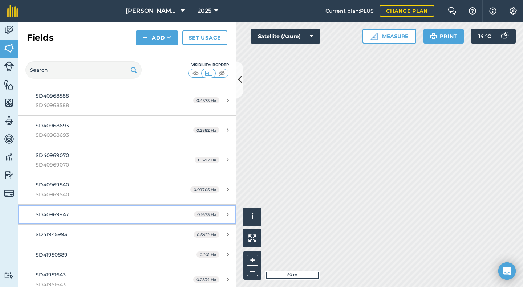
click at [70, 217] on div "SD40969947" at bounding box center [104, 215] width 137 height 8
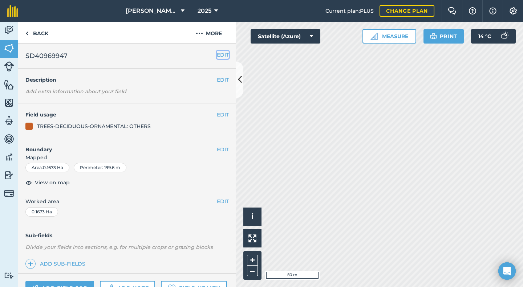
click at [218, 53] on button "EDIT" at bounding box center [223, 55] width 12 height 8
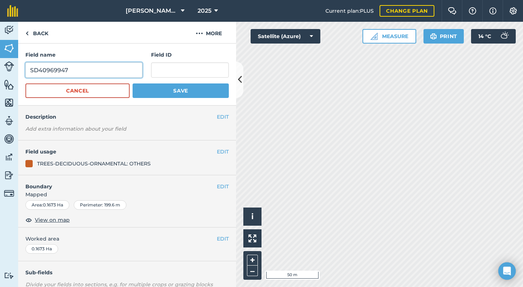
drag, startPoint x: 60, startPoint y: 69, endPoint x: 27, endPoint y: 70, distance: 33.1
click at [27, 70] on input "SD40969947" at bounding box center [83, 69] width 117 height 15
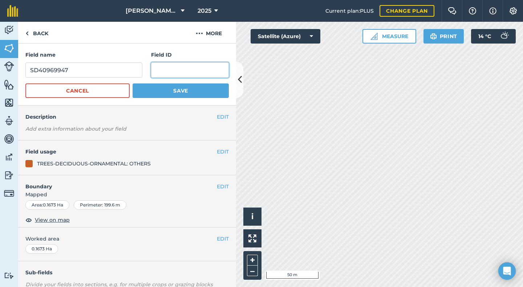
click at [155, 67] on input "text" at bounding box center [190, 69] width 78 height 15
paste input "SD40969947"
type input "SD40969947"
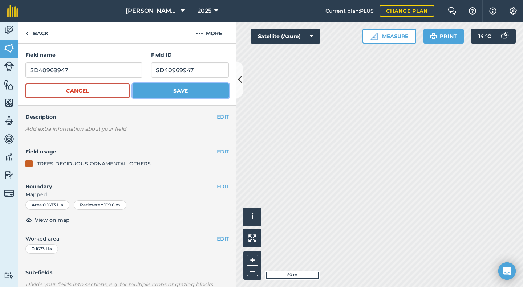
click at [177, 89] on button "Save" at bounding box center [181, 91] width 96 height 15
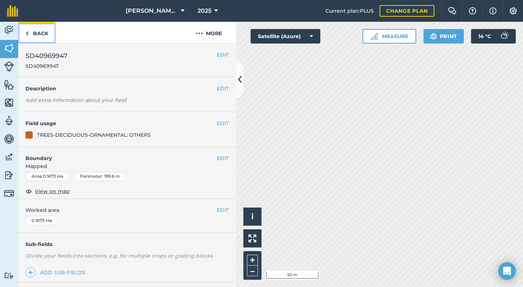
click at [40, 33] on link "Back" at bounding box center [36, 32] width 37 height 21
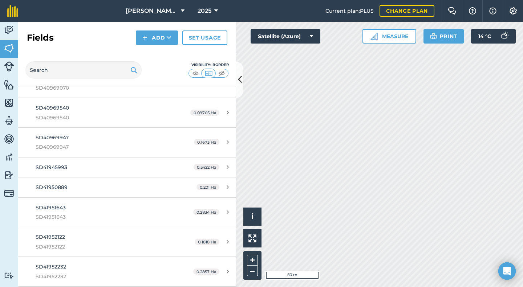
scroll to position [2923, 0]
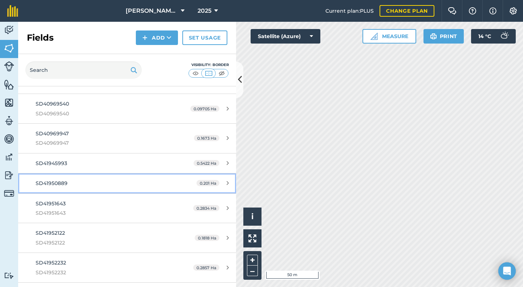
click at [51, 185] on span "SD41950889" at bounding box center [52, 183] width 32 height 7
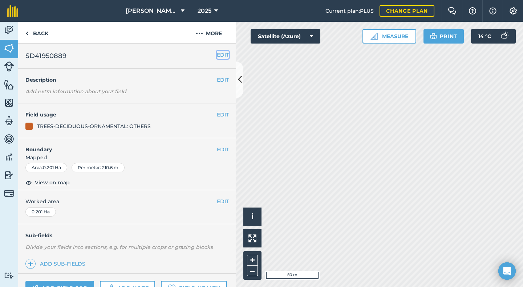
click at [217, 53] on button "EDIT" at bounding box center [223, 55] width 12 height 8
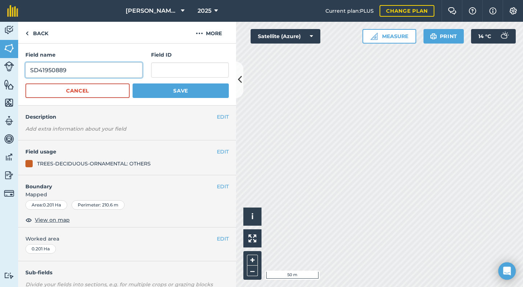
drag, startPoint x: 102, startPoint y: 71, endPoint x: 17, endPoint y: 71, distance: 85.4
click at [17, 71] on div "Activity Fields Livestock Features Maps Team Vehicles Data Reporting Billing Tu…" at bounding box center [261, 155] width 523 height 266
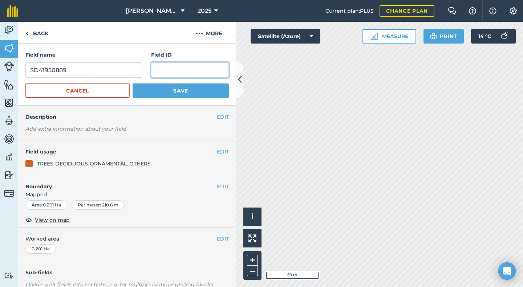
click at [161, 70] on input "text" at bounding box center [190, 69] width 78 height 15
paste input "SD41950889"
type input "SD41950889"
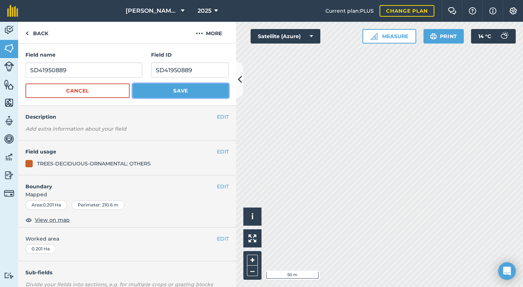
click at [172, 88] on button "Save" at bounding box center [181, 91] width 96 height 15
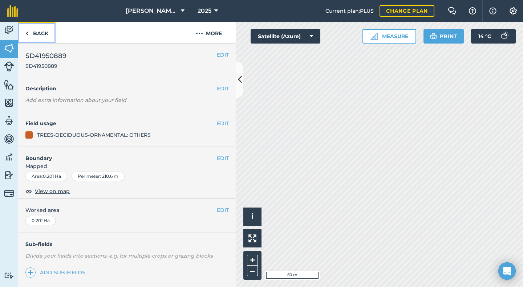
click at [37, 35] on link "Back" at bounding box center [36, 32] width 37 height 21
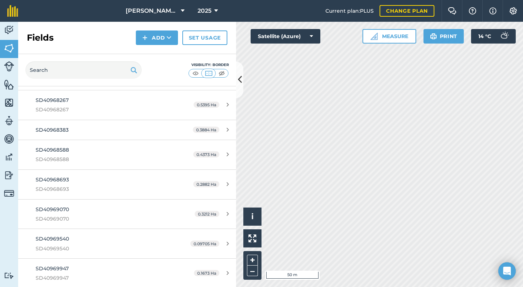
scroll to position [2763, 0]
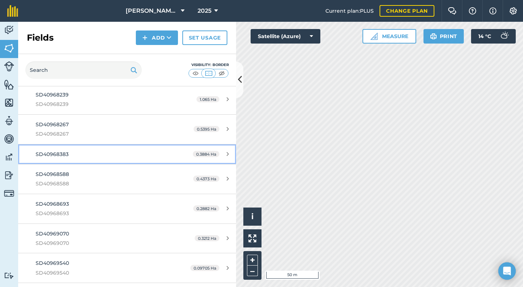
click at [65, 158] on span "SD40968383" at bounding box center [52, 154] width 33 height 7
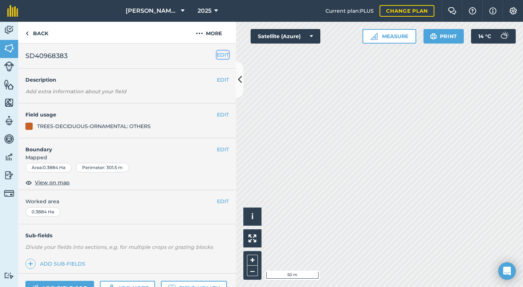
click at [217, 57] on button "EDIT" at bounding box center [223, 55] width 12 height 8
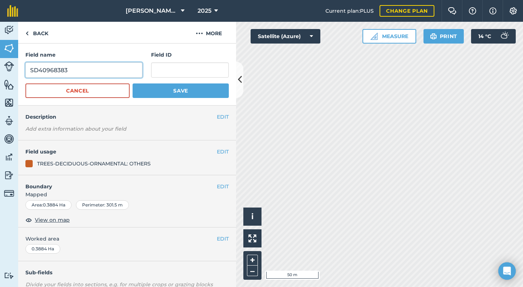
drag, startPoint x: 73, startPoint y: 72, endPoint x: 31, endPoint y: 75, distance: 41.9
click at [31, 75] on input "SD40968383" at bounding box center [83, 69] width 117 height 15
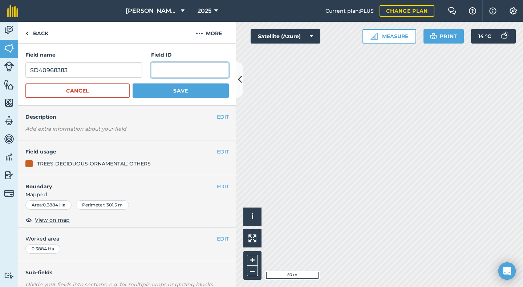
click at [164, 70] on input "text" at bounding box center [190, 69] width 78 height 15
paste input "SD40968383"
type input "SD40968383"
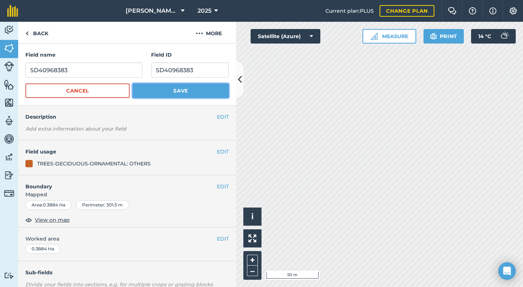
click at [176, 88] on button "Save" at bounding box center [181, 91] width 96 height 15
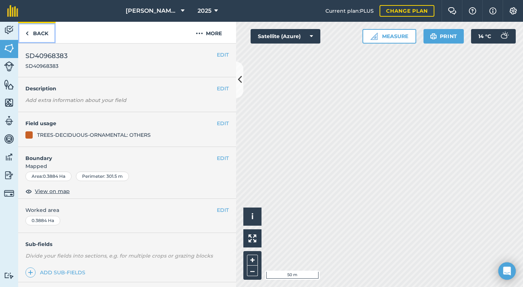
click at [40, 35] on link "Back" at bounding box center [36, 32] width 37 height 21
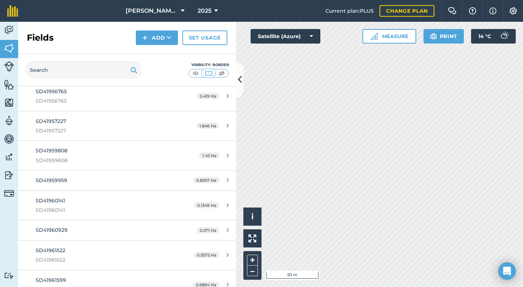
scroll to position [3333, 0]
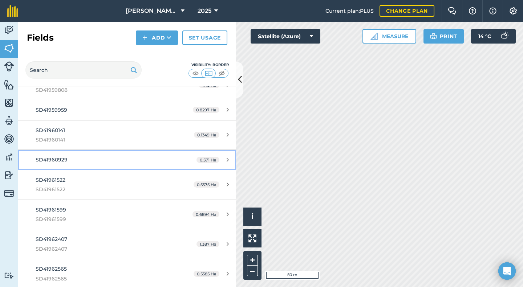
click at [73, 163] on div "SD41960929" at bounding box center [104, 160] width 137 height 8
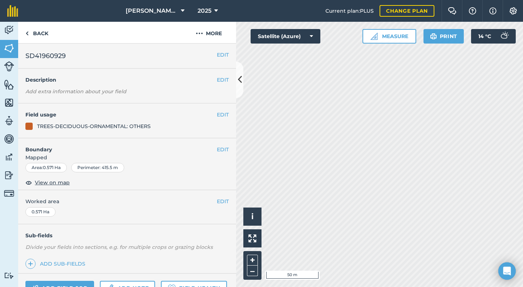
click at [209, 54] on h2 "SD41960929" at bounding box center [120, 56] width 191 height 10
click at [209, 53] on h2 "SD41960929" at bounding box center [120, 56] width 191 height 10
click at [217, 55] on button "EDIT" at bounding box center [223, 55] width 12 height 8
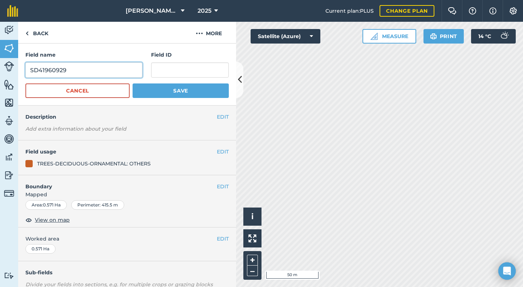
drag, startPoint x: 65, startPoint y: 70, endPoint x: 21, endPoint y: 71, distance: 43.6
click at [21, 70] on div "Field name SD41960929 Field ID Cancel Save" at bounding box center [127, 75] width 218 height 62
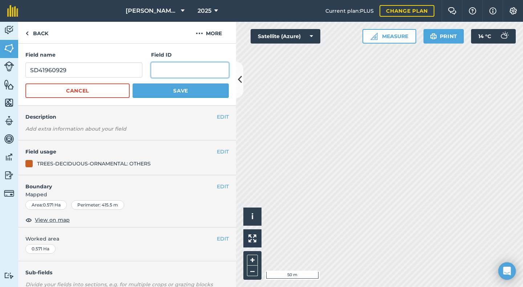
click at [155, 70] on input "text" at bounding box center [190, 69] width 78 height 15
paste input "SD41960929"
type input "SD41960929"
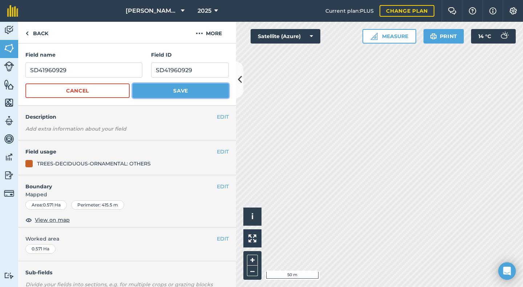
click at [177, 90] on button "Save" at bounding box center [181, 91] width 96 height 15
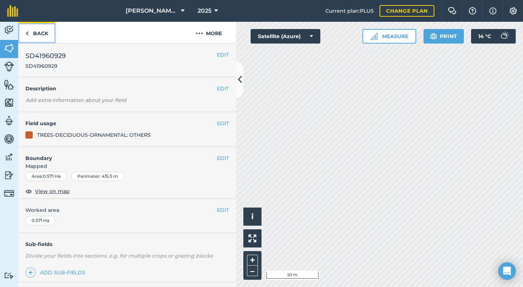
click at [39, 31] on link "Back" at bounding box center [36, 32] width 37 height 21
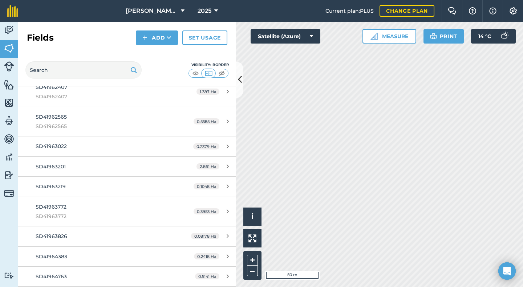
scroll to position [3520, 0]
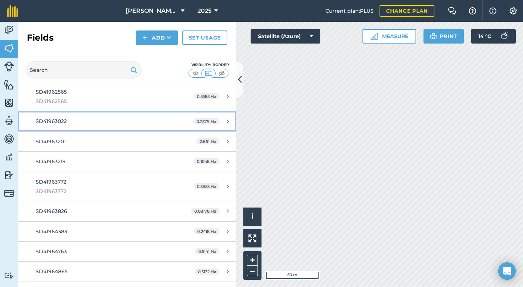
click at [55, 125] on div "SD41963022" at bounding box center [104, 121] width 137 height 8
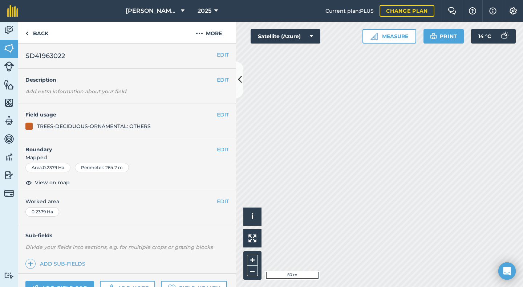
click at [210, 55] on h2 "SD41963022" at bounding box center [120, 56] width 191 height 10
click at [217, 55] on button "EDIT" at bounding box center [223, 55] width 12 height 8
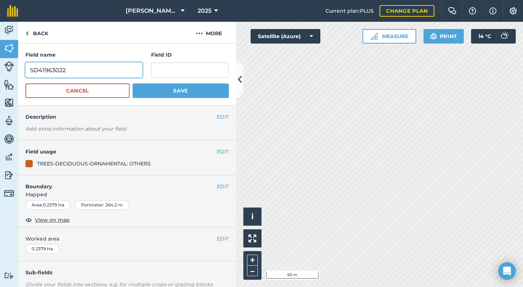
drag, startPoint x: 70, startPoint y: 67, endPoint x: 25, endPoint y: 72, distance: 45.3
click at [25, 72] on div "Field name SD41963022 Field ID Cancel Save" at bounding box center [127, 75] width 218 height 62
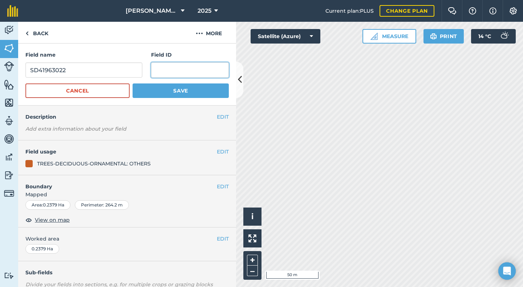
click at [162, 70] on input "text" at bounding box center [190, 69] width 78 height 15
paste input "SD41963022"
type input "SD41963022"
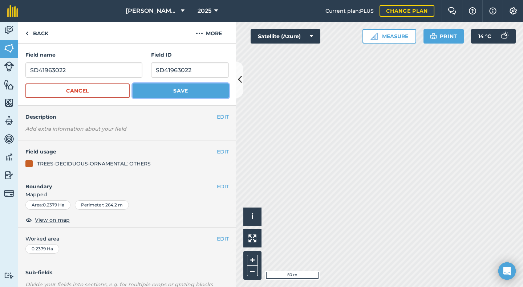
click at [172, 88] on button "Save" at bounding box center [181, 91] width 96 height 15
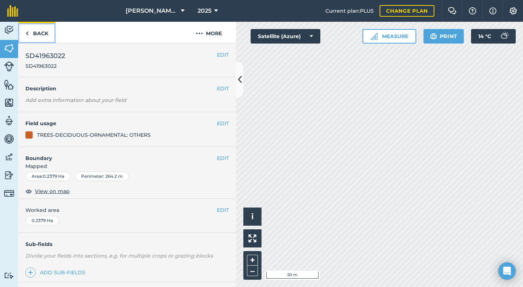
click at [36, 33] on link "Back" at bounding box center [36, 32] width 37 height 21
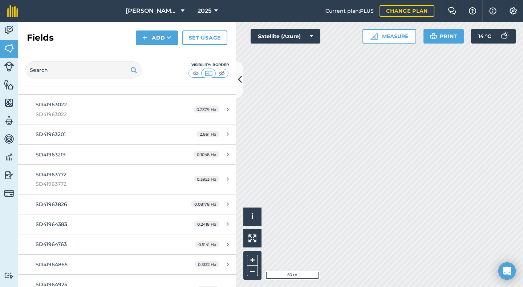
scroll to position [3590, 0]
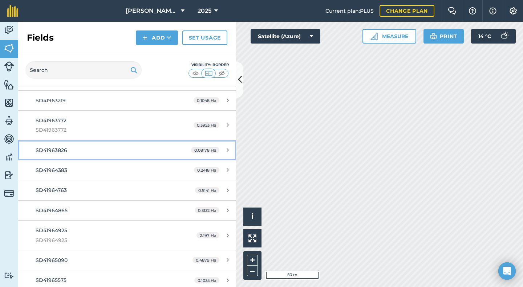
click at [59, 151] on span "SD41963826" at bounding box center [52, 150] width 32 height 7
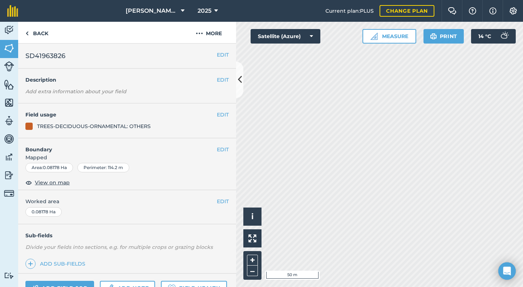
click at [210, 54] on h2 "SD41963826" at bounding box center [120, 56] width 191 height 10
click at [217, 54] on button "EDIT" at bounding box center [223, 55] width 12 height 8
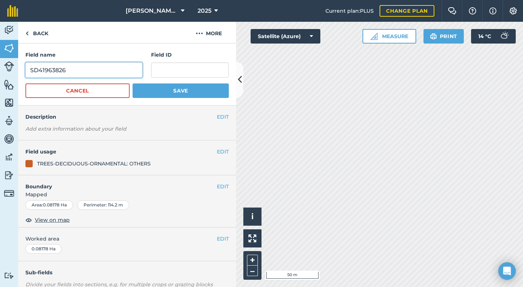
drag, startPoint x: 71, startPoint y: 68, endPoint x: 25, endPoint y: 72, distance: 46.0
click at [25, 72] on input "SD41963826" at bounding box center [83, 69] width 117 height 15
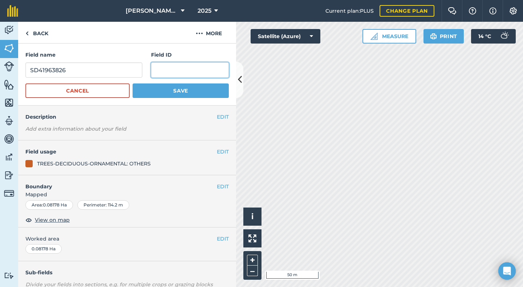
click at [157, 70] on input "text" at bounding box center [190, 69] width 78 height 15
paste input "SD41963826"
type input "SD41963826"
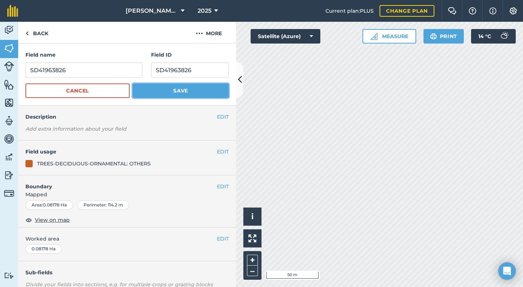
click at [172, 88] on button "Save" at bounding box center [181, 91] width 96 height 15
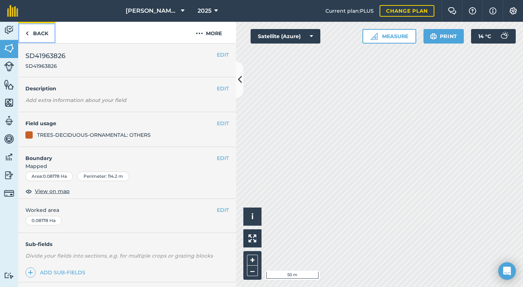
click at [35, 32] on link "Back" at bounding box center [36, 32] width 37 height 21
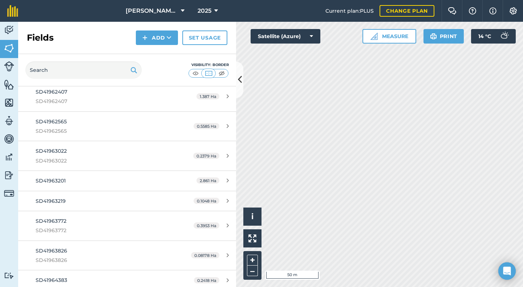
scroll to position [3515, 0]
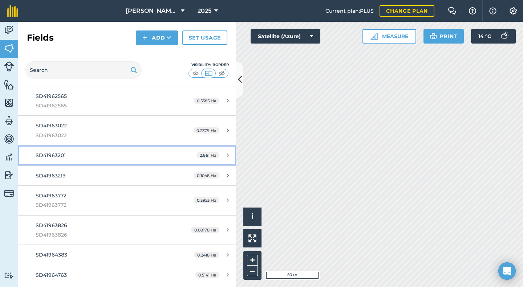
click at [50, 155] on span "SD41963201" at bounding box center [51, 155] width 30 height 7
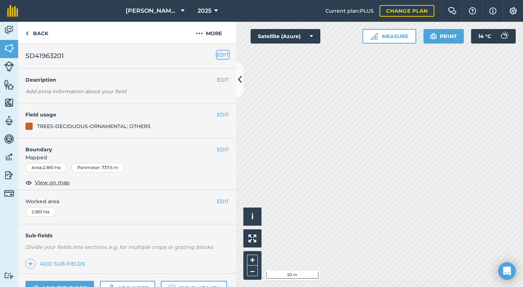
click at [217, 56] on button "EDIT" at bounding box center [223, 55] width 12 height 8
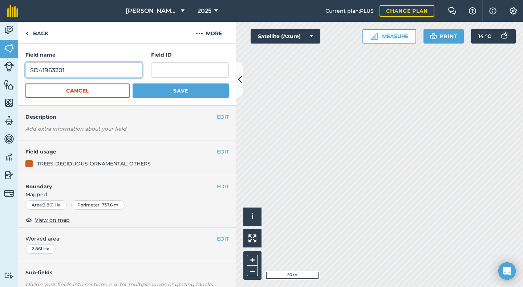
drag, startPoint x: 70, startPoint y: 72, endPoint x: 20, endPoint y: 72, distance: 50.5
click at [20, 72] on div "Field name SD41963201 Field ID Cancel Save" at bounding box center [127, 75] width 218 height 62
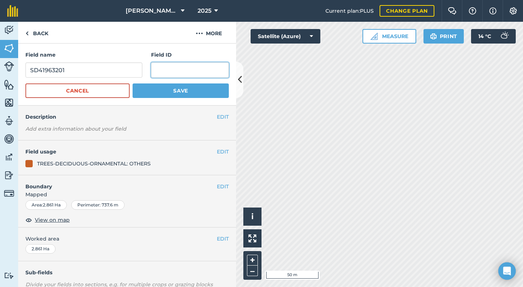
click at [161, 71] on input "text" at bounding box center [190, 69] width 78 height 15
paste input "SD41963201"
type input "SD41963201"
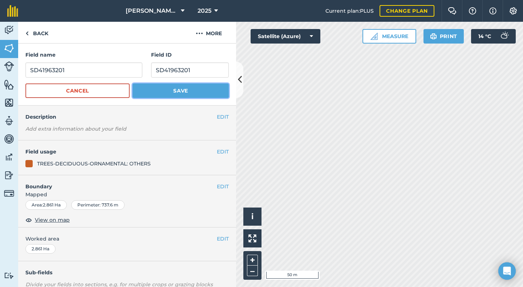
click at [164, 92] on button "Save" at bounding box center [181, 91] width 96 height 15
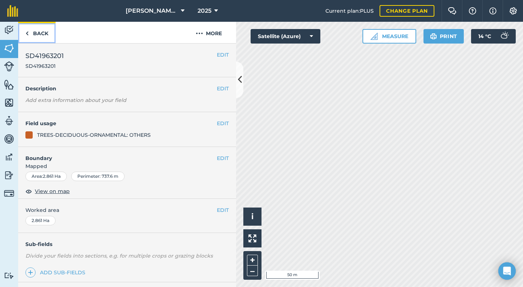
click at [37, 34] on link "Back" at bounding box center [36, 32] width 37 height 21
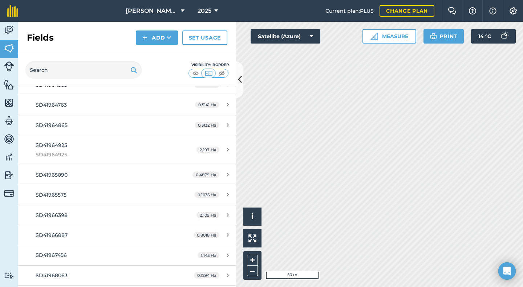
scroll to position [3758, 0]
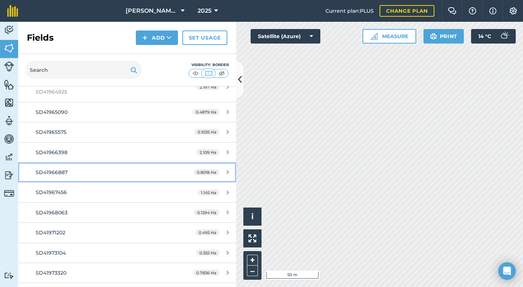
click at [57, 174] on span "SD41966887" at bounding box center [52, 172] width 32 height 7
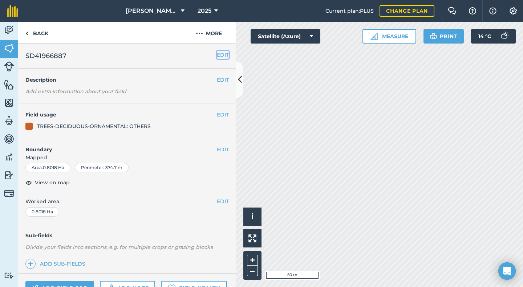
click at [217, 55] on button "EDIT" at bounding box center [223, 55] width 12 height 8
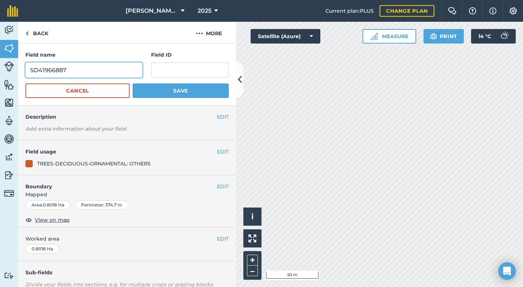
drag, startPoint x: 68, startPoint y: 69, endPoint x: 24, endPoint y: 71, distance: 44.0
click at [24, 71] on div "Field name SD41966887 Field ID Cancel Save" at bounding box center [127, 75] width 218 height 62
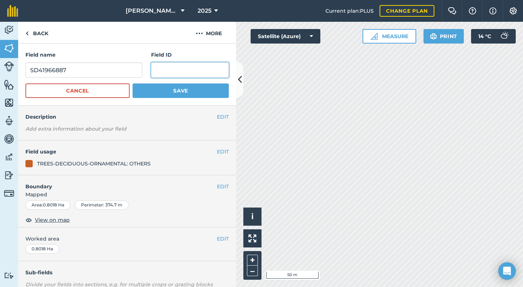
click at [155, 69] on input "text" at bounding box center [190, 69] width 78 height 15
paste input "SD41966887"
type input "SD41966887"
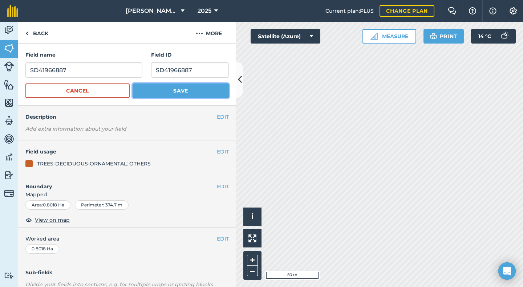
click at [157, 89] on button "Save" at bounding box center [181, 91] width 96 height 15
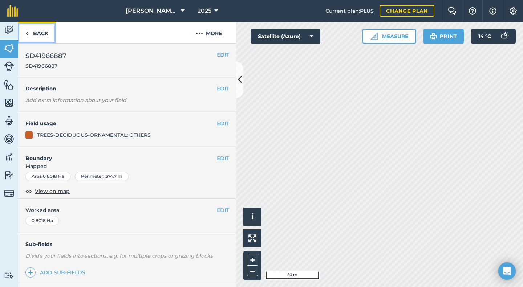
click at [30, 30] on link "Back" at bounding box center [36, 32] width 37 height 21
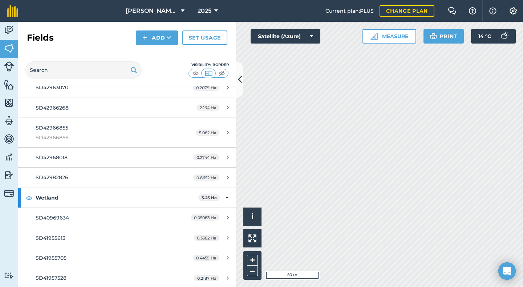
scroll to position [4107, 0]
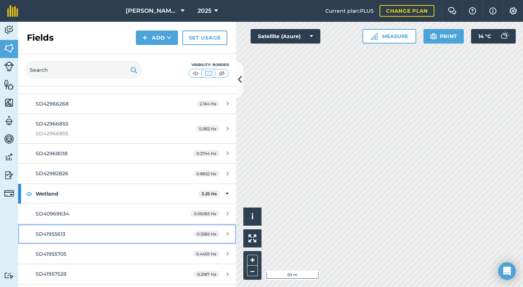
click at [50, 239] on link "SD41955613 0.3382 Ha" at bounding box center [127, 234] width 218 height 20
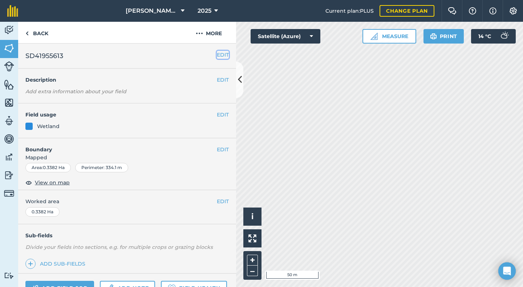
click at [218, 56] on button "EDIT" at bounding box center [223, 55] width 12 height 8
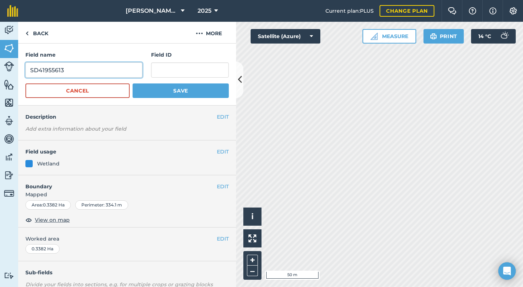
drag, startPoint x: 79, startPoint y: 72, endPoint x: 3, endPoint y: 74, distance: 76.3
click at [3, 74] on div "Activity Fields Livestock Features Maps Team Vehicles Data Reporting Billing Tu…" at bounding box center [261, 155] width 523 height 266
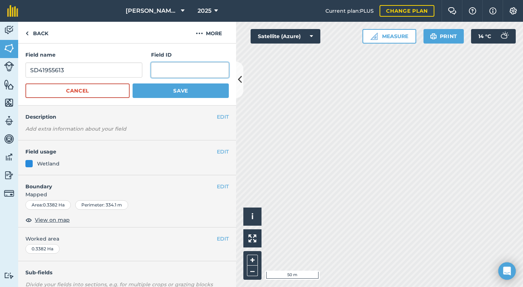
click at [157, 70] on input "text" at bounding box center [190, 69] width 78 height 15
paste input "SD41955613"
type input "SD41955613"
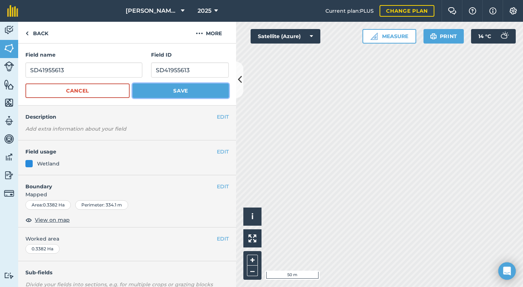
click at [166, 86] on button "Save" at bounding box center [181, 91] width 96 height 15
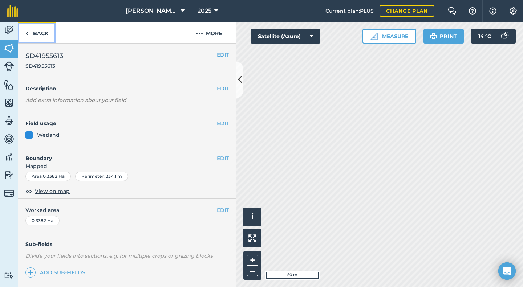
click at [43, 35] on link "Back" at bounding box center [36, 32] width 37 height 21
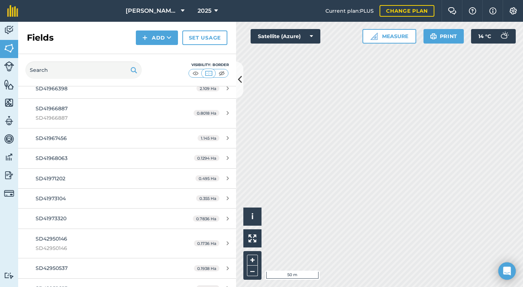
scroll to position [3847, 0]
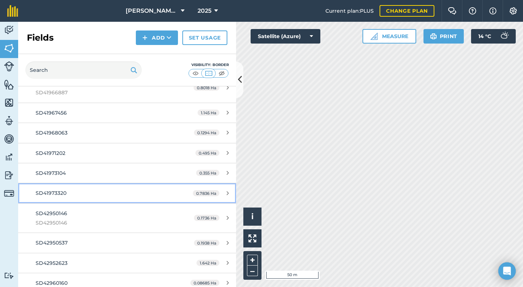
click at [60, 196] on span "SD41973320" at bounding box center [51, 193] width 31 height 7
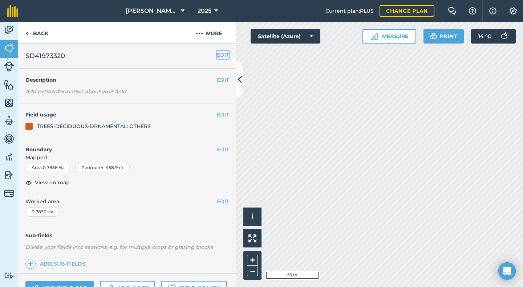
click at [221, 54] on button "EDIT" at bounding box center [223, 55] width 12 height 8
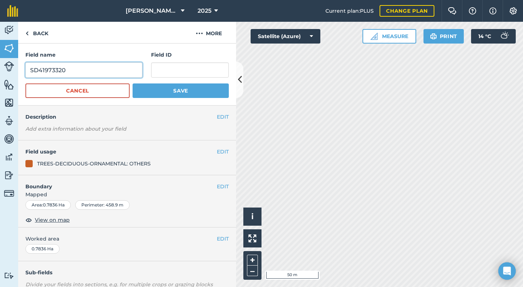
drag, startPoint x: 77, startPoint y: 71, endPoint x: 15, endPoint y: 74, distance: 62.6
click at [15, 74] on div "Activity Fields Livestock Features Maps Team Vehicles Data Reporting Billing Tu…" at bounding box center [261, 155] width 523 height 266
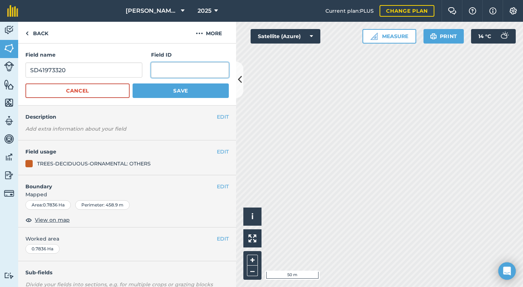
click at [163, 73] on input "text" at bounding box center [190, 69] width 78 height 15
paste input "SD41973320"
type input "SD41973320"
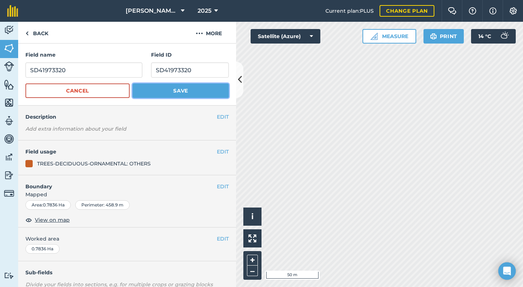
click at [180, 88] on button "Save" at bounding box center [181, 91] width 96 height 15
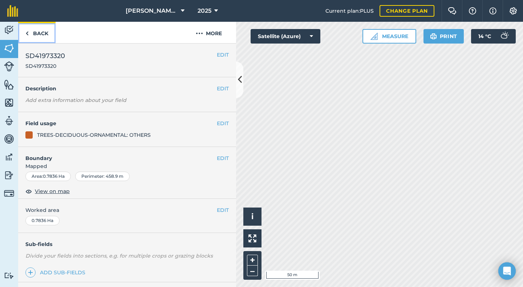
click at [42, 34] on link "Back" at bounding box center [36, 32] width 37 height 21
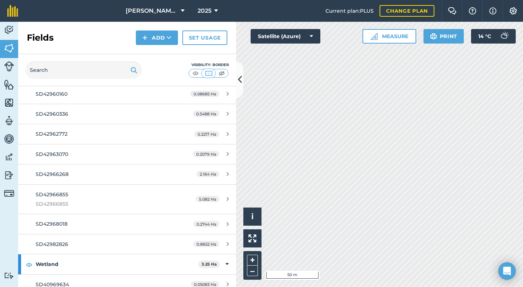
scroll to position [4164, 0]
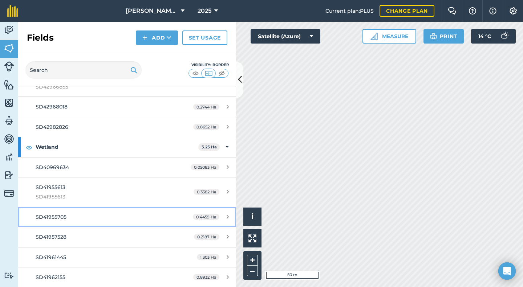
click at [52, 215] on span "SD41955705" at bounding box center [51, 217] width 31 height 7
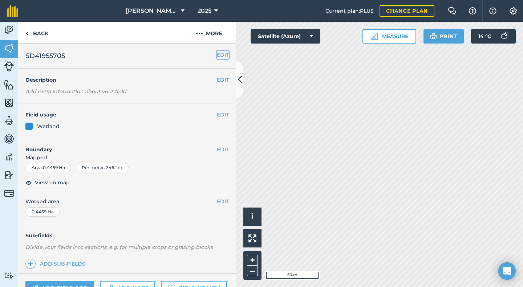
click at [217, 55] on button "EDIT" at bounding box center [223, 55] width 12 height 8
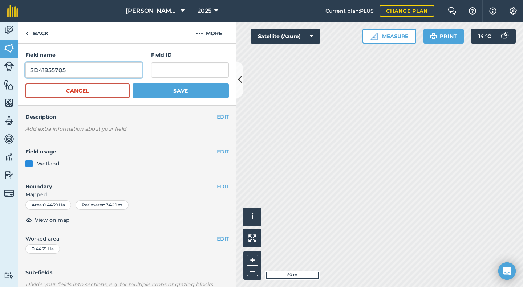
drag, startPoint x: 72, startPoint y: 72, endPoint x: 22, endPoint y: 71, distance: 50.1
click at [22, 71] on div "Field name SD41955705 Field ID Cancel Save" at bounding box center [127, 75] width 218 height 62
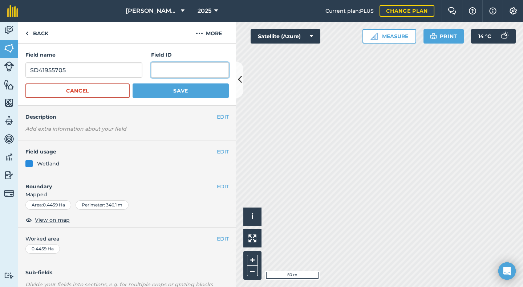
click at [165, 70] on input "text" at bounding box center [190, 69] width 78 height 15
paste input "SD41955705"
type input "SD41955705"
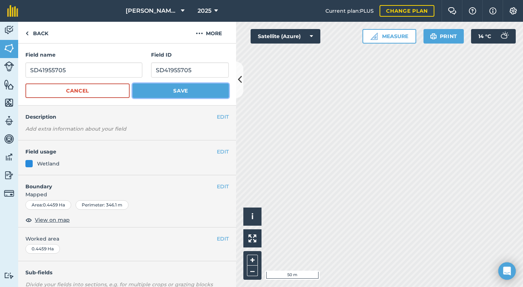
click at [177, 91] on button "Save" at bounding box center [181, 91] width 96 height 15
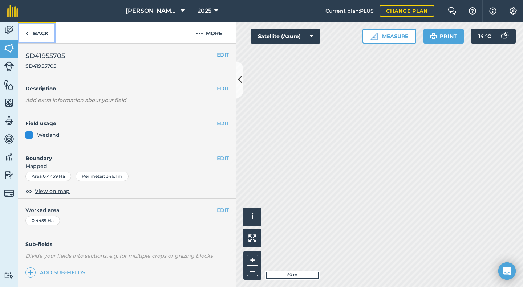
click at [39, 34] on link "Back" at bounding box center [36, 32] width 37 height 21
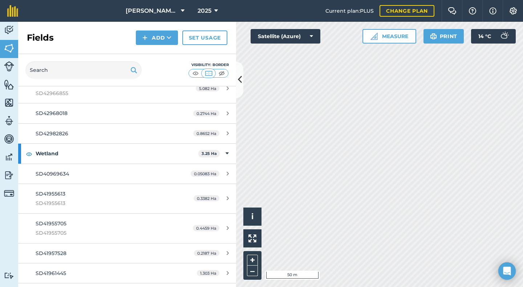
scroll to position [4174, 0]
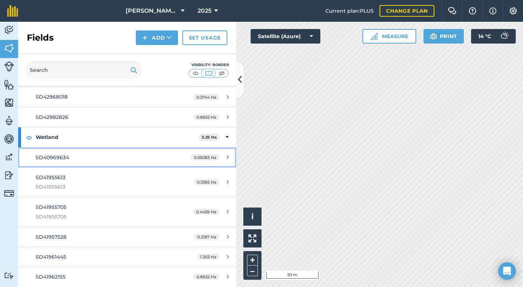
click at [62, 156] on span "SD40969634" at bounding box center [52, 157] width 33 height 7
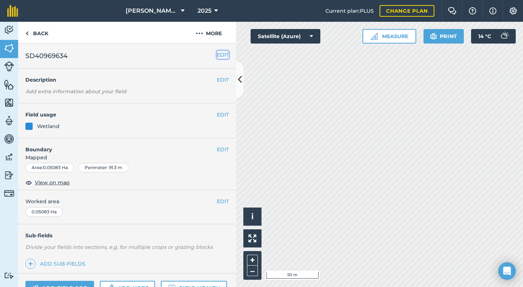
click at [217, 53] on button "EDIT" at bounding box center [223, 55] width 12 height 8
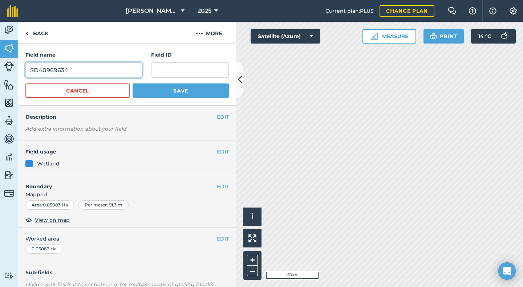
drag, startPoint x: 74, startPoint y: 68, endPoint x: 21, endPoint y: 74, distance: 53.7
click at [21, 74] on div "Field name SD40969634 Field ID Cancel Save" at bounding box center [127, 75] width 218 height 62
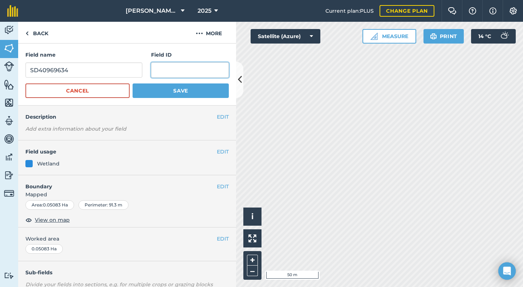
click at [157, 68] on input "text" at bounding box center [190, 69] width 78 height 15
paste input "SD40969634"
type input "SD40969634"
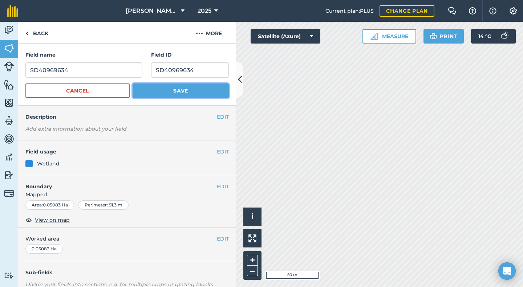
click at [175, 89] on button "Save" at bounding box center [181, 91] width 96 height 15
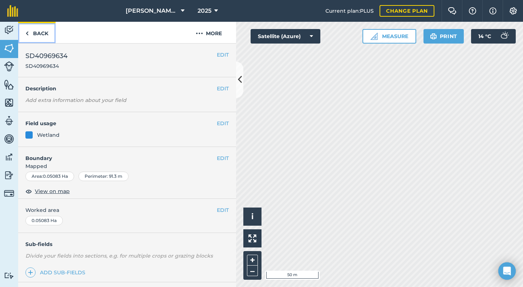
click at [40, 33] on link "Back" at bounding box center [36, 32] width 37 height 21
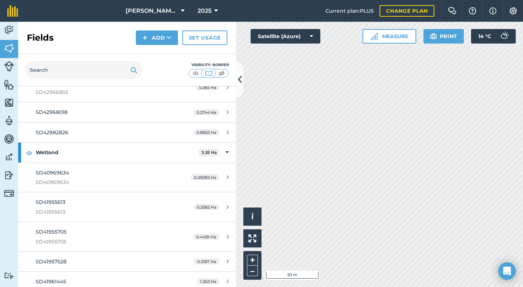
scroll to position [4184, 0]
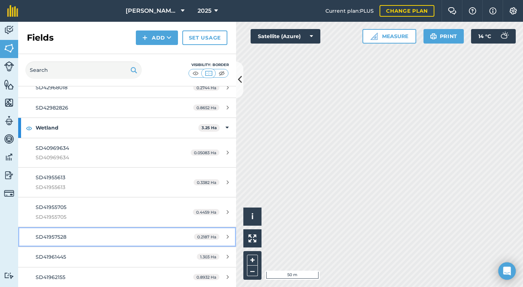
click at [61, 240] on div "SD41957528" at bounding box center [104, 237] width 137 height 8
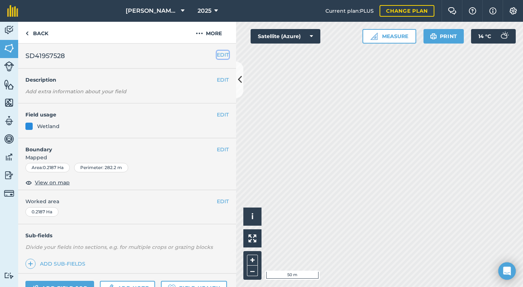
click at [218, 56] on button "EDIT" at bounding box center [223, 55] width 12 height 8
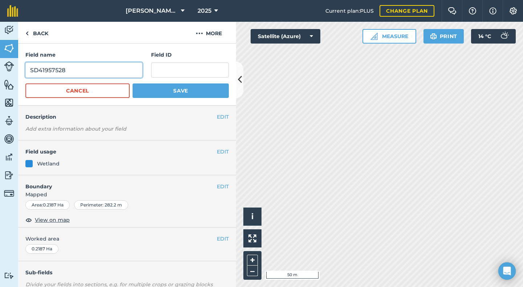
drag, startPoint x: 75, startPoint y: 69, endPoint x: 16, endPoint y: 73, distance: 59.0
click at [16, 73] on div "Activity Fields Livestock Features Maps Team Vehicles Data Reporting Billing Tu…" at bounding box center [261, 155] width 523 height 266
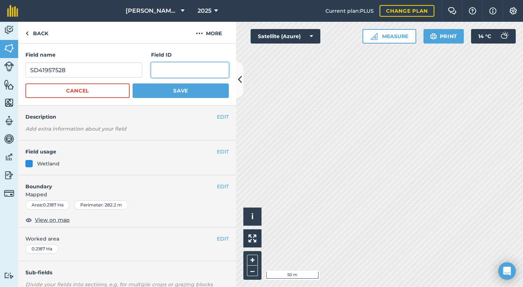
click at [159, 70] on input "text" at bounding box center [190, 69] width 78 height 15
paste input "SD41957528"
type input "SD41957528"
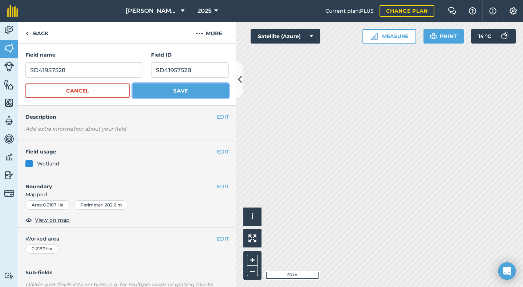
click at [167, 89] on button "Save" at bounding box center [181, 91] width 96 height 15
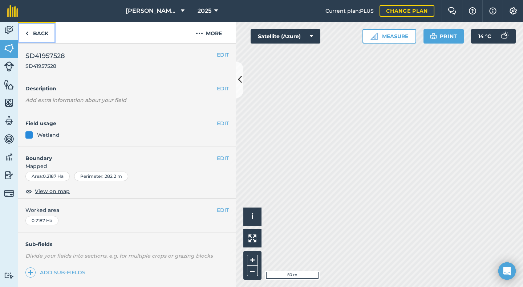
click at [39, 35] on link "Back" at bounding box center [36, 32] width 37 height 21
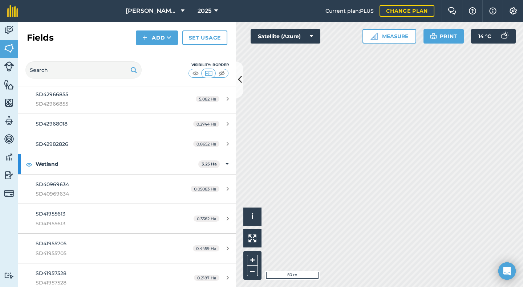
scroll to position [4193, 0]
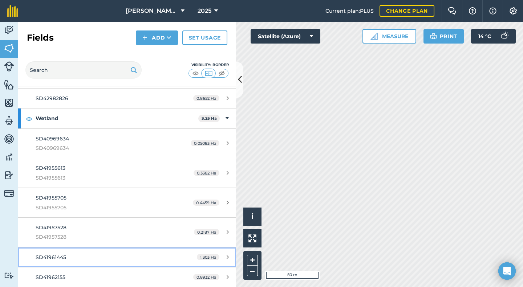
click at [60, 260] on span "SD41961445" at bounding box center [51, 257] width 31 height 7
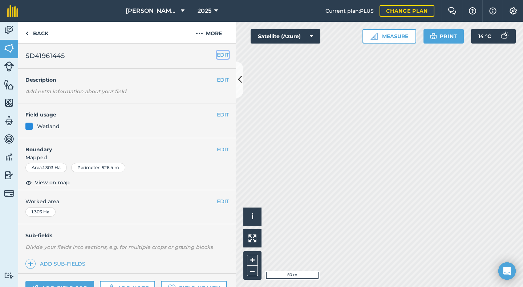
click at [218, 56] on button "EDIT" at bounding box center [223, 55] width 12 height 8
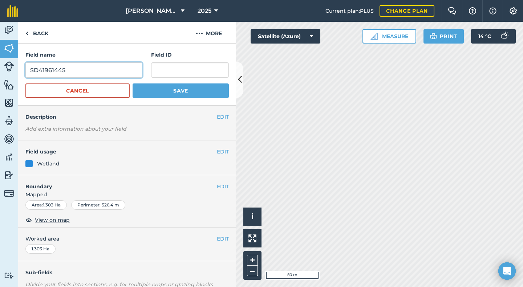
drag, startPoint x: 72, startPoint y: 70, endPoint x: 24, endPoint y: 76, distance: 48.3
click at [24, 76] on div "Field name SD41961445 Field ID Cancel Save" at bounding box center [127, 75] width 218 height 62
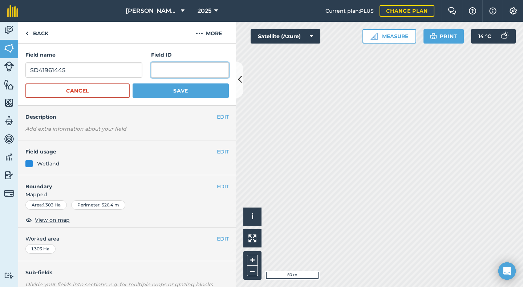
click at [166, 72] on input "text" at bounding box center [190, 69] width 78 height 15
paste input "SD41961445"
type input "SD41961445"
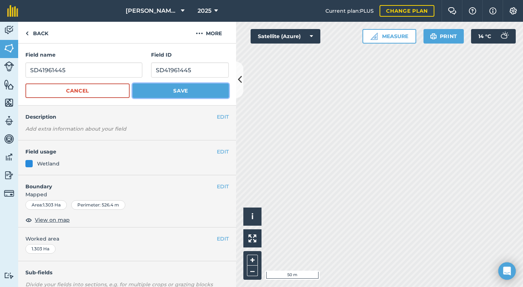
click at [178, 88] on button "Save" at bounding box center [181, 91] width 96 height 15
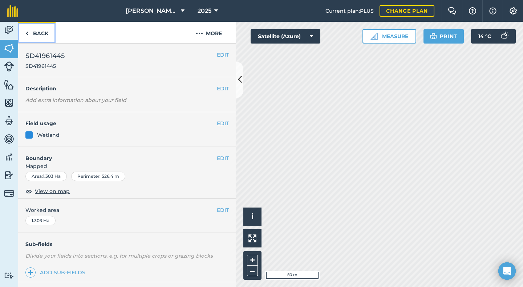
click at [40, 35] on link "Back" at bounding box center [36, 32] width 37 height 21
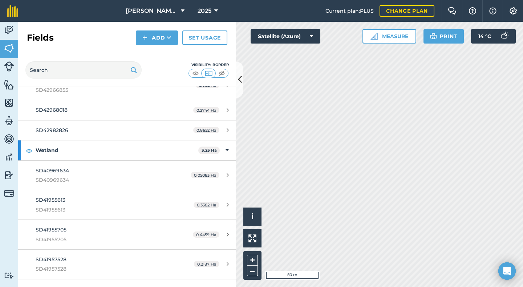
scroll to position [4203, 0]
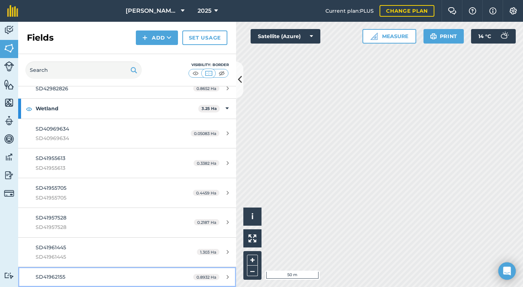
click at [69, 278] on div "SD41962155" at bounding box center [104, 277] width 137 height 8
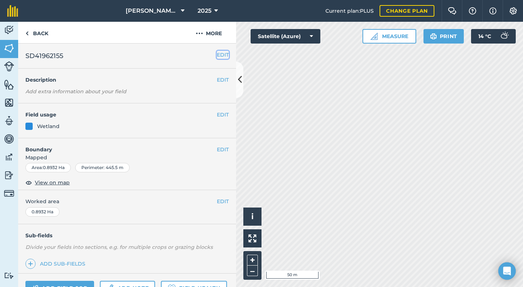
click at [217, 56] on button "EDIT" at bounding box center [223, 55] width 12 height 8
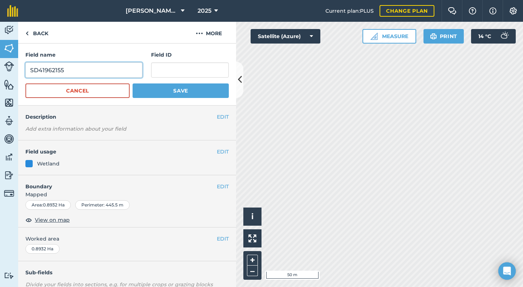
drag, startPoint x: 68, startPoint y: 71, endPoint x: 28, endPoint y: 75, distance: 39.8
click at [28, 75] on input "SD41962155" at bounding box center [83, 69] width 117 height 15
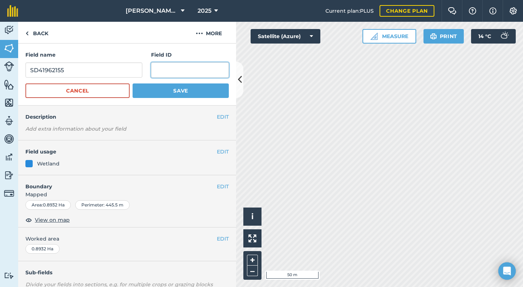
click at [175, 73] on input "text" at bounding box center [190, 69] width 78 height 15
paste input "SD41962155"
type input "SD41962155"
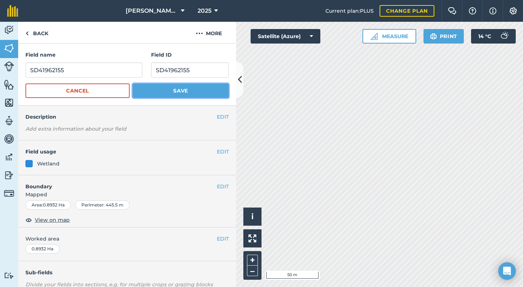
click at [169, 89] on button "Save" at bounding box center [181, 91] width 96 height 15
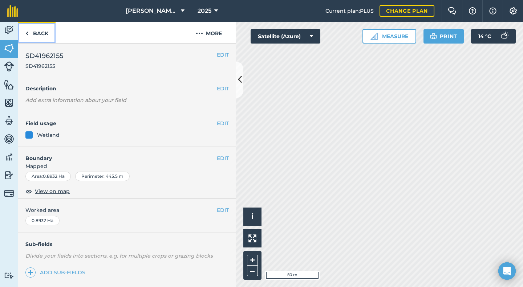
click at [40, 36] on link "Back" at bounding box center [36, 32] width 37 height 21
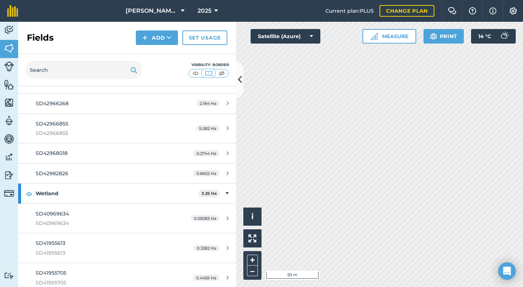
scroll to position [4103, 0]
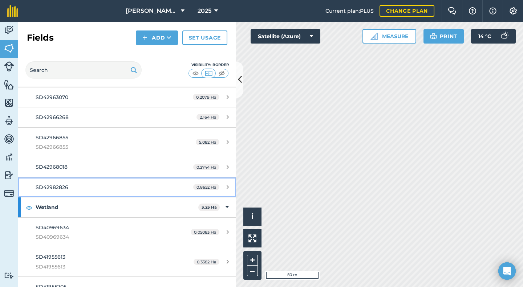
click at [70, 191] on div "SD42982826" at bounding box center [104, 187] width 137 height 8
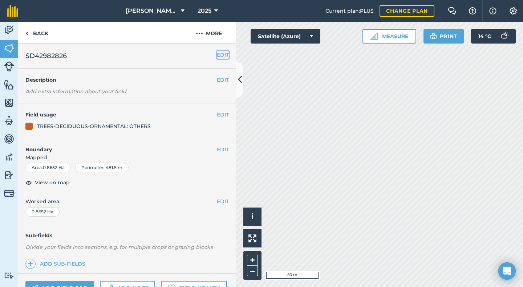
click at [218, 53] on button "EDIT" at bounding box center [223, 55] width 12 height 8
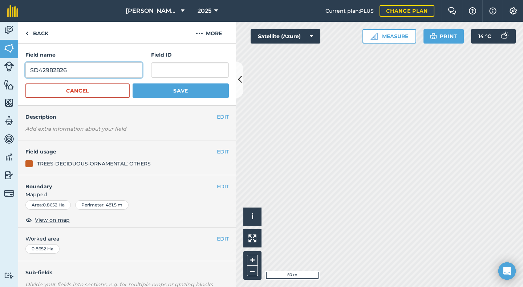
drag, startPoint x: 69, startPoint y: 71, endPoint x: 15, endPoint y: 72, distance: 53.4
click at [15, 72] on div "Activity Fields Livestock Features Maps Team Vehicles Data Reporting Billing Tu…" at bounding box center [261, 155] width 523 height 266
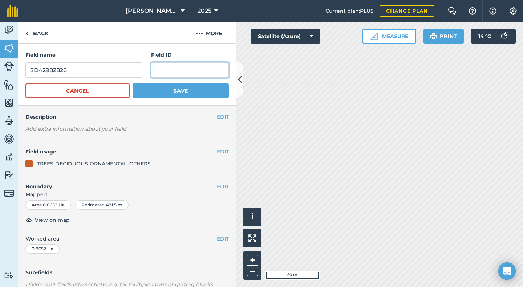
click at [152, 72] on input "text" at bounding box center [190, 69] width 78 height 15
paste input "SD42982826"
type input "SD42982826"
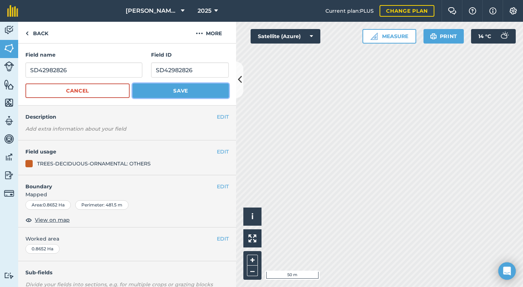
click at [155, 92] on button "Save" at bounding box center [181, 91] width 96 height 15
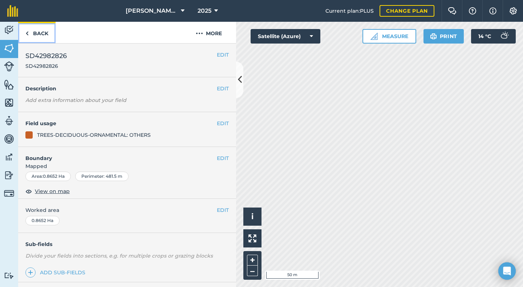
click at [37, 33] on link "Back" at bounding box center [36, 32] width 37 height 21
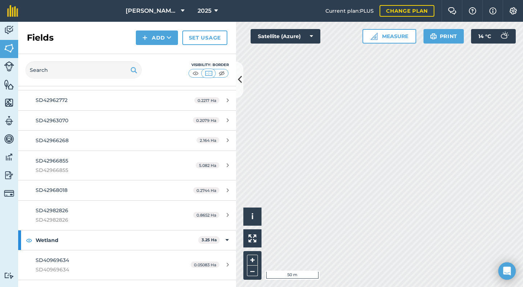
scroll to position [4077, 0]
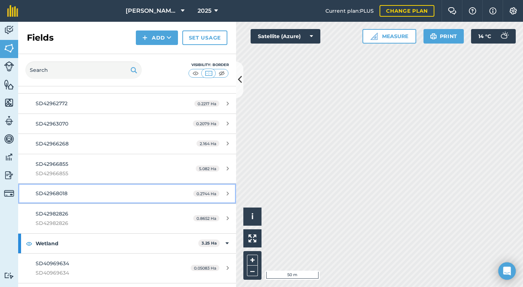
click at [48, 194] on span "SD42968018" at bounding box center [52, 193] width 32 height 7
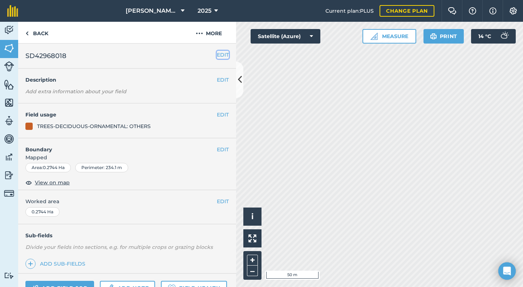
click at [217, 56] on button "EDIT" at bounding box center [223, 55] width 12 height 8
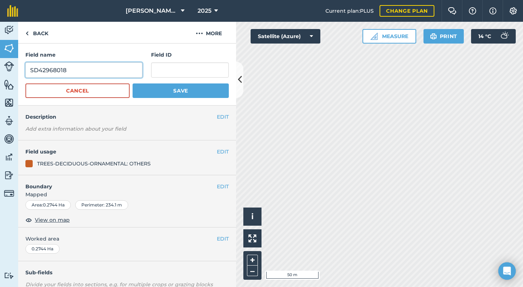
drag, startPoint x: 62, startPoint y: 69, endPoint x: 16, endPoint y: 71, distance: 45.4
click at [16, 71] on div "Activity Fields Livestock Features Maps Team Vehicles Data Reporting Billing Tu…" at bounding box center [261, 155] width 523 height 266
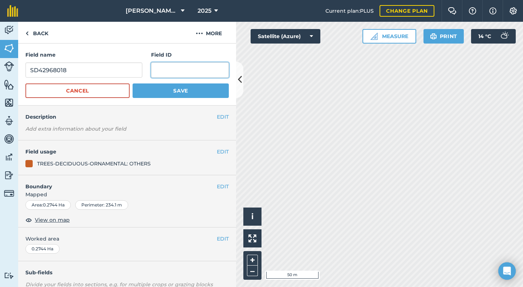
click at [159, 72] on input "text" at bounding box center [190, 69] width 78 height 15
paste input "SD42968018"
type input "SD42968018"
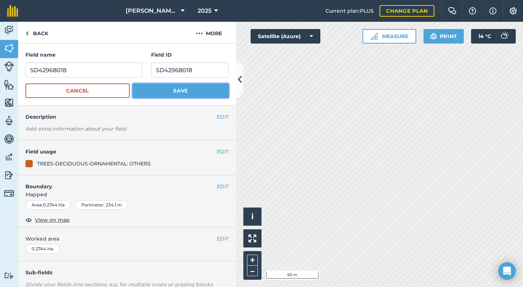
click at [166, 90] on button "Save" at bounding box center [181, 91] width 96 height 15
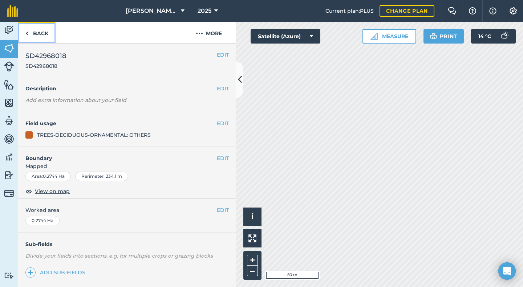
click at [35, 32] on link "Back" at bounding box center [36, 32] width 37 height 21
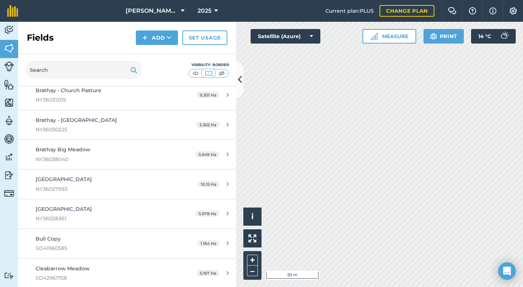
scroll to position [908, 0]
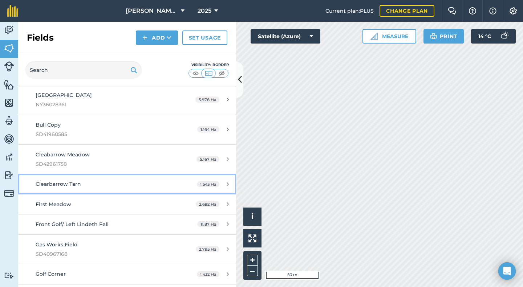
click at [72, 188] on div "Clearbarrow Tarn" at bounding box center [104, 184] width 137 height 8
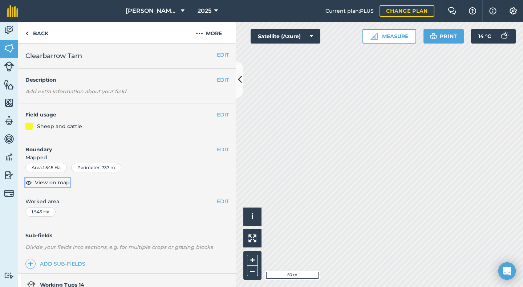
click at [57, 184] on span "View on map" at bounding box center [52, 183] width 35 height 8
click at [220, 52] on button "EDIT" at bounding box center [223, 55] width 12 height 8
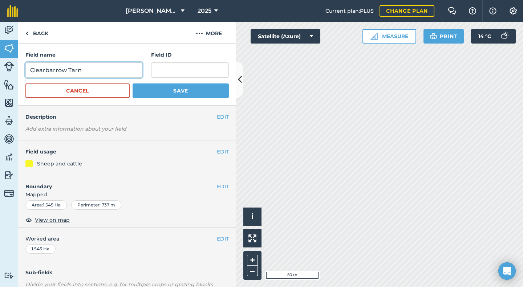
click at [45, 68] on input "Clearbarrow Tarn" at bounding box center [83, 69] width 117 height 15
type input "Cleabarrow Tarn"
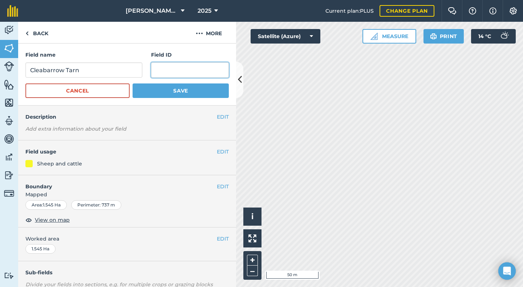
click at [159, 72] on input "text" at bounding box center [190, 69] width 78 height 15
type input "SD42963918"
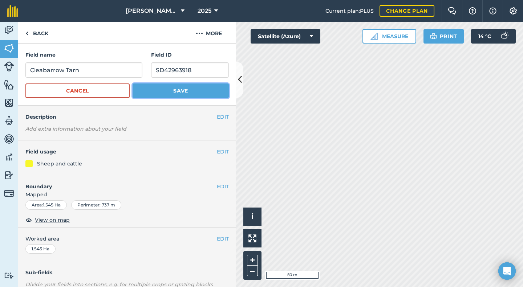
click at [192, 86] on button "Save" at bounding box center [181, 91] width 96 height 15
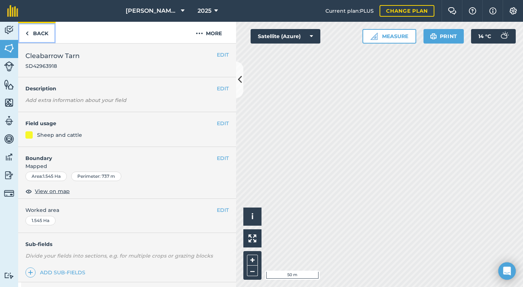
click at [46, 31] on link "Back" at bounding box center [36, 32] width 37 height 21
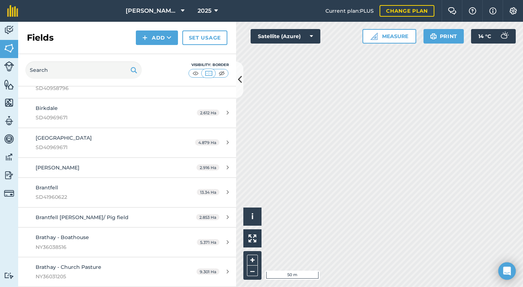
scroll to position [617, 0]
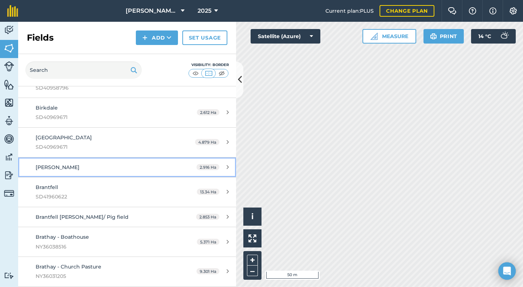
click at [53, 170] on span "[PERSON_NAME]" at bounding box center [58, 167] width 44 height 7
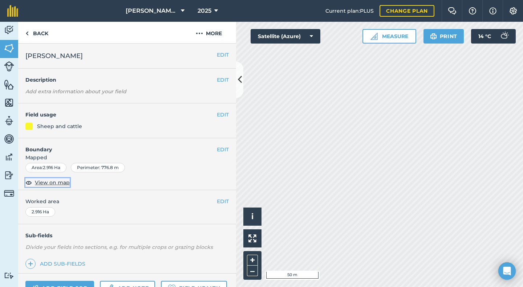
click at [65, 183] on span "View on map" at bounding box center [52, 183] width 35 height 8
click at [217, 55] on button "EDIT" at bounding box center [223, 55] width 12 height 8
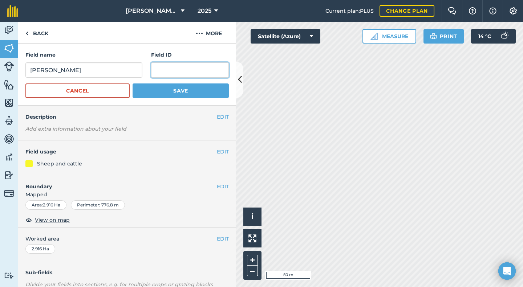
click at [161, 70] on input "text" at bounding box center [190, 69] width 78 height 15
type input "SD41976309"
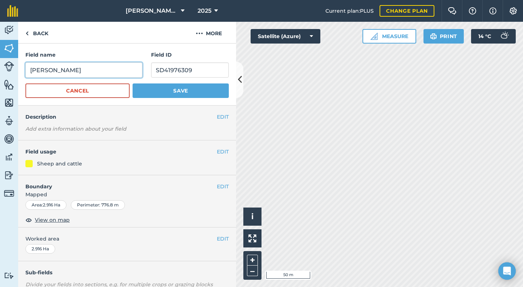
click at [50, 70] on input "[PERSON_NAME]" at bounding box center [83, 69] width 117 height 15
type input "[PERSON_NAME]"
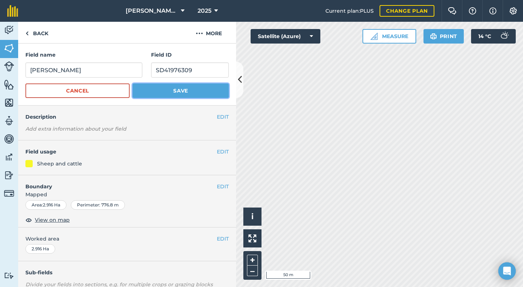
click at [178, 88] on button "Save" at bounding box center [181, 91] width 96 height 15
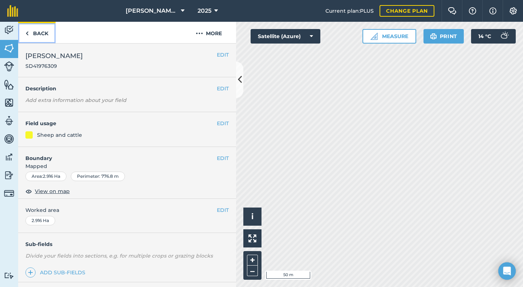
click at [36, 29] on link "Back" at bounding box center [36, 32] width 37 height 21
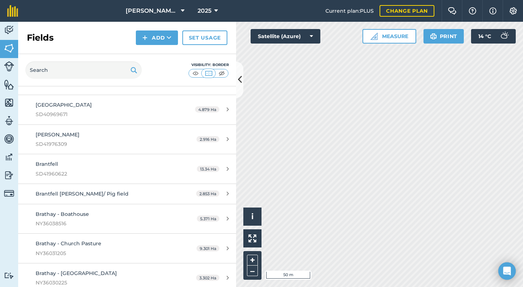
scroll to position [654, 0]
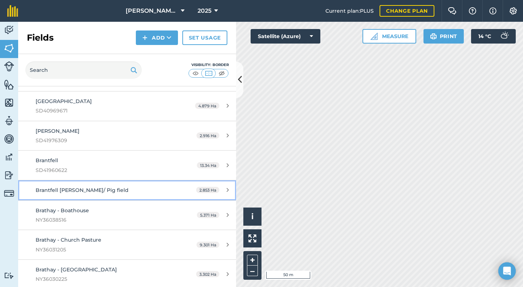
click at [64, 190] on span "Brantfell [PERSON_NAME]/ Pig field" at bounding box center [82, 190] width 93 height 7
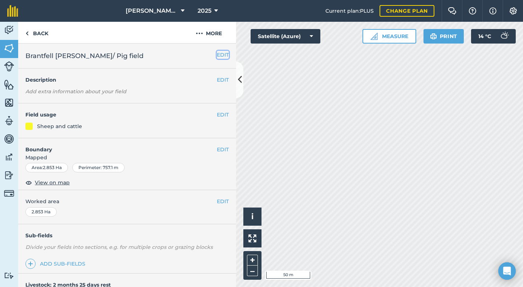
click at [217, 54] on button "EDIT" at bounding box center [223, 55] width 12 height 8
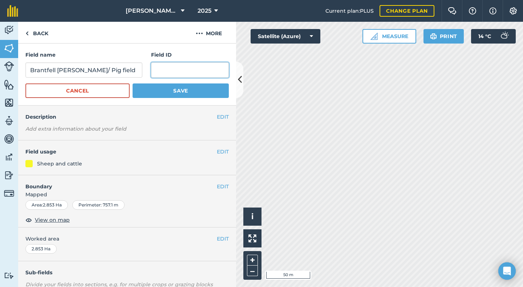
click at [164, 73] on input "text" at bounding box center [190, 69] width 78 height 15
click at [53, 221] on span "View on map" at bounding box center [52, 220] width 35 height 8
click at [162, 73] on input "text" at bounding box center [190, 69] width 78 height 15
type input "SD41961833"
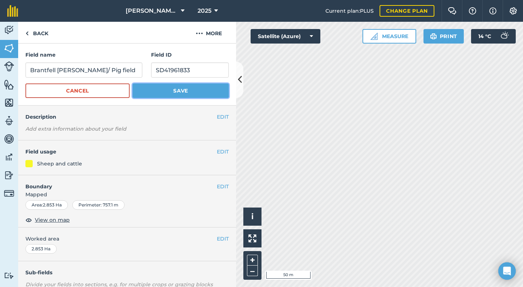
click at [168, 89] on button "Save" at bounding box center [181, 91] width 96 height 15
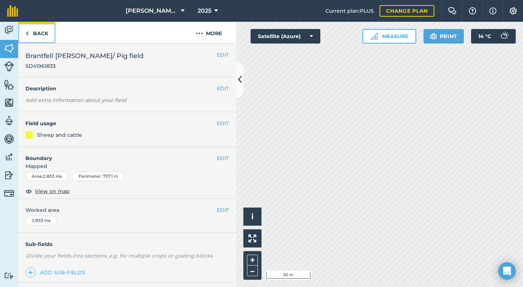
click at [37, 34] on link "Back" at bounding box center [36, 32] width 37 height 21
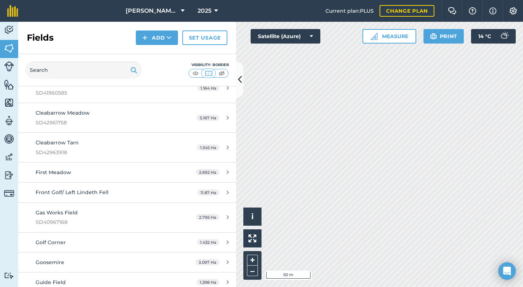
scroll to position [981, 0]
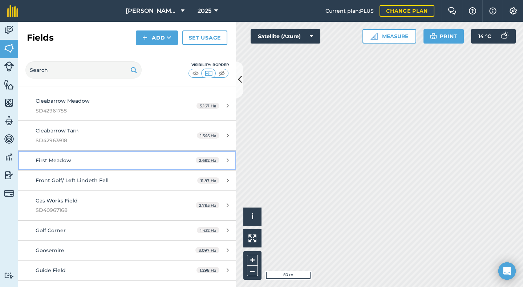
click at [58, 162] on span "First Meadow" at bounding box center [54, 160] width 36 height 7
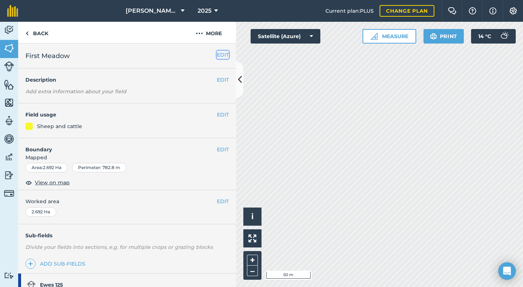
click at [217, 53] on button "EDIT" at bounding box center [223, 55] width 12 height 8
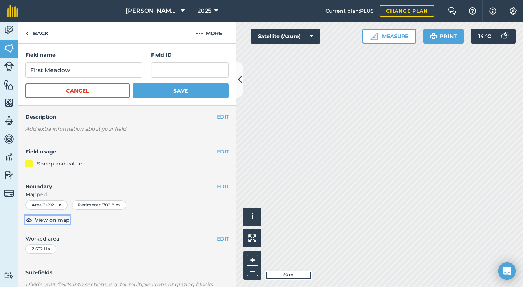
click at [52, 218] on span "View on map" at bounding box center [52, 220] width 35 height 8
click at [31, 70] on input "First Meadow" at bounding box center [83, 69] width 117 height 15
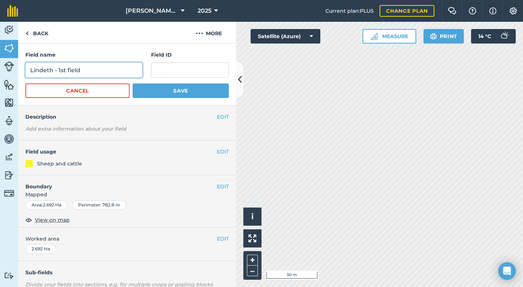
type input "Lindeth - 1st field"
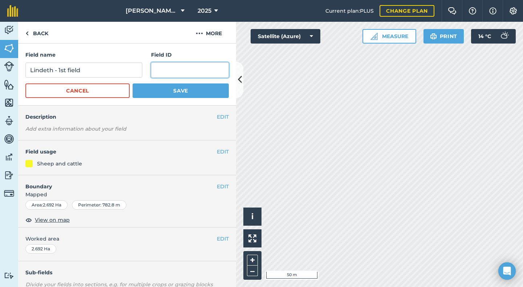
click at [178, 72] on input "text" at bounding box center [190, 69] width 78 height 15
click at [152, 64] on input "text" at bounding box center [190, 69] width 78 height 15
type input "SD41962454"
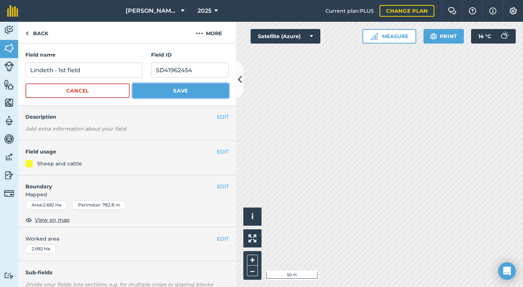
click at [175, 88] on button "Save" at bounding box center [181, 91] width 96 height 15
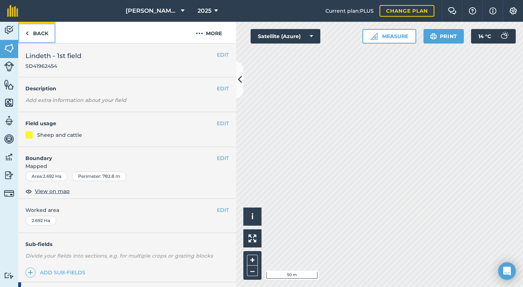
click at [39, 31] on link "Back" at bounding box center [36, 32] width 37 height 21
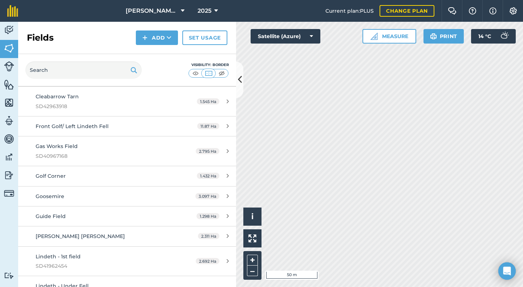
scroll to position [1017, 0]
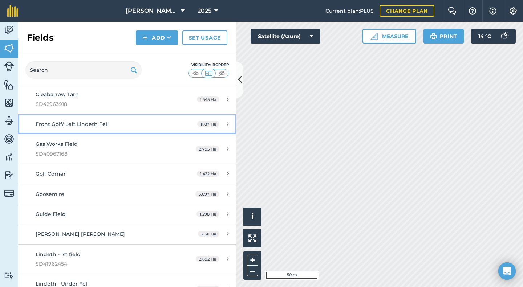
click at [76, 125] on span "Front Golf/ Left Lindeth Fell" at bounding box center [72, 124] width 73 height 7
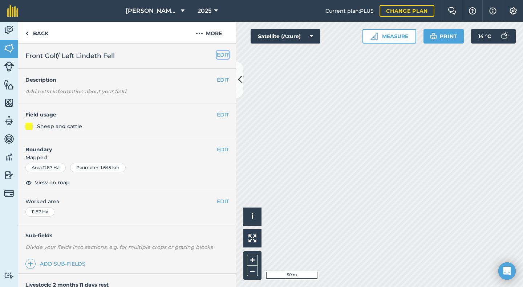
click at [217, 56] on button "EDIT" at bounding box center [223, 55] width 12 height 8
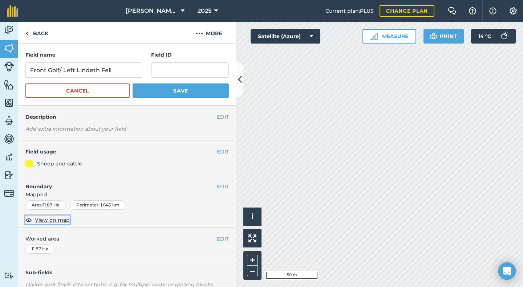
click at [58, 219] on span "View on map" at bounding box center [52, 220] width 35 height 8
click at [176, 72] on input "text" at bounding box center [190, 69] width 78 height 15
type input "SD41958563"
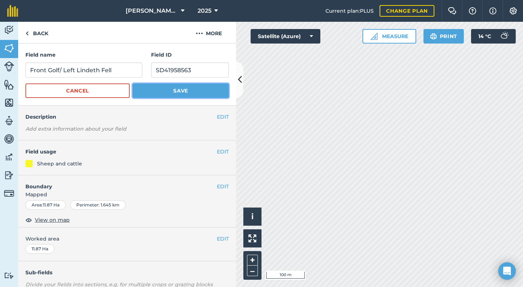
click at [175, 89] on button "Save" at bounding box center [181, 91] width 96 height 15
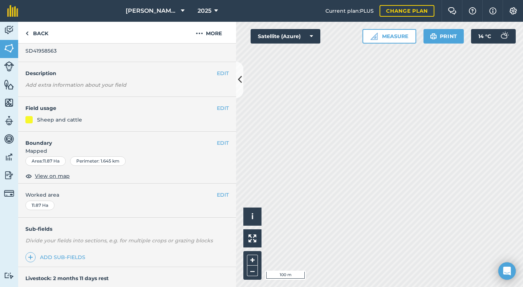
scroll to position [13, 0]
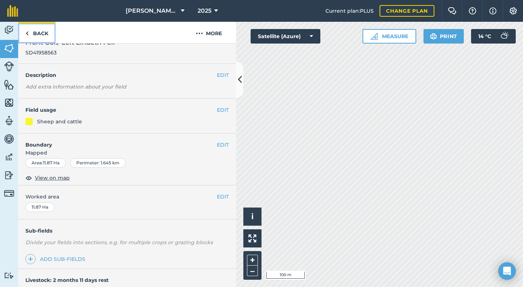
click at [30, 30] on link "Back" at bounding box center [36, 32] width 37 height 21
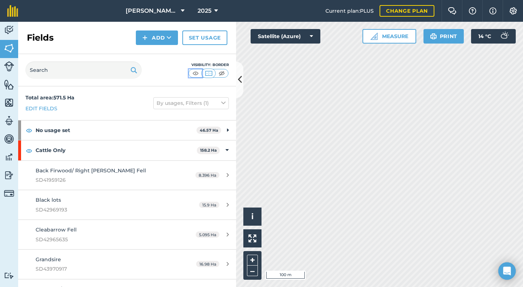
click at [195, 73] on img at bounding box center [195, 73] width 9 height 7
click at [210, 72] on img at bounding box center [208, 73] width 9 height 7
click at [223, 73] on img at bounding box center [221, 73] width 9 height 7
click at [209, 72] on img at bounding box center [208, 73] width 9 height 7
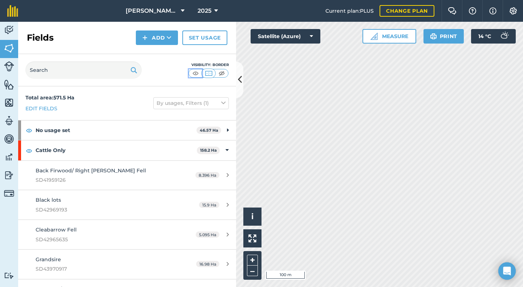
click at [192, 73] on img at bounding box center [195, 73] width 9 height 7
click at [193, 73] on img at bounding box center [195, 73] width 9 height 7
click at [198, 72] on img at bounding box center [195, 73] width 9 height 7
click at [211, 73] on img at bounding box center [208, 73] width 9 height 7
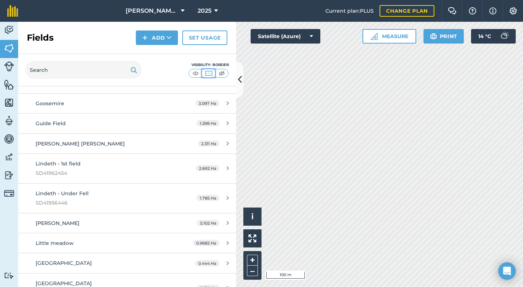
scroll to position [1403, 0]
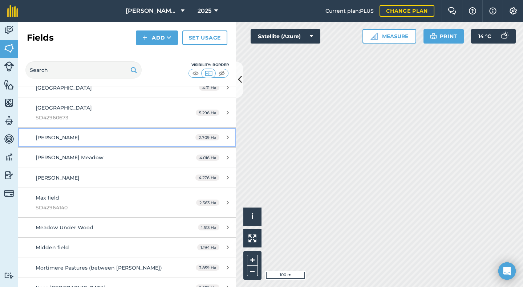
click at [61, 139] on span "[PERSON_NAME]" at bounding box center [58, 137] width 44 height 7
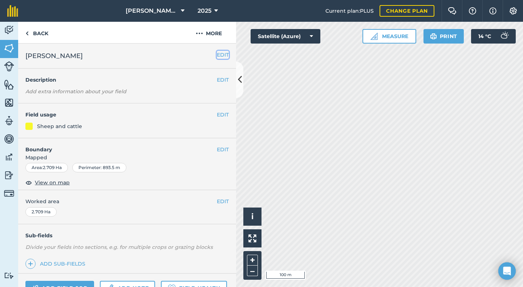
click at [217, 57] on button "EDIT" at bounding box center [223, 55] width 12 height 8
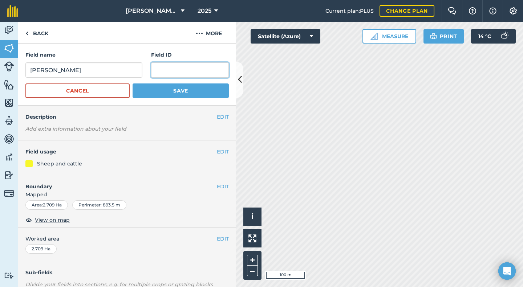
click at [155, 68] on input "text" at bounding box center [190, 69] width 78 height 15
click at [57, 220] on span "View on map" at bounding box center [52, 220] width 35 height 8
click at [167, 66] on input "text" at bounding box center [190, 69] width 78 height 15
type input "SD41964334"
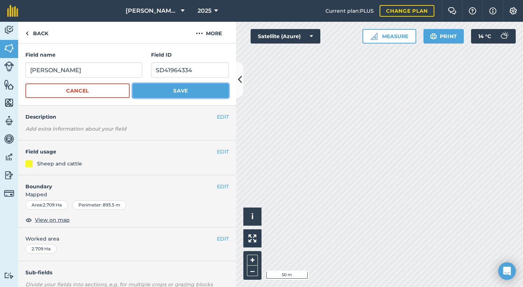
click at [180, 92] on button "Save" at bounding box center [181, 91] width 96 height 15
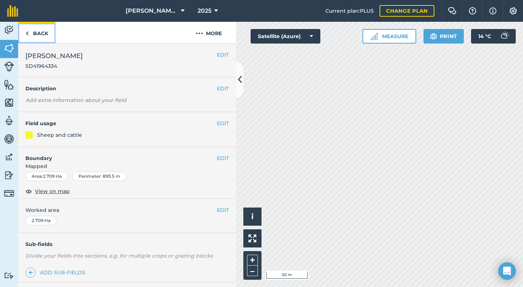
click at [37, 30] on link "Back" at bounding box center [36, 32] width 37 height 21
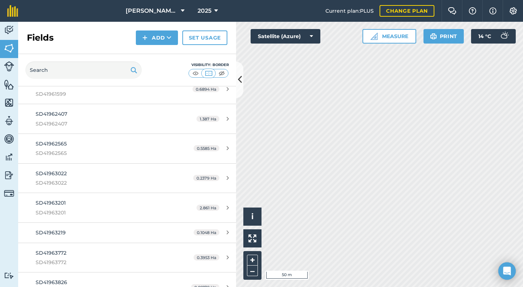
scroll to position [3555, 0]
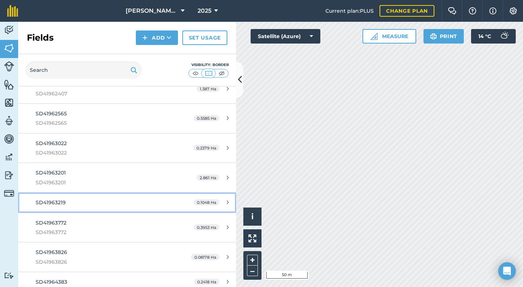
click at [58, 205] on span "SD41963219" at bounding box center [51, 202] width 30 height 7
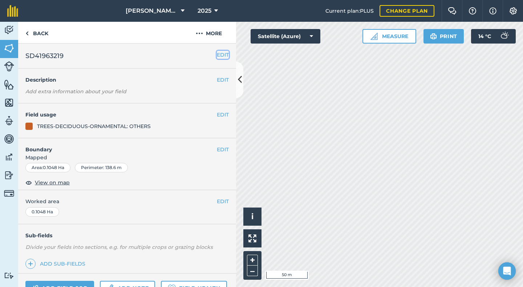
click at [217, 53] on button "EDIT" at bounding box center [223, 55] width 12 height 8
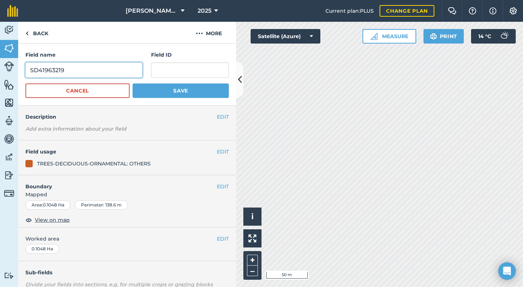
drag, startPoint x: 70, startPoint y: 70, endPoint x: 17, endPoint y: 72, distance: 53.1
click at [17, 72] on div "Activity Fields Livestock Features Maps Team Vehicles Data Reporting Billing Tu…" at bounding box center [261, 155] width 523 height 266
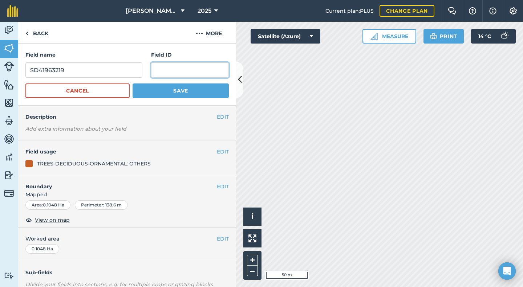
click at [159, 68] on input "text" at bounding box center [190, 69] width 78 height 15
paste input "SD41963219"
type input "SD41963219"
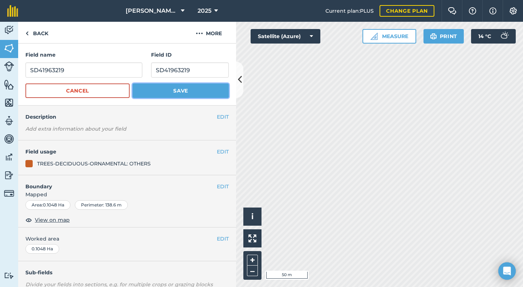
click at [174, 90] on button "Save" at bounding box center [181, 91] width 96 height 15
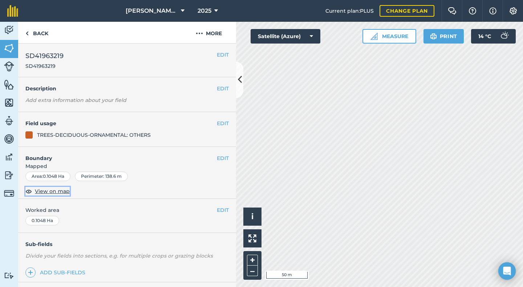
click at [52, 193] on span "View on map" at bounding box center [52, 191] width 35 height 8
click at [40, 33] on link "Back" at bounding box center [36, 32] width 37 height 21
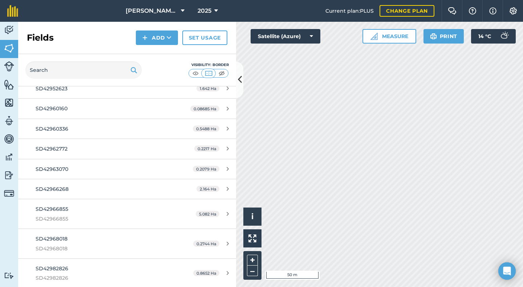
scroll to position [4090, 0]
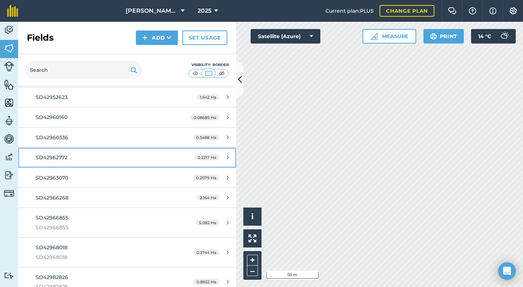
click at [64, 160] on span "SD42962772" at bounding box center [52, 157] width 32 height 7
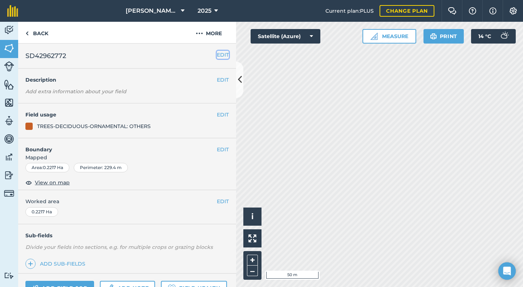
click at [217, 54] on button "EDIT" at bounding box center [223, 55] width 12 height 8
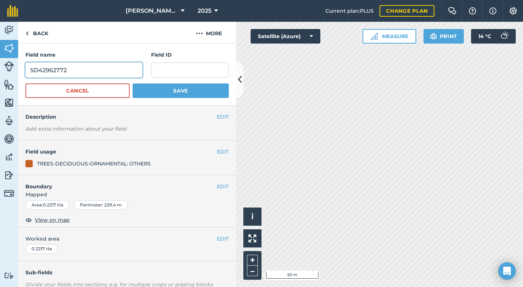
drag, startPoint x: 82, startPoint y: 68, endPoint x: 19, endPoint y: 72, distance: 64.0
click at [22, 72] on div "Field name SD42962772 Field ID Cancel Save" at bounding box center [127, 75] width 218 height 62
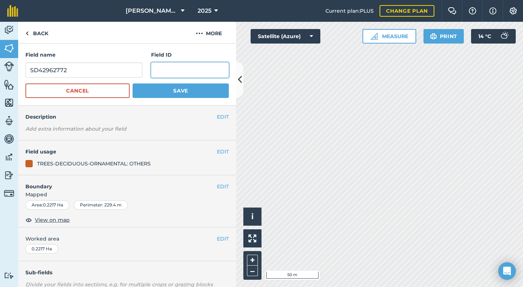
click at [171, 71] on input "text" at bounding box center [190, 69] width 78 height 15
paste input "SD42962772"
type input "SD42962772"
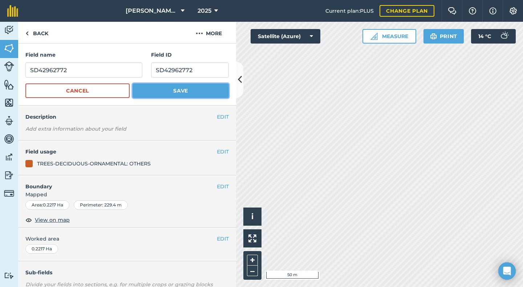
click at [158, 92] on button "Save" at bounding box center [181, 91] width 96 height 15
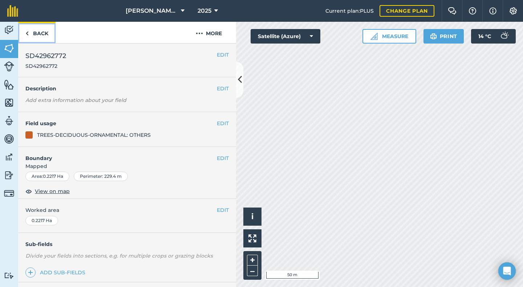
click at [38, 35] on link "Back" at bounding box center [36, 32] width 37 height 21
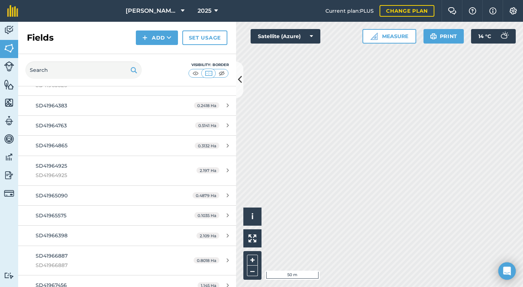
scroll to position [3776, 0]
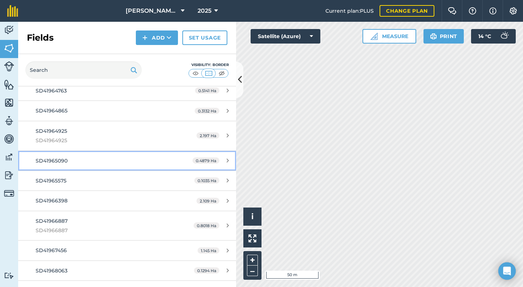
click at [52, 163] on span "SD41965090" at bounding box center [52, 161] width 32 height 7
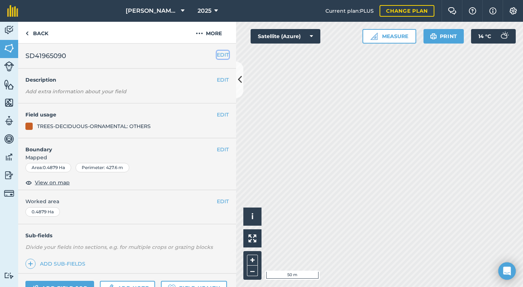
click at [217, 55] on button "EDIT" at bounding box center [223, 55] width 12 height 8
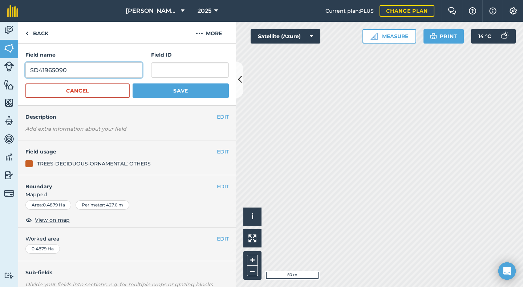
drag, startPoint x: 78, startPoint y: 70, endPoint x: 17, endPoint y: 72, distance: 60.7
click at [18, 72] on div "Activity Fields Livestock Features Maps Team Vehicles Data Reporting Billing Tu…" at bounding box center [261, 155] width 523 height 266
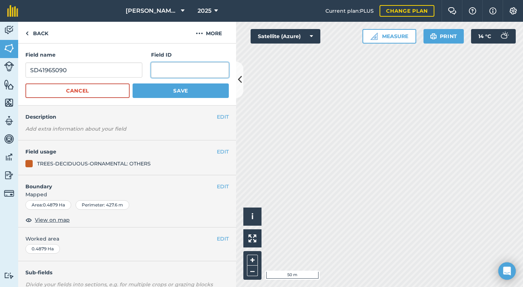
click at [154, 72] on input "text" at bounding box center [190, 69] width 78 height 15
paste input "SD41965090"
type input "SD41965090"
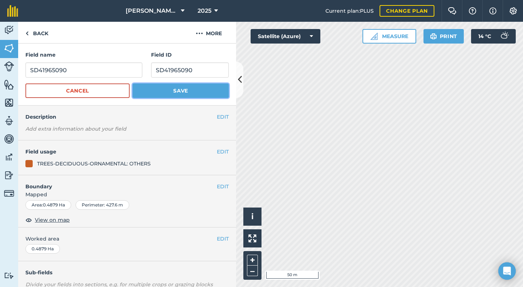
click at [174, 87] on button "Save" at bounding box center [181, 91] width 96 height 15
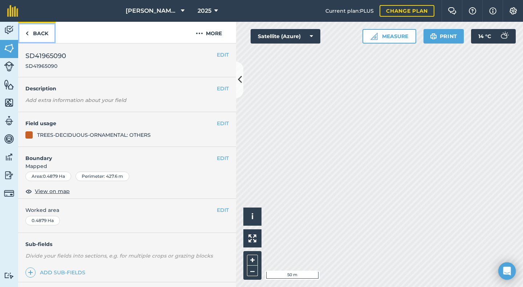
click at [38, 35] on link "Back" at bounding box center [36, 32] width 37 height 21
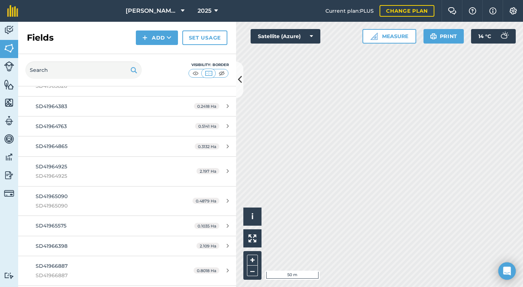
scroll to position [3780, 0]
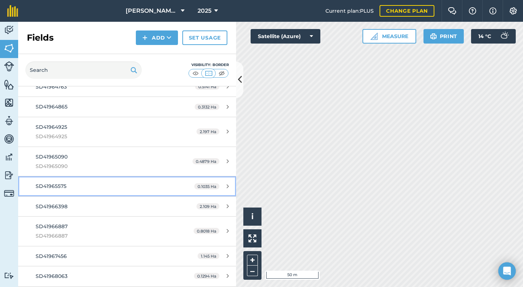
click at [53, 184] on span "SD41965575" at bounding box center [51, 186] width 31 height 7
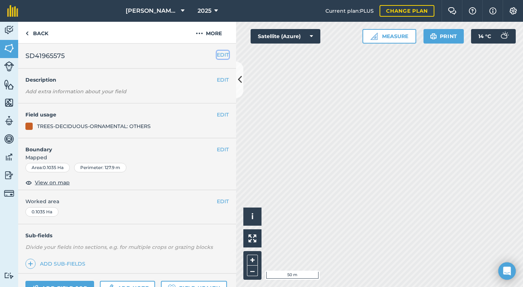
click at [222, 56] on button "EDIT" at bounding box center [223, 55] width 12 height 8
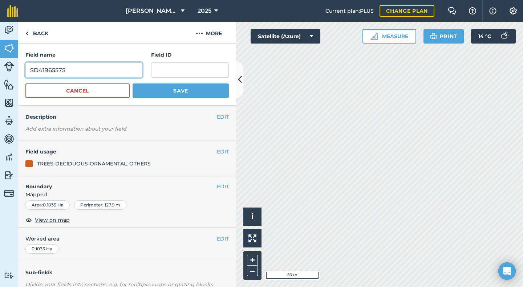
drag, startPoint x: 79, startPoint y: 69, endPoint x: 21, endPoint y: 70, distance: 58.1
click at [22, 70] on div "Field name SD41965575 Field ID Cancel Save" at bounding box center [127, 75] width 218 height 62
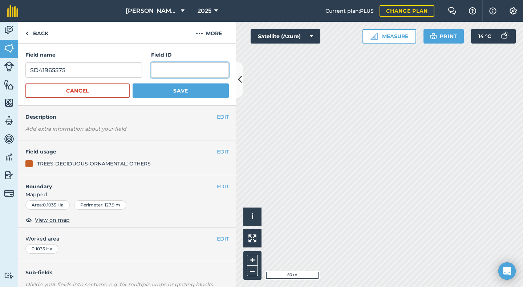
click at [169, 69] on input "text" at bounding box center [190, 69] width 78 height 15
paste input "SD41965575"
type input "SD41965575"
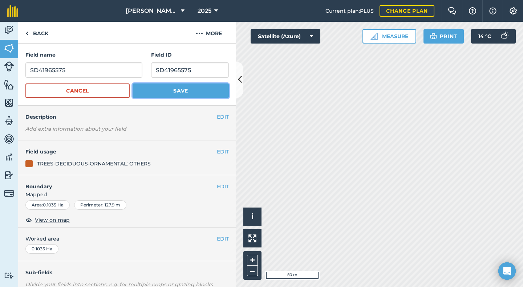
click at [163, 89] on button "Save" at bounding box center [181, 91] width 96 height 15
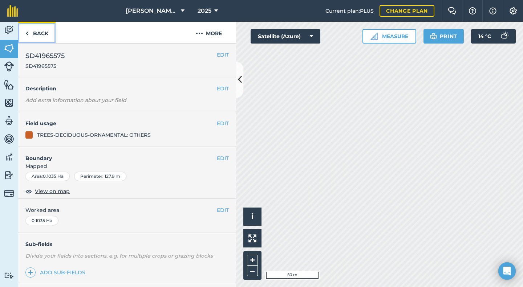
click at [39, 34] on link "Back" at bounding box center [36, 32] width 37 height 21
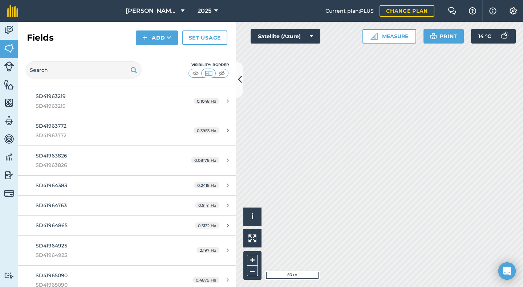
scroll to position [3719, 0]
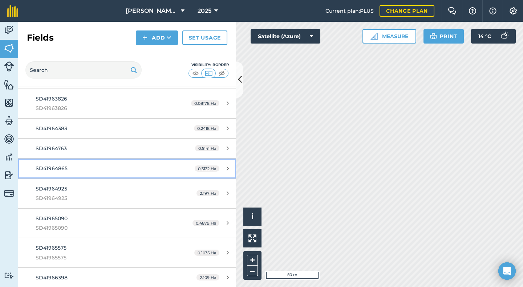
click at [66, 172] on span "SD41964865" at bounding box center [52, 168] width 32 height 7
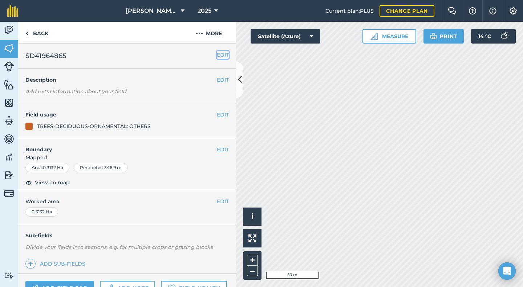
click at [220, 55] on button "EDIT" at bounding box center [223, 55] width 12 height 8
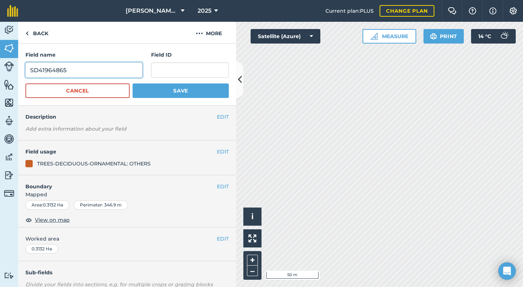
drag, startPoint x: 70, startPoint y: 72, endPoint x: 22, endPoint y: 72, distance: 48.3
click at [22, 72] on div "Field name SD41964865 Field ID Cancel Save" at bounding box center [127, 75] width 218 height 62
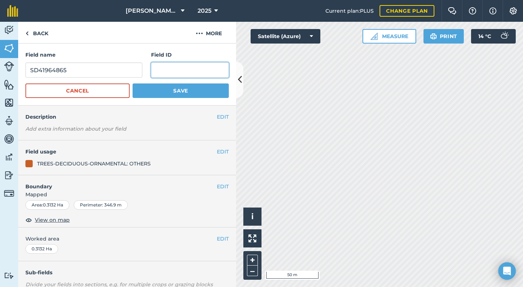
click at [161, 69] on input "text" at bounding box center [190, 69] width 78 height 15
paste input "SD41964865"
type input "SD41964865"
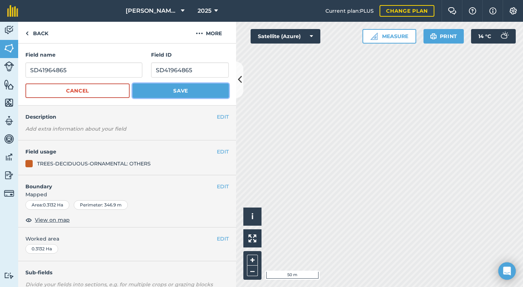
click at [175, 90] on button "Save" at bounding box center [181, 91] width 96 height 15
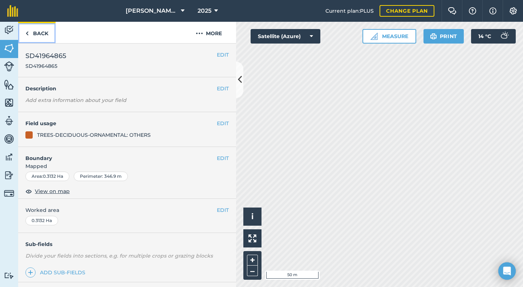
click at [41, 35] on link "Back" at bounding box center [36, 32] width 37 height 21
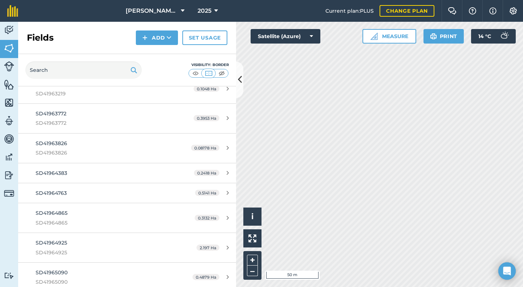
scroll to position [3683, 0]
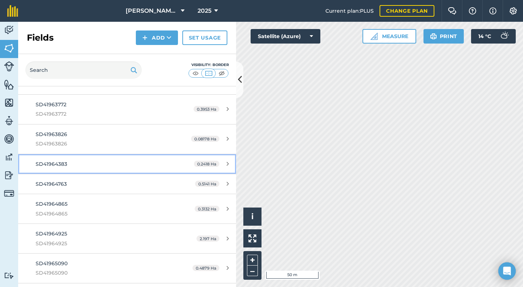
click at [56, 167] on span "SD41964383" at bounding box center [52, 164] width 32 height 7
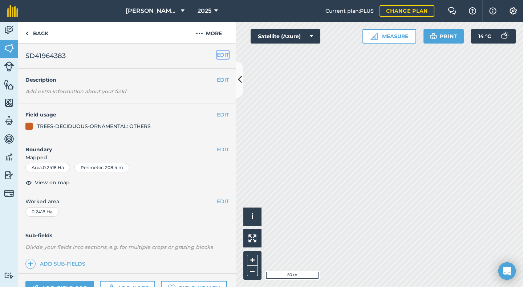
click at [217, 56] on button "EDIT" at bounding box center [223, 55] width 12 height 8
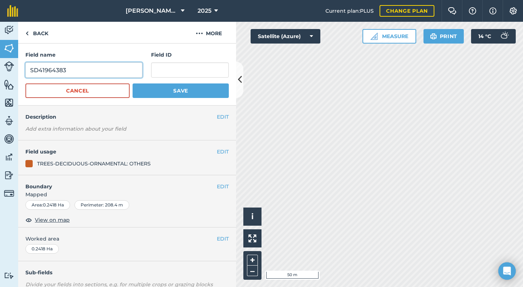
drag, startPoint x: 63, startPoint y: 71, endPoint x: 13, endPoint y: 73, distance: 49.4
click at [13, 73] on div "Activity Fields Livestock Features Maps Team Vehicles Data Reporting Billing Tu…" at bounding box center [261, 155] width 523 height 266
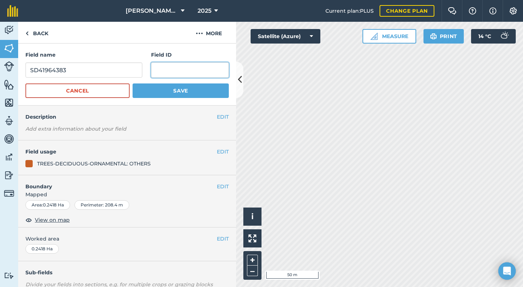
click at [155, 68] on input "text" at bounding box center [190, 69] width 78 height 15
paste input "SD41964383"
type input "SD41964383"
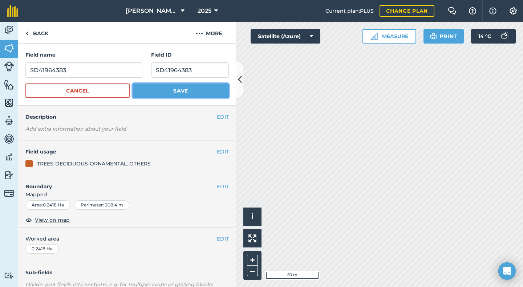
click at [174, 90] on button "Save" at bounding box center [181, 91] width 96 height 15
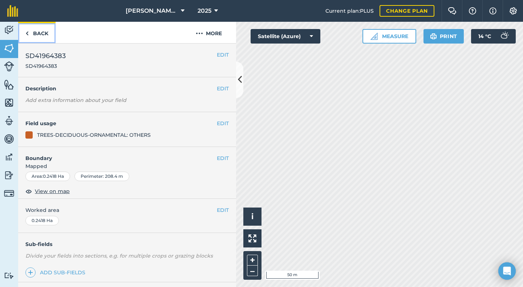
click at [37, 37] on link "Back" at bounding box center [36, 32] width 37 height 21
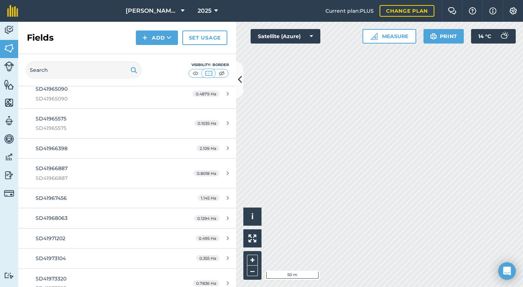
scroll to position [3955, 0]
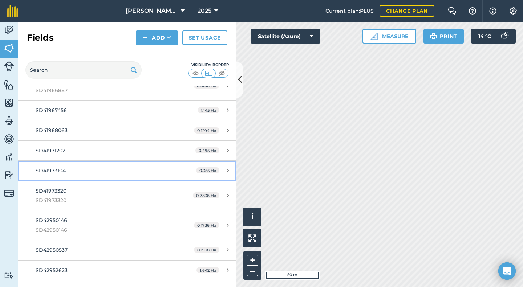
click at [46, 168] on div "SD41973104" at bounding box center [104, 171] width 137 height 8
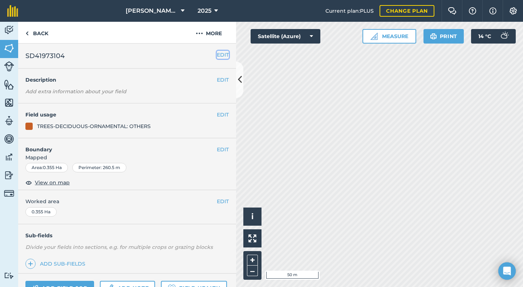
click at [217, 55] on button "EDIT" at bounding box center [223, 55] width 12 height 8
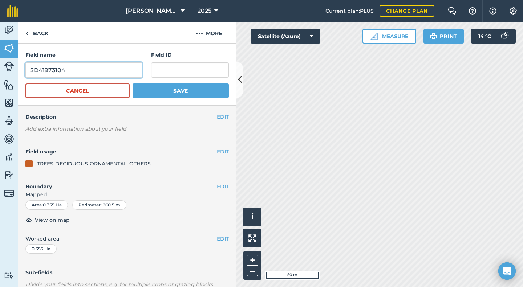
drag, startPoint x: 65, startPoint y: 71, endPoint x: 1, endPoint y: 71, distance: 63.6
click at [1, 71] on div "Activity Fields Livestock Features Maps Team Vehicles Data Reporting Billing Tu…" at bounding box center [261, 155] width 523 height 266
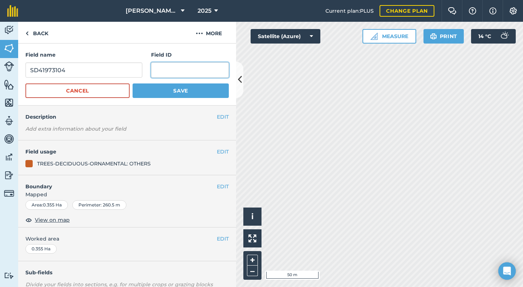
click at [166, 69] on input "text" at bounding box center [190, 69] width 78 height 15
paste input "SD41973104"
type input "SD41973104"
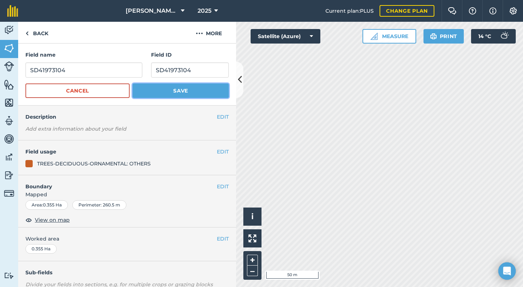
click at [167, 87] on button "Save" at bounding box center [181, 91] width 96 height 15
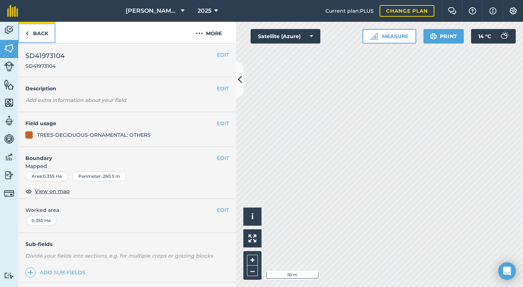
click at [36, 34] on link "Back" at bounding box center [36, 32] width 37 height 21
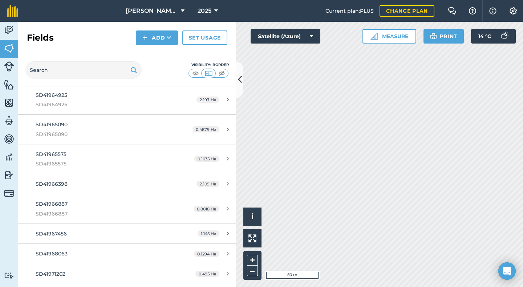
scroll to position [3867, 0]
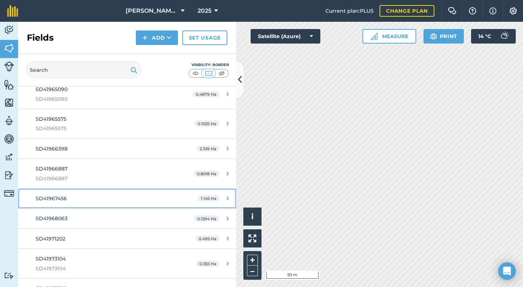
click at [45, 199] on span "SD41967456" at bounding box center [51, 198] width 31 height 7
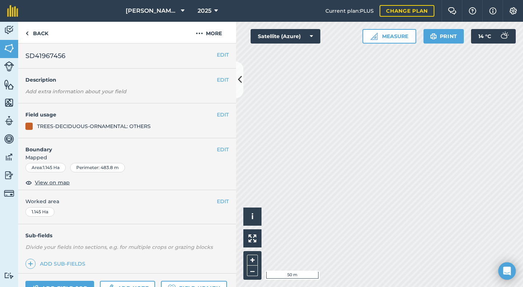
click at [210, 54] on h2 "SD41967456" at bounding box center [120, 56] width 191 height 10
click at [217, 54] on button "EDIT" at bounding box center [223, 55] width 12 height 8
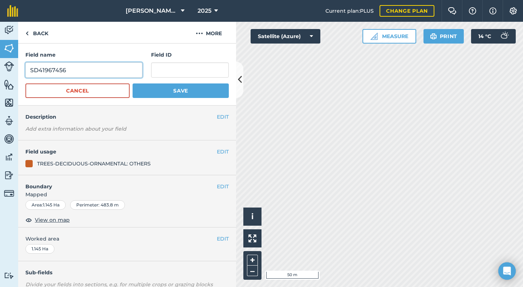
drag, startPoint x: 69, startPoint y: 67, endPoint x: 18, endPoint y: 75, distance: 51.4
click at [18, 75] on div "Activity Fields Livestock Features Maps Team Vehicles Data Reporting Billing Tu…" at bounding box center [261, 155] width 523 height 266
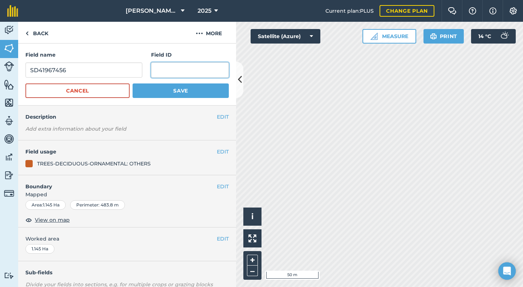
click at [167, 73] on input "text" at bounding box center [190, 69] width 78 height 15
paste input "SD41967456"
type input "SD41967456"
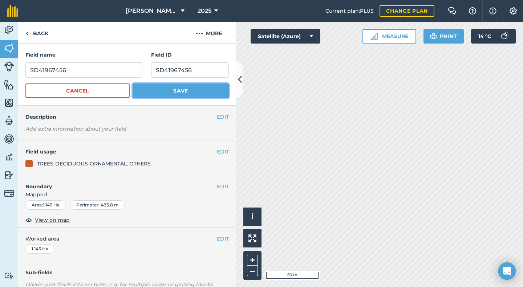
click at [181, 89] on button "Save" at bounding box center [181, 91] width 96 height 15
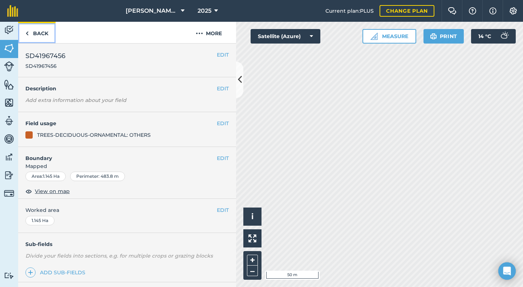
click at [35, 32] on link "Back" at bounding box center [36, 32] width 37 height 21
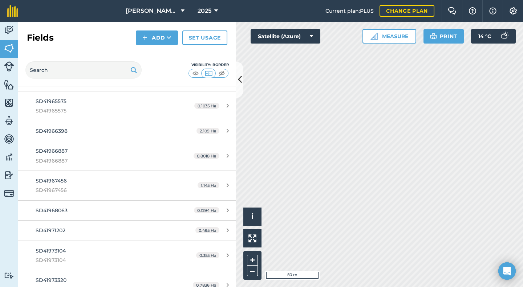
scroll to position [3907, 0]
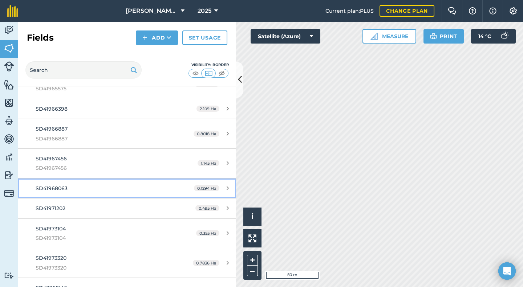
click at [46, 187] on span "SD41968063" at bounding box center [52, 188] width 32 height 7
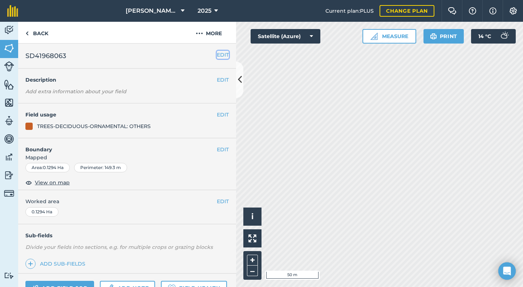
click at [217, 53] on button "EDIT" at bounding box center [223, 55] width 12 height 8
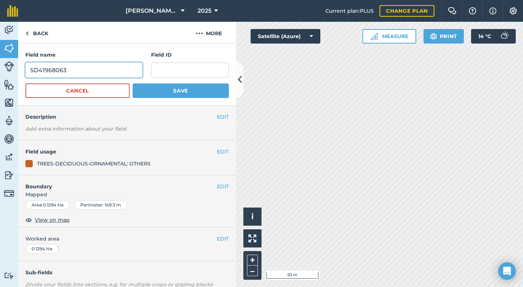
drag, startPoint x: 76, startPoint y: 69, endPoint x: 10, endPoint y: 70, distance: 65.7
click at [10, 70] on div "Activity Fields Livestock Features Maps Team Vehicles Data Reporting Billing Tu…" at bounding box center [261, 155] width 523 height 266
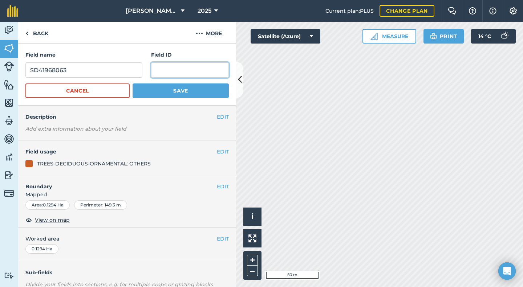
click at [164, 72] on input "text" at bounding box center [190, 69] width 78 height 15
paste input "SD41968063"
type input "SD41968063"
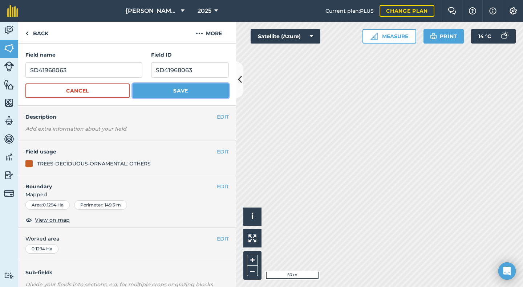
click at [181, 92] on button "Save" at bounding box center [181, 91] width 96 height 15
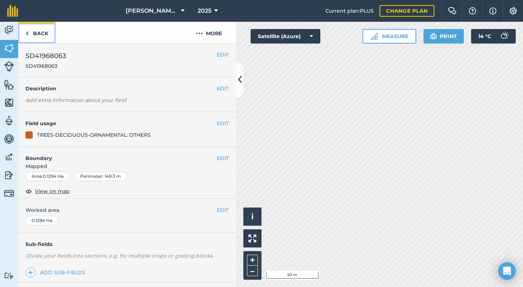
click at [40, 35] on link "Back" at bounding box center [36, 32] width 37 height 21
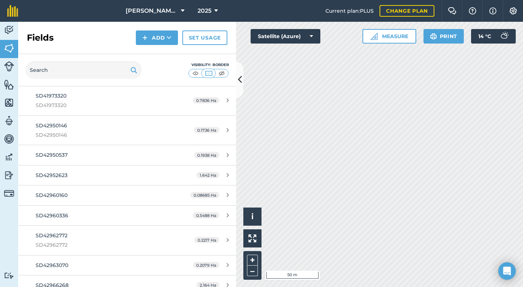
scroll to position [4092, 0]
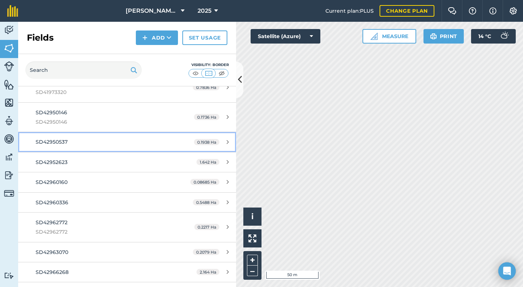
click at [51, 144] on span "SD42950537" at bounding box center [52, 142] width 32 height 7
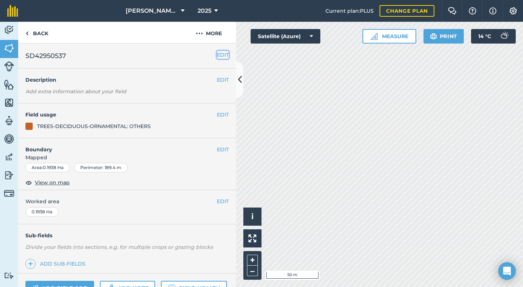
click at [219, 57] on button "EDIT" at bounding box center [223, 55] width 12 height 8
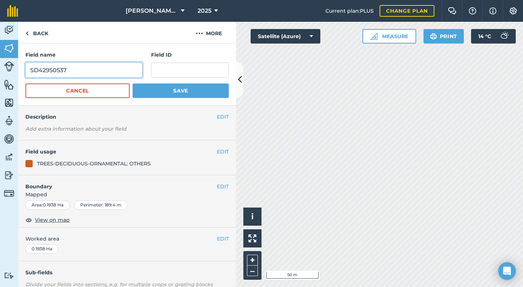
drag, startPoint x: 84, startPoint y: 72, endPoint x: 13, endPoint y: 80, distance: 71.3
click at [13, 80] on div "Activity Fields Livestock Features Maps Team Vehicles Data Reporting Billing Tu…" at bounding box center [261, 155] width 523 height 266
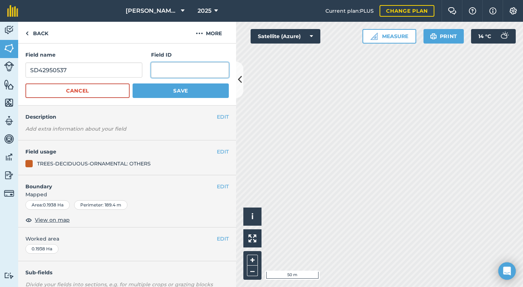
click at [159, 73] on input "text" at bounding box center [190, 69] width 78 height 15
paste input "SD42950537"
type input "SD42950537"
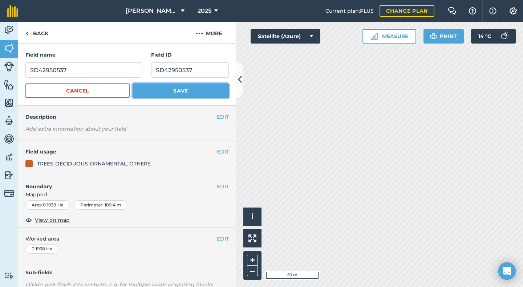
click at [181, 91] on button "Save" at bounding box center [181, 91] width 96 height 15
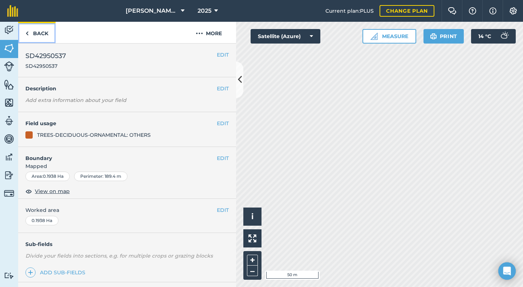
click at [39, 35] on link "Back" at bounding box center [36, 32] width 37 height 21
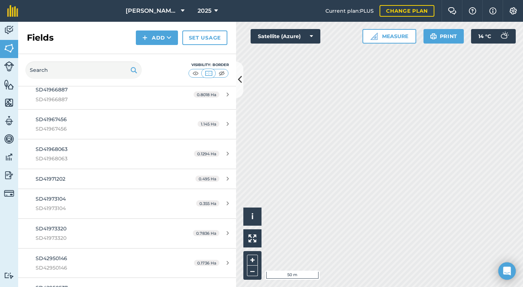
scroll to position [4017, 0]
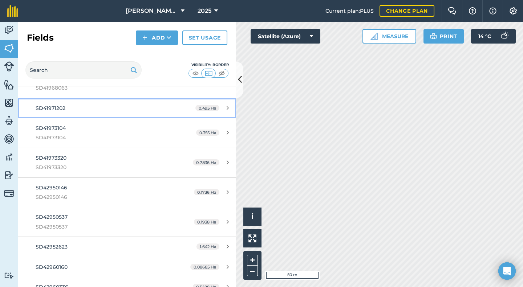
click at [61, 108] on span "SD41971202" at bounding box center [51, 108] width 30 height 7
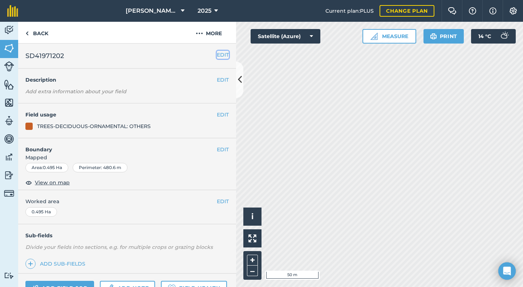
click at [217, 58] on button "EDIT" at bounding box center [223, 55] width 12 height 8
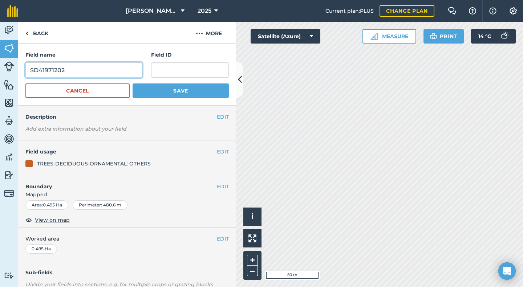
drag, startPoint x: 75, startPoint y: 74, endPoint x: 6, endPoint y: 74, distance: 68.7
click at [7, 74] on div "Activity Fields Livestock Features Maps Team Vehicles Data Reporting Billing Tu…" at bounding box center [261, 155] width 523 height 266
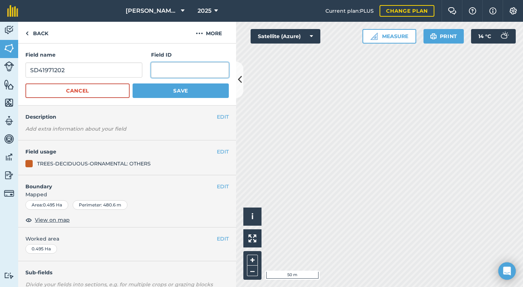
click at [168, 72] on input "text" at bounding box center [190, 69] width 78 height 15
paste input "SD41971202"
type input "SD41971202"
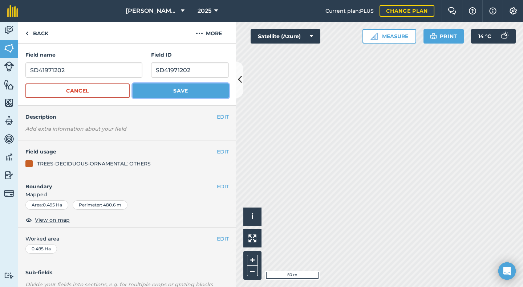
click at [180, 90] on button "Save" at bounding box center [181, 91] width 96 height 15
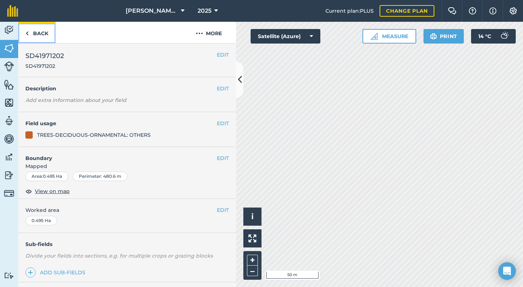
click at [40, 35] on link "Back" at bounding box center [36, 32] width 37 height 21
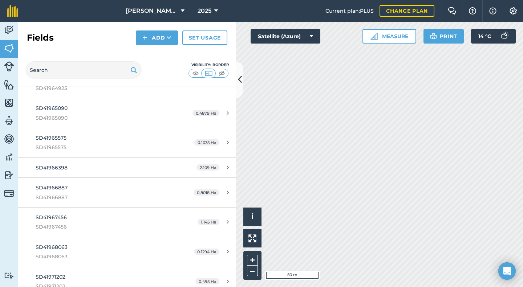
scroll to position [3764, 0]
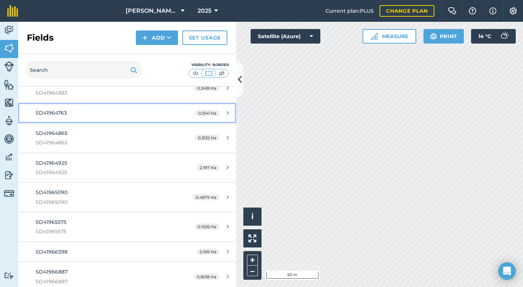
click at [62, 115] on span "SD41964763" at bounding box center [51, 113] width 31 height 7
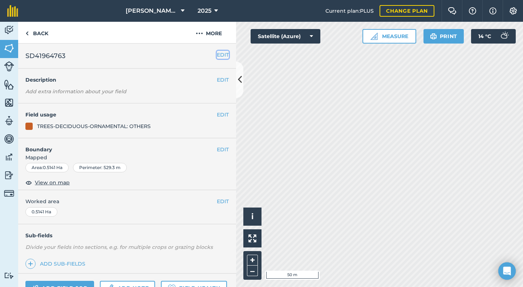
click at [217, 54] on button "EDIT" at bounding box center [223, 55] width 12 height 8
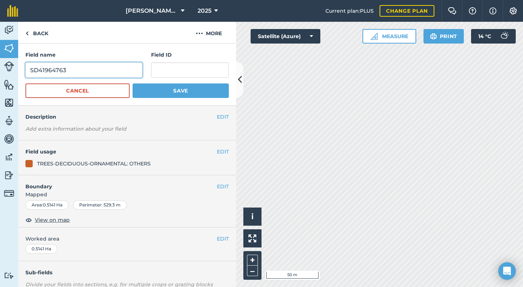
drag, startPoint x: 83, startPoint y: 67, endPoint x: 12, endPoint y: 73, distance: 71.8
click at [16, 73] on div "Activity Fields Livestock Features Maps Team Vehicles Data Reporting Billing Tu…" at bounding box center [261, 155] width 523 height 266
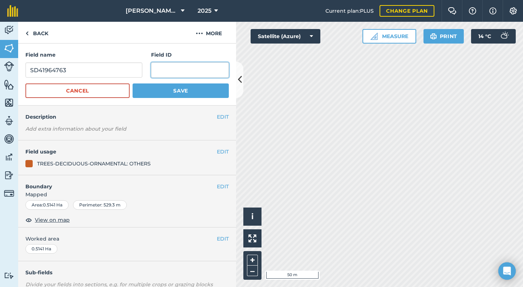
click at [155, 72] on input "text" at bounding box center [190, 69] width 78 height 15
paste input "SD41964763"
type input "SD41964763"
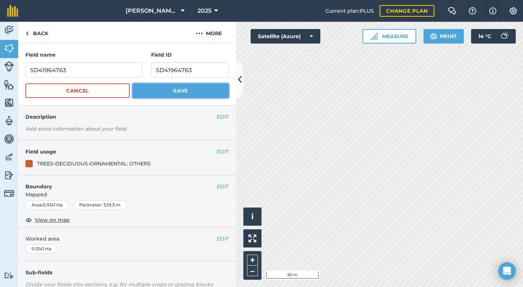
click at [171, 88] on button "Save" at bounding box center [181, 91] width 96 height 15
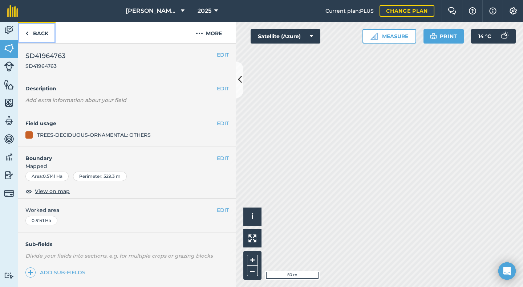
click at [40, 34] on link "Back" at bounding box center [36, 32] width 37 height 21
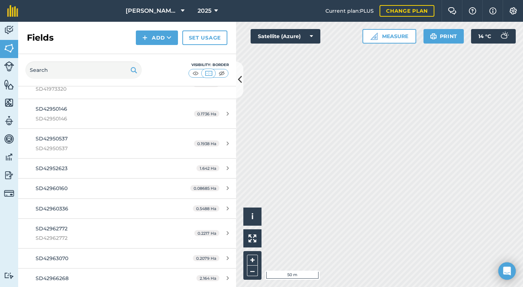
scroll to position [4164, 0]
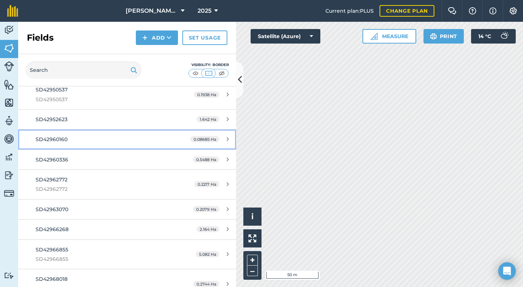
click at [50, 142] on span "SD42960160" at bounding box center [52, 139] width 32 height 7
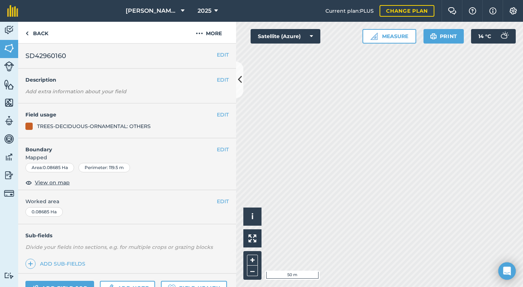
click at [209, 52] on h2 "SD42960160" at bounding box center [120, 56] width 191 height 10
click at [217, 54] on button "EDIT" at bounding box center [223, 55] width 12 height 8
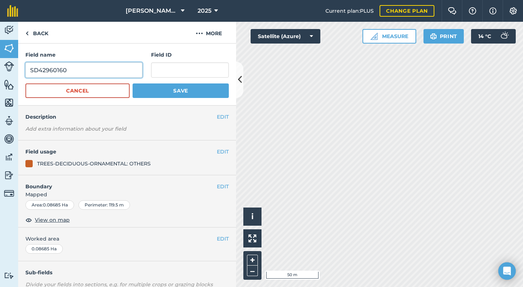
drag, startPoint x: 77, startPoint y: 66, endPoint x: 0, endPoint y: 76, distance: 78.0
click at [1, 75] on div "Activity Fields Livestock Features Maps Team Vehicles Data Reporting Billing Tu…" at bounding box center [261, 155] width 523 height 266
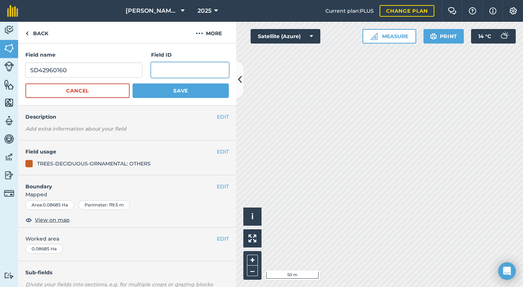
click at [165, 71] on input "text" at bounding box center [190, 69] width 78 height 15
paste input "SD42960160"
type input "SD42960160"
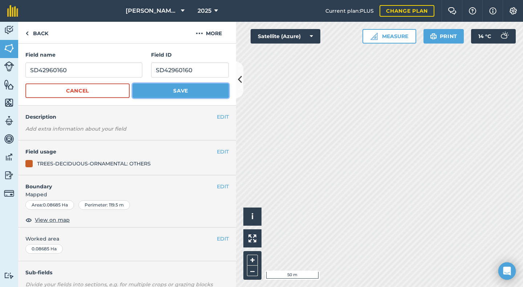
click at [166, 91] on button "Save" at bounding box center [181, 91] width 96 height 15
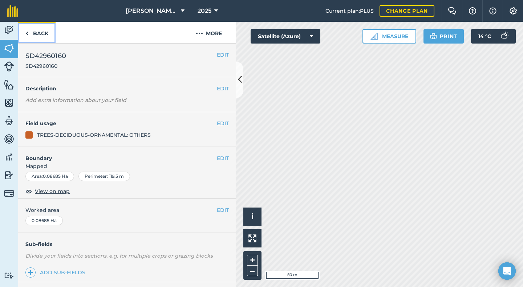
click at [40, 33] on link "Back" at bounding box center [36, 32] width 37 height 21
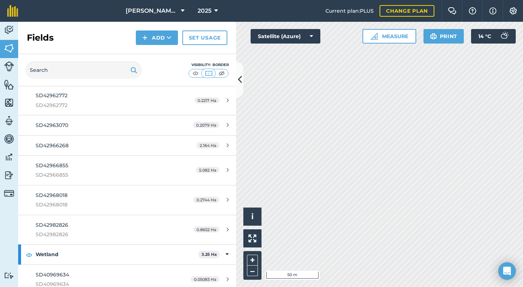
scroll to position [4074, 0]
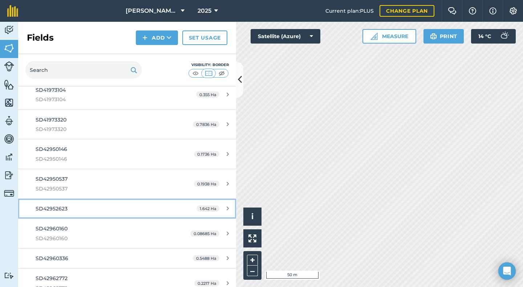
click at [68, 211] on div "SD42952623" at bounding box center [104, 209] width 137 height 8
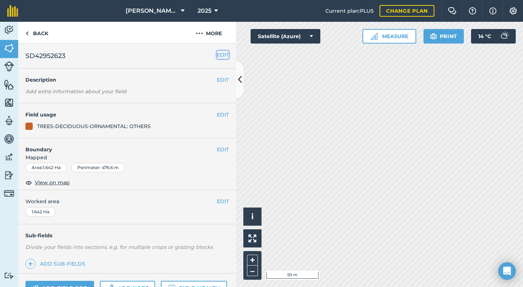
click at [218, 52] on button "EDIT" at bounding box center [223, 55] width 12 height 8
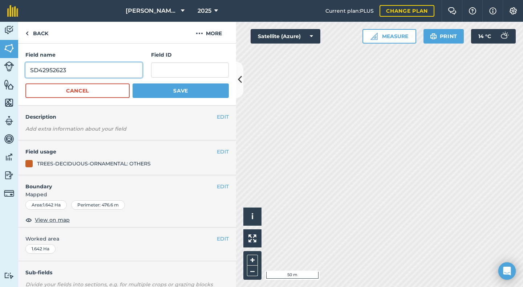
drag, startPoint x: 74, startPoint y: 70, endPoint x: 19, endPoint y: 72, distance: 56.0
click at [19, 72] on div "Field name SD42952623 Field ID Cancel Save" at bounding box center [127, 75] width 218 height 62
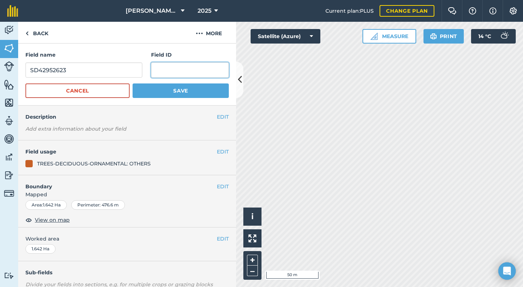
click at [170, 67] on input "text" at bounding box center [190, 69] width 78 height 15
paste
type input "SD42952623"
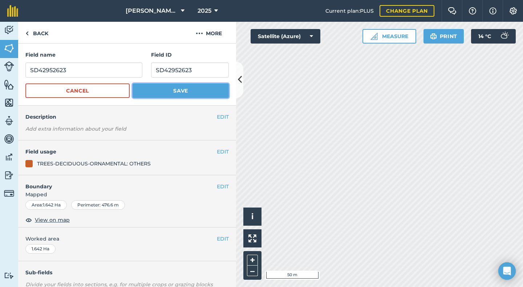
click at [174, 89] on button "Save" at bounding box center [181, 91] width 96 height 15
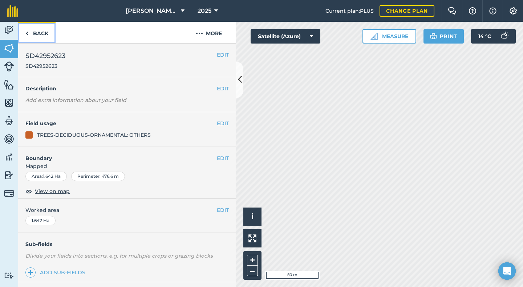
click at [36, 32] on link "Back" at bounding box center [36, 32] width 37 height 21
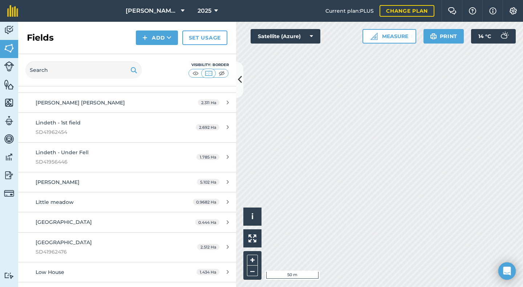
scroll to position [1990, 0]
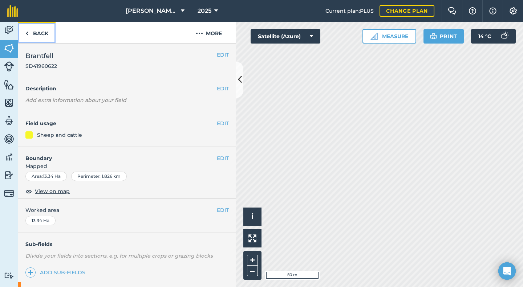
click at [46, 36] on link "Back" at bounding box center [36, 32] width 37 height 21
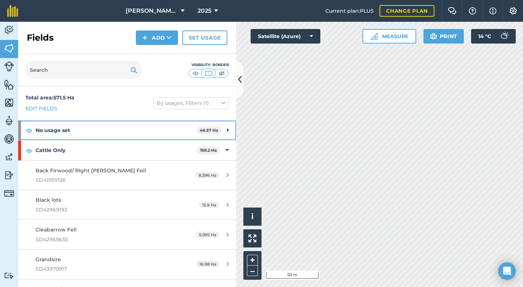
click at [227, 130] on icon at bounding box center [228, 130] width 2 height 8
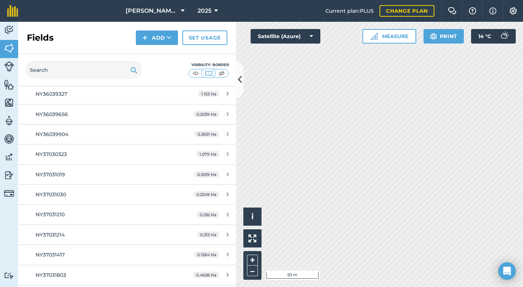
scroll to position [436, 0]
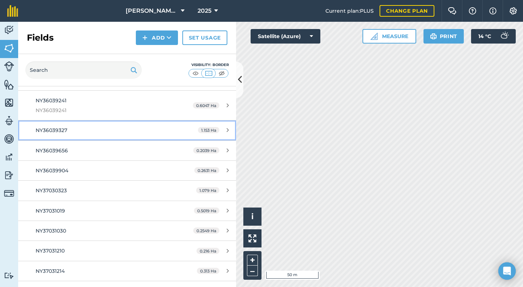
click at [58, 132] on span "NY36039327" at bounding box center [52, 130] width 32 height 7
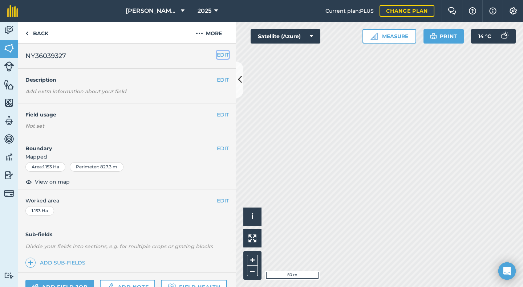
click at [220, 56] on button "EDIT" at bounding box center [223, 55] width 12 height 8
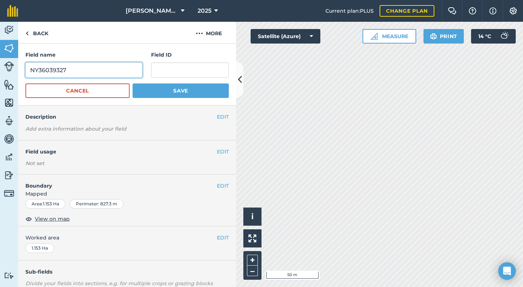
drag, startPoint x: 77, startPoint y: 72, endPoint x: 16, endPoint y: 72, distance: 61.0
click at [16, 72] on div "Activity Fields Livestock Features Maps Team Vehicles Data Reporting Billing Tu…" at bounding box center [261, 155] width 523 height 266
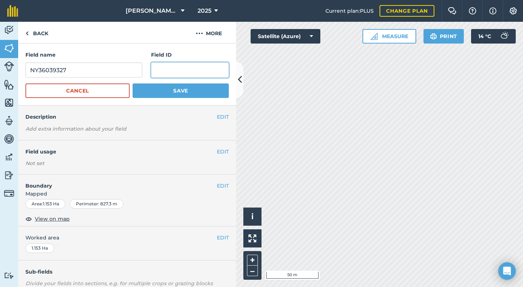
click at [159, 72] on input "text" at bounding box center [190, 69] width 78 height 15
type input "NY36039327"
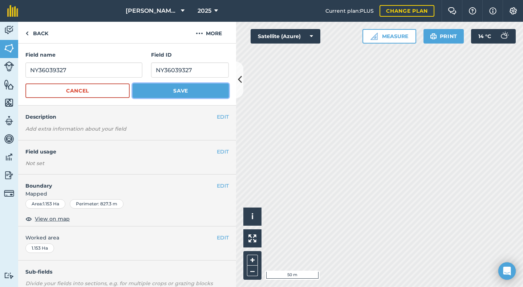
click at [161, 93] on button "Save" at bounding box center [181, 91] width 96 height 15
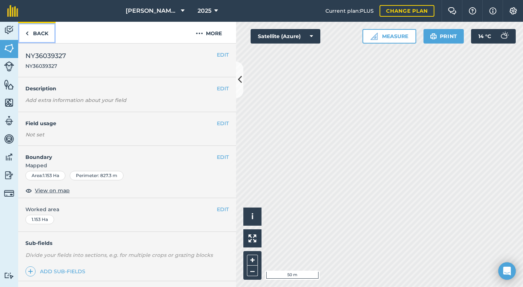
click at [44, 30] on link "Back" at bounding box center [36, 32] width 37 height 21
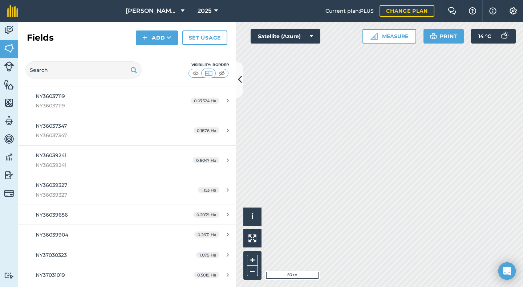
scroll to position [400, 0]
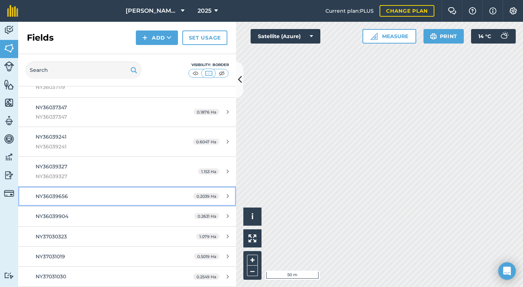
click at [59, 195] on span "NY36039656" at bounding box center [52, 196] width 32 height 7
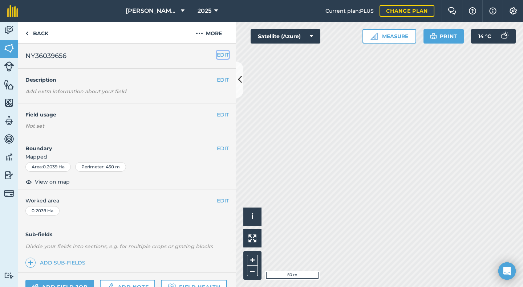
click at [217, 54] on button "EDIT" at bounding box center [223, 55] width 12 height 8
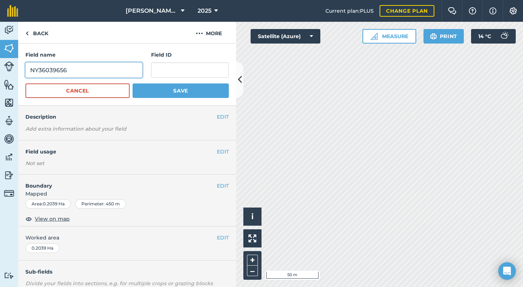
drag, startPoint x: 50, startPoint y: 72, endPoint x: 5, endPoint y: 74, distance: 45.1
click at [6, 74] on div "Activity Fields Livestock Features Maps Team Vehicles Data Reporting Billing Tu…" at bounding box center [261, 155] width 523 height 266
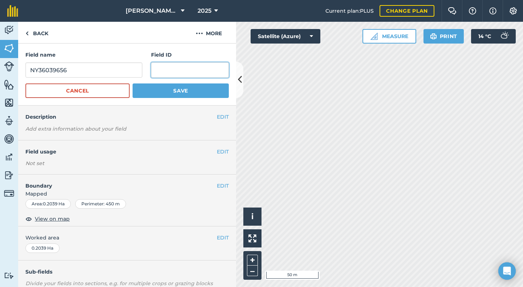
click at [160, 70] on input "text" at bounding box center [190, 69] width 78 height 15
type input "NY36039656"
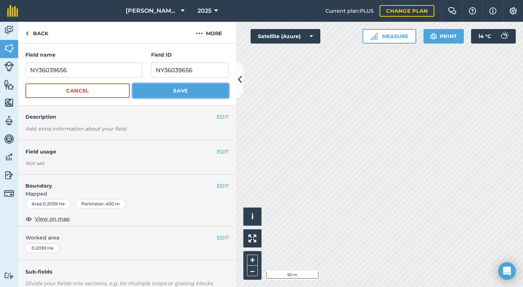
click at [169, 92] on button "Save" at bounding box center [181, 91] width 96 height 15
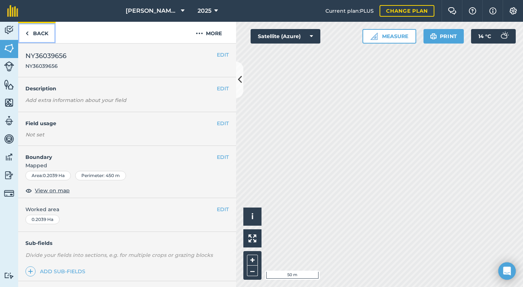
click at [37, 36] on link "Back" at bounding box center [36, 32] width 37 height 21
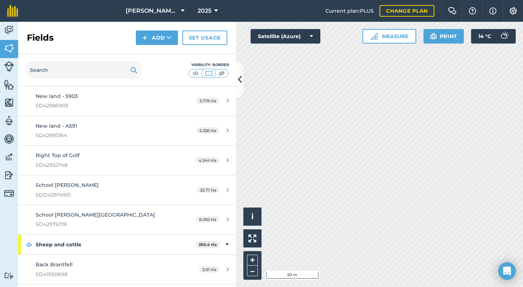
scroll to position [2790, 0]
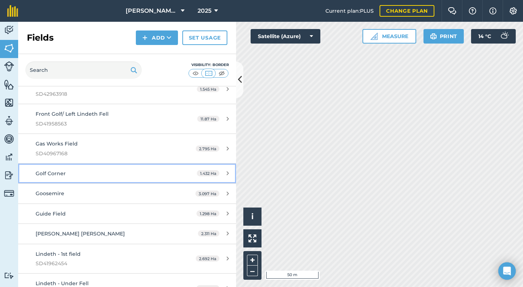
click at [63, 178] on link "Golf Corner 1.432 Ha" at bounding box center [127, 174] width 218 height 20
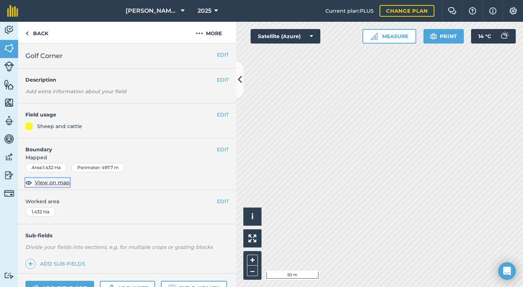
click at [60, 183] on span "View on map" at bounding box center [52, 183] width 35 height 8
click at [208, 52] on h2 "Golf Corner" at bounding box center [120, 56] width 191 height 10
click at [217, 54] on button "EDIT" at bounding box center [223, 55] width 12 height 8
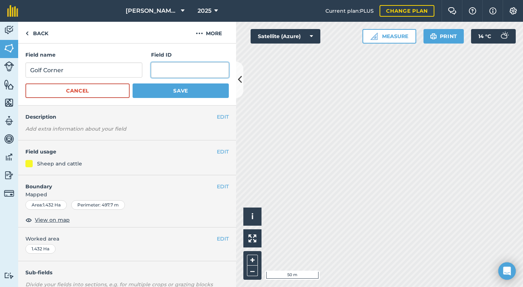
click at [152, 74] on input "text" at bounding box center [190, 69] width 78 height 15
type input "SD42962424"
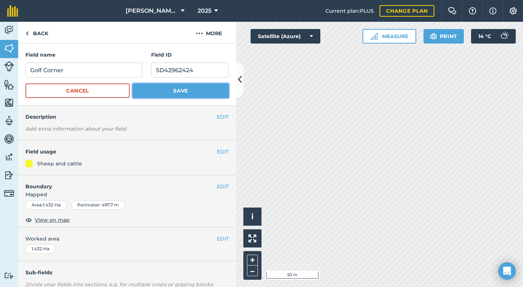
click at [167, 93] on button "Save" at bounding box center [181, 91] width 96 height 15
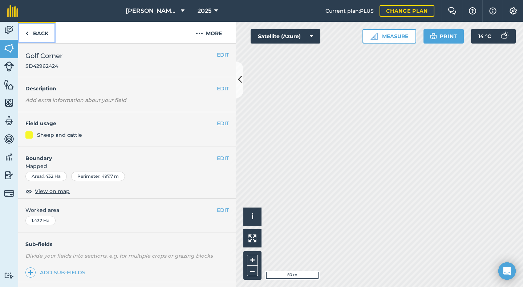
click at [41, 32] on link "Back" at bounding box center [36, 32] width 37 height 21
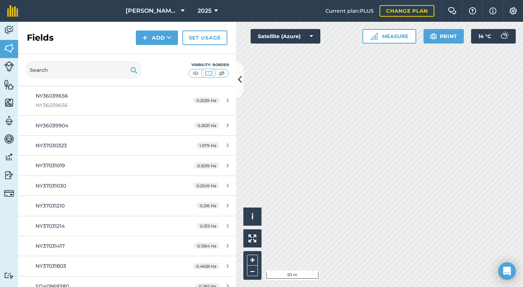
scroll to position [509, 0]
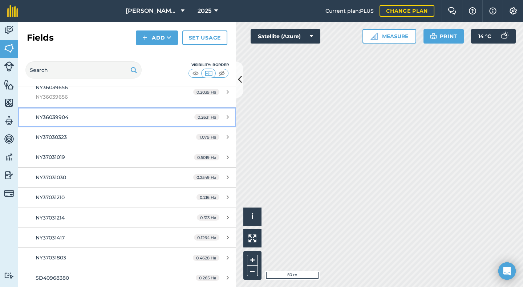
click at [69, 118] on div "NY36039904" at bounding box center [104, 117] width 137 height 8
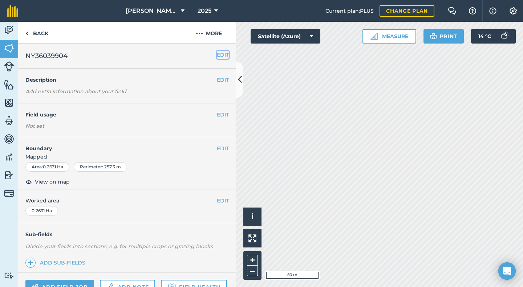
click at [217, 53] on button "EDIT" at bounding box center [223, 55] width 12 height 8
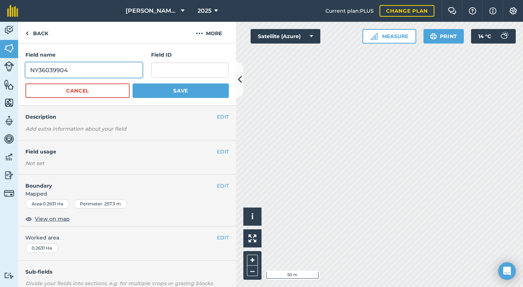
drag, startPoint x: 65, startPoint y: 69, endPoint x: 22, endPoint y: 75, distance: 43.7
click at [22, 75] on div "Field name NY36039904 Field ID Cancel Save" at bounding box center [127, 75] width 218 height 62
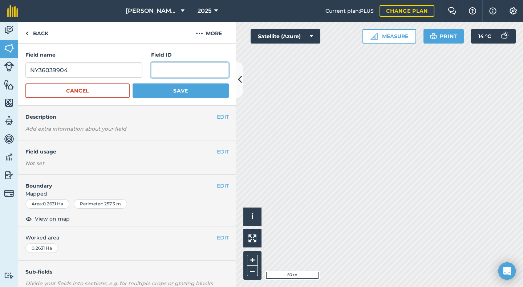
click at [156, 69] on input "text" at bounding box center [190, 69] width 78 height 15
type input "NY36039904"
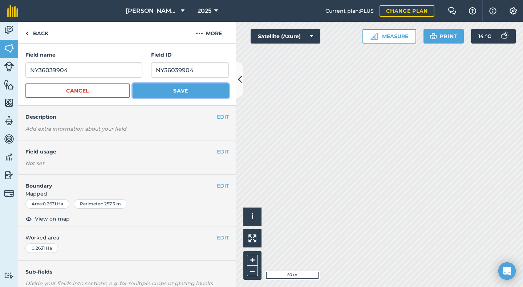
click at [181, 90] on button "Save" at bounding box center [181, 91] width 96 height 15
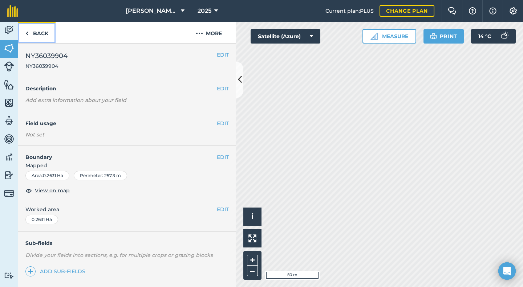
click at [36, 32] on link "Back" at bounding box center [36, 32] width 37 height 21
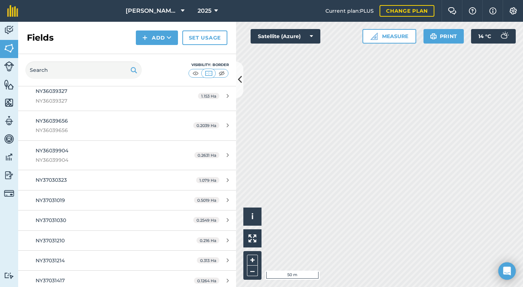
scroll to position [509, 0]
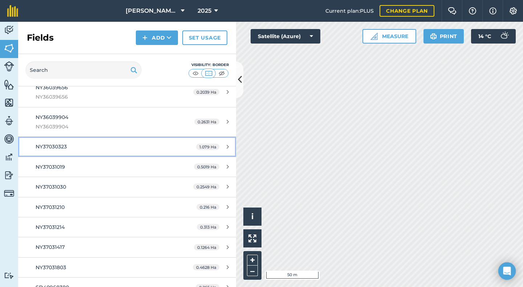
click at [68, 149] on div "NY37030323" at bounding box center [104, 147] width 137 height 8
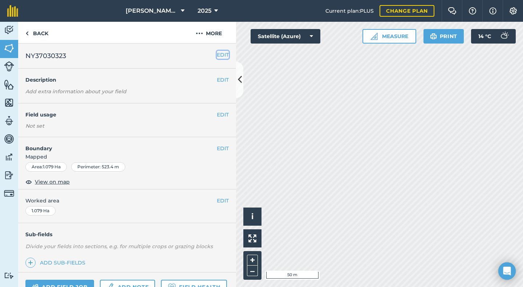
click at [217, 55] on button "EDIT" at bounding box center [223, 55] width 12 height 8
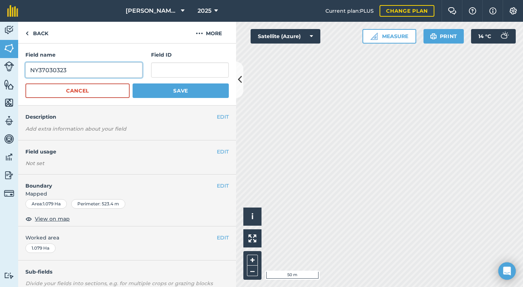
drag, startPoint x: 81, startPoint y: 74, endPoint x: 3, endPoint y: 70, distance: 77.8
click at [3, 70] on div "Activity Fields Livestock Features Maps Team Vehicles Data Reporting Billing Tu…" at bounding box center [261, 155] width 523 height 266
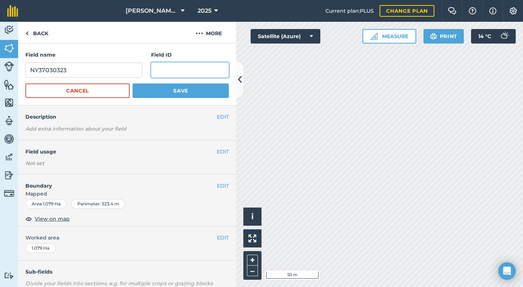
click at [166, 74] on input "text" at bounding box center [190, 69] width 78 height 15
type input "NY37030323"
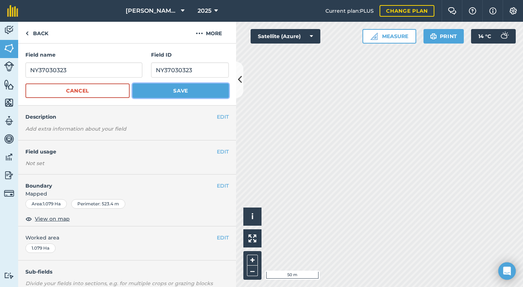
click at [166, 94] on button "Save" at bounding box center [181, 91] width 96 height 15
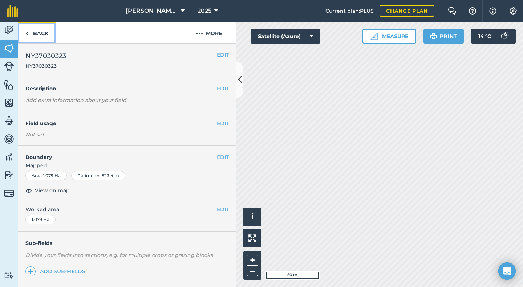
click at [39, 32] on link "Back" at bounding box center [36, 32] width 37 height 21
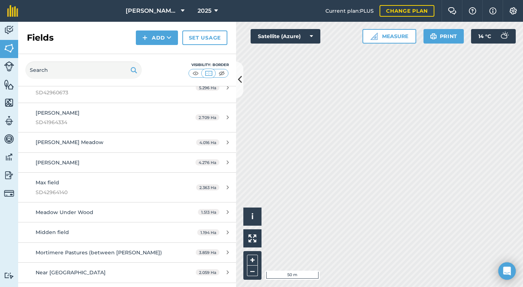
scroll to position [3499, 0]
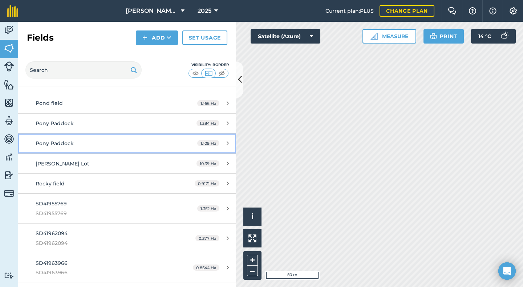
click at [72, 147] on div "Pony Paddock" at bounding box center [104, 143] width 137 height 8
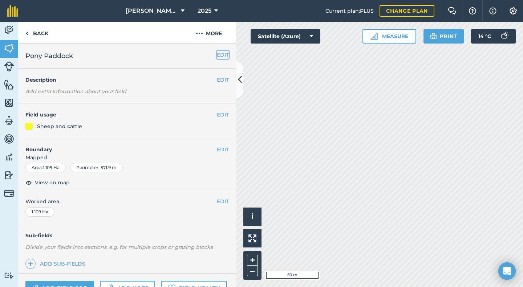
click at [217, 54] on button "EDIT" at bounding box center [223, 55] width 12 height 8
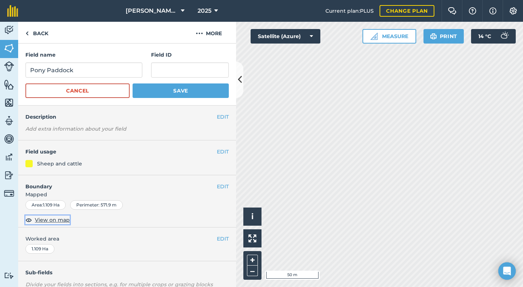
click at [57, 217] on span "View on map" at bounding box center [52, 220] width 35 height 8
click at [163, 72] on input "text" at bounding box center [190, 69] width 78 height 15
type input "SD41963978"
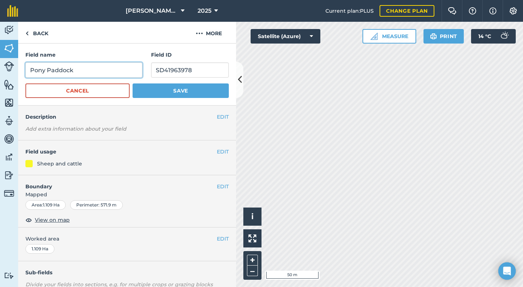
click at [31, 72] on input "Pony Paddock" at bounding box center [83, 69] width 117 height 15
type input "Orchard Ctgs/Pony Paddock"
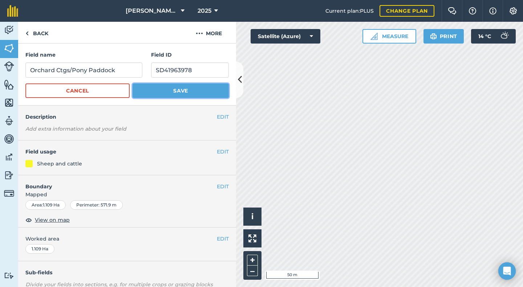
click at [183, 90] on button "Save" at bounding box center [181, 91] width 96 height 15
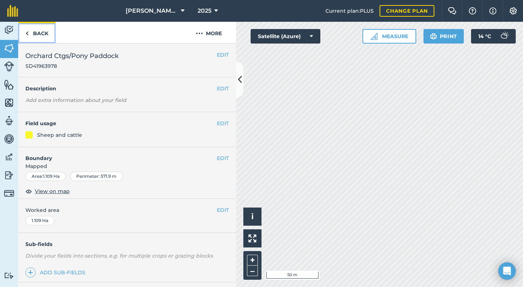
click at [37, 33] on link "Back" at bounding box center [36, 32] width 37 height 21
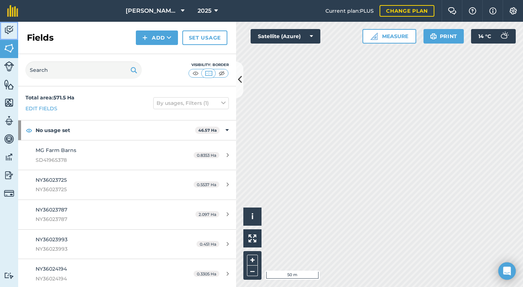
click at [9, 28] on img at bounding box center [9, 30] width 10 height 11
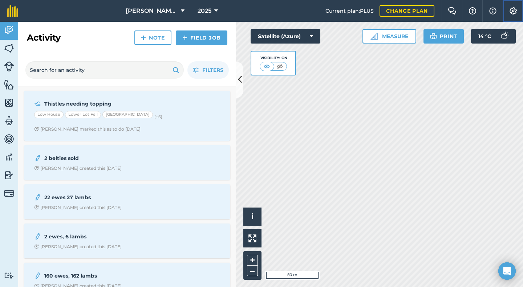
click at [515, 12] on img at bounding box center [513, 10] width 9 height 7
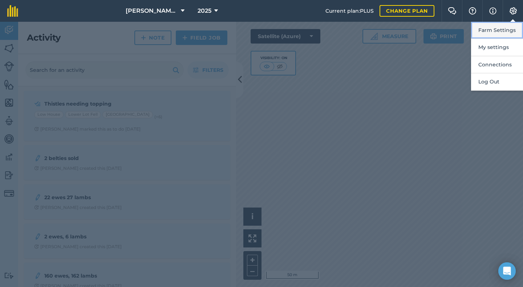
click at [491, 31] on button "Farm Settings" at bounding box center [497, 30] width 52 height 17
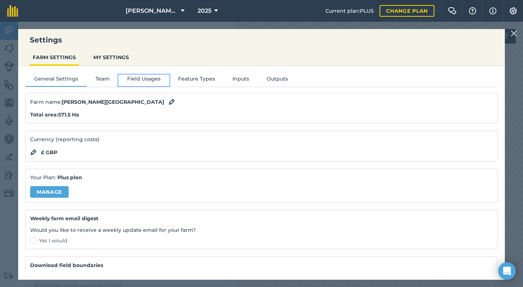
click at [145, 77] on button "Field Usages" at bounding box center [143, 80] width 51 height 11
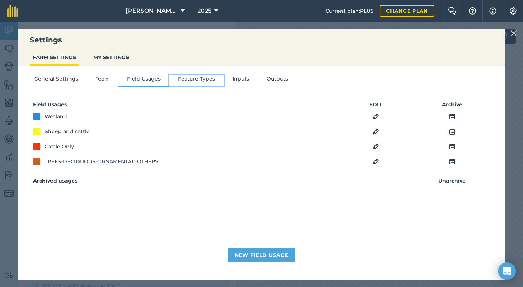
click at [191, 80] on button "Feature Types" at bounding box center [196, 80] width 54 height 11
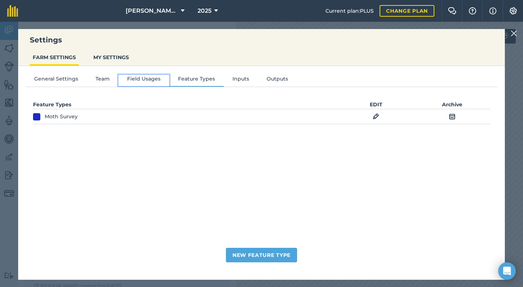
click at [142, 79] on button "Field Usages" at bounding box center [143, 80] width 51 height 11
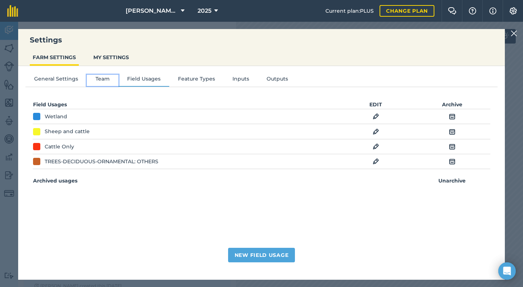
click at [107, 76] on button "Team" at bounding box center [103, 80] width 32 height 11
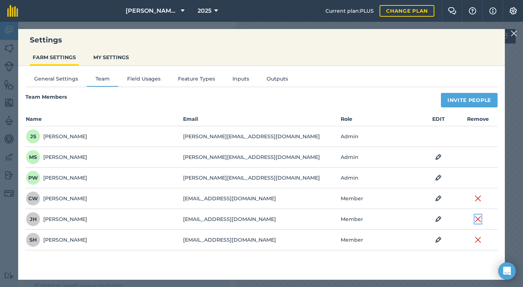
click at [478, 219] on img at bounding box center [478, 219] width 7 height 9
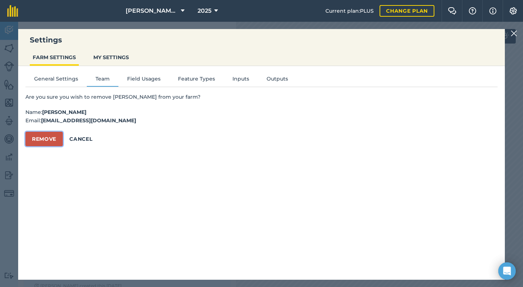
click at [51, 137] on button "Remove" at bounding box center [43, 139] width 37 height 15
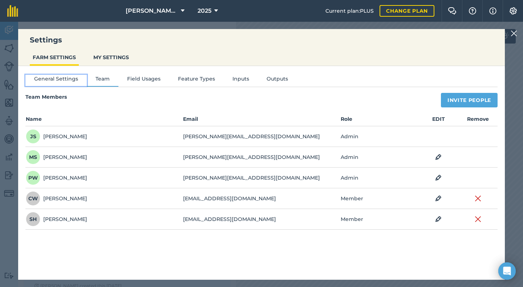
click at [44, 81] on button "General Settings" at bounding box center [55, 80] width 61 height 11
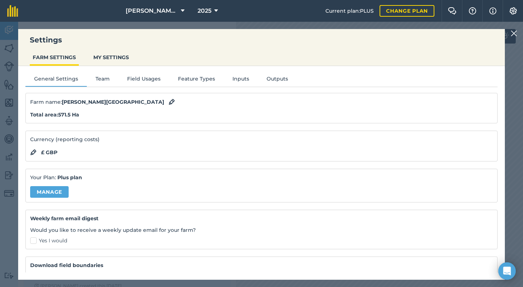
click at [517, 35] on img at bounding box center [514, 33] width 7 height 9
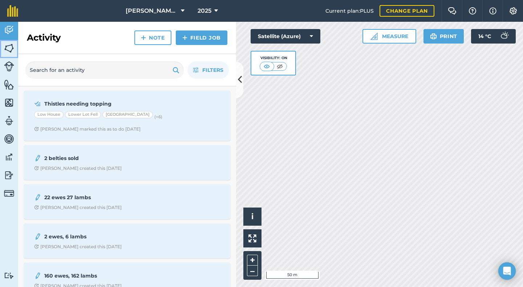
click at [4, 44] on img at bounding box center [9, 48] width 10 height 11
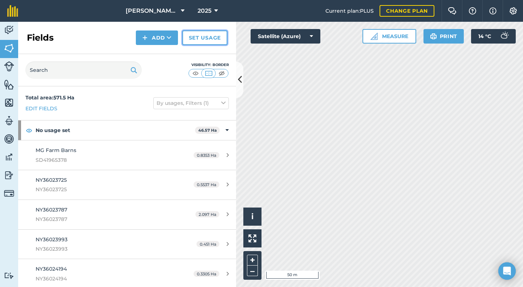
click at [218, 38] on link "Set usage" at bounding box center [204, 38] width 45 height 15
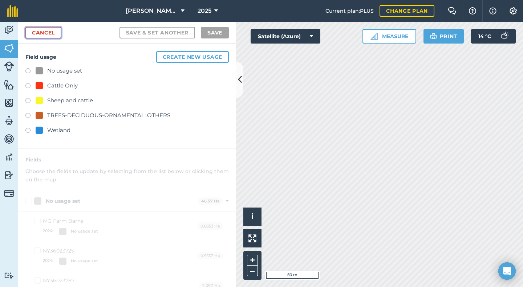
click at [48, 34] on link "Cancel" at bounding box center [43, 33] width 36 height 12
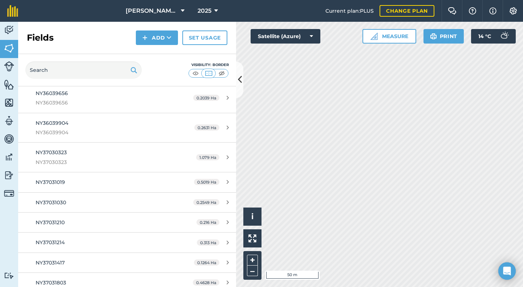
scroll to position [545, 0]
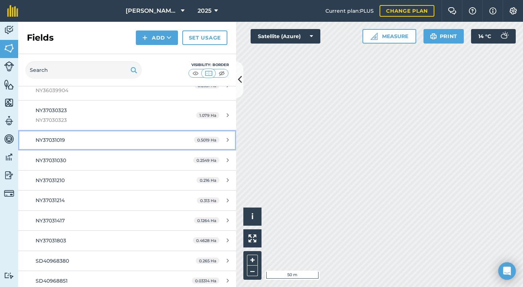
click at [62, 143] on span "NY37031019" at bounding box center [50, 140] width 29 height 7
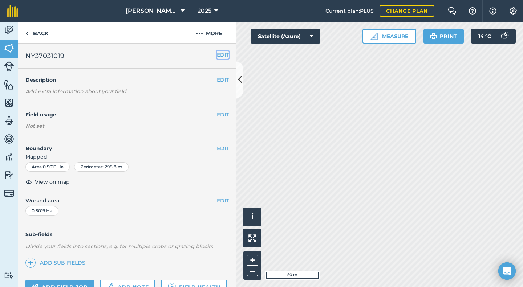
click at [222, 53] on button "EDIT" at bounding box center [223, 55] width 12 height 8
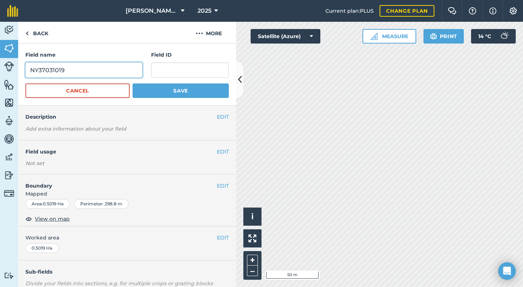
drag, startPoint x: 85, startPoint y: 69, endPoint x: 24, endPoint y: 68, distance: 61.0
click at [24, 68] on div "Field name NY37031019 Field ID Cancel Save" at bounding box center [127, 75] width 218 height 62
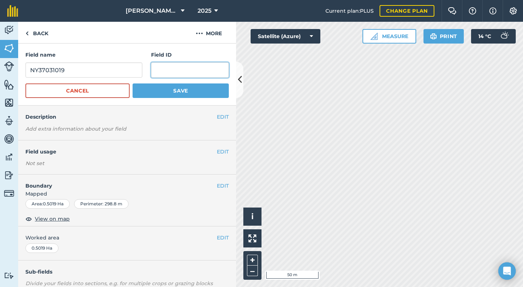
click at [163, 66] on input "text" at bounding box center [190, 69] width 78 height 15
type input "NY37031019"
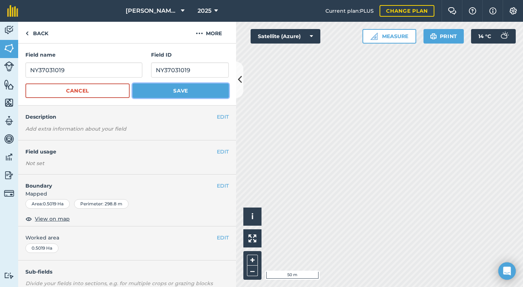
click at [163, 89] on button "Save" at bounding box center [181, 91] width 96 height 15
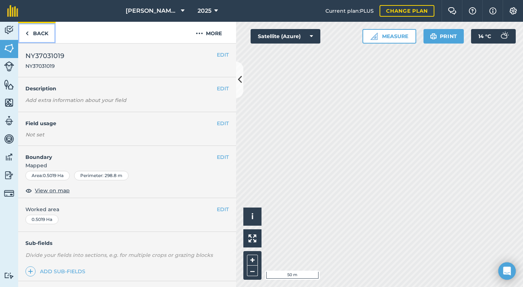
click at [40, 33] on link "Back" at bounding box center [36, 32] width 37 height 21
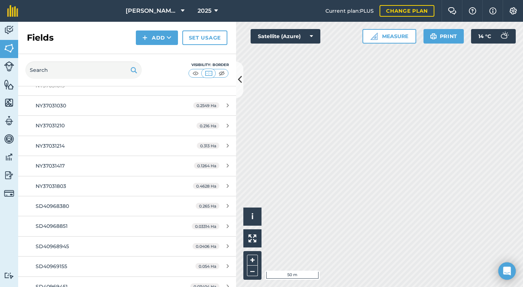
scroll to position [617, 0]
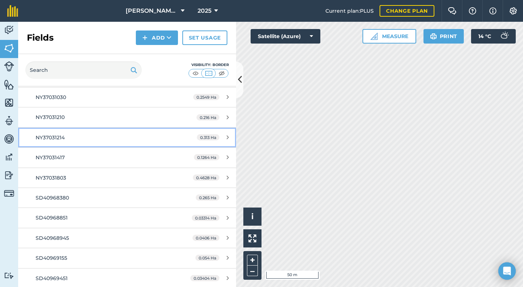
click at [58, 138] on span "NY37031214" at bounding box center [50, 137] width 29 height 7
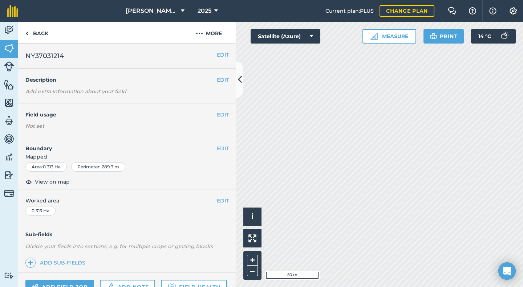
click at [223, 56] on div "EDIT NY37031214" at bounding box center [127, 56] width 218 height 25
click at [217, 53] on button "EDIT" at bounding box center [223, 55] width 12 height 8
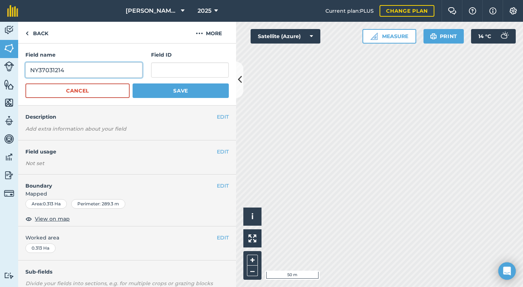
drag, startPoint x: 74, startPoint y: 69, endPoint x: 12, endPoint y: 74, distance: 62.6
click at [12, 74] on div "Activity Fields Livestock Features Maps Team Vehicles Data Reporting Billing Tu…" at bounding box center [261, 155] width 523 height 266
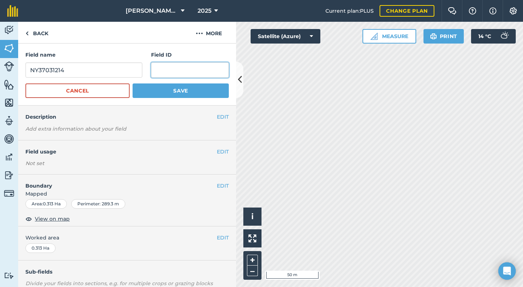
click at [163, 73] on input "text" at bounding box center [190, 69] width 78 height 15
type input "NY37031214"
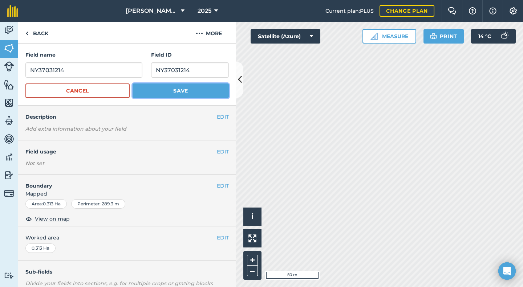
click at [173, 85] on button "Save" at bounding box center [181, 91] width 96 height 15
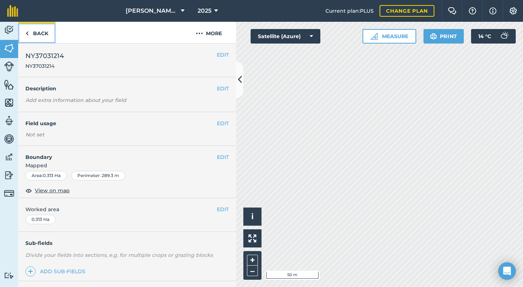
click at [39, 35] on link "Back" at bounding box center [36, 32] width 37 height 21
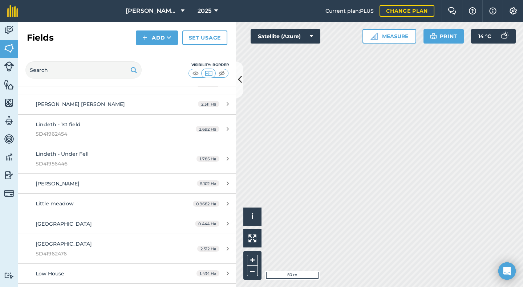
scroll to position [2906, 0]
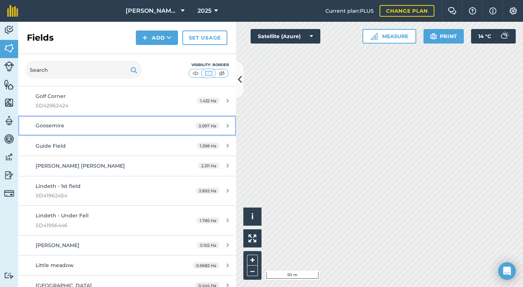
click at [56, 128] on span "Goosemire" at bounding box center [50, 125] width 29 height 7
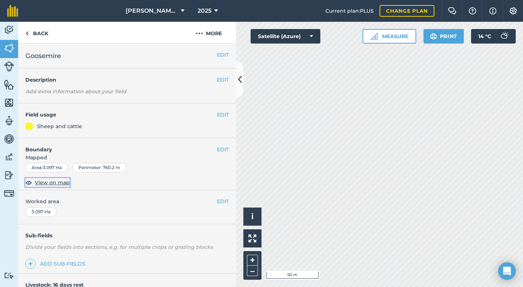
click at [49, 183] on span "View on map" at bounding box center [52, 183] width 35 height 8
click at [217, 53] on button "EDIT" at bounding box center [223, 55] width 12 height 8
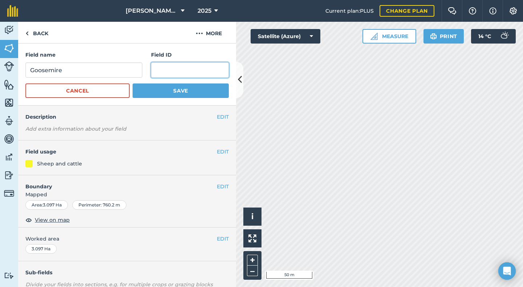
click at [170, 68] on input "text" at bounding box center [190, 69] width 78 height 15
type input "SD41944597"
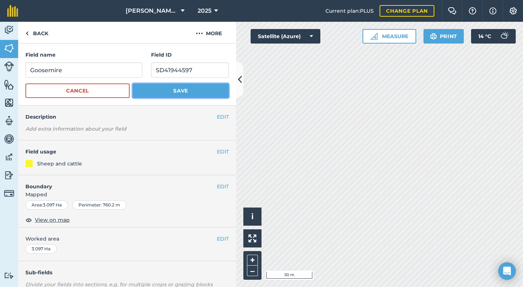
click at [176, 88] on button "Save" at bounding box center [181, 91] width 96 height 15
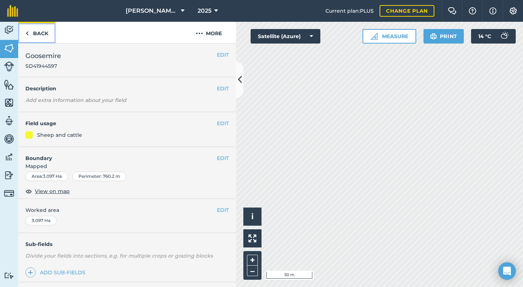
click at [35, 33] on link "Back" at bounding box center [36, 32] width 37 height 21
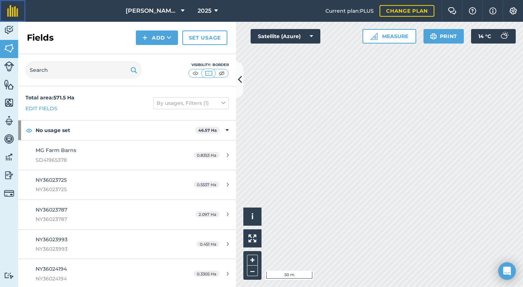
click at [14, 11] on img at bounding box center [12, 11] width 11 height 12
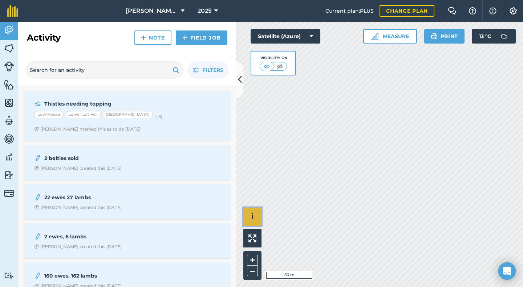
click at [255, 216] on button "i" at bounding box center [252, 217] width 18 height 18
click at [507, 269] on icon "Open Intercom Messenger" at bounding box center [507, 271] width 8 height 9
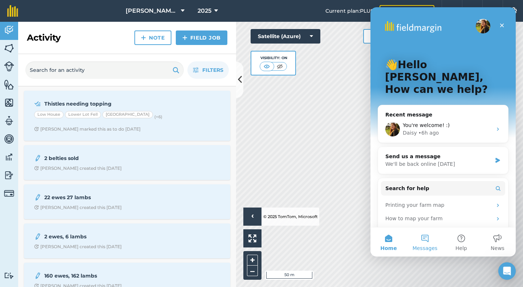
click at [431, 239] on button "Messages" at bounding box center [425, 242] width 36 height 29
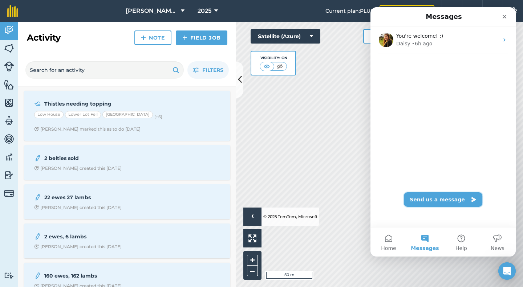
click at [422, 199] on button "Send us a message" at bounding box center [443, 200] width 78 height 15
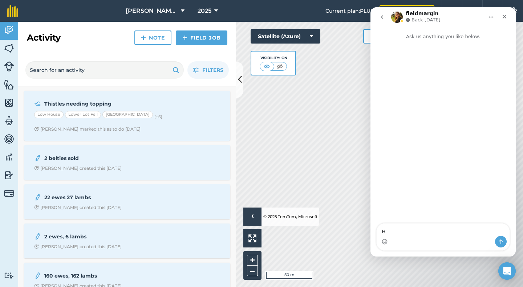
type textarea "HI"
type textarea "C"
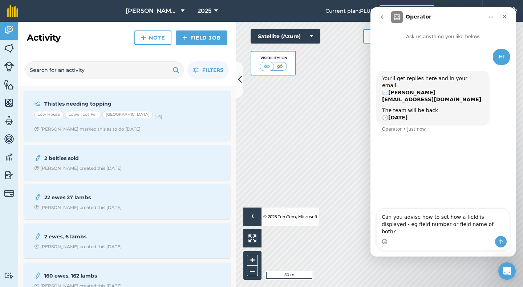
type textarea "Can you advise how to set how a field is displayed - eg field number or field n…"
click at [498, 240] on button "Send a message…" at bounding box center [501, 242] width 12 height 12
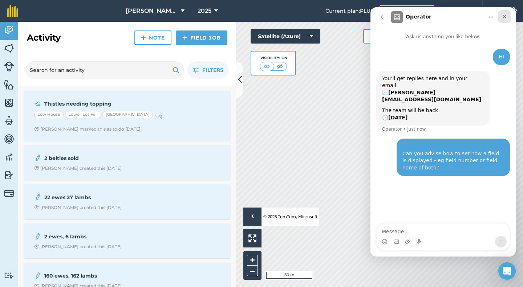
click at [505, 16] on icon "Close" at bounding box center [505, 17] width 4 height 4
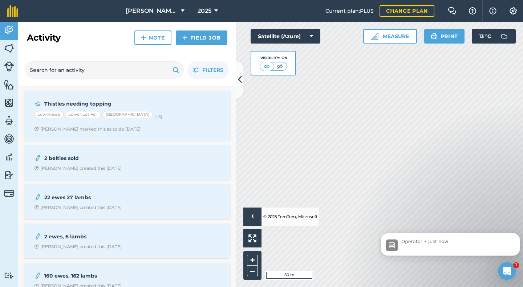
scroll to position [37, 0]
click at [404, 37] on button "Measure" at bounding box center [390, 36] width 54 height 15
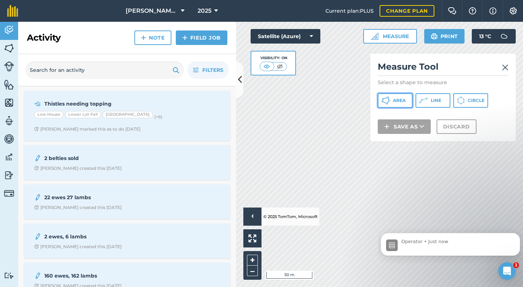
click at [402, 102] on span "Area" at bounding box center [399, 101] width 13 height 6
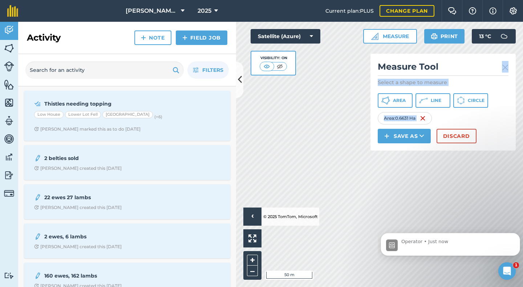
drag, startPoint x: 466, startPoint y: 66, endPoint x: 465, endPoint y: 30, distance: 36.0
click at [465, 30] on div "Measure Measure Tool Select a shape to measure Area Line Circle Area : 0.6631 H…" at bounding box center [439, 36] width 153 height 15
click at [506, 67] on img at bounding box center [505, 67] width 7 height 9
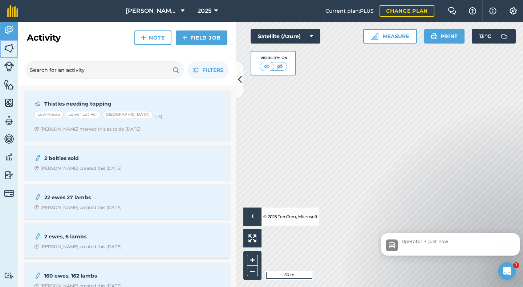
click at [6, 50] on img at bounding box center [9, 48] width 10 height 11
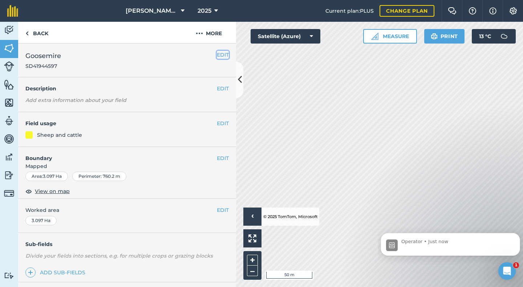
click at [218, 55] on button "EDIT" at bounding box center [223, 55] width 12 height 8
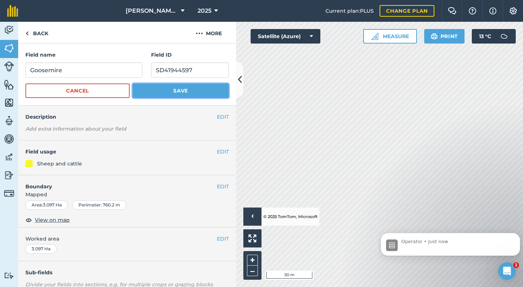
click at [178, 92] on button "Save" at bounding box center [181, 91] width 96 height 15
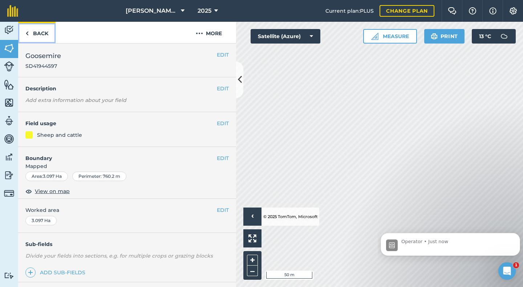
click at [33, 32] on link "Back" at bounding box center [36, 32] width 37 height 21
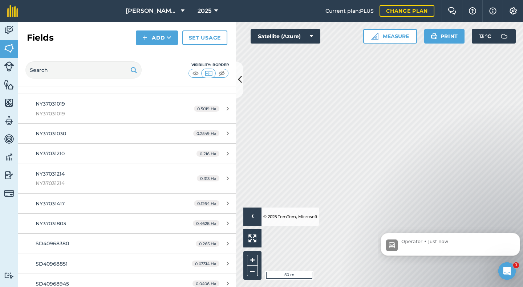
scroll to position [726, 0]
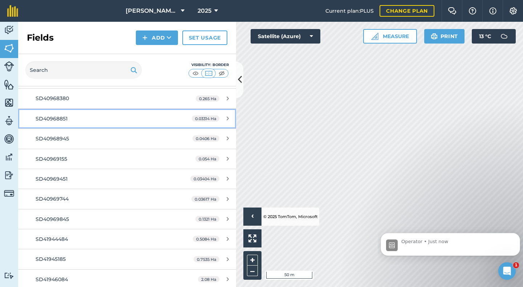
click at [68, 121] on div "SD40968851" at bounding box center [104, 119] width 137 height 8
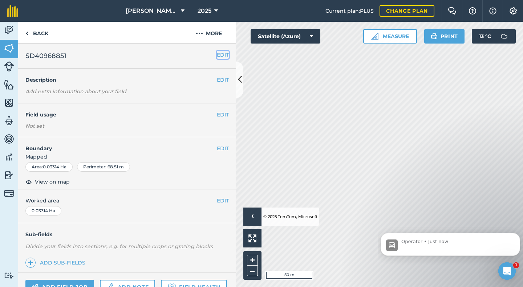
click at [222, 53] on button "EDIT" at bounding box center [223, 55] width 12 height 8
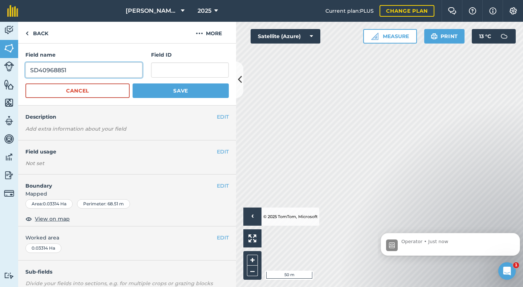
drag, startPoint x: 80, startPoint y: 72, endPoint x: 17, endPoint y: 70, distance: 62.9
click at [17, 70] on div "Activity Fields Livestock Features Maps Team Vehicles Data Reporting Billing Tu…" at bounding box center [261, 155] width 523 height 266
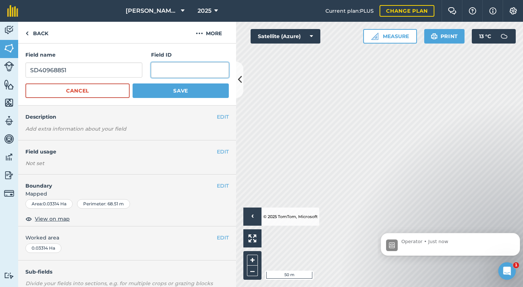
click at [160, 69] on input "text" at bounding box center [190, 69] width 78 height 15
type input "SD40968851"
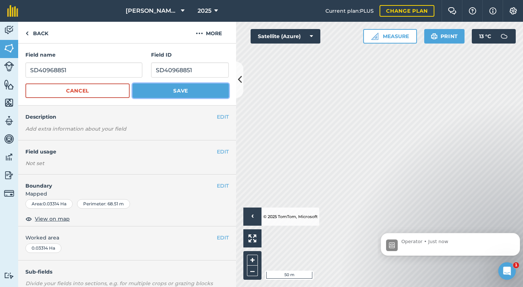
click at [170, 90] on button "Save" at bounding box center [181, 91] width 96 height 15
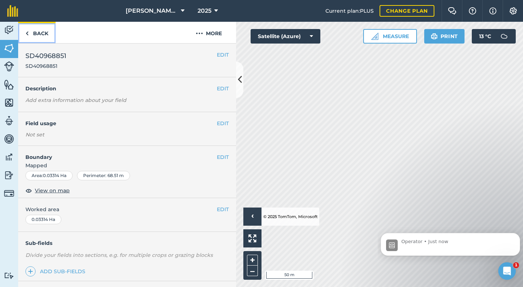
click at [41, 33] on link "Back" at bounding box center [36, 32] width 37 height 21
